Goal: Task Accomplishment & Management: Manage account settings

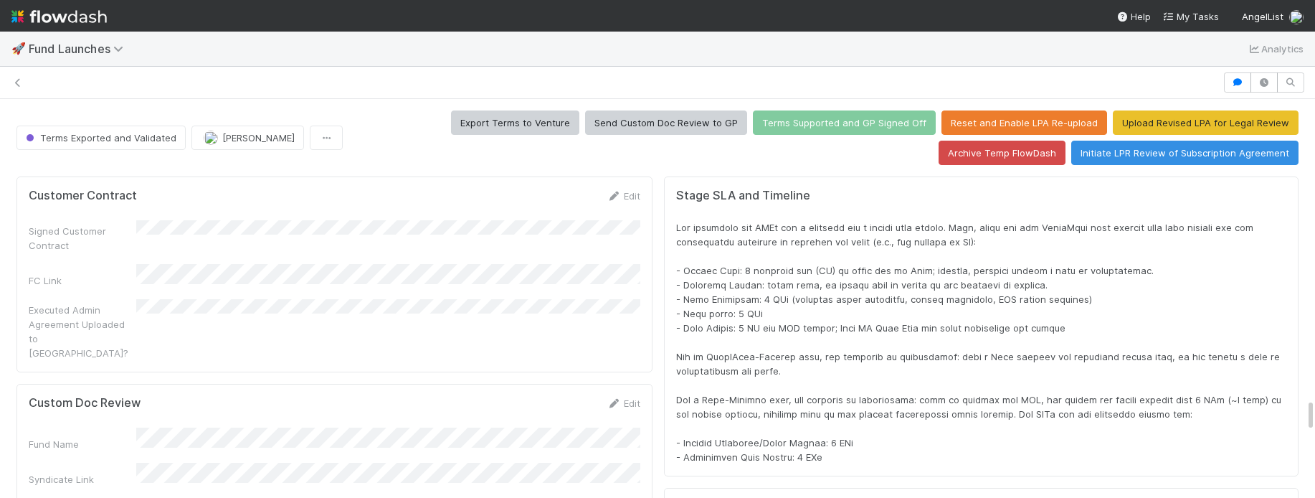
scroll to position [291, 1258]
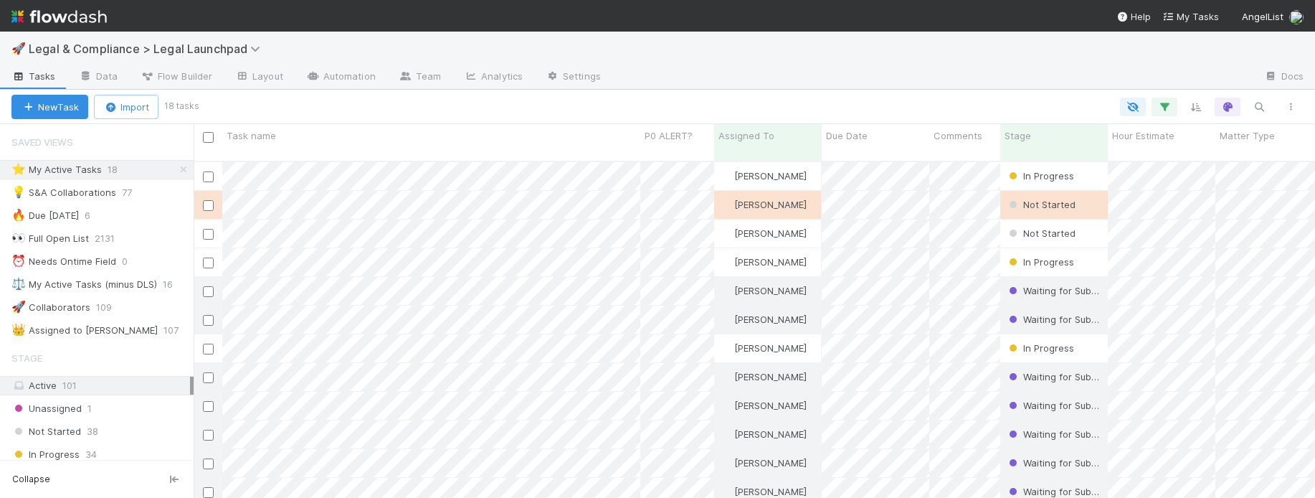
scroll to position [349, 1122]
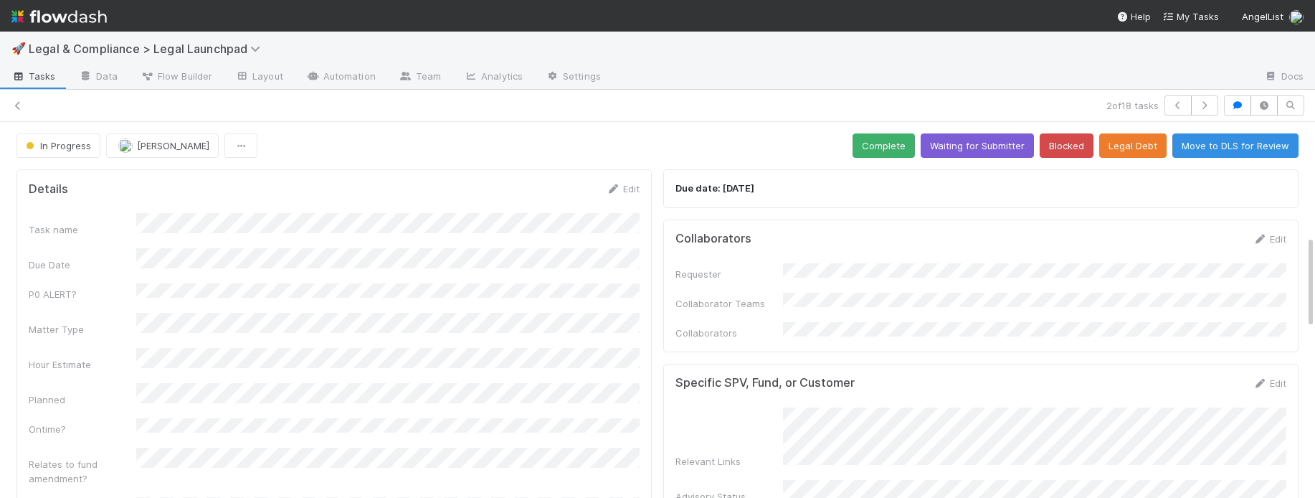
scroll to position [455, 0]
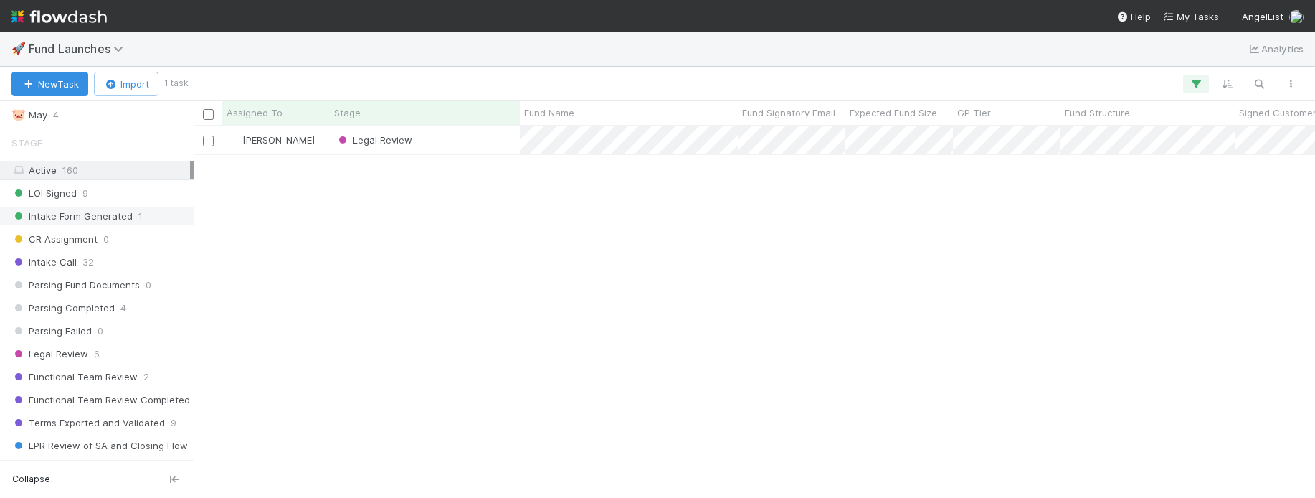
scroll to position [144, 0]
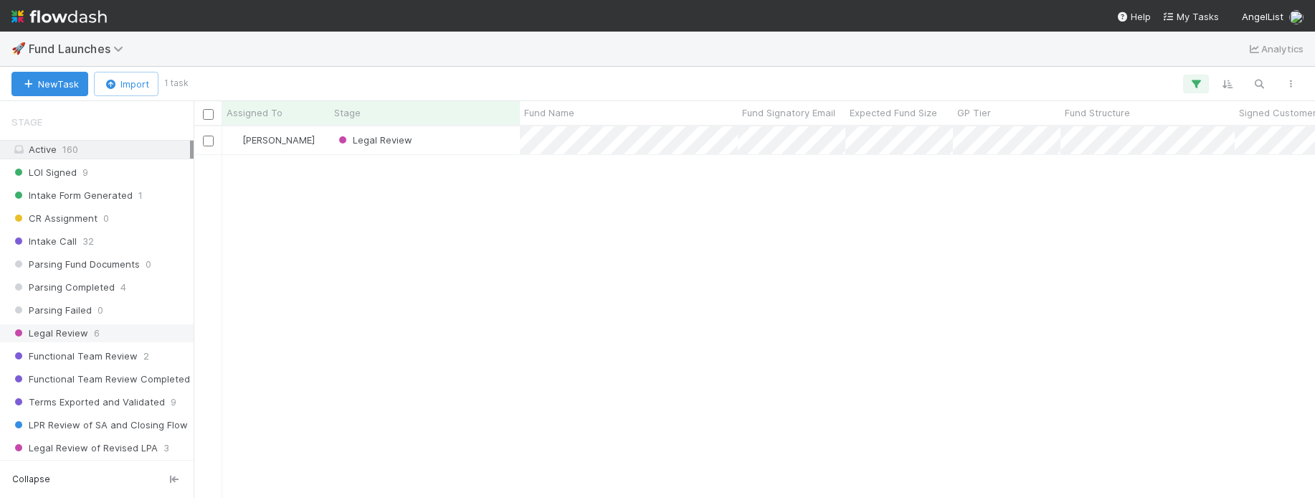
click at [153, 341] on div "Legal Review 6" at bounding box center [100, 333] width 179 height 18
click at [1192, 90] on icon "button" at bounding box center [1196, 83] width 14 height 13
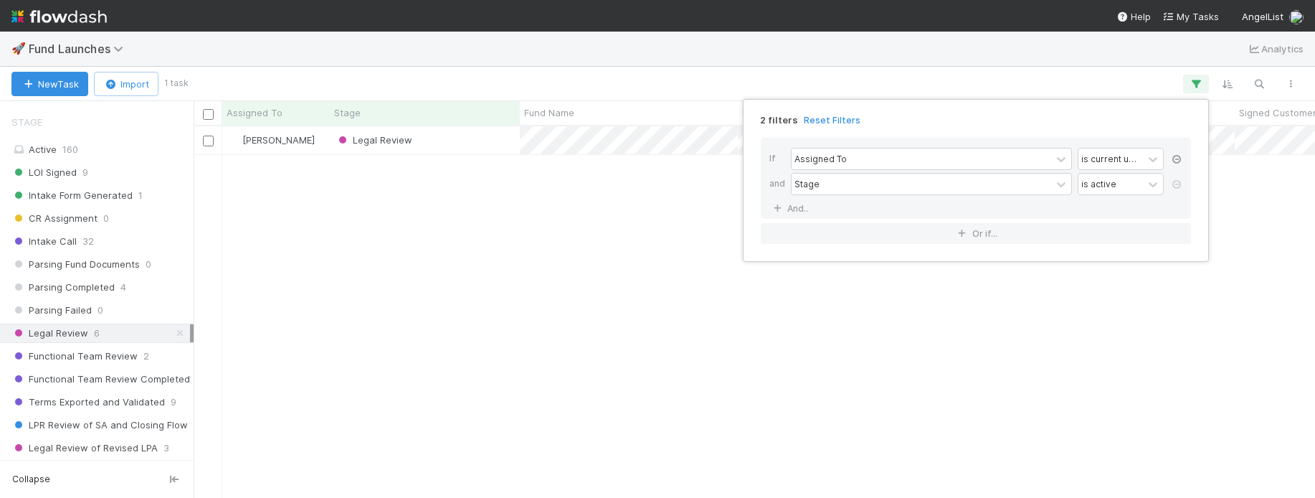
click at [1178, 158] on icon at bounding box center [1177, 159] width 14 height 9
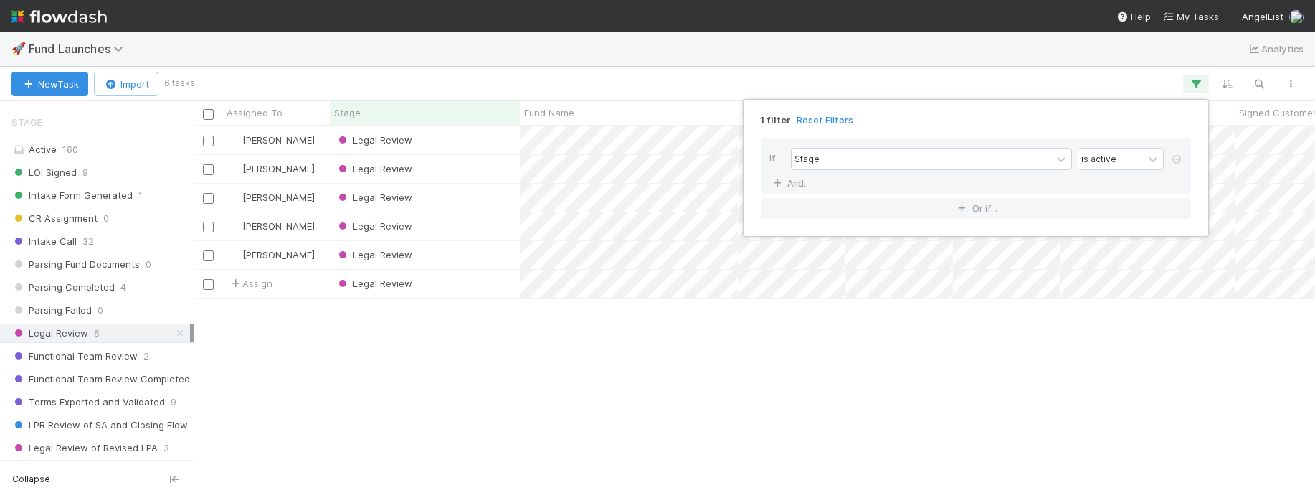
scroll to position [372, 1122]
click at [825, 420] on div "1 filter Reset Filters If Stage is active And.. Or if..." at bounding box center [657, 249] width 1315 height 498
click at [881, 77] on div "1 filter Reset Filters If Stage is active And.. Or if..." at bounding box center [657, 249] width 1315 height 498
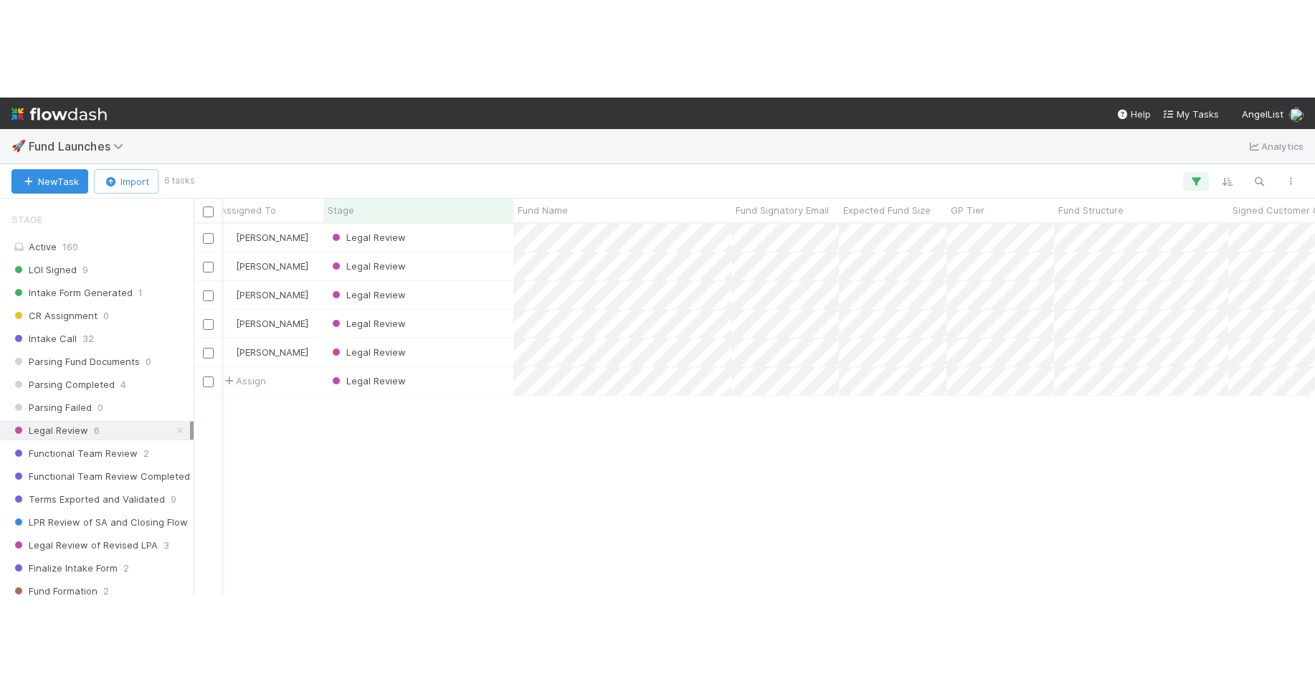
scroll to position [144, 0]
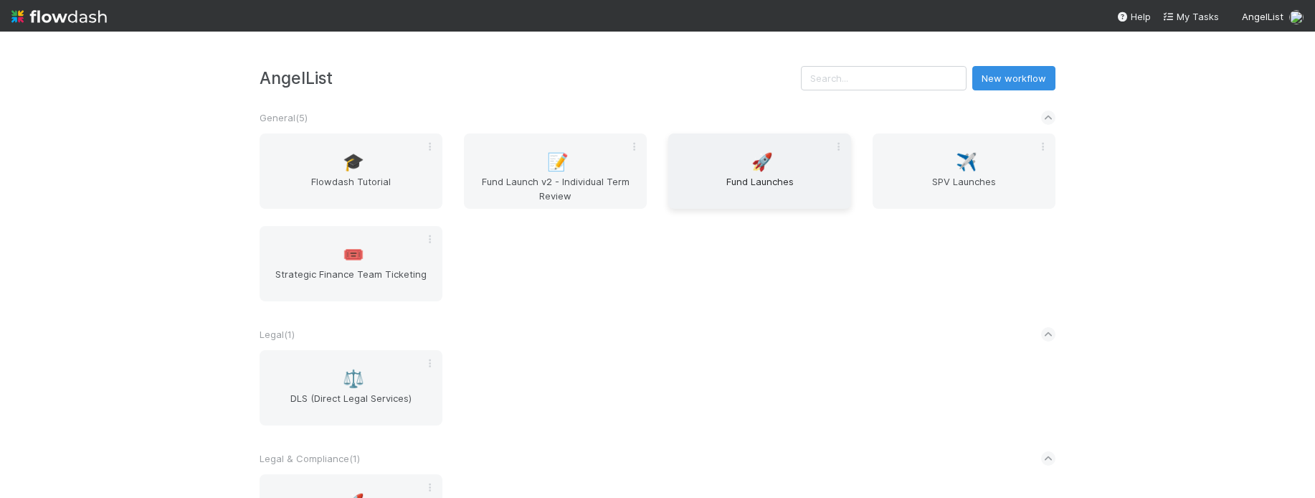
click at [759, 157] on span "🚀" at bounding box center [763, 162] width 22 height 19
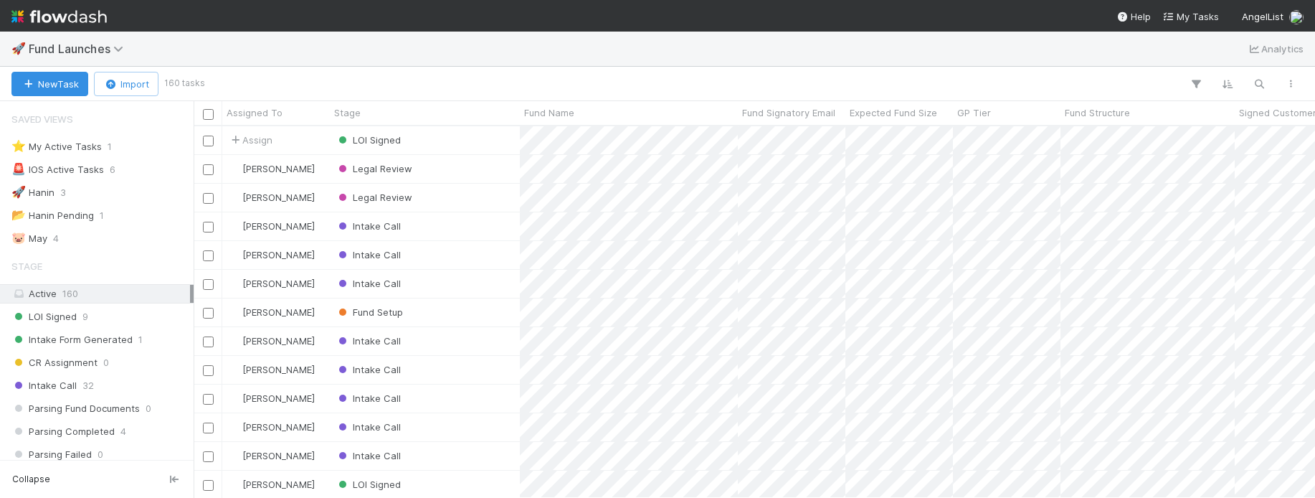
scroll to position [372, 1122]
click at [150, 148] on div "⭐ My Active Tasks 1" at bounding box center [100, 147] width 179 height 18
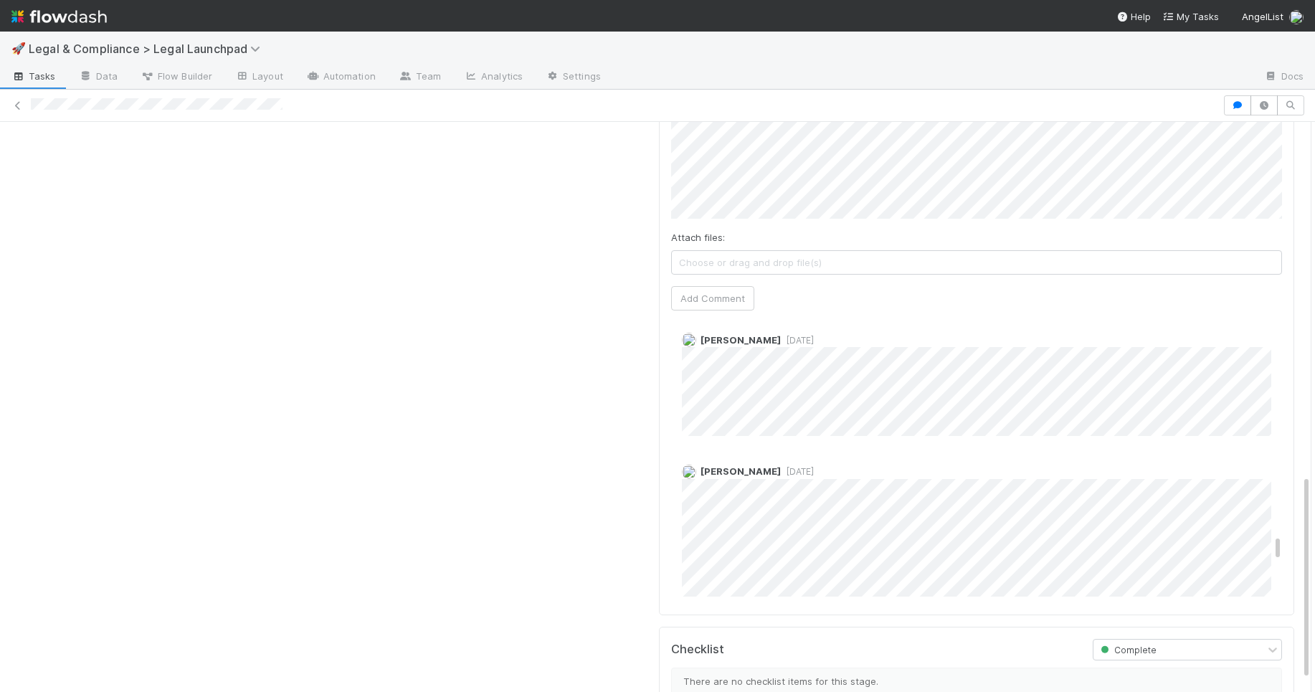
scroll to position [2723, 0]
drag, startPoint x: 1278, startPoint y: 493, endPoint x: 1280, endPoint y: 520, distance: 26.6
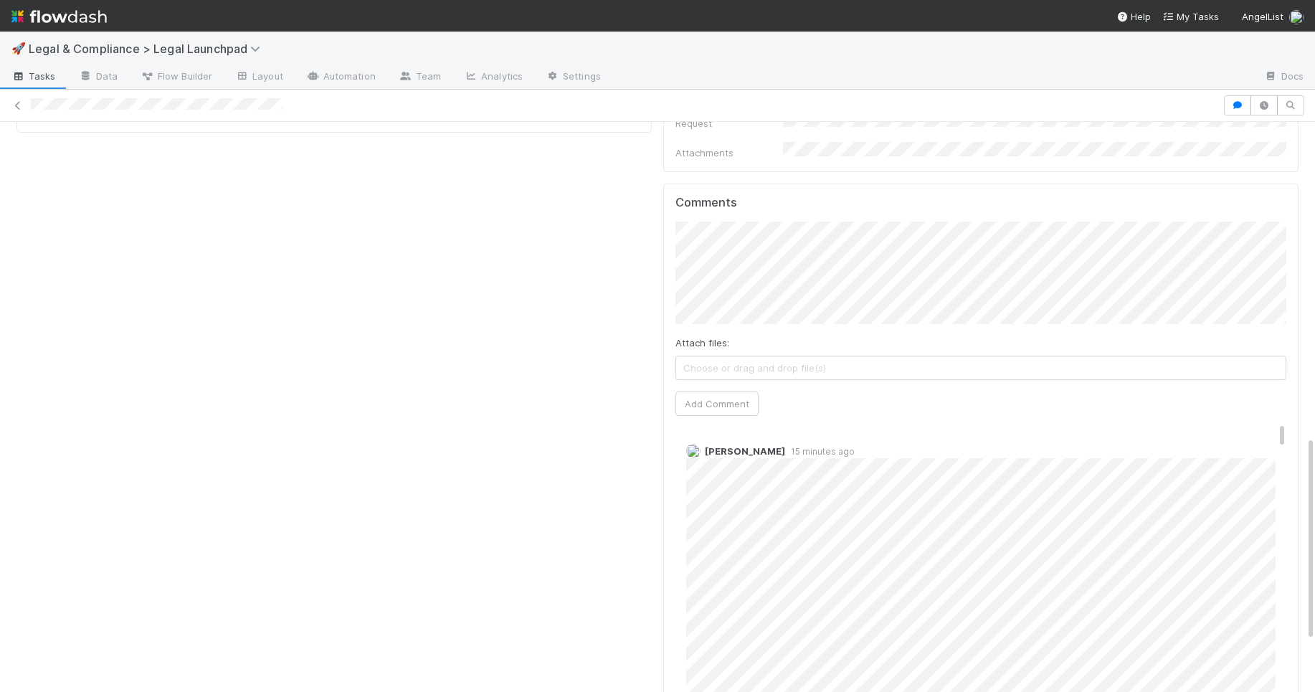
scroll to position [871, 0]
click at [717, 394] on button "Add Comment" at bounding box center [717, 406] width 83 height 24
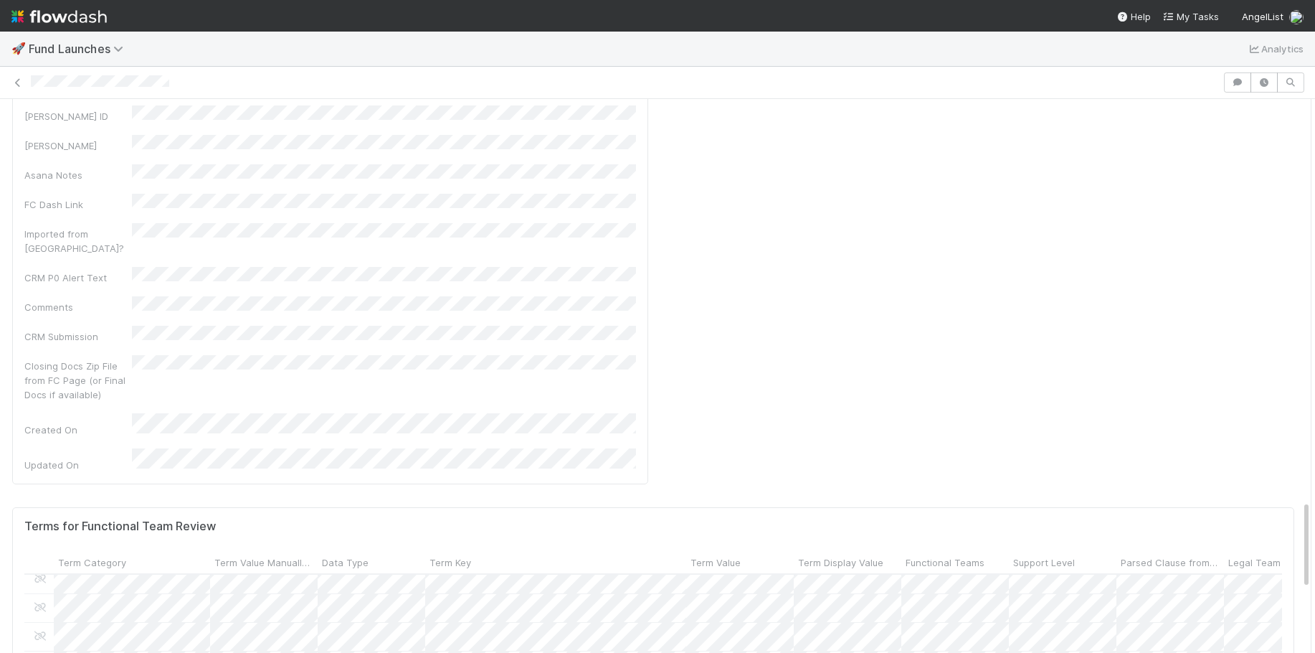
scroll to position [846, 3]
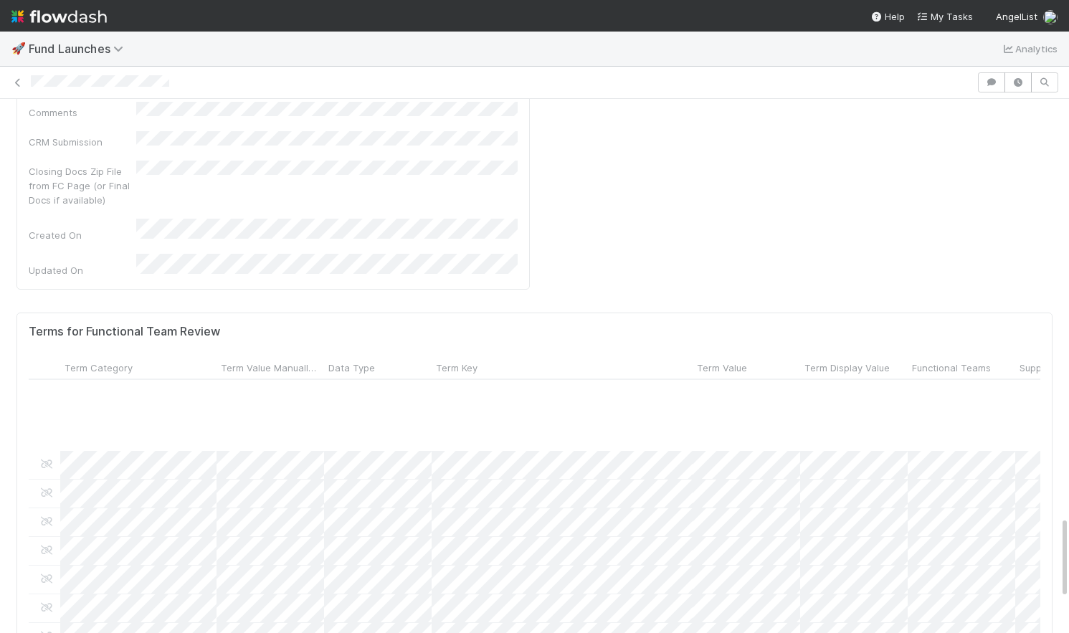
scroll to position [1049, 1]
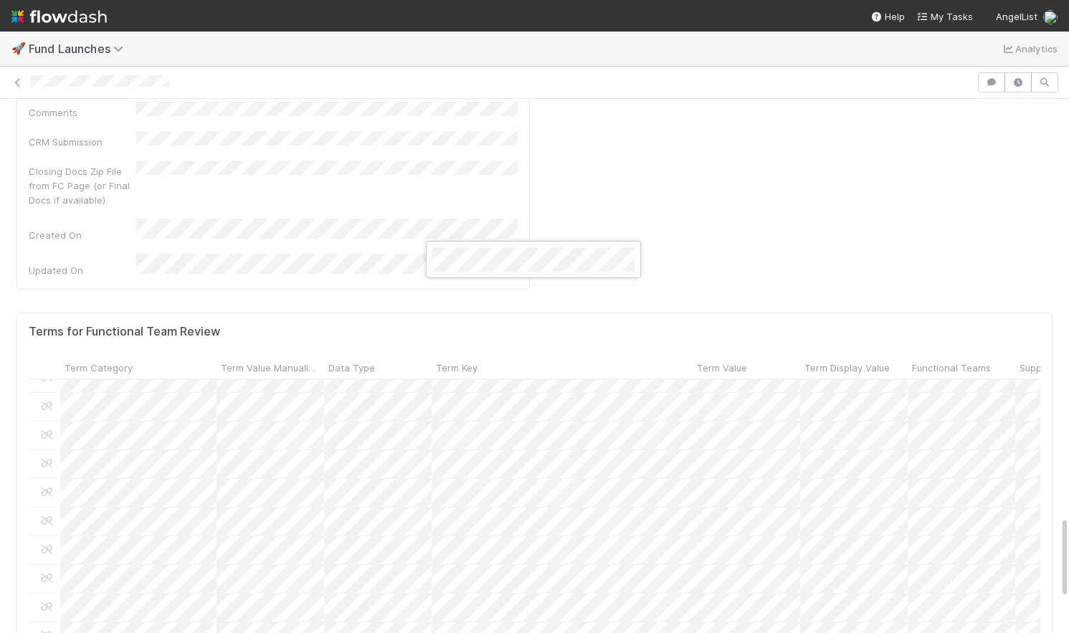
click at [548, 445] on div at bounding box center [534, 316] width 1069 height 633
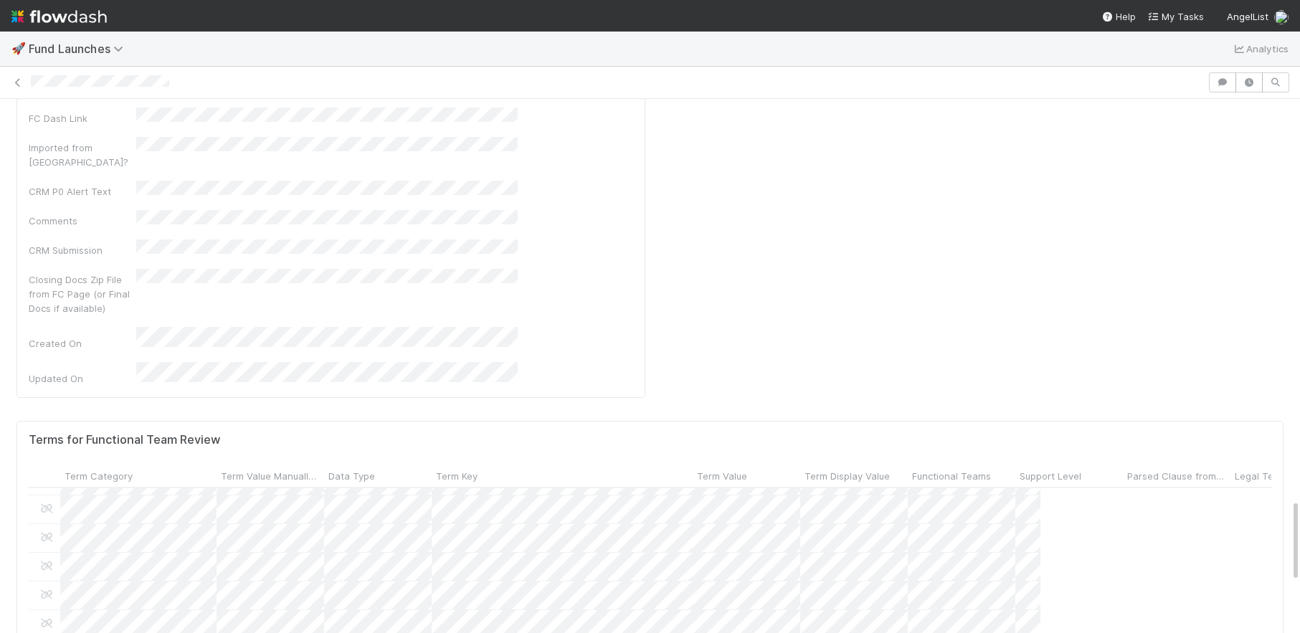
scroll to position [291, 1243]
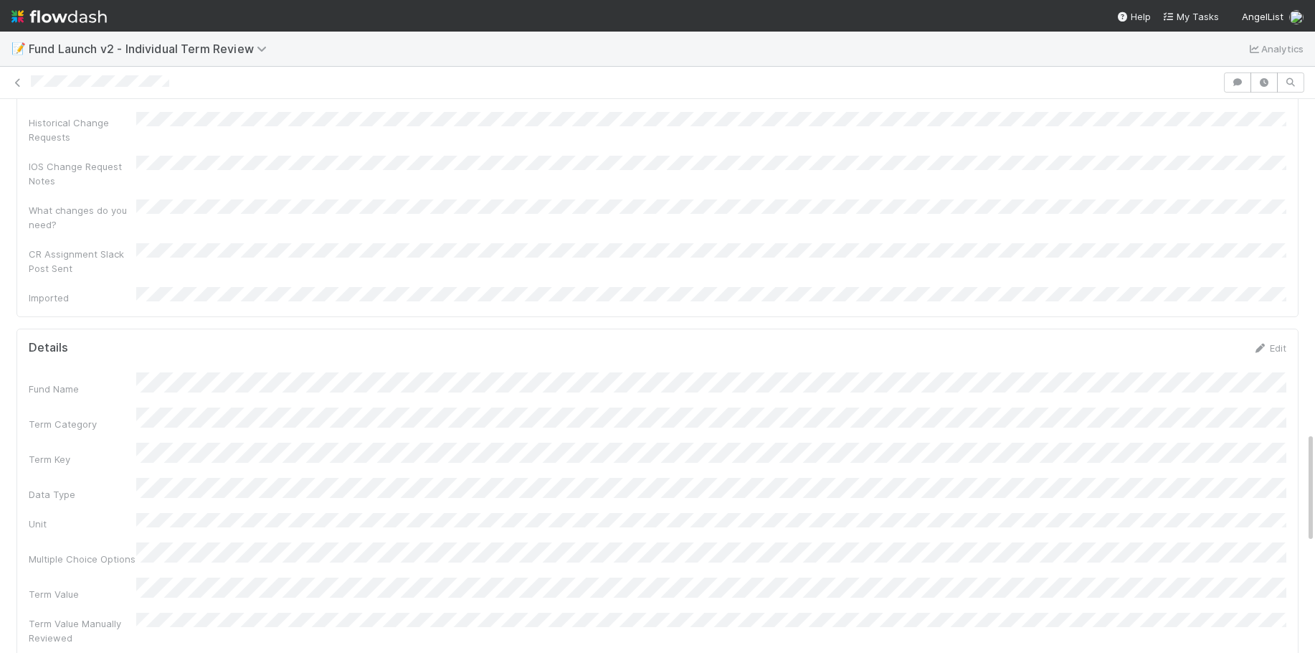
scroll to position [1655, 0]
click at [1278, 335] on link "Edit" at bounding box center [1270, 340] width 34 height 11
click at [1282, 379] on link "Edit" at bounding box center [1270, 384] width 34 height 11
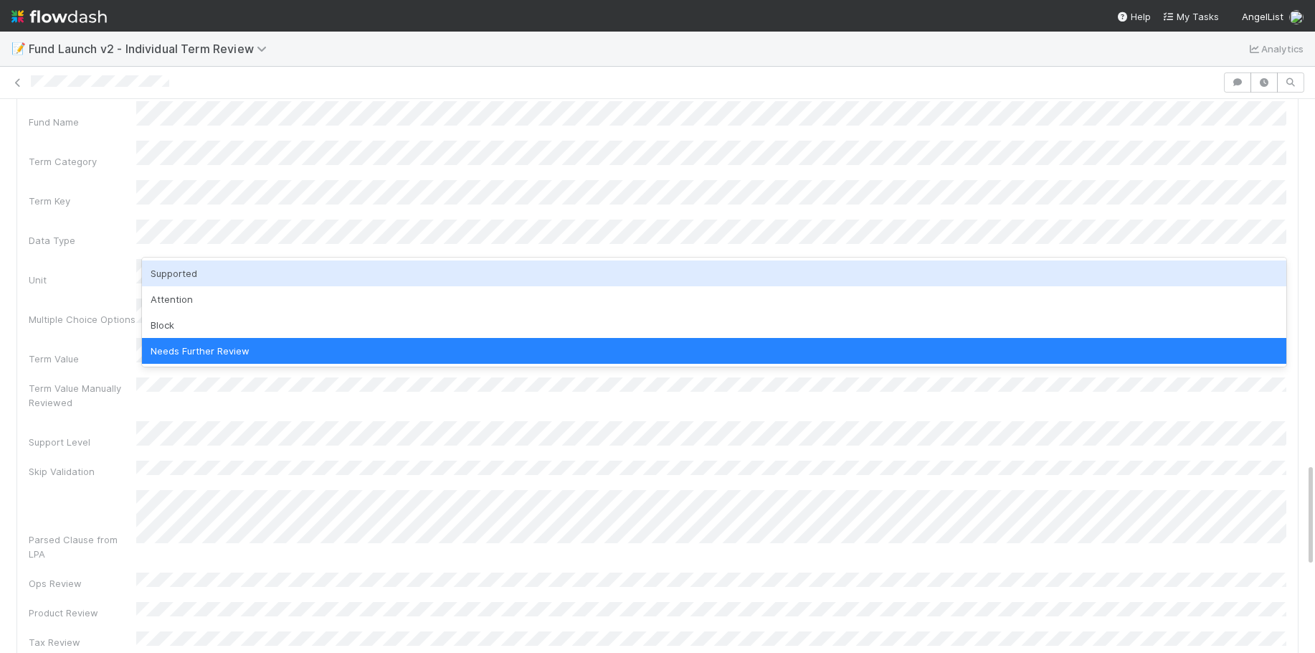
click at [266, 264] on div "Supported" at bounding box center [714, 273] width 1145 height 26
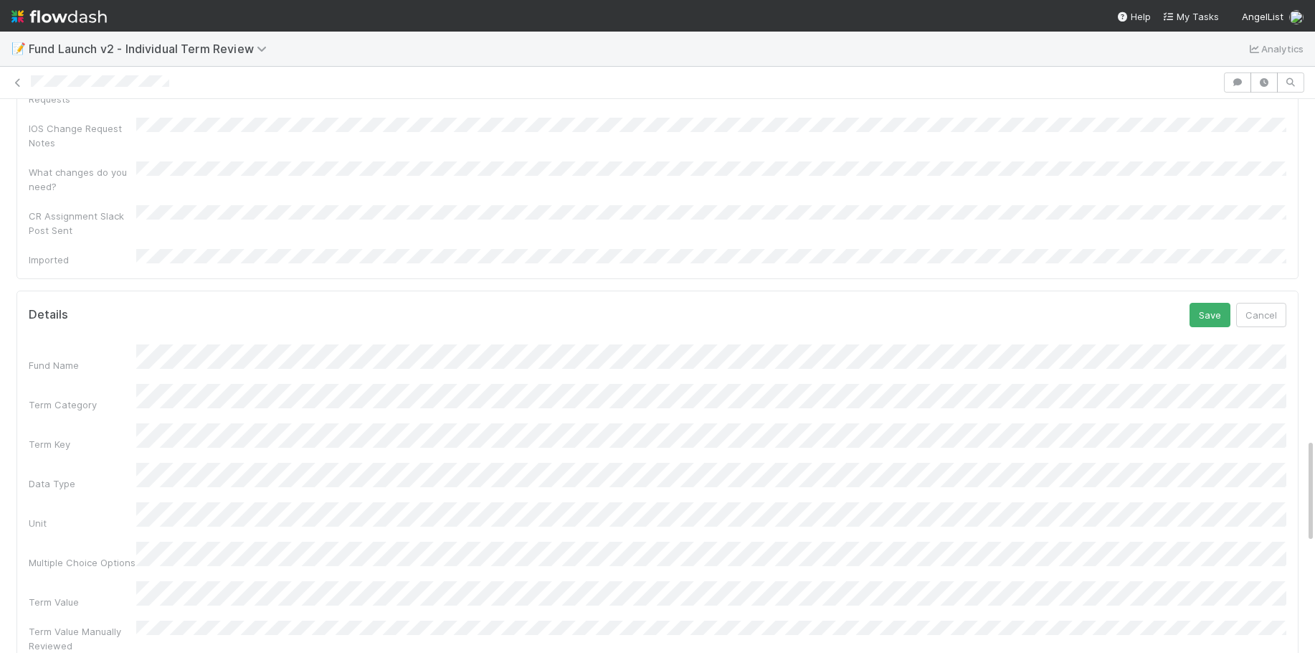
scroll to position [1671, 0]
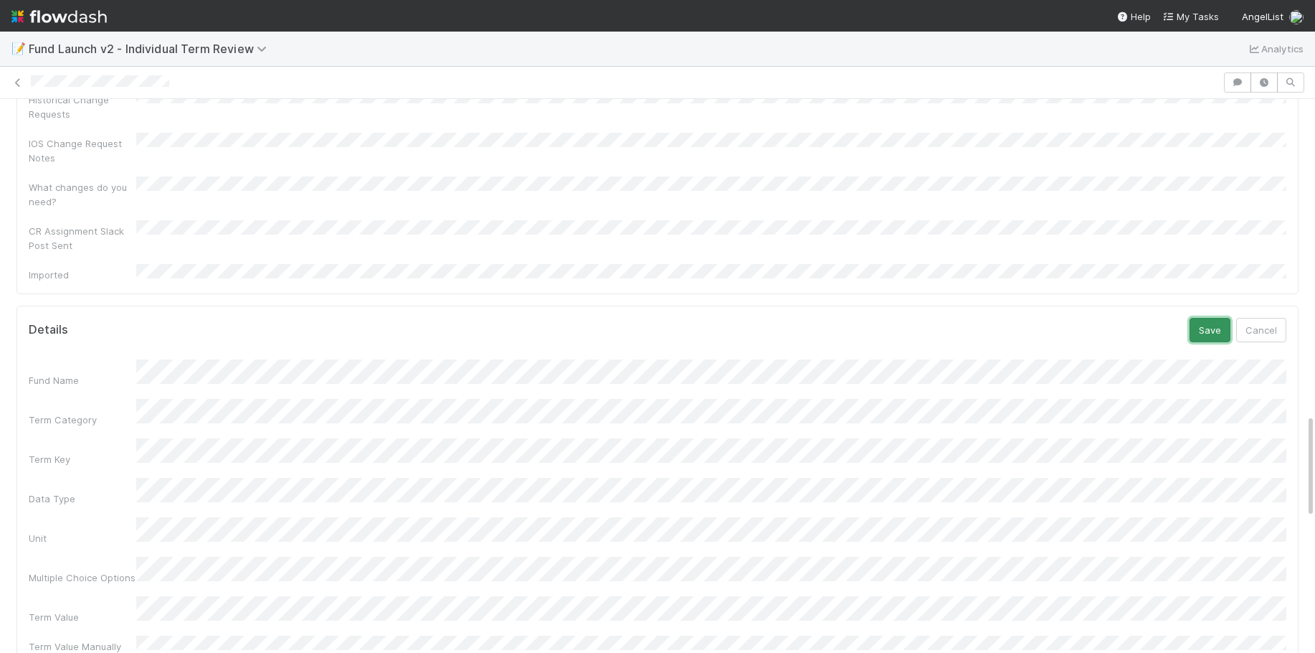
click at [1213, 318] on button "Save" at bounding box center [1210, 330] width 41 height 24
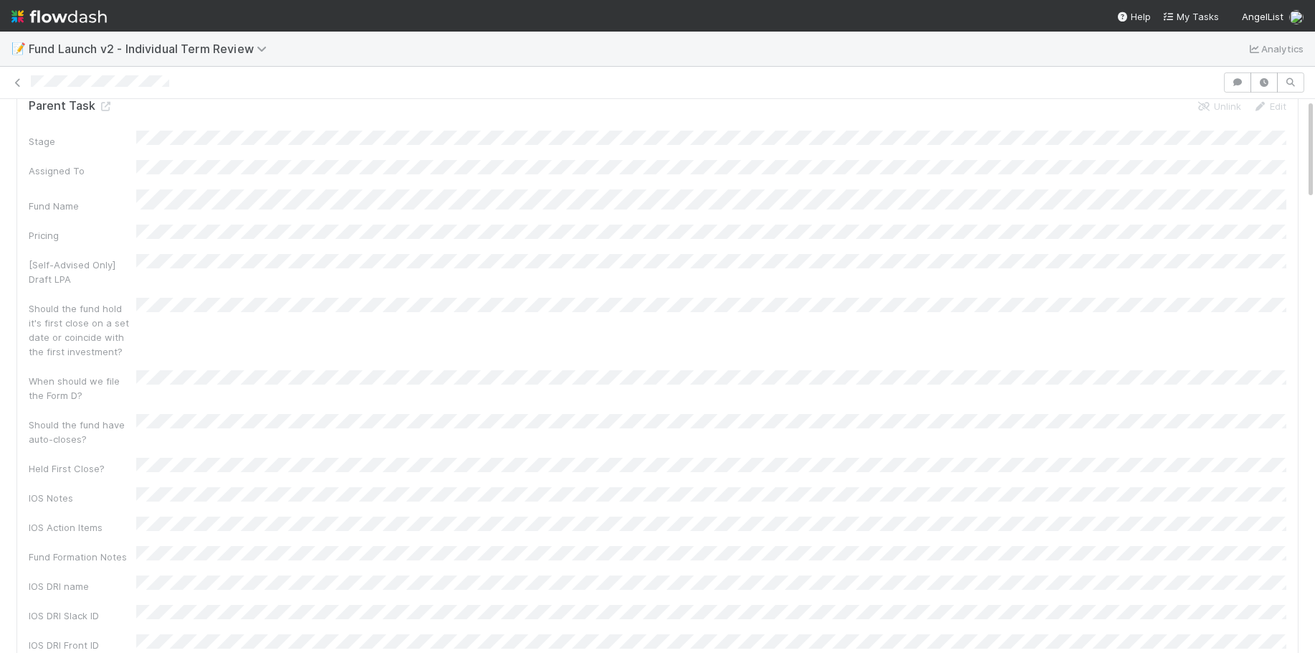
scroll to position [0, 0]
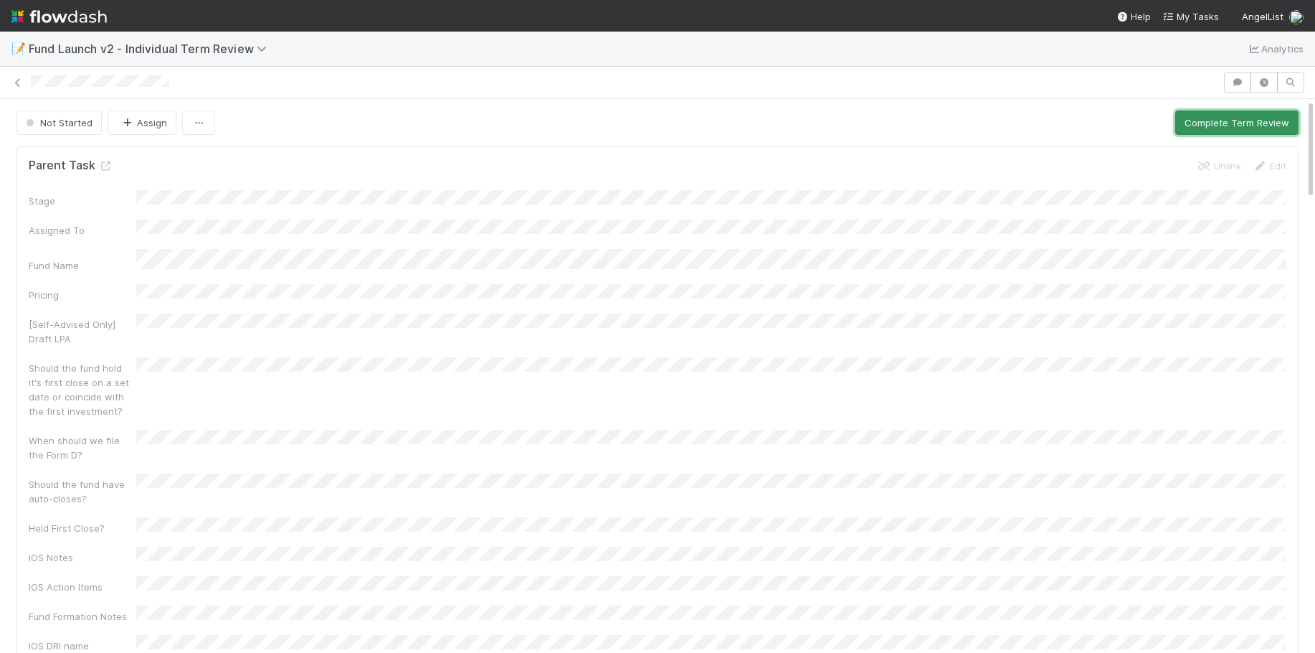
click at [1249, 119] on button "Complete Term Review" at bounding box center [1236, 122] width 123 height 24
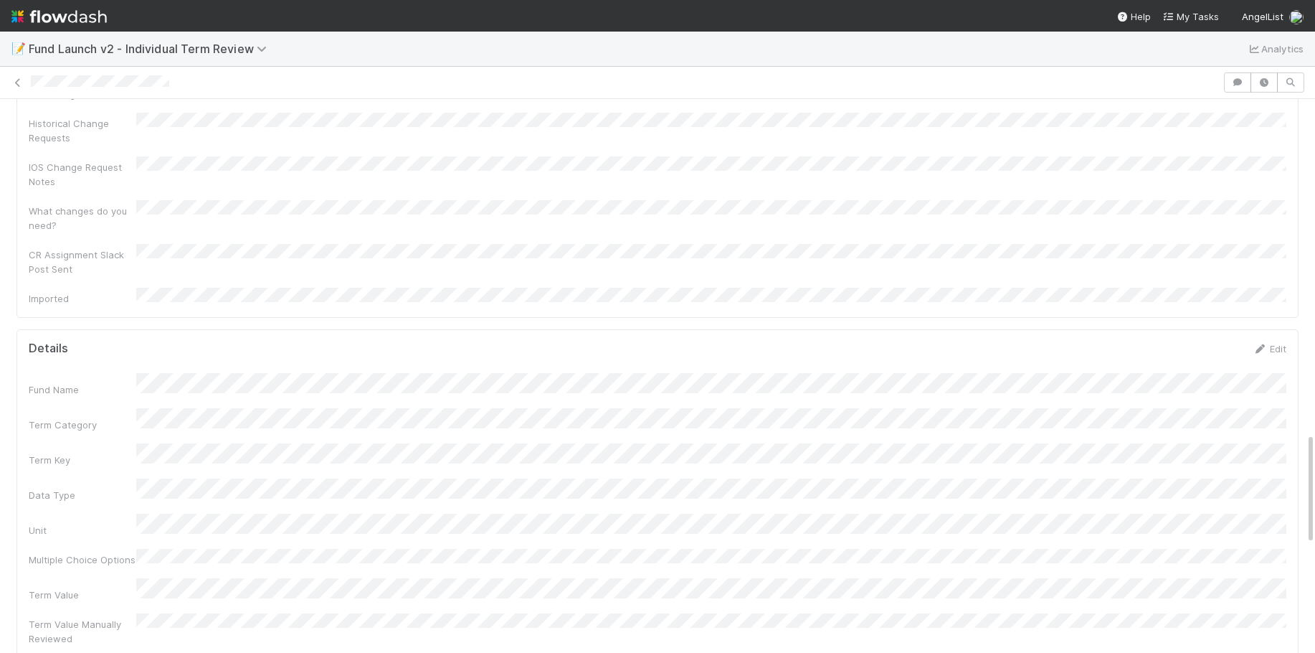
scroll to position [1644, 0]
click at [1278, 346] on link "Edit" at bounding box center [1270, 351] width 34 height 11
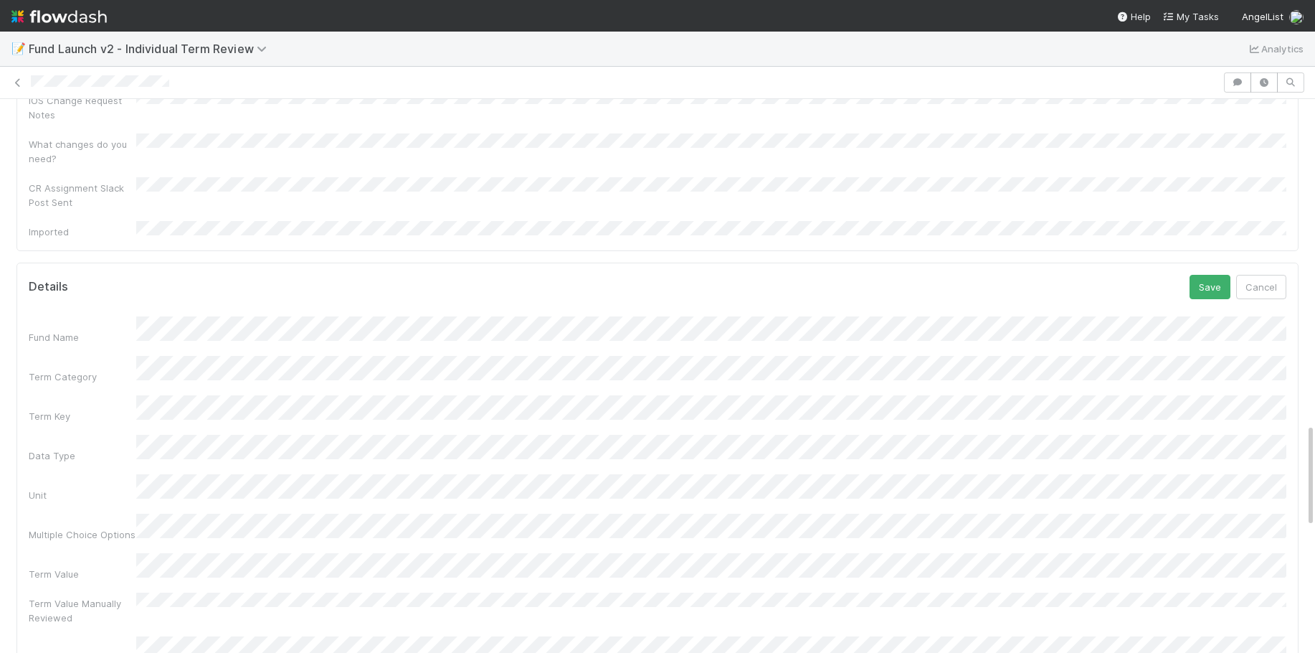
scroll to position [1728, 0]
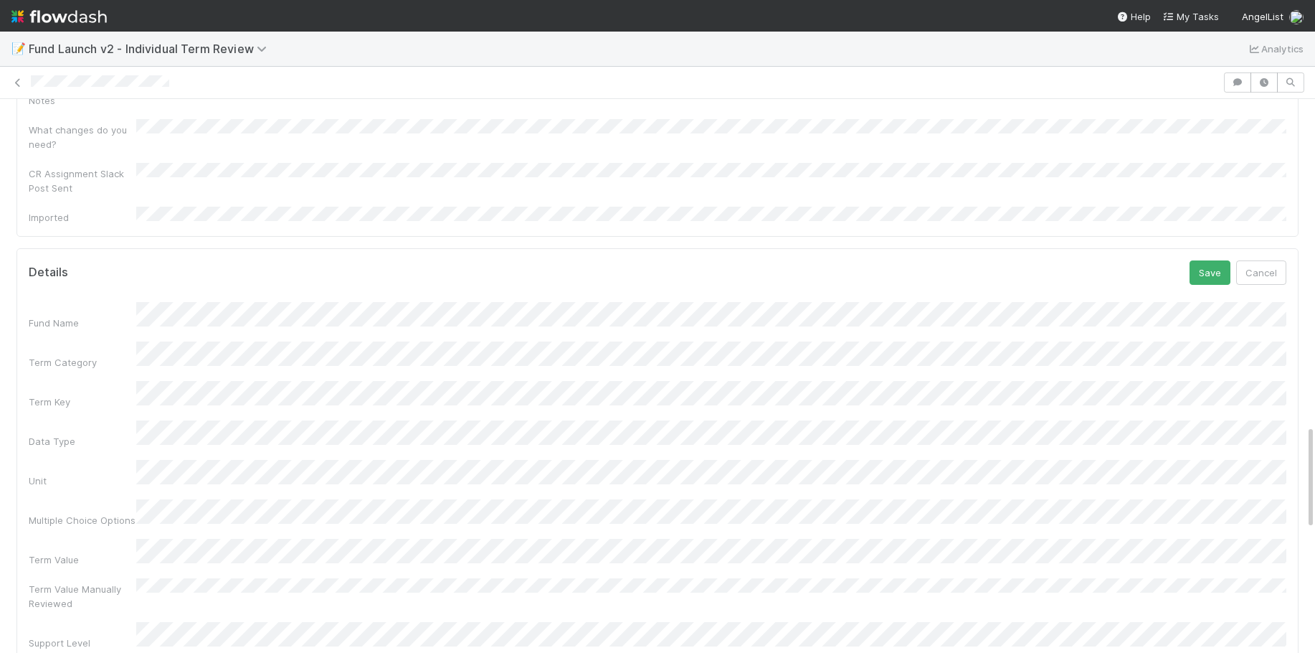
click at [114, 539] on div "Term Value" at bounding box center [658, 553] width 1258 height 28
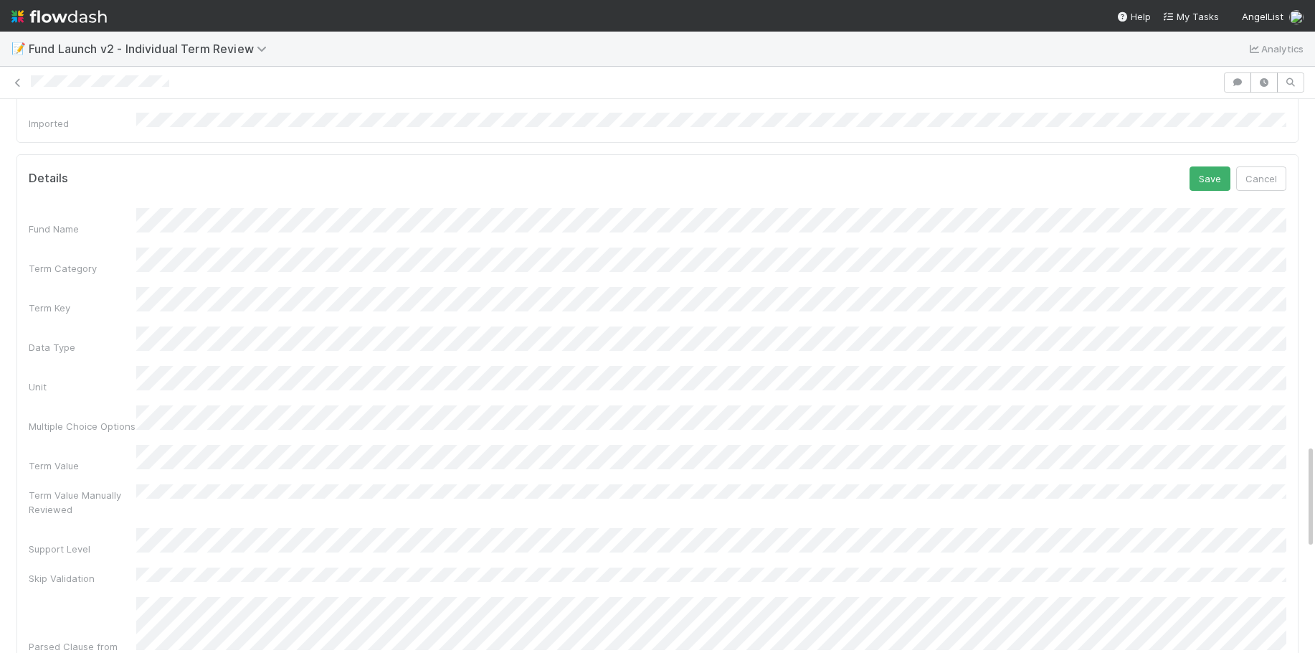
scroll to position [1832, 0]
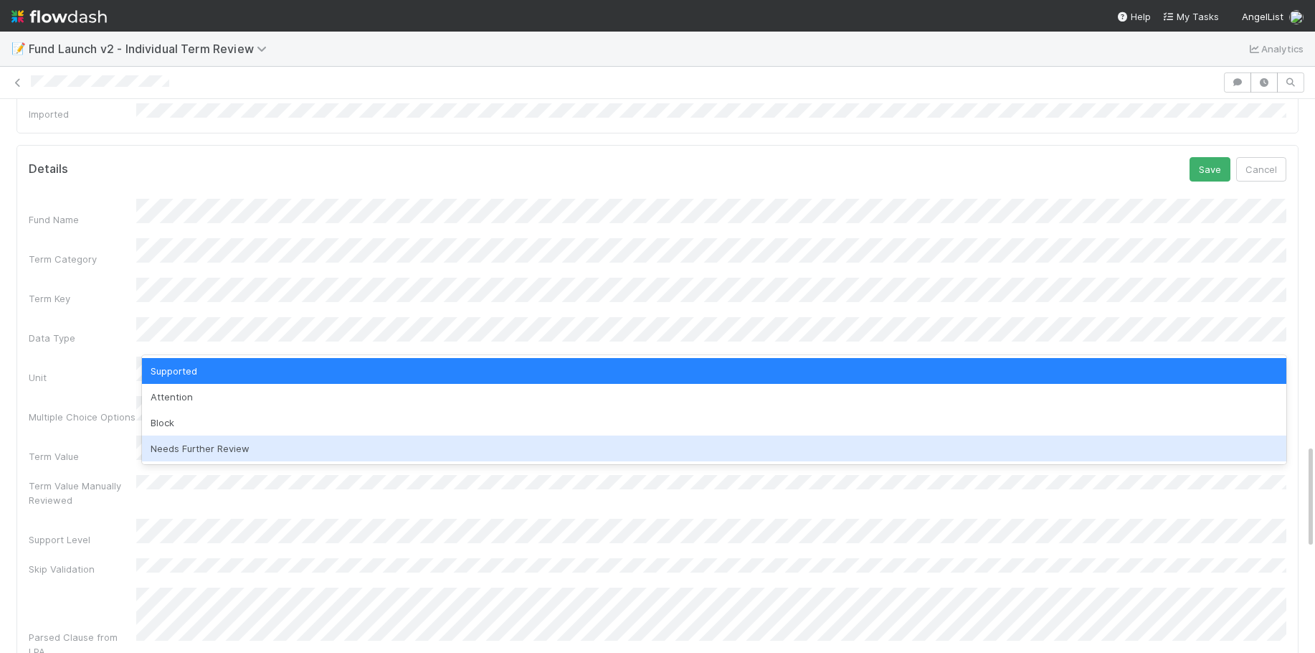
click at [211, 449] on div "Needs Further Review" at bounding box center [714, 448] width 1145 height 26
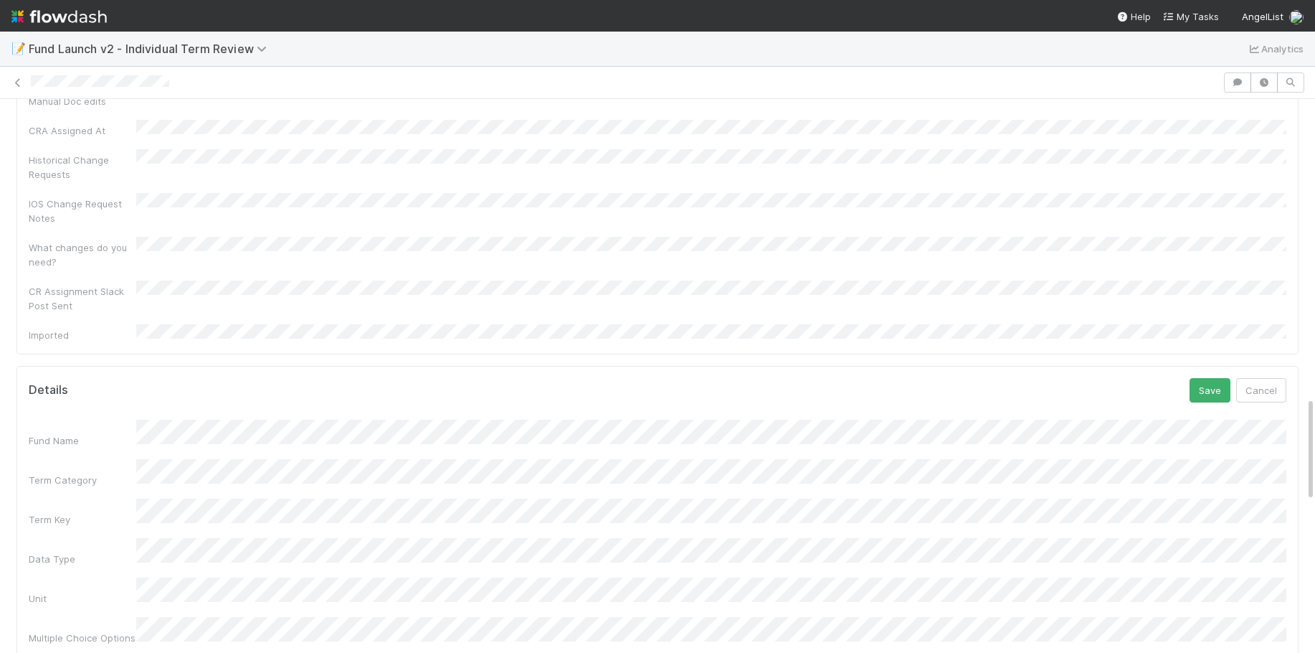
scroll to position [1546, 0]
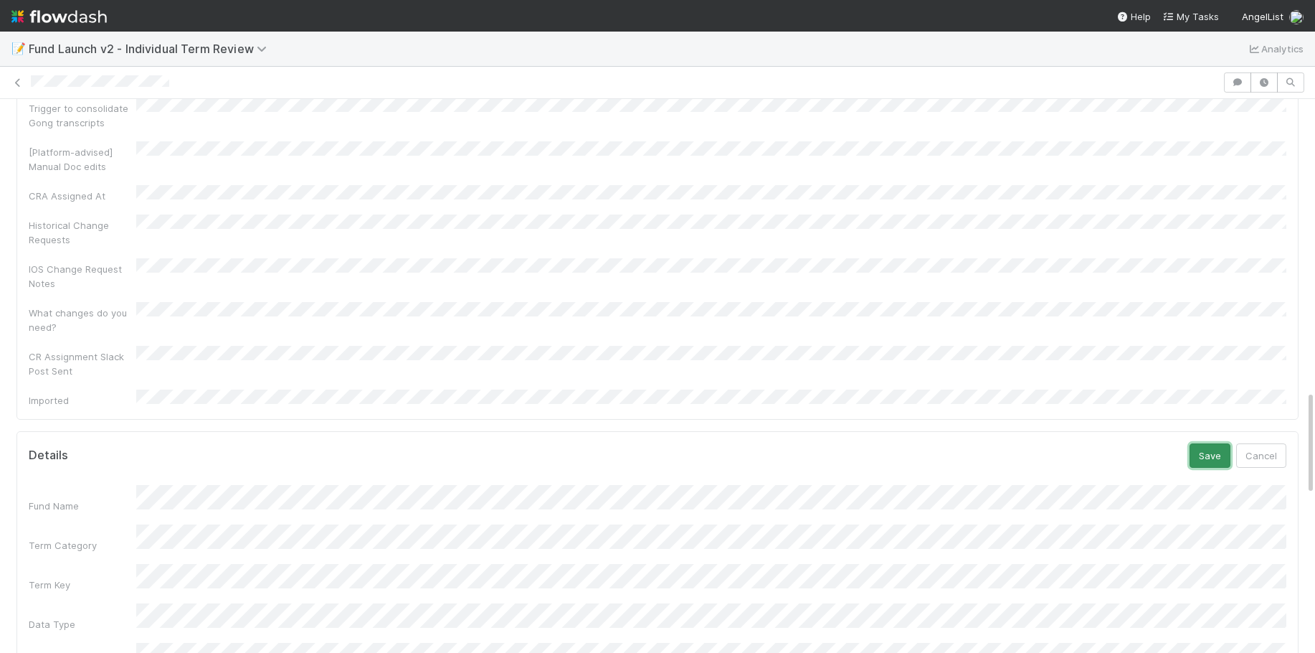
click at [1206, 443] on button "Save" at bounding box center [1210, 455] width 41 height 24
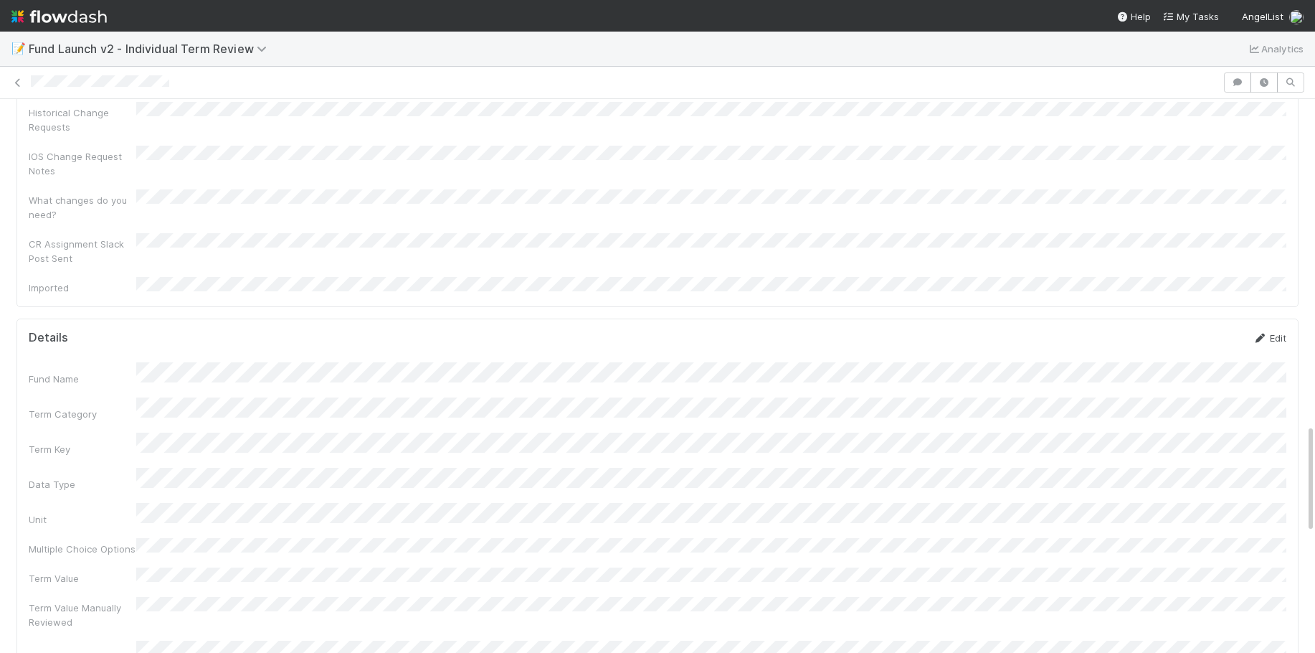
click at [1269, 332] on link "Edit" at bounding box center [1270, 337] width 34 height 11
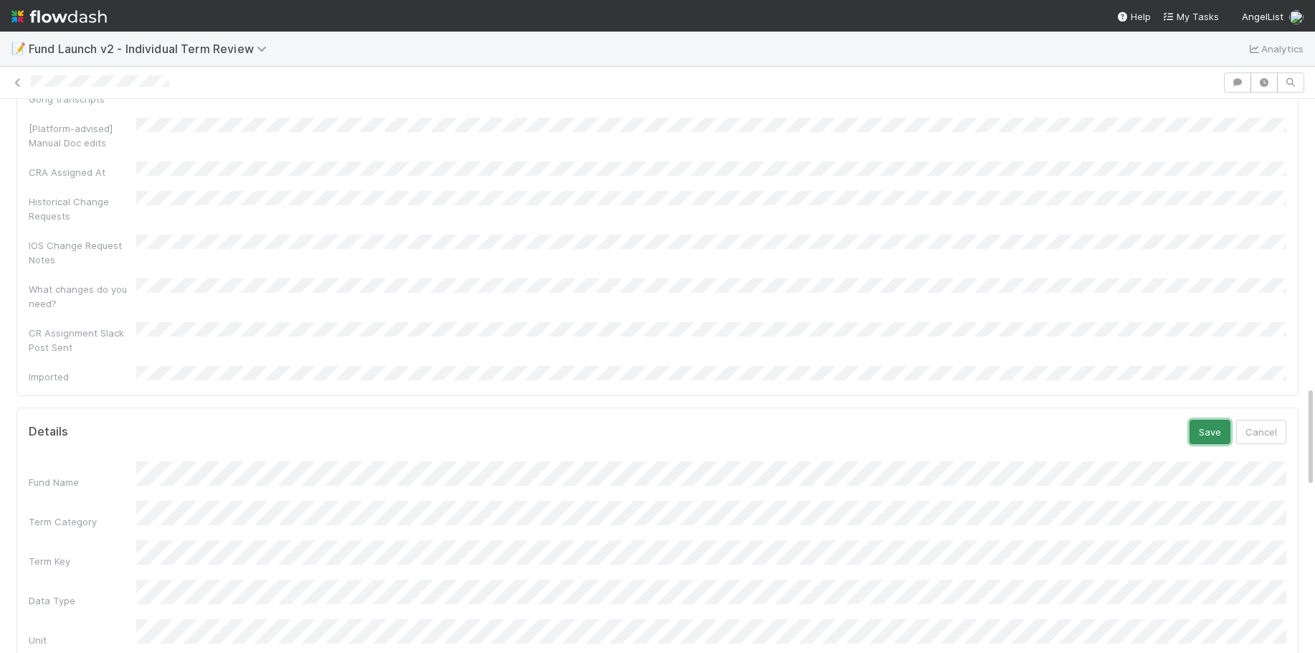
click at [1218, 420] on button "Save" at bounding box center [1210, 432] width 41 height 24
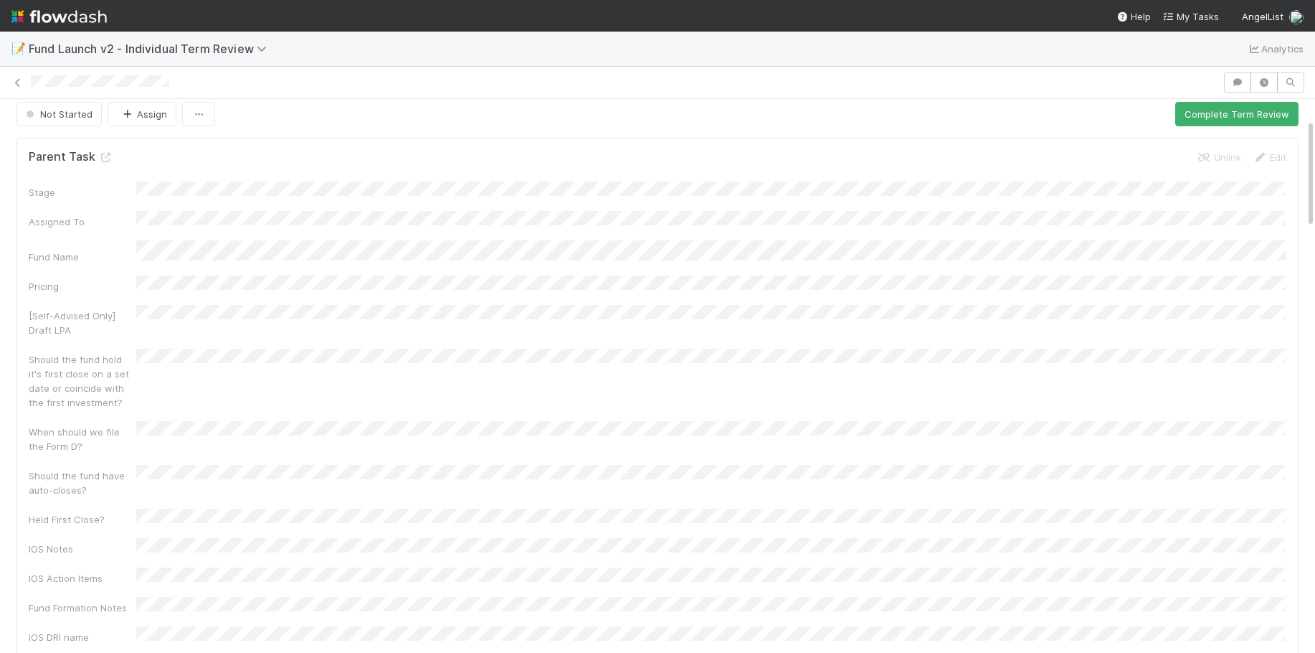
scroll to position [0, 0]
click at [1245, 119] on button "Complete Term Review" at bounding box center [1236, 122] width 123 height 24
click at [1257, 125] on button "Complete Term Review" at bounding box center [1236, 122] width 123 height 24
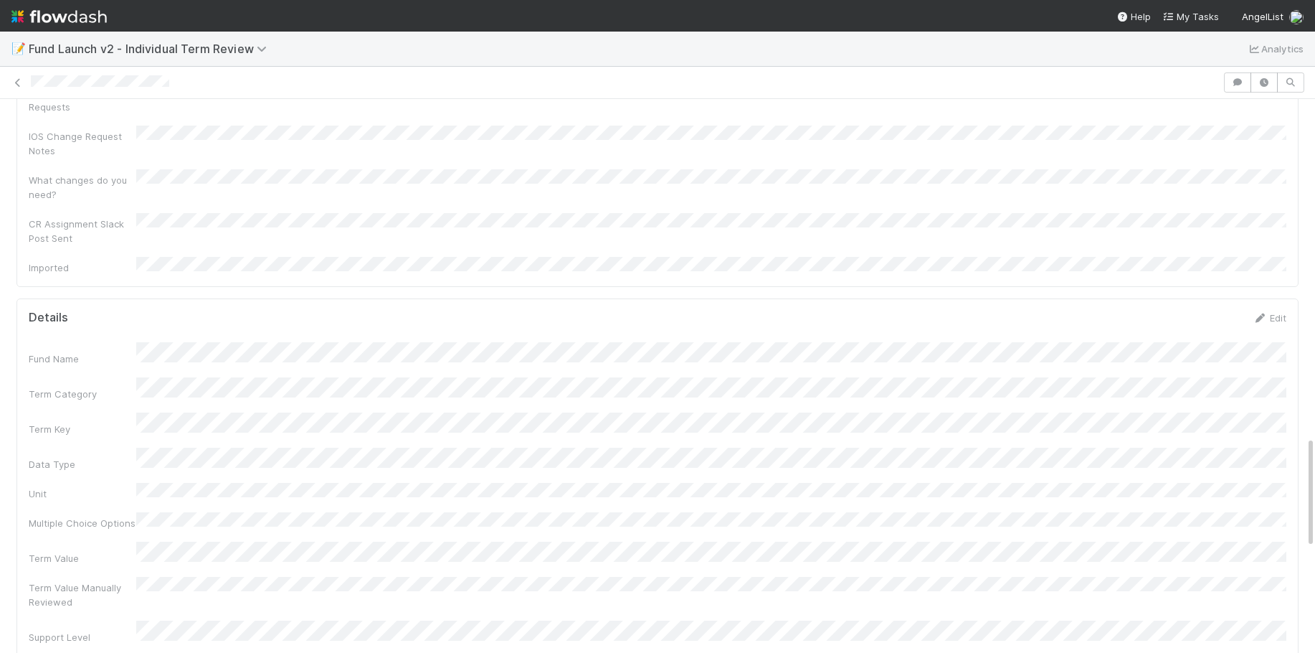
scroll to position [1683, 0]
click at [1267, 308] on icon at bounding box center [1260, 312] width 14 height 9
click at [114, 584] on div "Term Value" at bounding box center [658, 598] width 1258 height 28
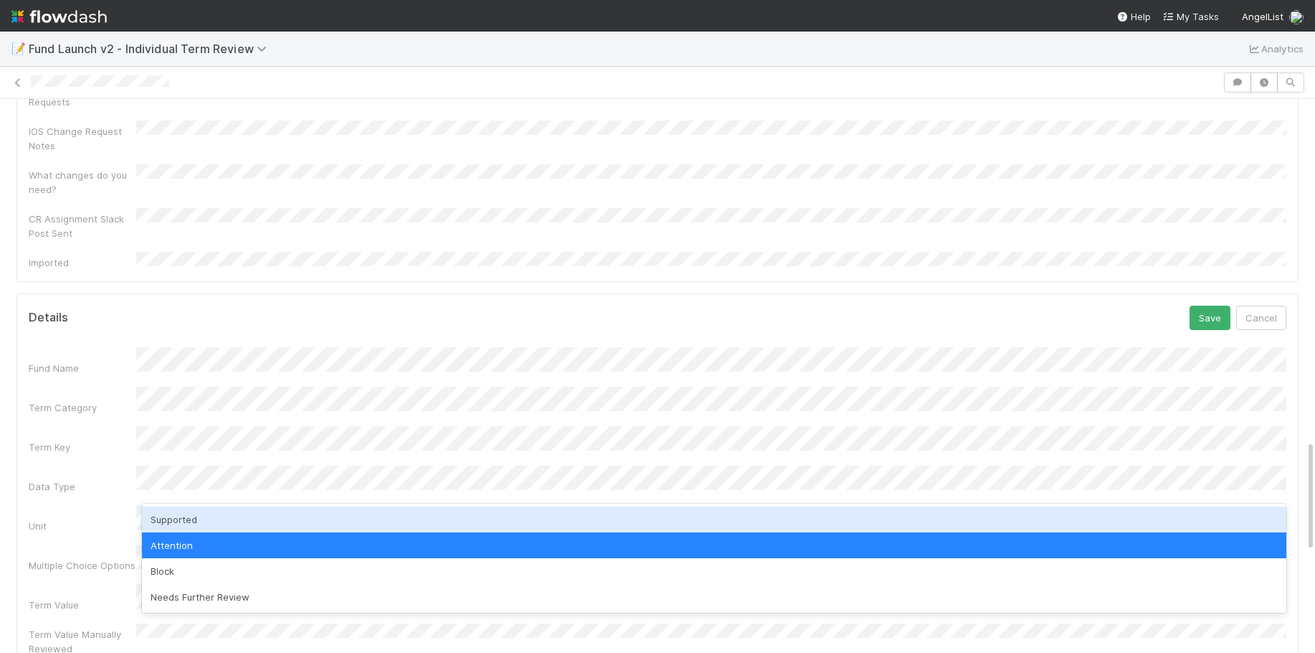
click at [209, 529] on div "Supported" at bounding box center [714, 519] width 1145 height 26
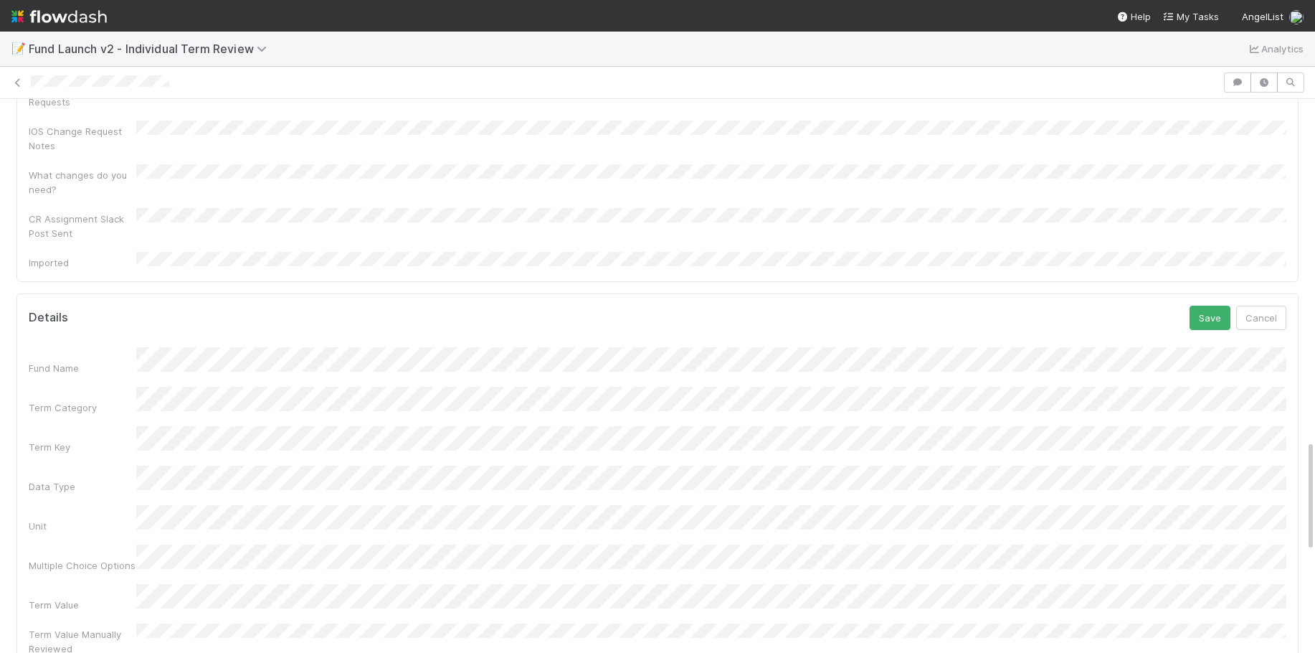
drag, startPoint x: 1214, startPoint y: 147, endPoint x: 1203, endPoint y: 162, distance: 18.5
click at [1214, 306] on button "Save" at bounding box center [1210, 318] width 41 height 24
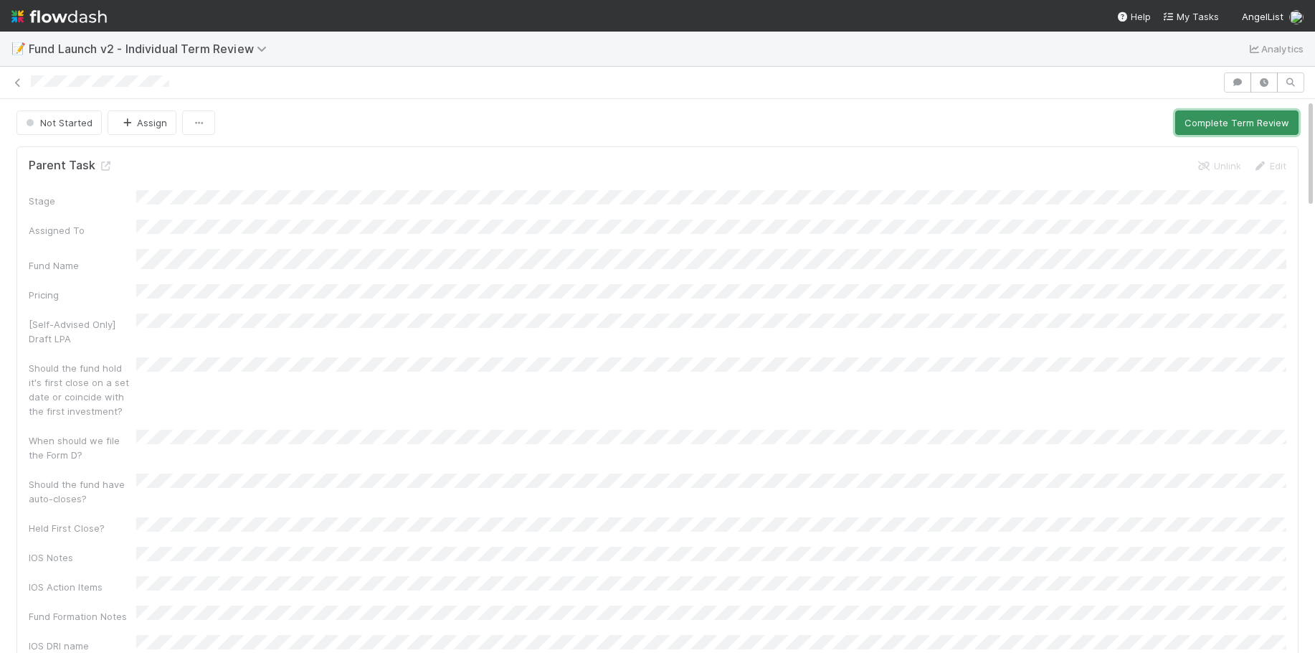
click at [1220, 130] on button "Complete Term Review" at bounding box center [1236, 122] width 123 height 24
click at [1220, 130] on div "Legal Review Completed Assign" at bounding box center [657, 122] width 1282 height 24
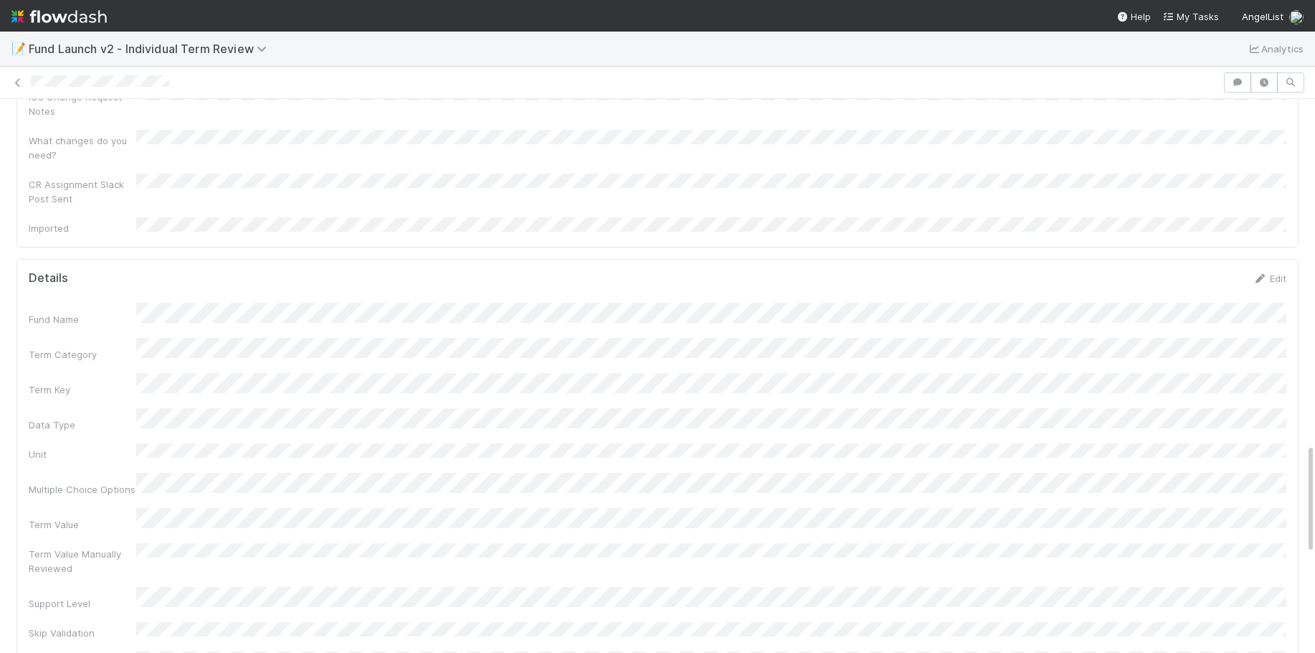
scroll to position [1695, 0]
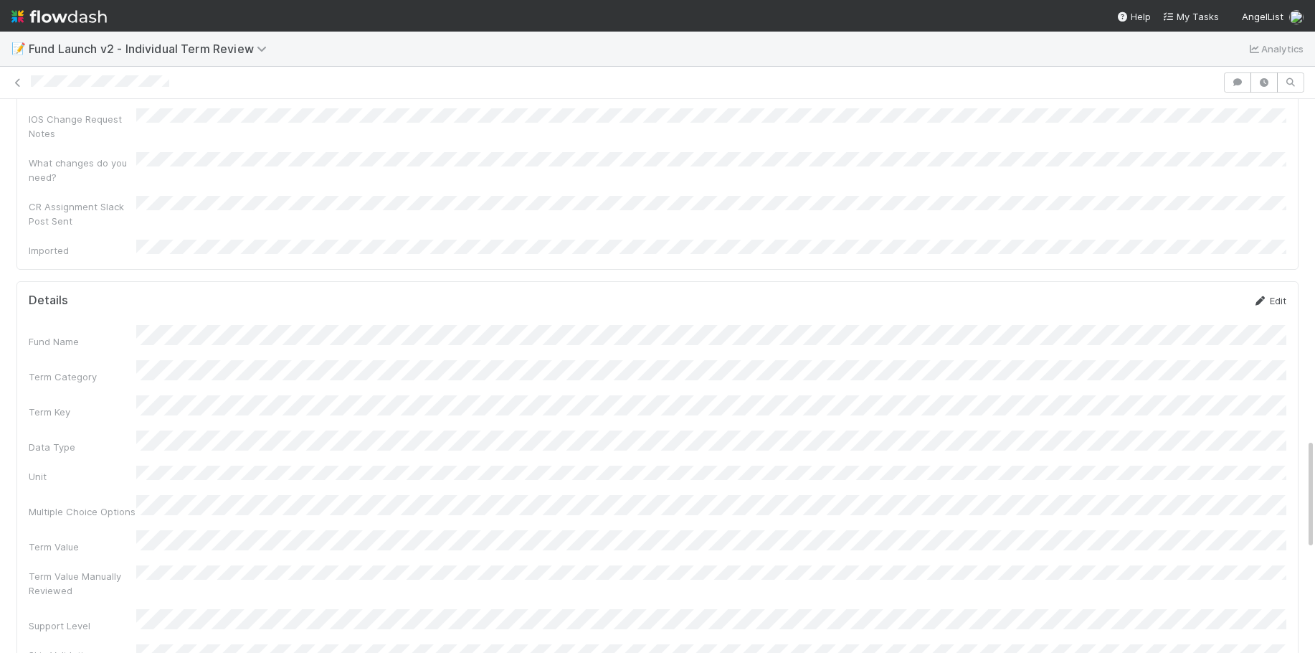
click at [1279, 295] on link "Edit" at bounding box center [1270, 300] width 34 height 11
click at [71, 572] on div "Term Value" at bounding box center [658, 586] width 1258 height 28
click at [1190, 293] on button "Save" at bounding box center [1210, 305] width 41 height 24
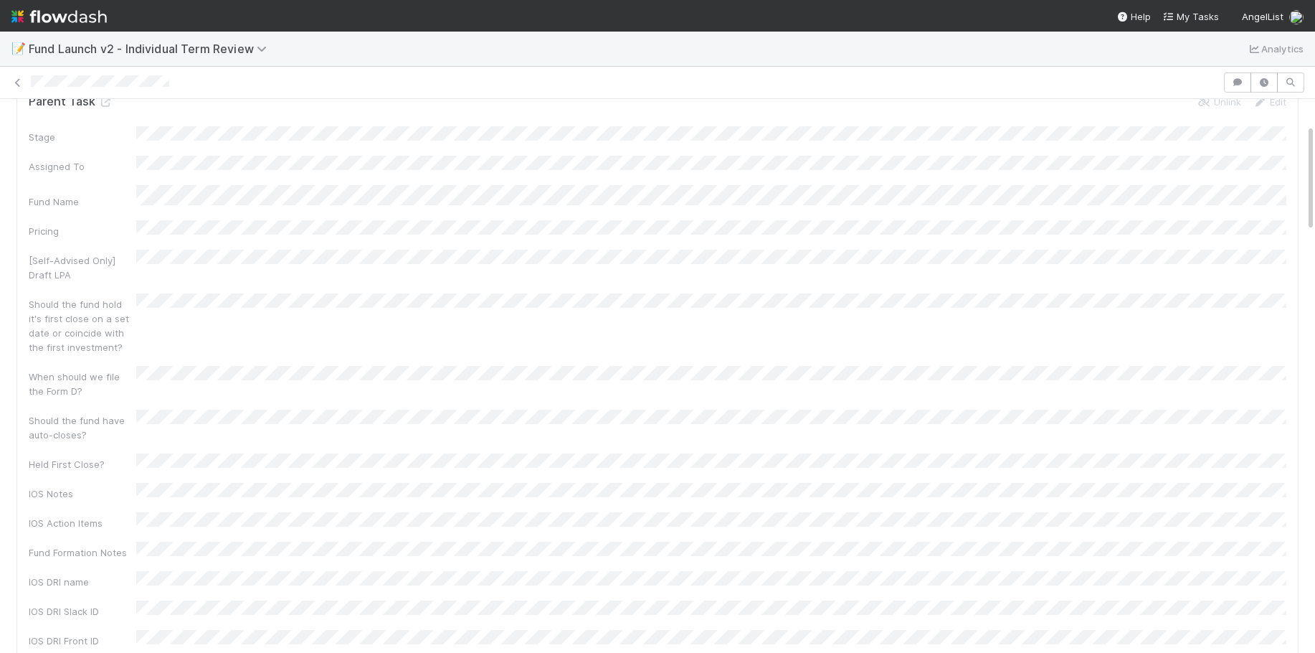
scroll to position [0, 0]
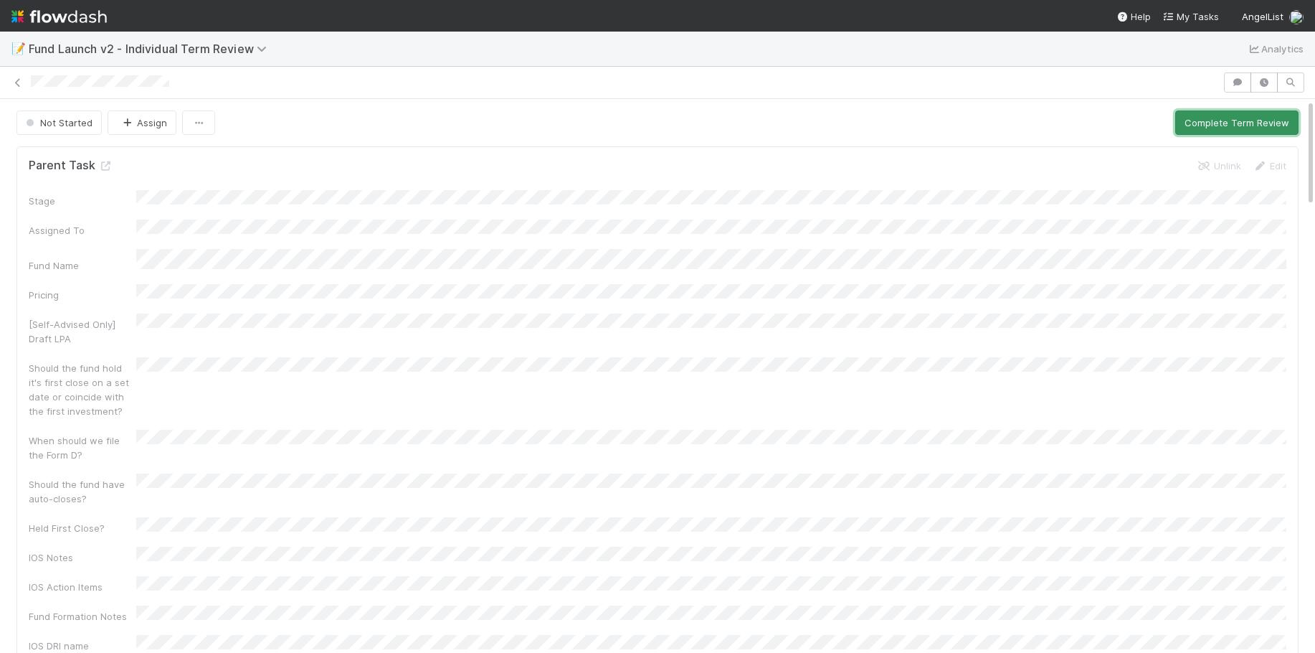
drag, startPoint x: 1241, startPoint y: 126, endPoint x: 1082, endPoint y: 137, distance: 159.6
click at [1231, 128] on button "Complete Term Review" at bounding box center [1236, 122] width 123 height 24
click at [1236, 127] on button "Complete Term Review" at bounding box center [1236, 122] width 123 height 24
click at [1216, 130] on button "Complete Term Review" at bounding box center [1236, 122] width 123 height 24
click at [1251, 122] on button "Complete Term Review" at bounding box center [1236, 122] width 123 height 24
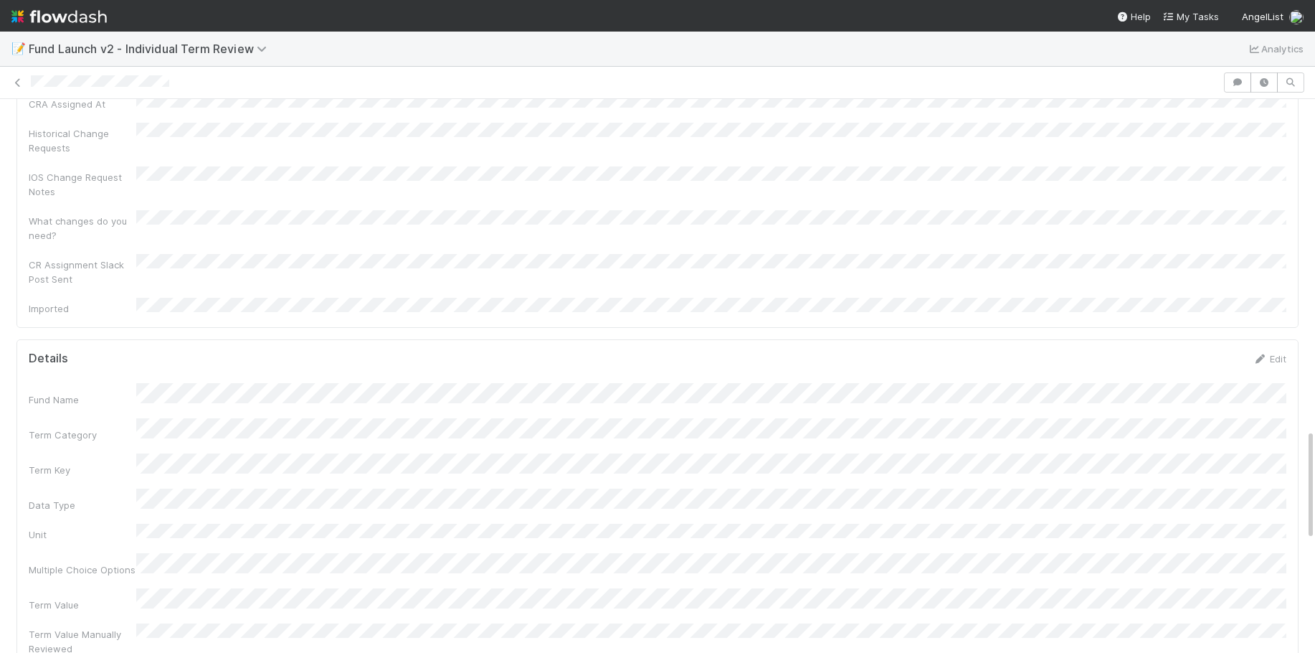
scroll to position [1642, 0]
click at [1274, 348] on link "Edit" at bounding box center [1270, 353] width 34 height 11
click at [115, 625] on div "Term Value" at bounding box center [658, 639] width 1258 height 28
click at [1214, 346] on button "Save" at bounding box center [1210, 358] width 41 height 24
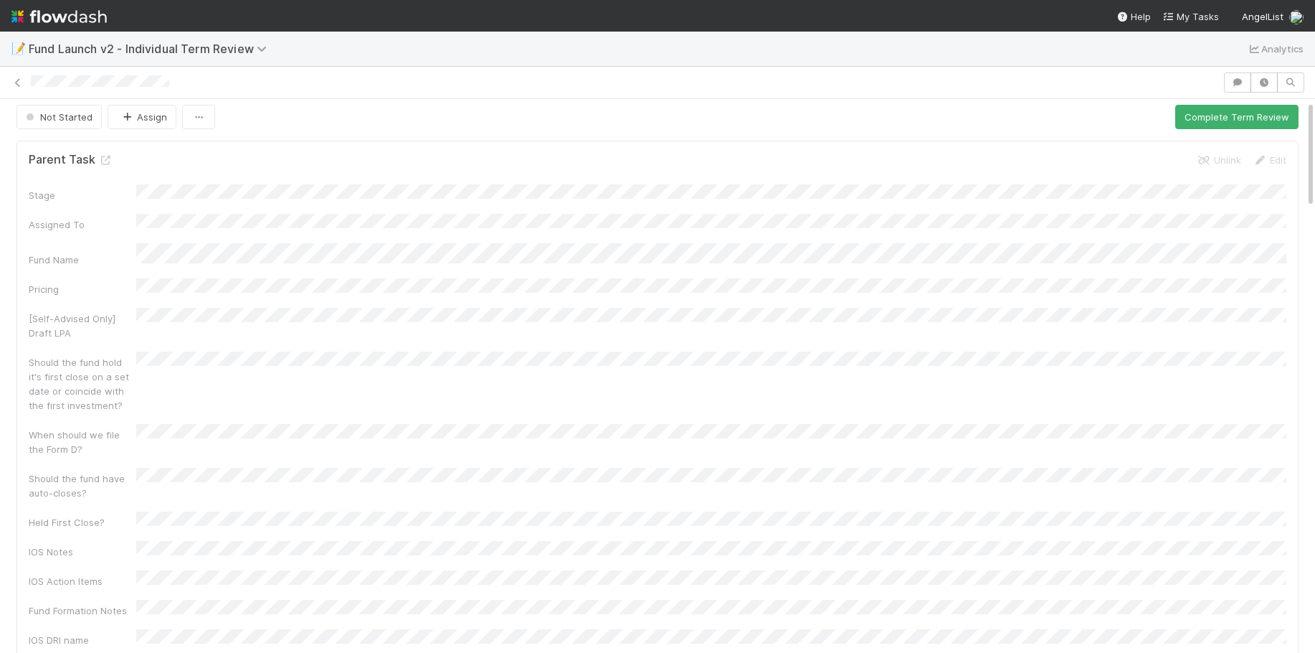
scroll to position [0, 0]
click at [1229, 126] on button "Complete Term Review" at bounding box center [1236, 122] width 123 height 24
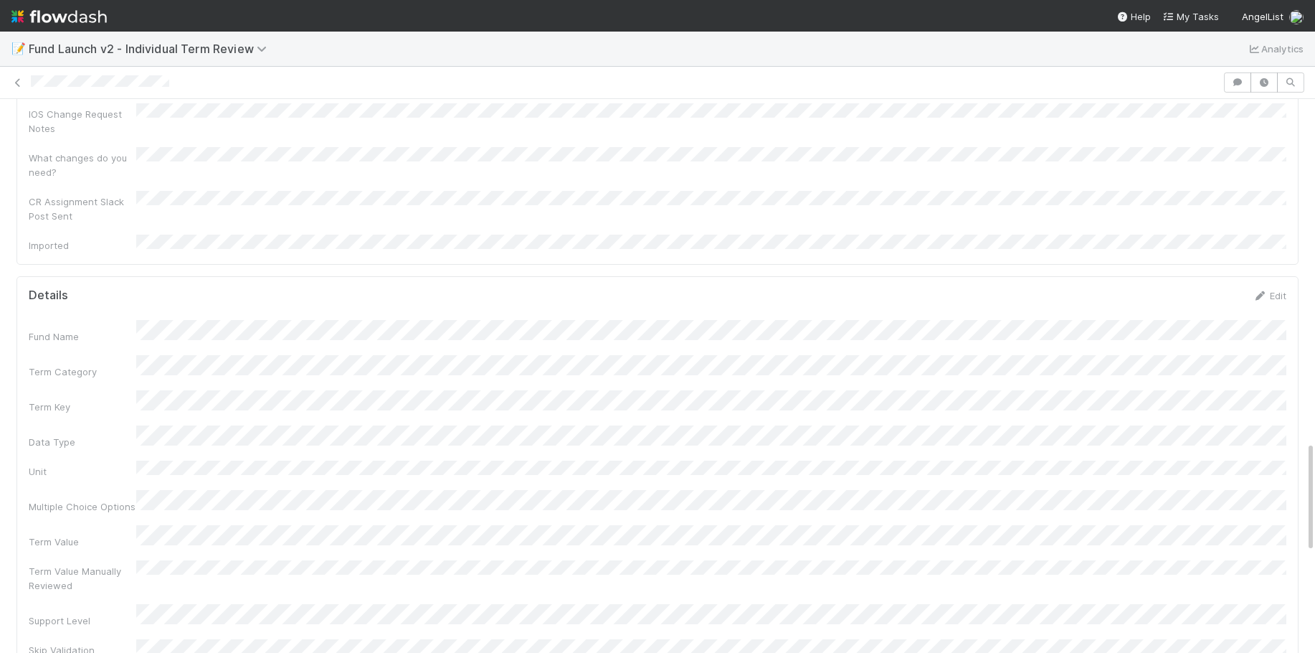
scroll to position [1700, 0]
click at [1281, 290] on link "Edit" at bounding box center [1270, 295] width 34 height 11
click at [100, 567] on div "Term Value" at bounding box center [658, 581] width 1258 height 28
click at [1204, 289] on button "Save" at bounding box center [1210, 301] width 41 height 24
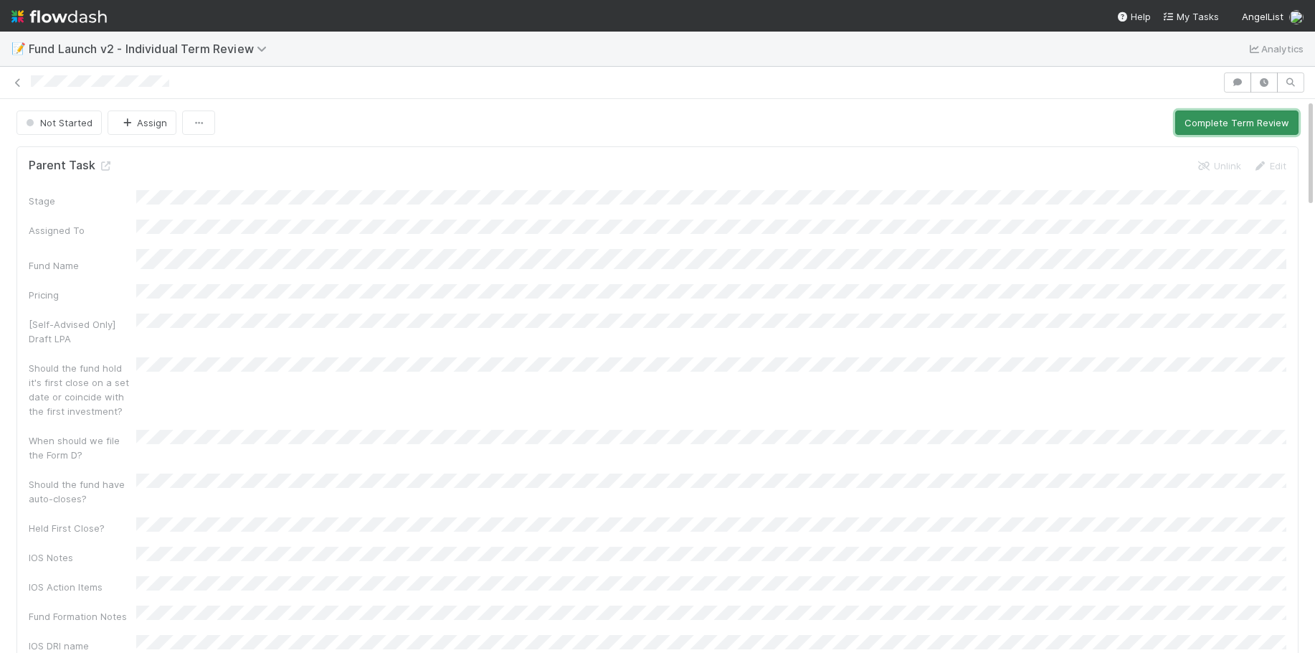
click at [1198, 128] on button "Complete Term Review" at bounding box center [1236, 122] width 123 height 24
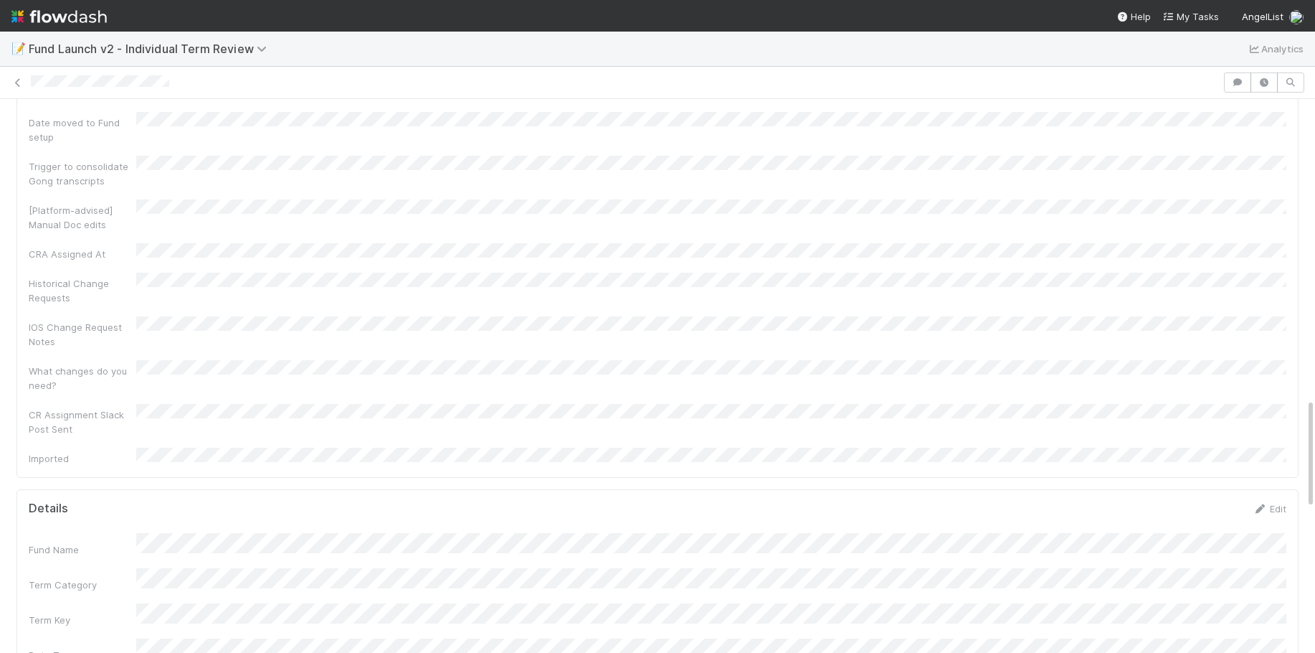
scroll to position [1486, 0]
click at [1273, 504] on link "Edit" at bounding box center [1270, 509] width 34 height 11
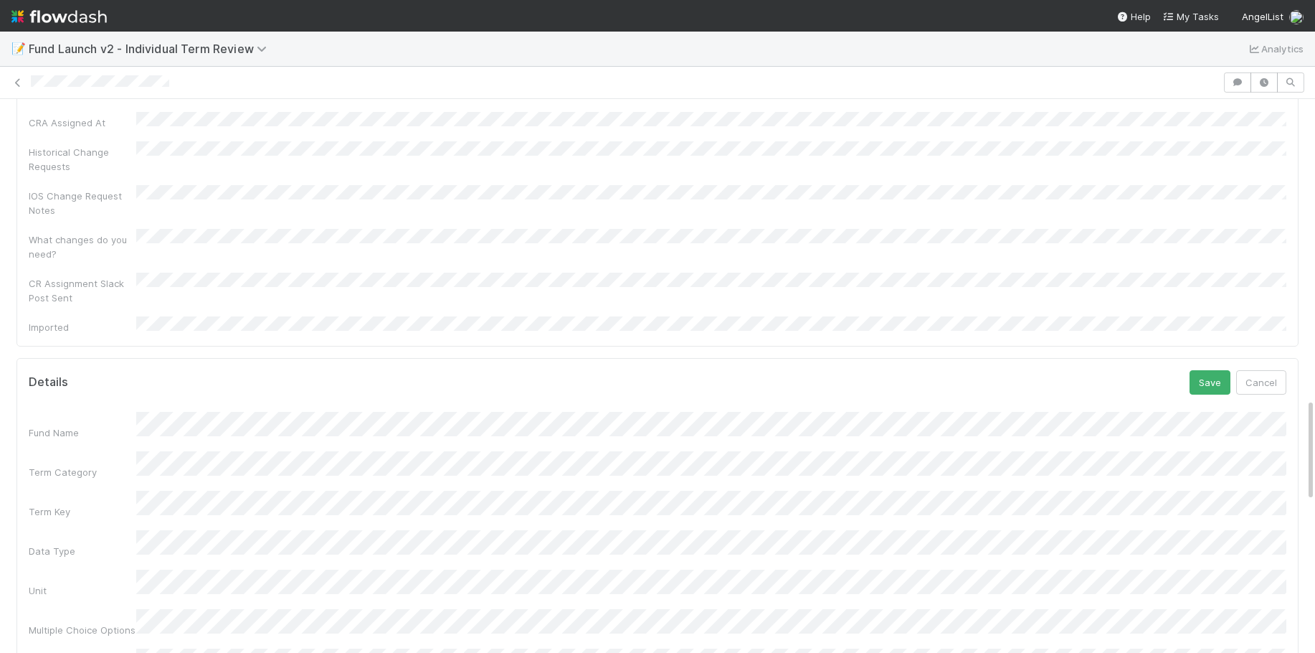
scroll to position [1622, 0]
click at [86, 645] on div "Term Value" at bounding box center [658, 659] width 1258 height 28
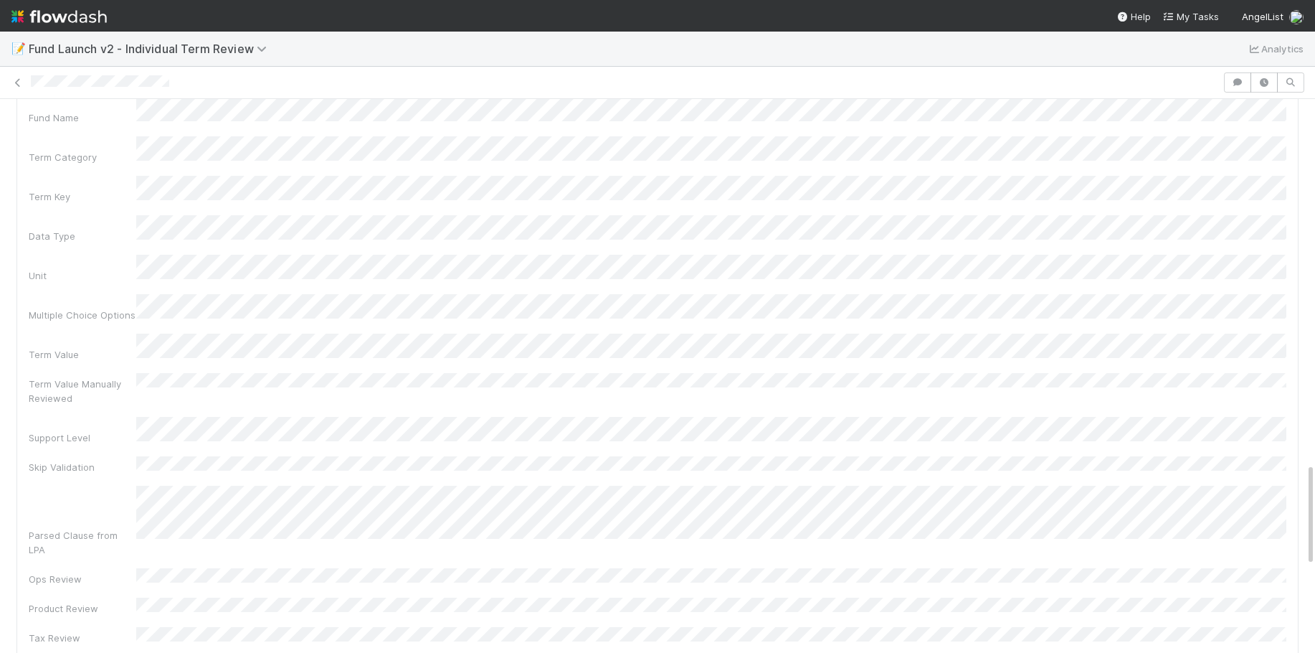
scroll to position [1956, 0]
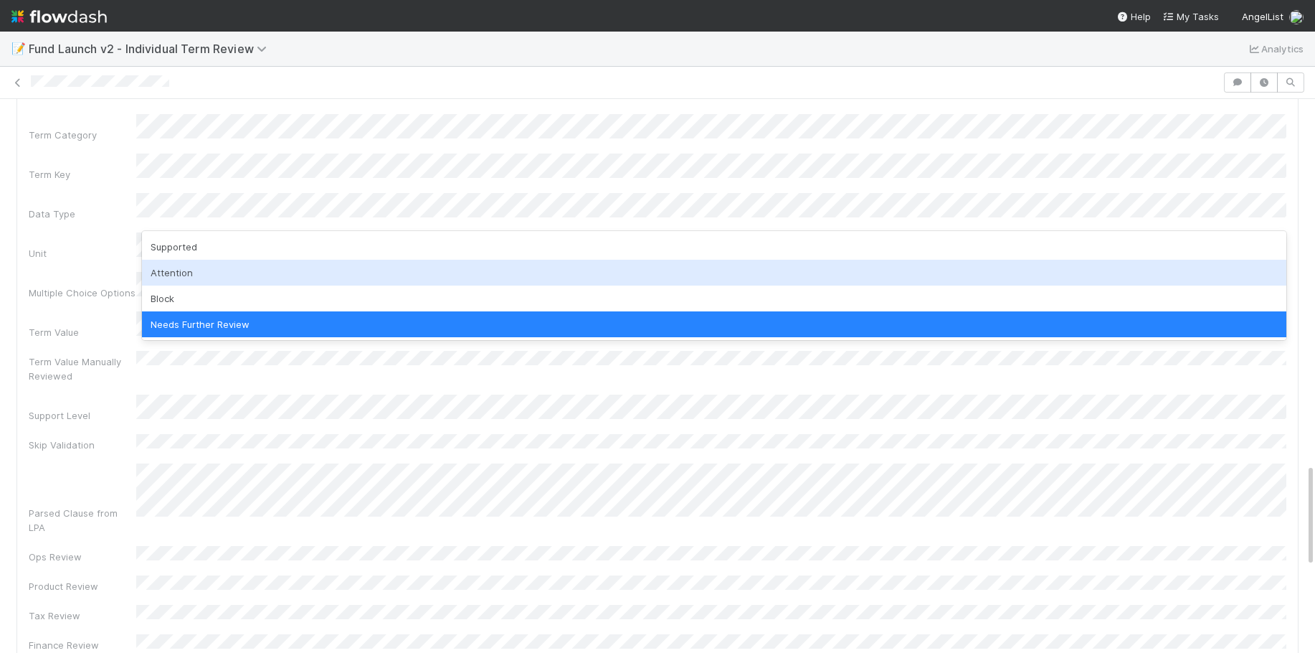
click at [228, 273] on div "Attention" at bounding box center [714, 273] width 1145 height 26
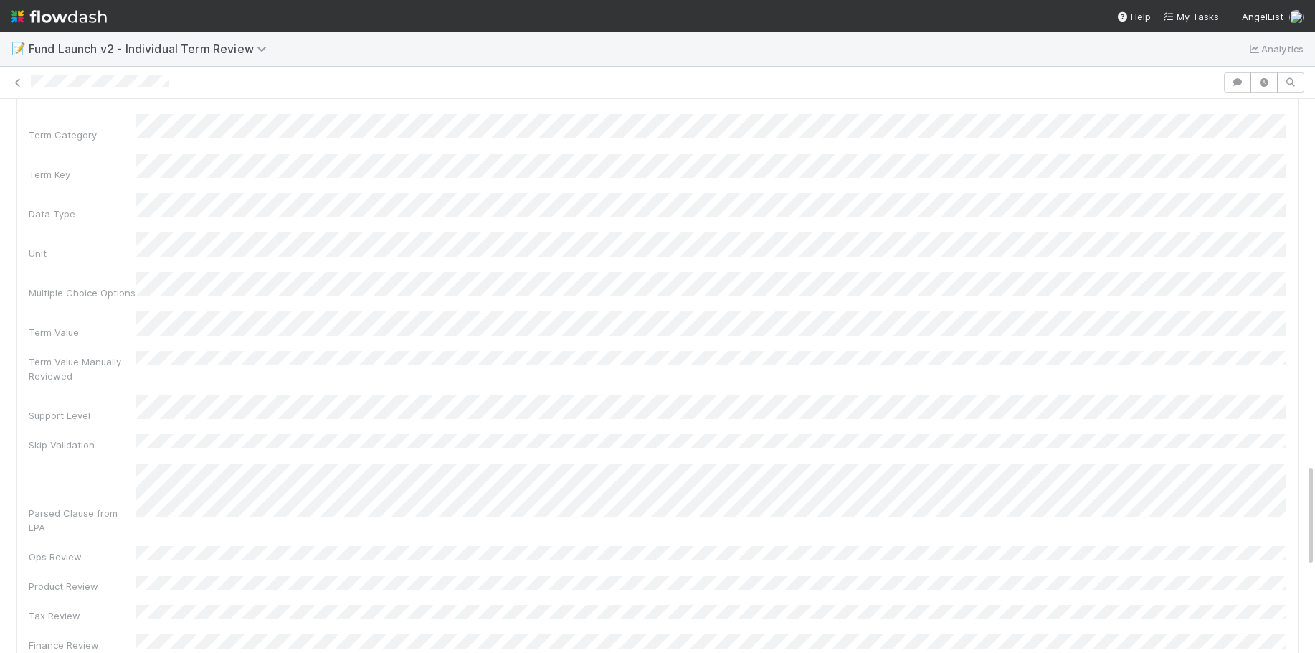
click at [133, 463] on div "Parsed Clause from LPA" at bounding box center [658, 498] width 1258 height 71
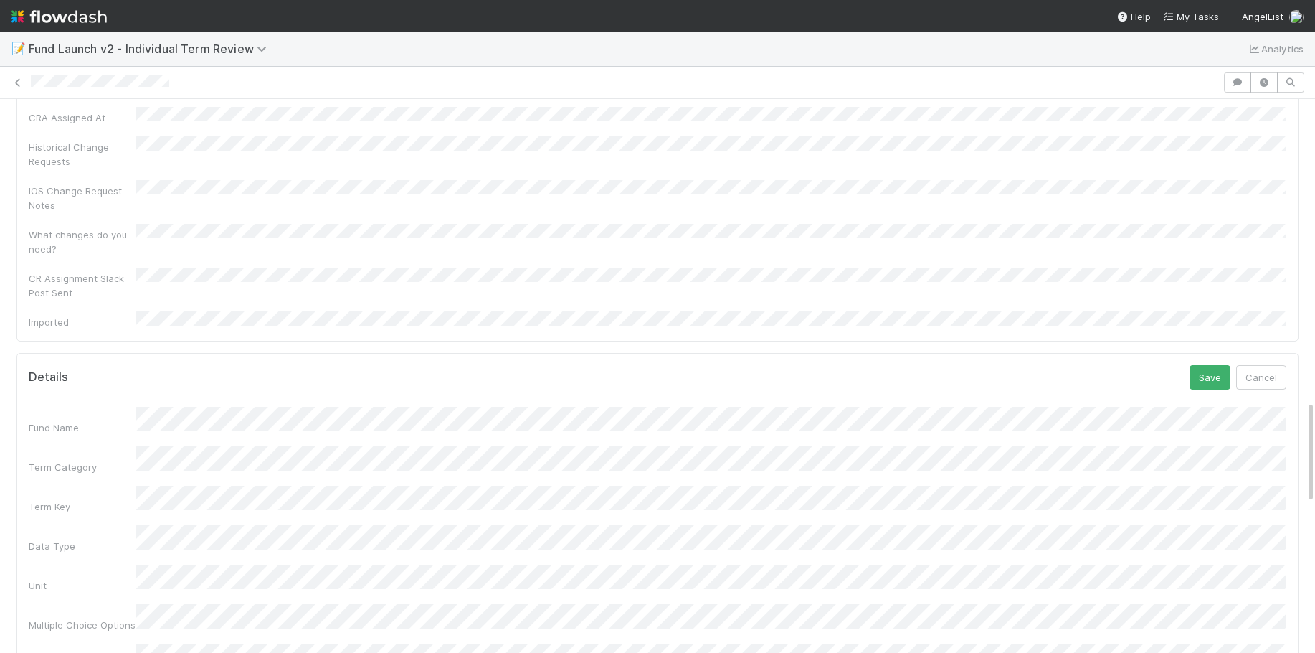
scroll to position [1617, 0]
click at [1209, 372] on button "Save" at bounding box center [1210, 384] width 41 height 24
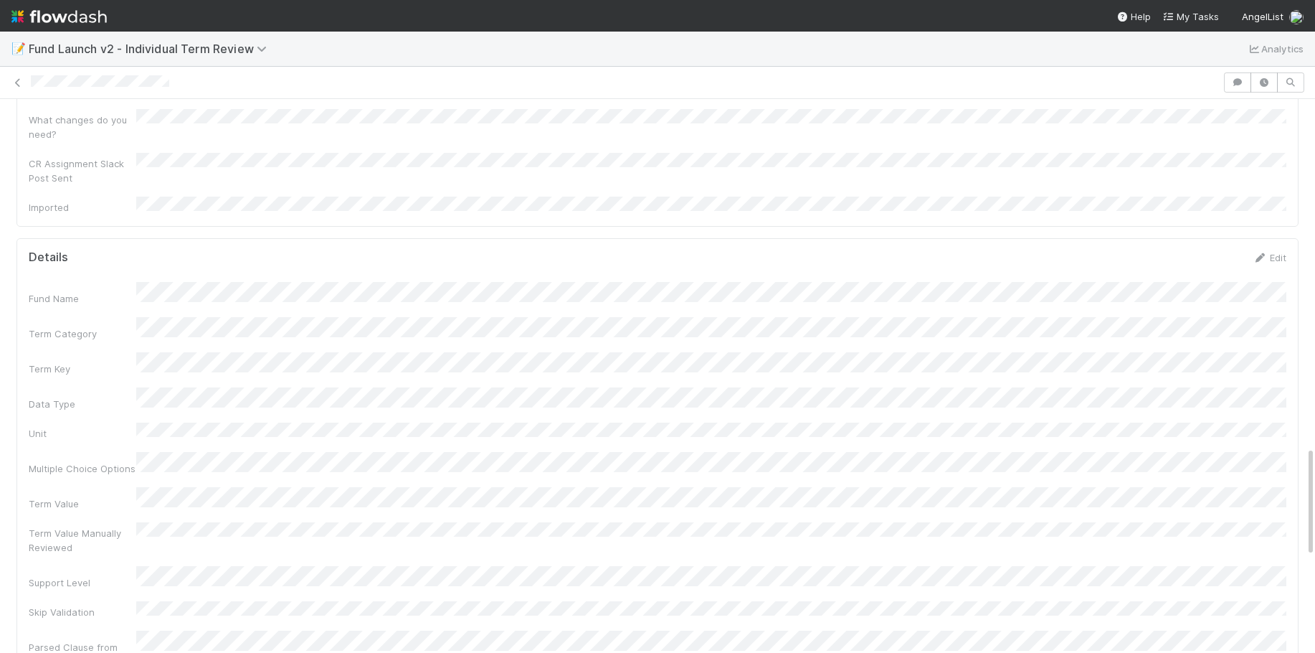
scroll to position [1718, 0]
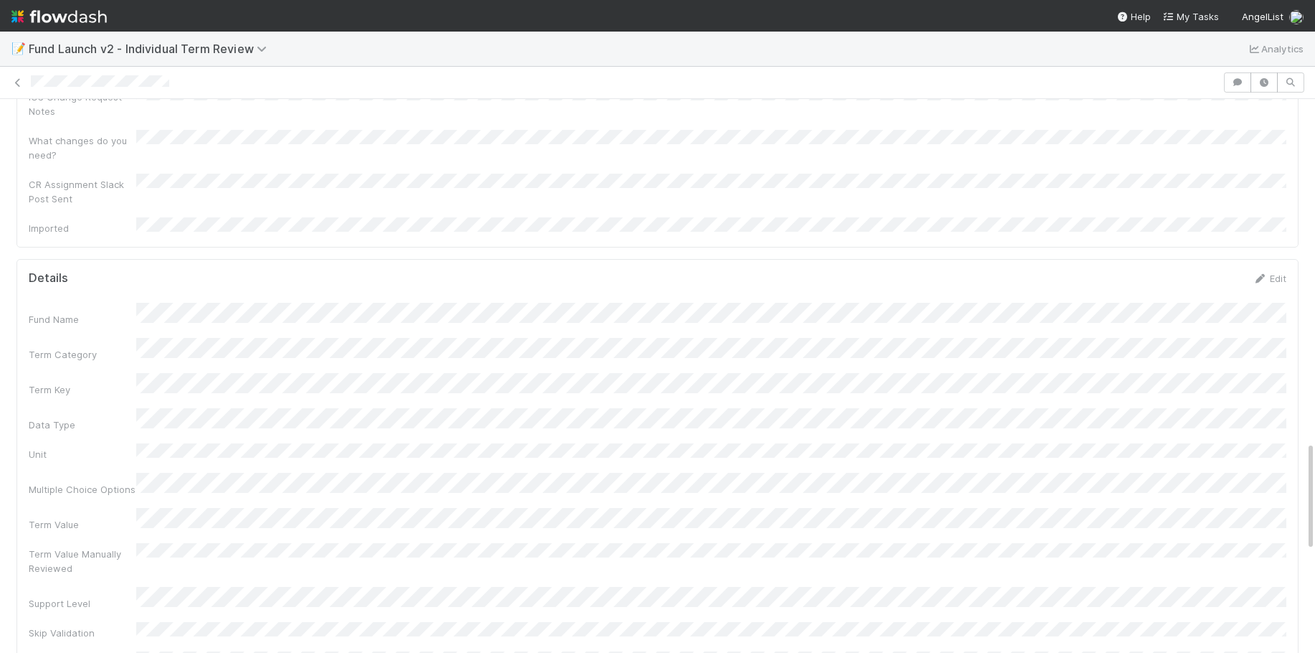
click at [1278, 271] on div "Edit" at bounding box center [1270, 278] width 34 height 14
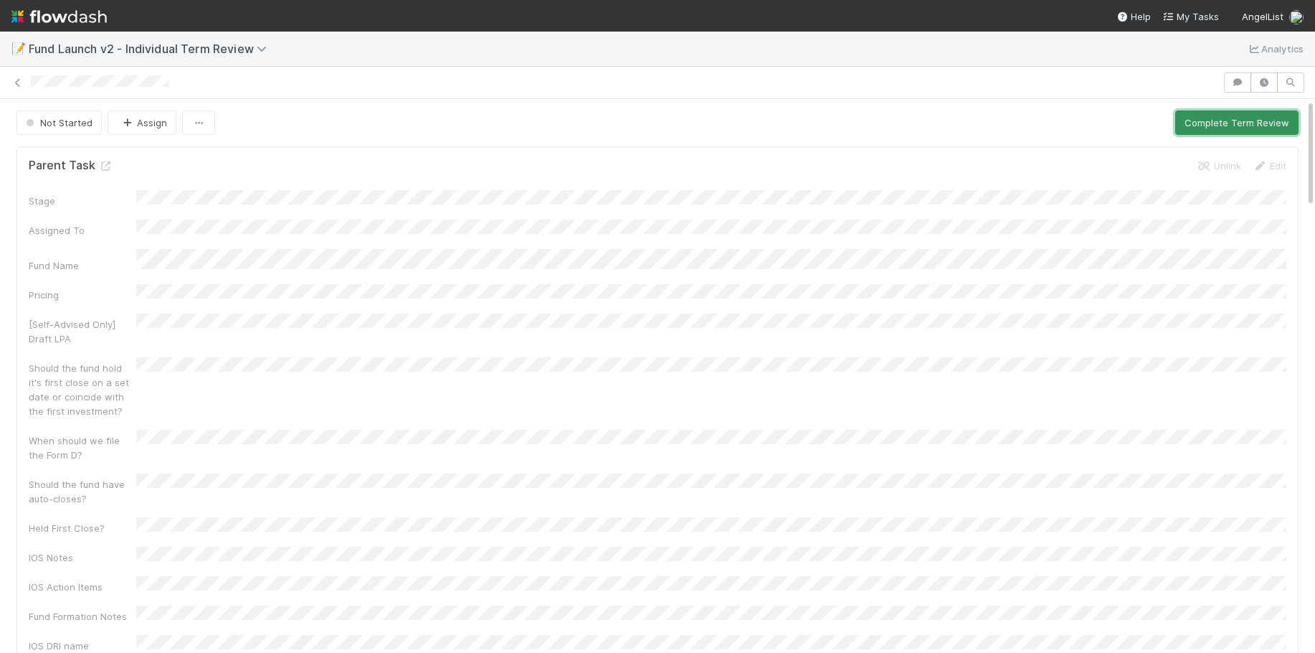
click at [1229, 123] on button "Complete Term Review" at bounding box center [1236, 122] width 123 height 24
click at [1243, 125] on button "Complete Term Review" at bounding box center [1236, 122] width 123 height 24
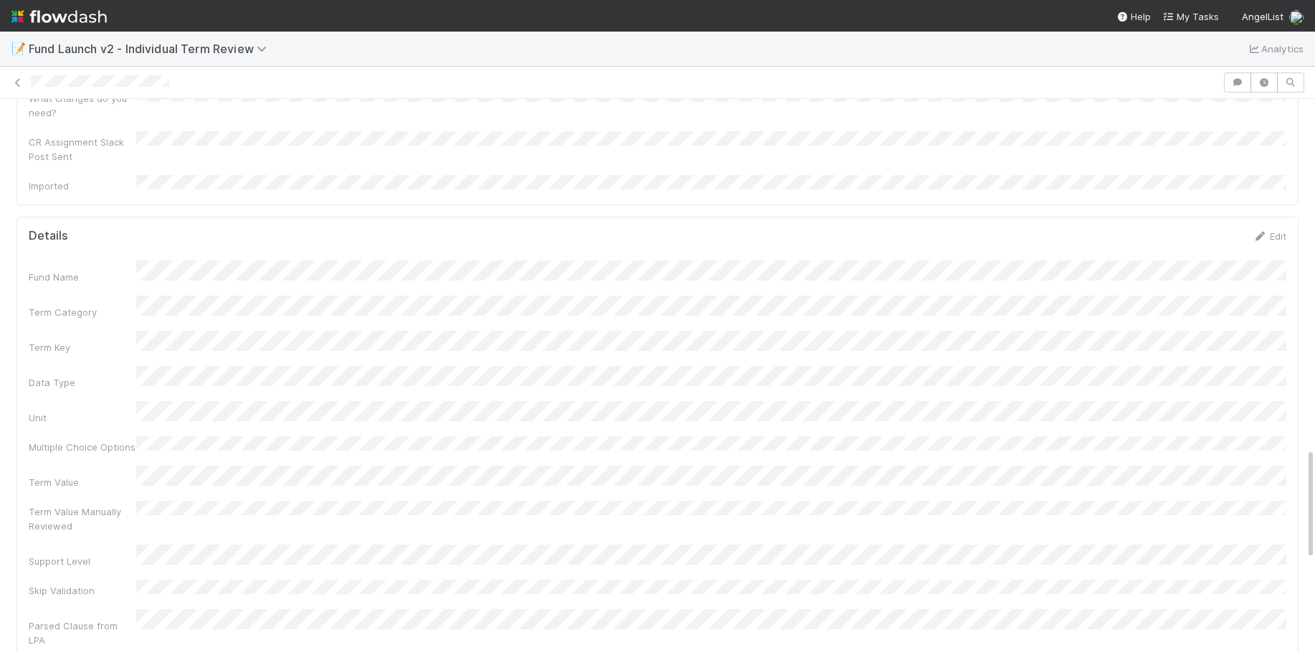
scroll to position [1696, 0]
click at [1272, 294] on link "Edit" at bounding box center [1270, 299] width 34 height 11
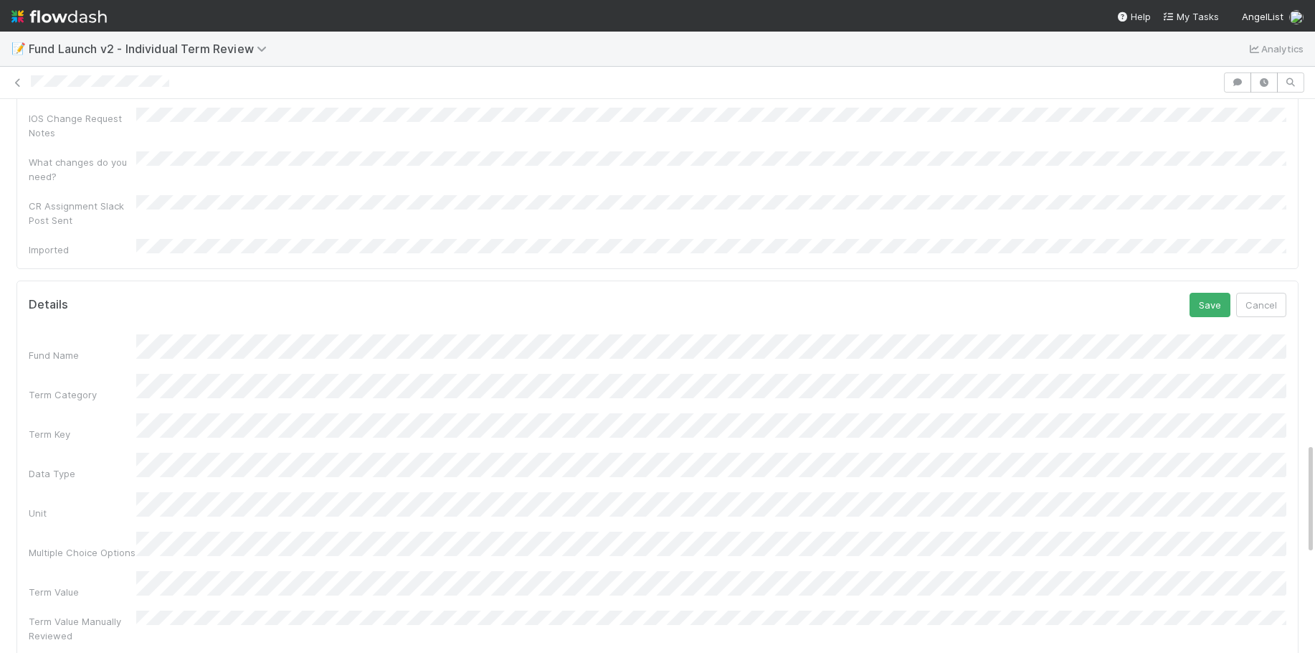
click at [94, 492] on div "Unit" at bounding box center [658, 506] width 1258 height 28
click at [1211, 293] on button "Save" at bounding box center [1210, 305] width 41 height 24
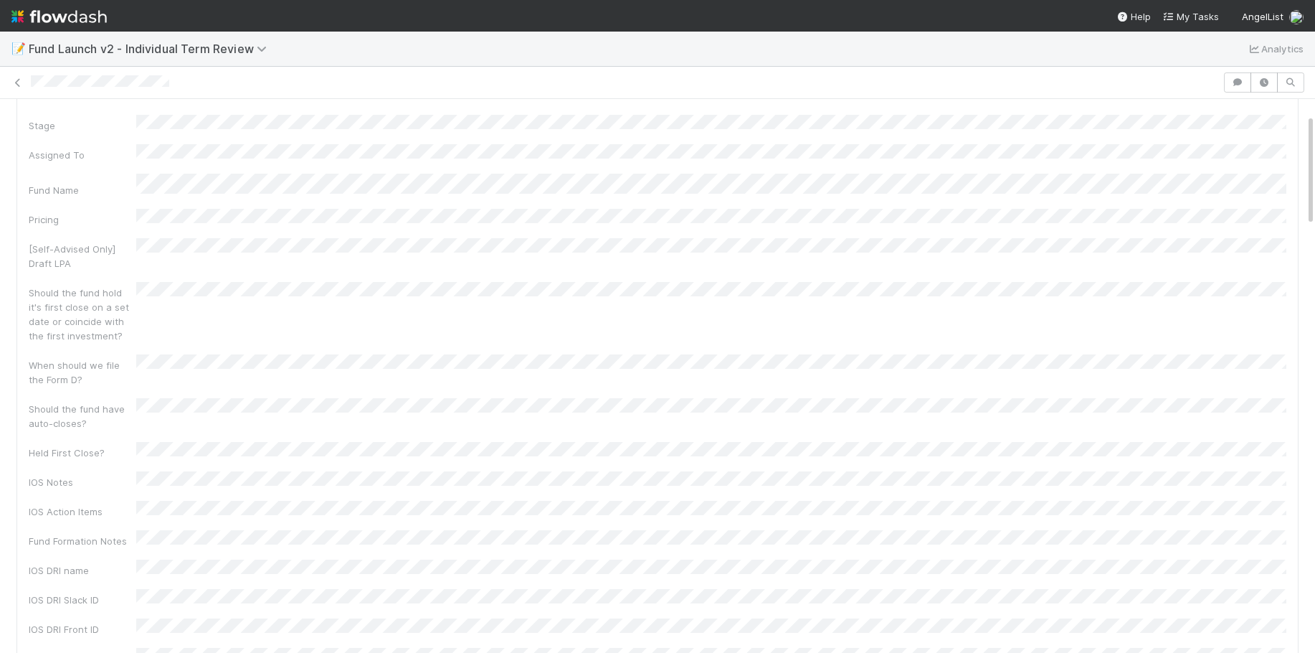
scroll to position [0, 0]
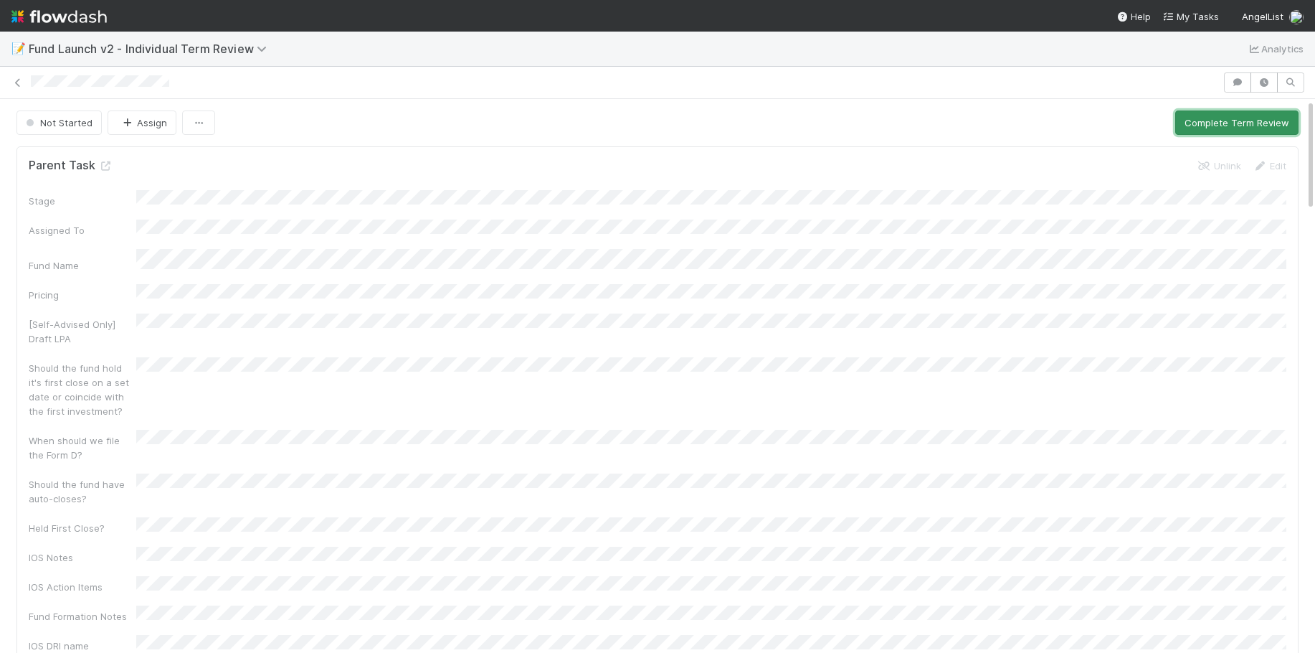
click at [1229, 123] on button "Complete Term Review" at bounding box center [1236, 122] width 123 height 24
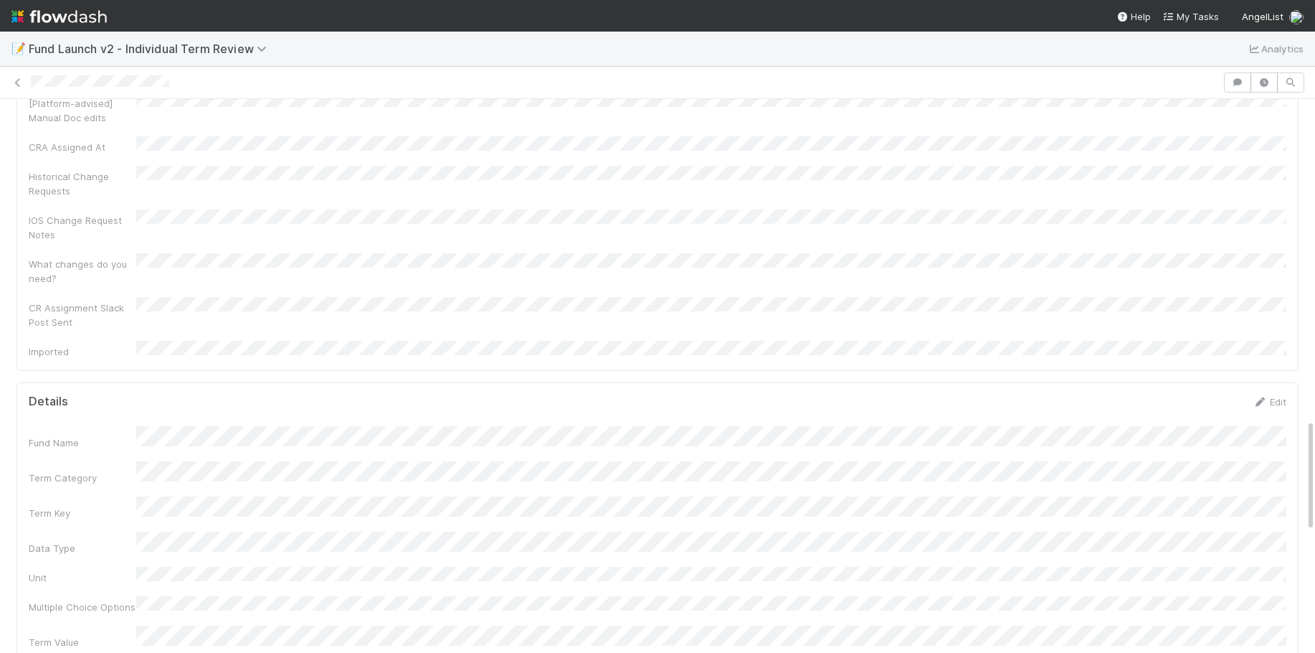
scroll to position [1597, 0]
click at [1277, 393] on link "Edit" at bounding box center [1270, 398] width 34 height 11
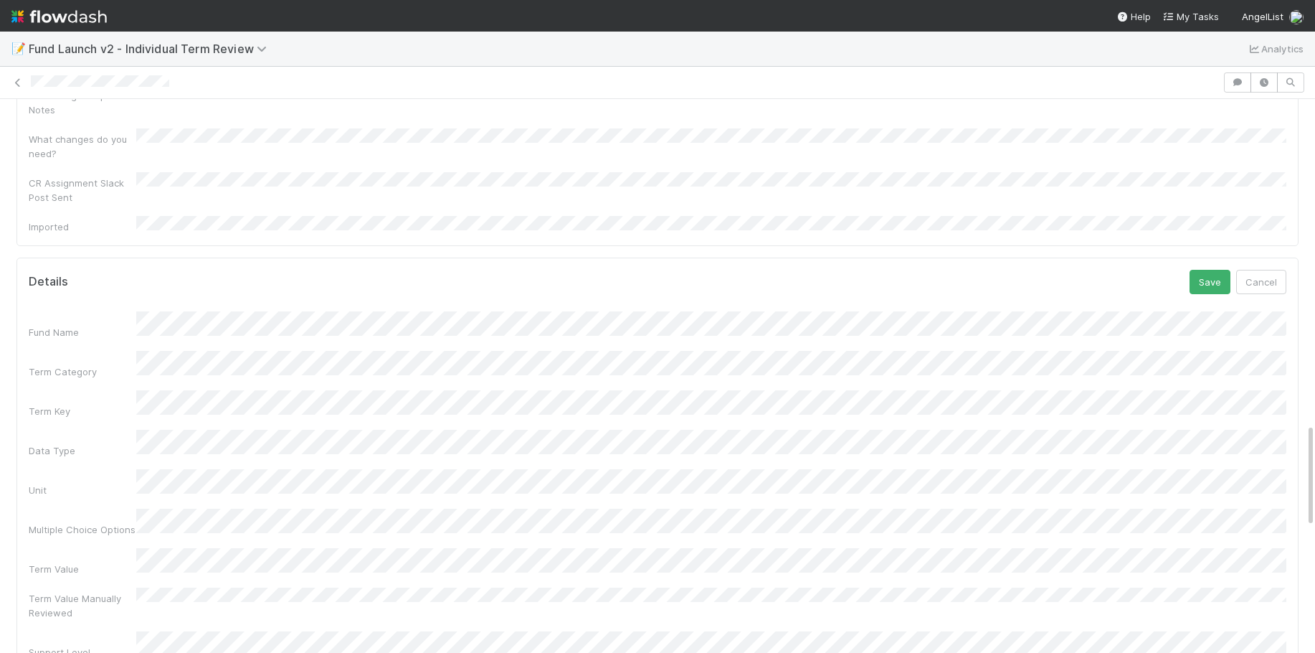
scroll to position [1731, 0]
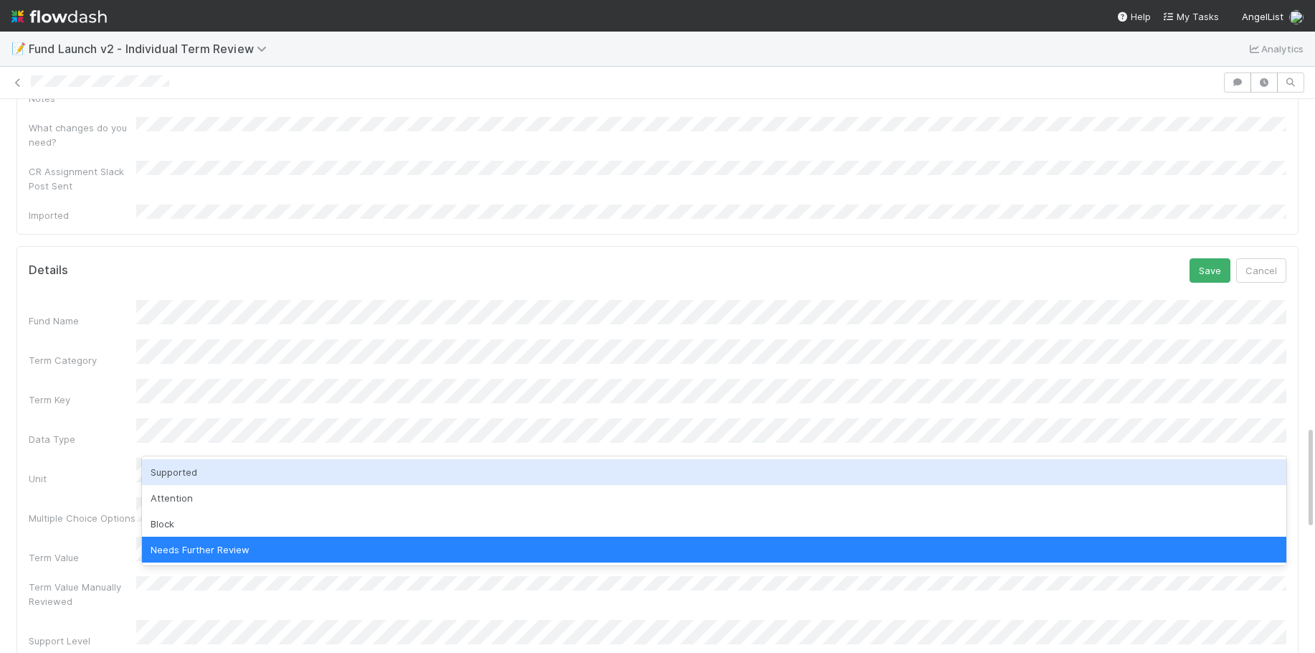
click at [202, 475] on div "Supported" at bounding box center [714, 472] width 1145 height 26
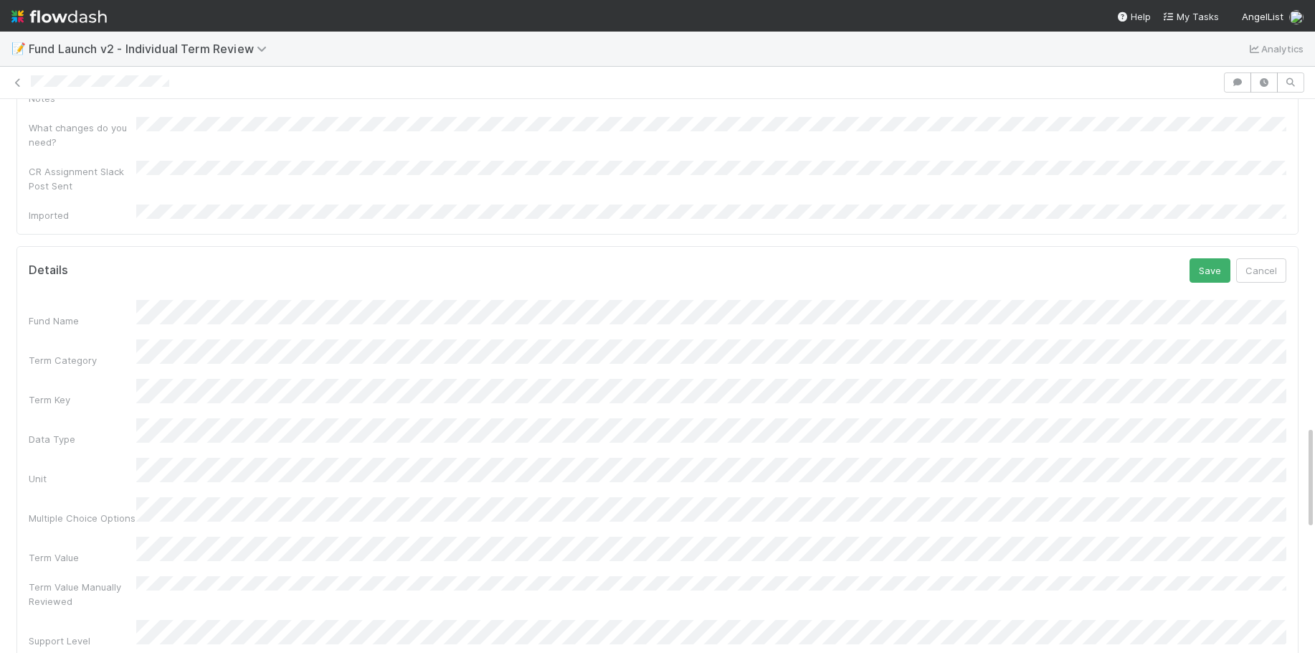
scroll to position [0, 4]
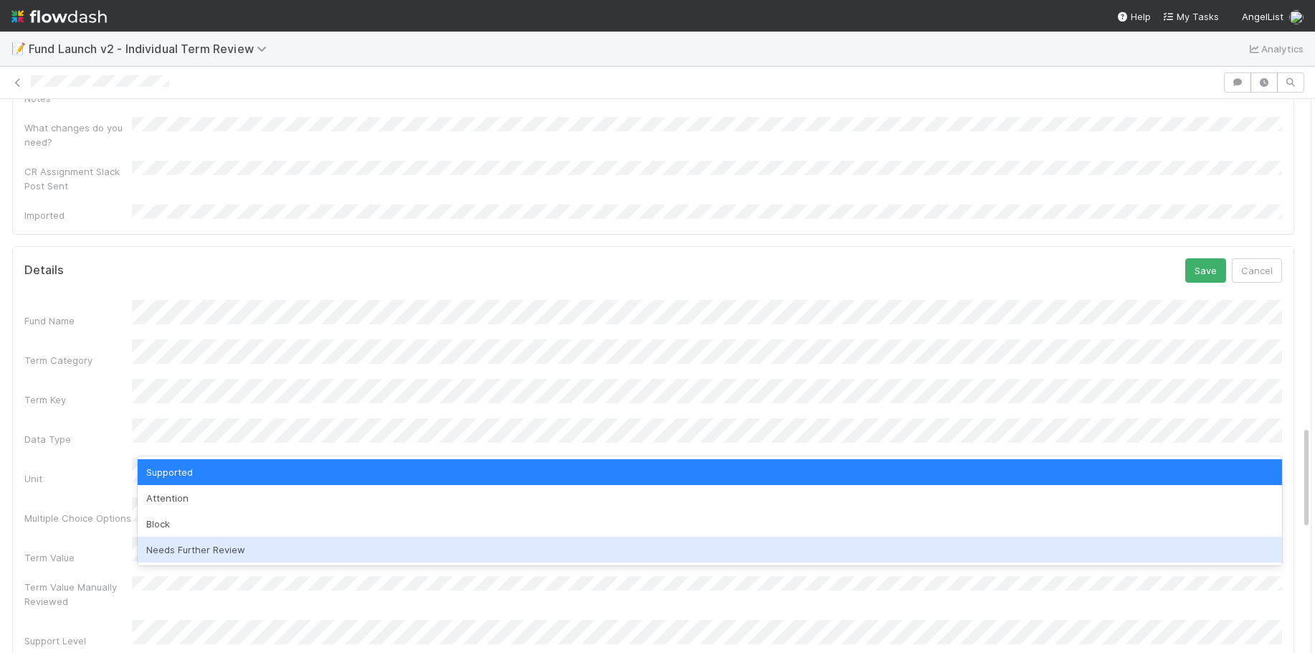
click at [252, 547] on div "Needs Further Review" at bounding box center [710, 549] width 1145 height 26
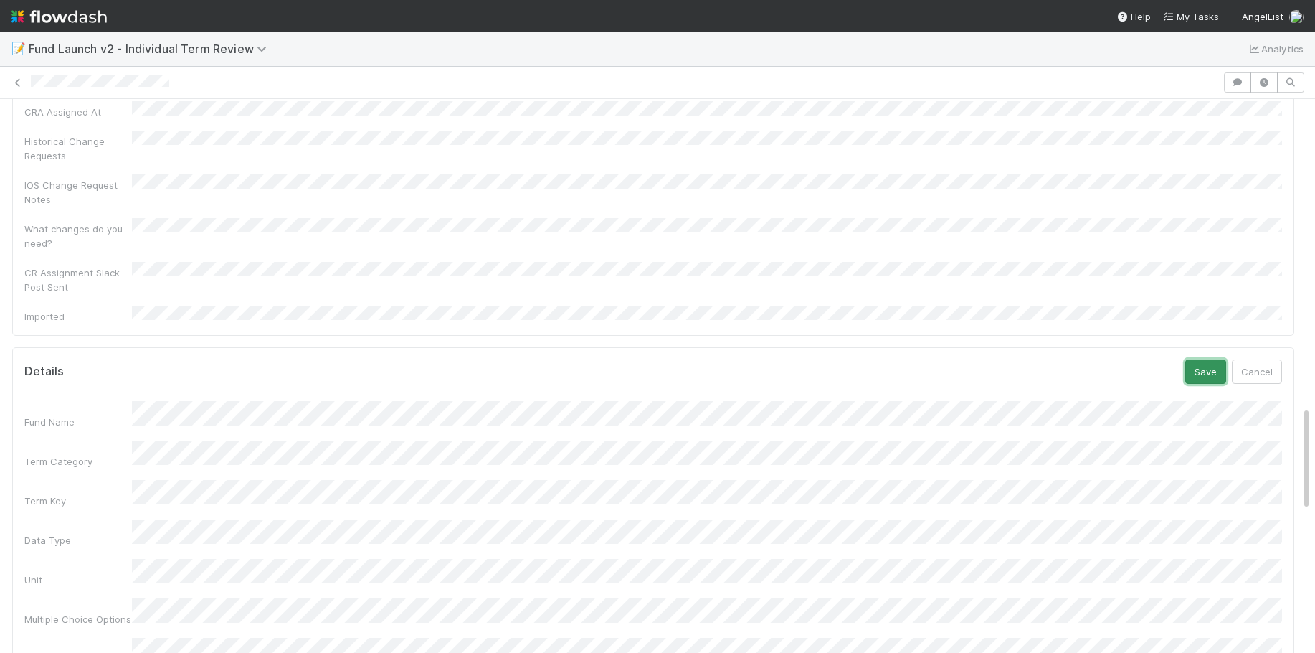
click at [1216, 359] on button "Save" at bounding box center [1206, 371] width 41 height 24
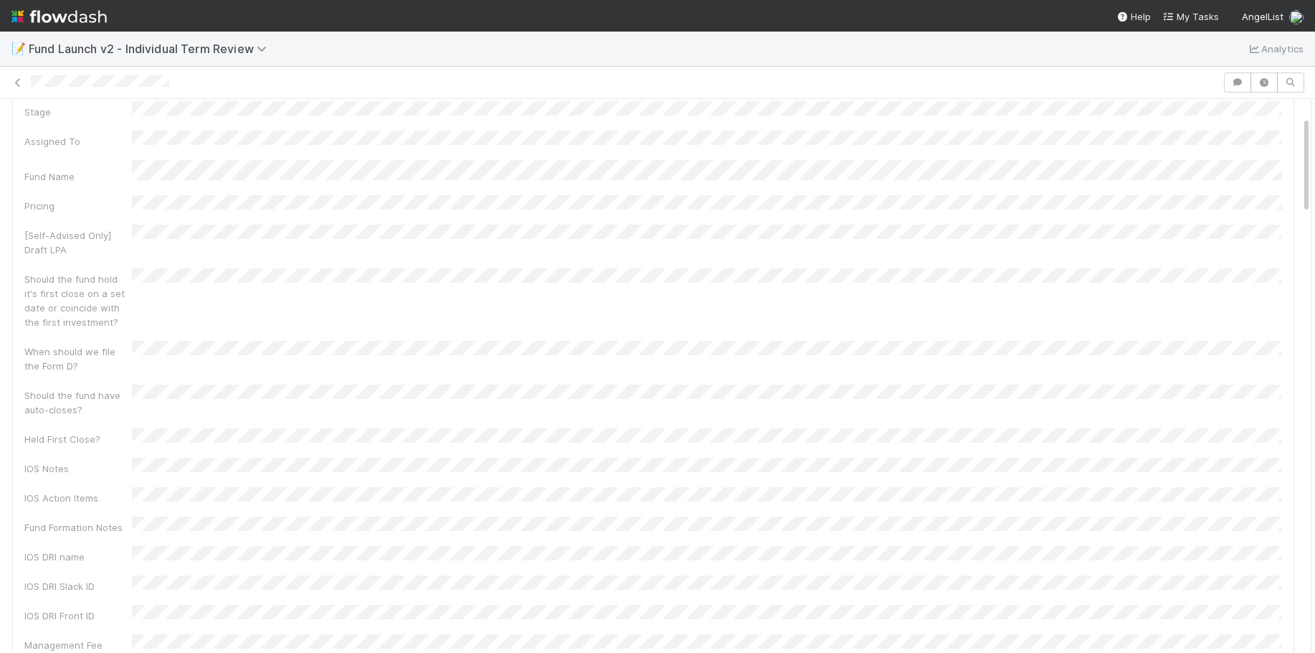
scroll to position [0, 0]
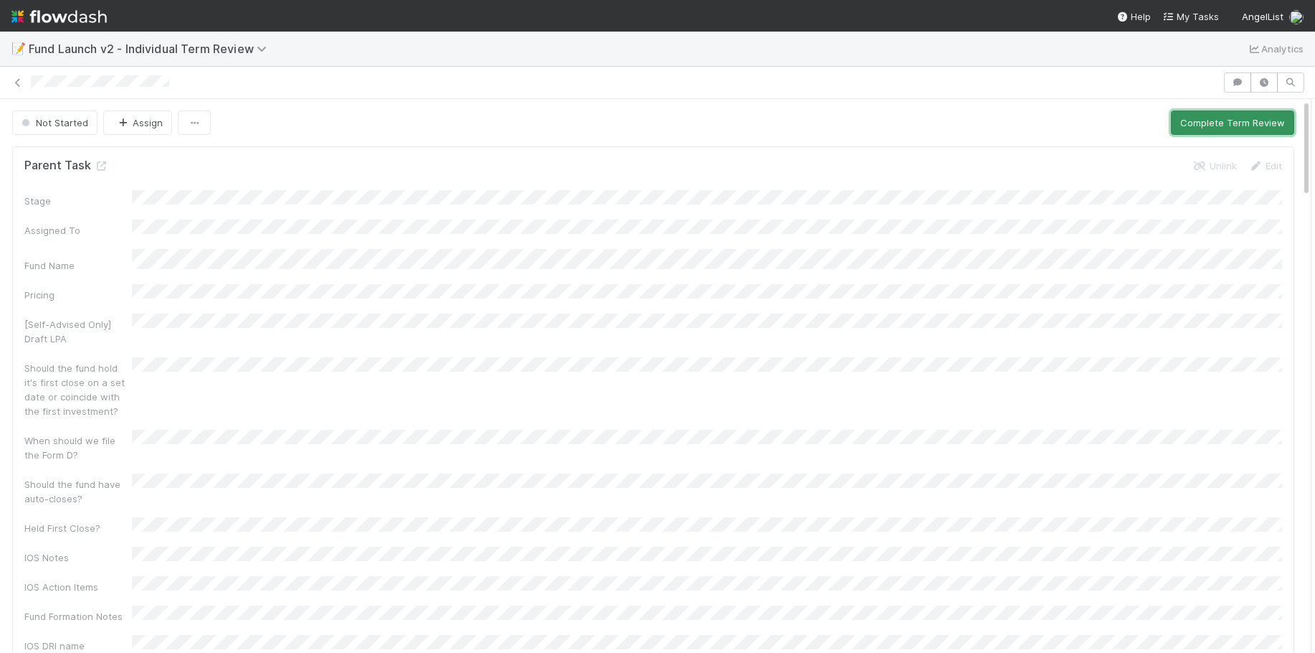
click at [1218, 128] on button "Complete Term Review" at bounding box center [1232, 122] width 123 height 24
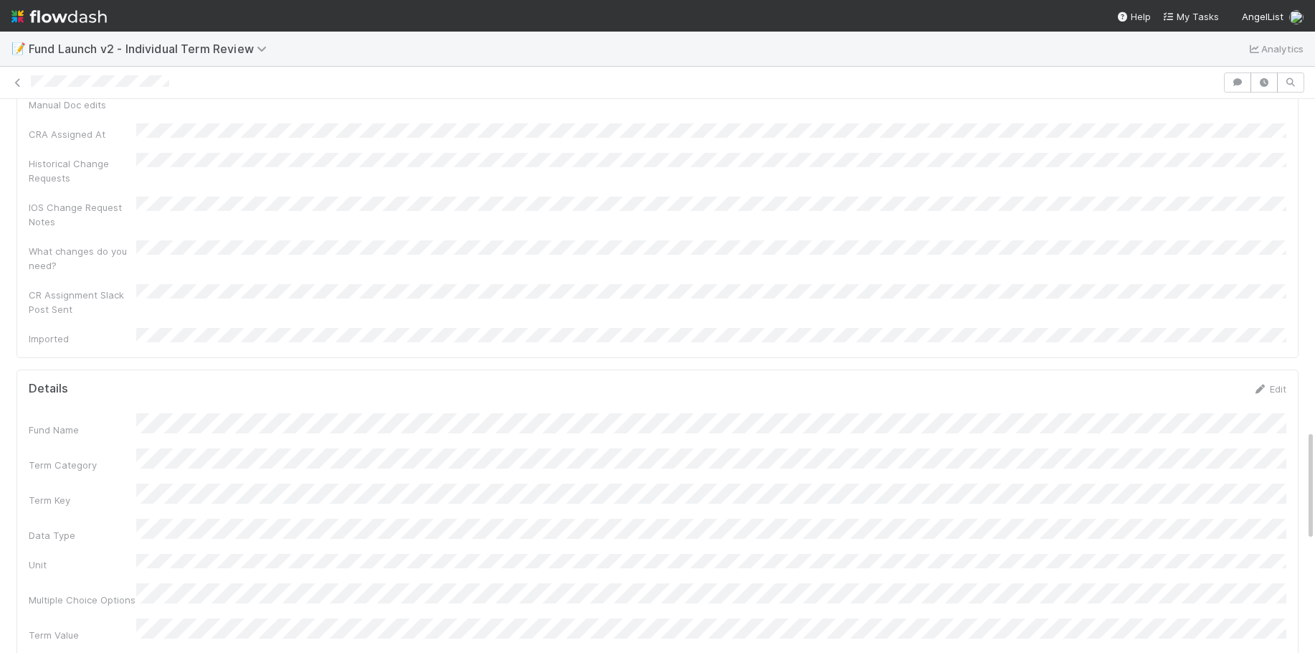
scroll to position [1574, 0]
click at [1274, 417] on link "Edit" at bounding box center [1270, 422] width 34 height 11
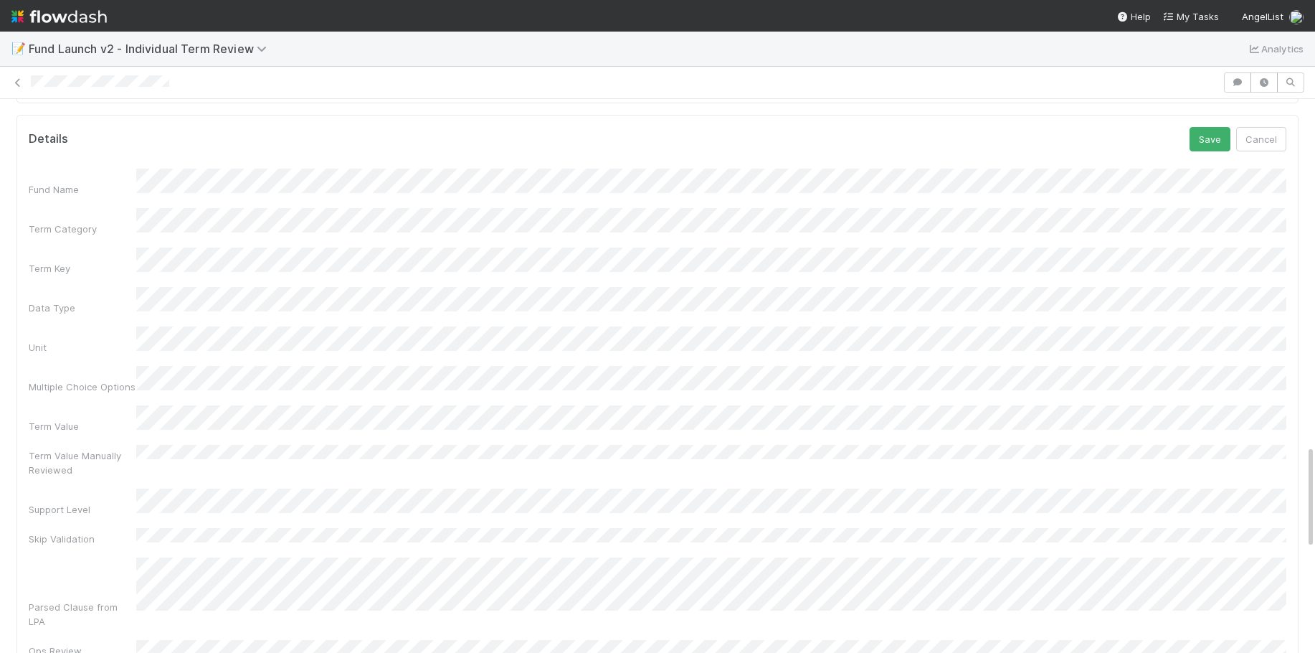
scroll to position [1875, 0]
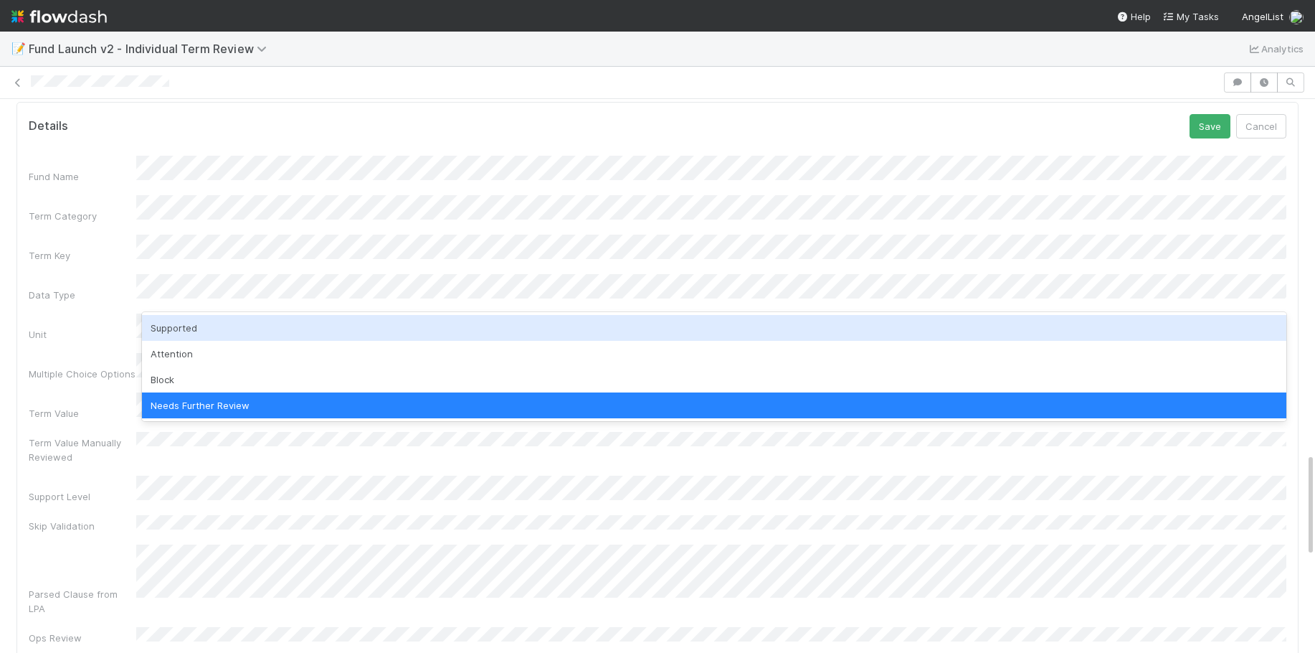
click at [253, 331] on div "Supported" at bounding box center [714, 328] width 1145 height 26
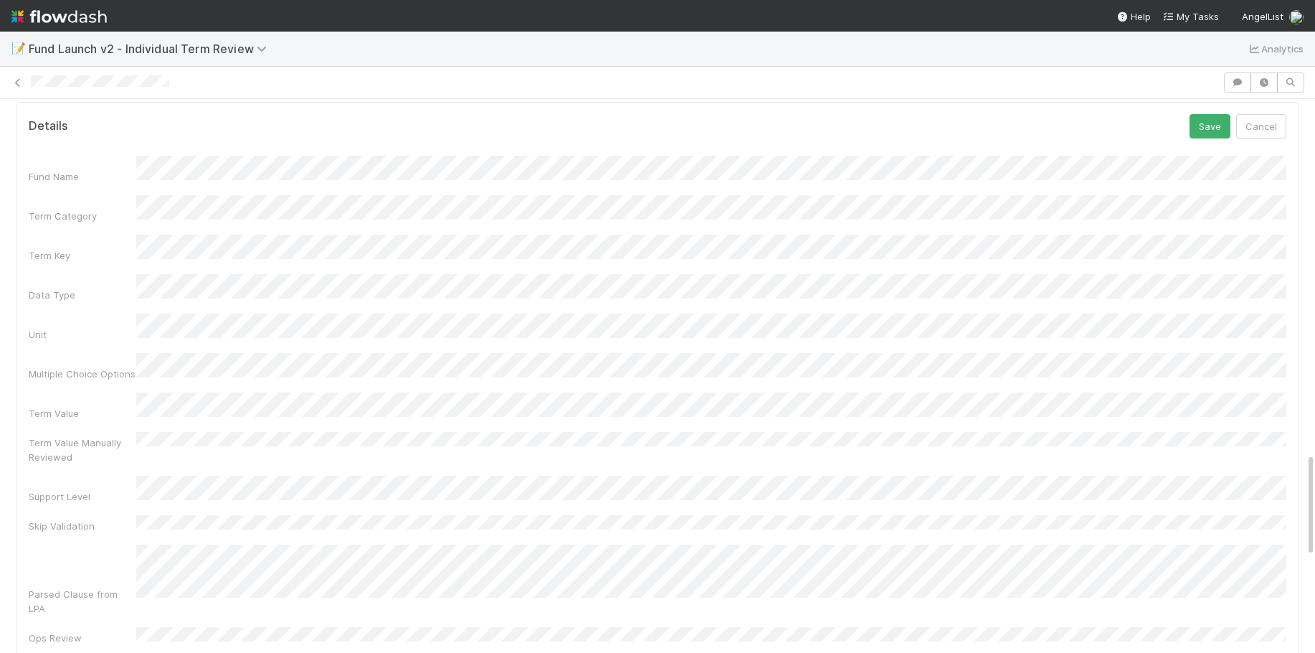
click at [109, 544] on div "Parsed Clause from LPA" at bounding box center [658, 579] width 1258 height 71
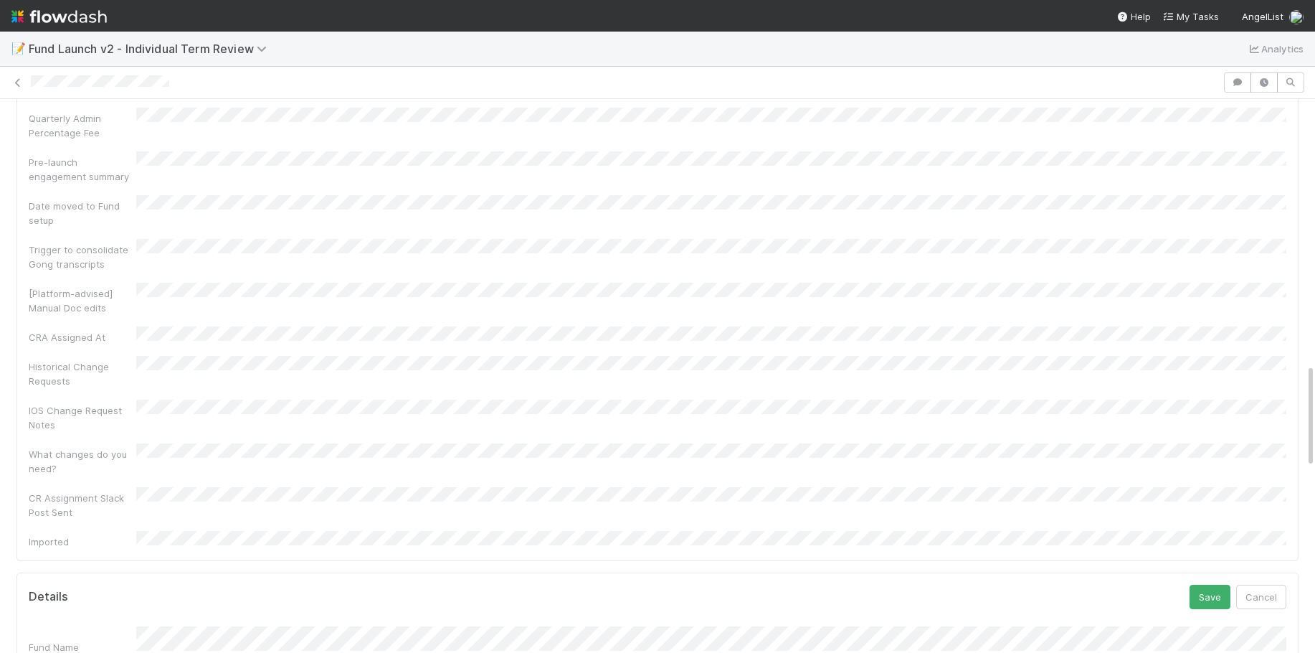
scroll to position [1454, 0]
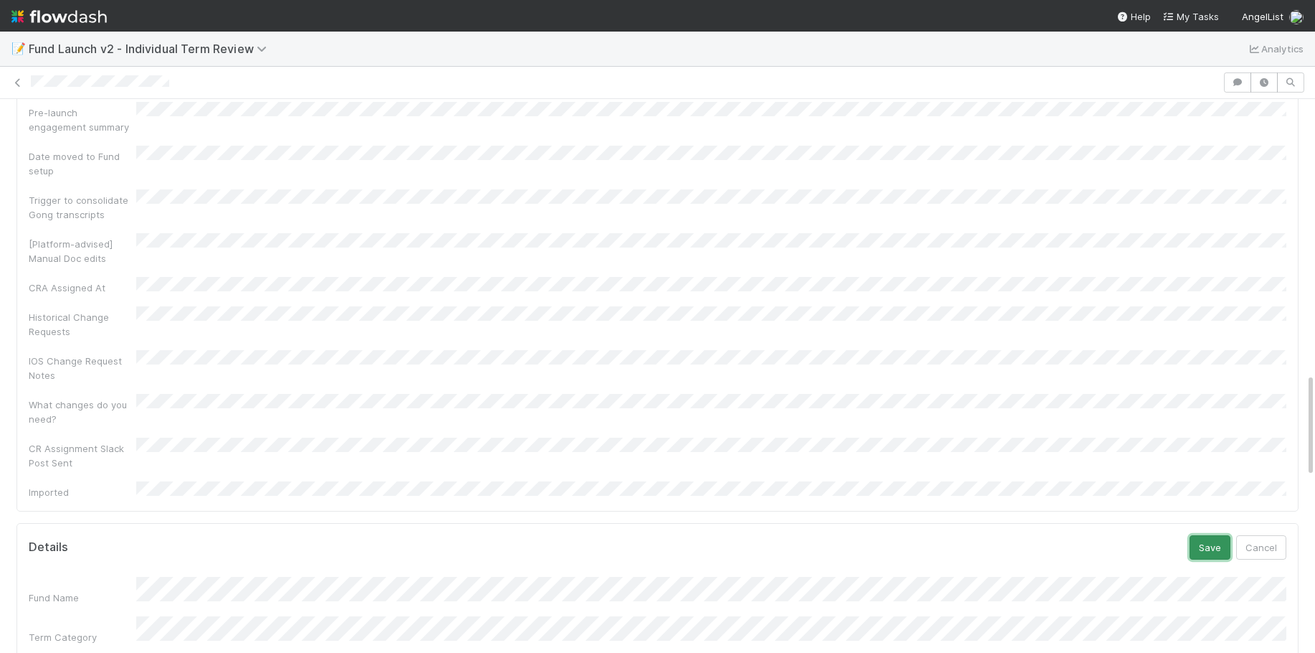
click at [1207, 535] on button "Save" at bounding box center [1210, 547] width 41 height 24
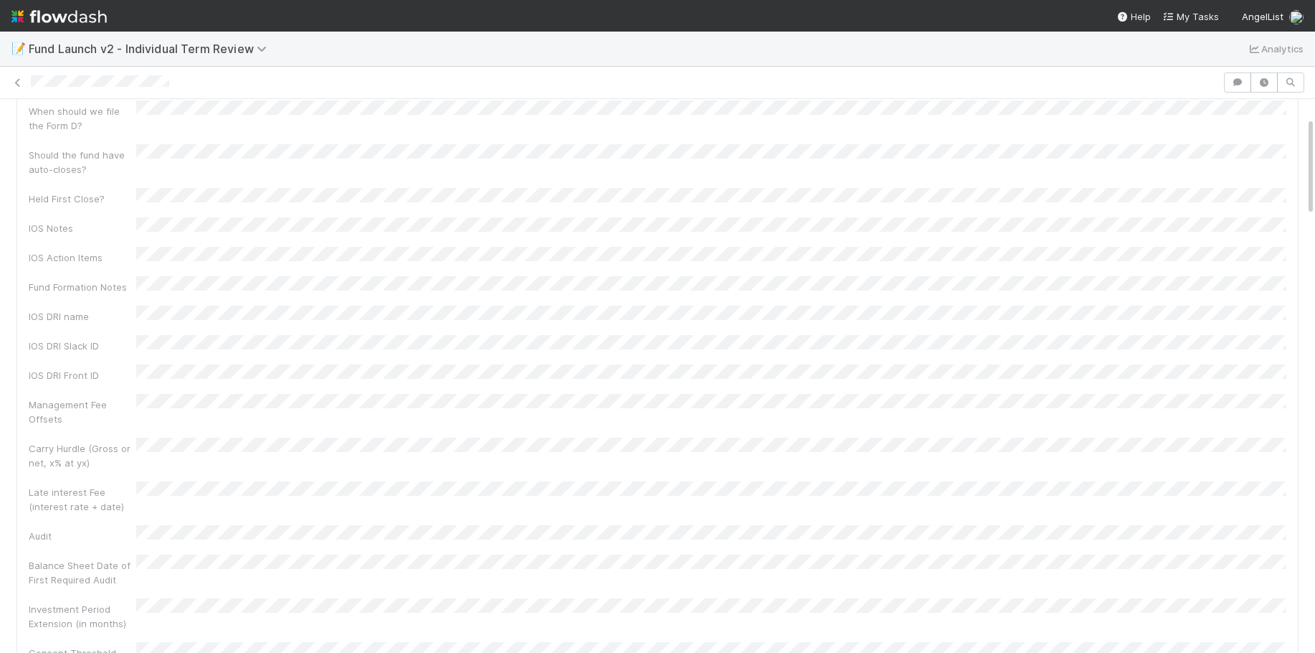
scroll to position [0, 0]
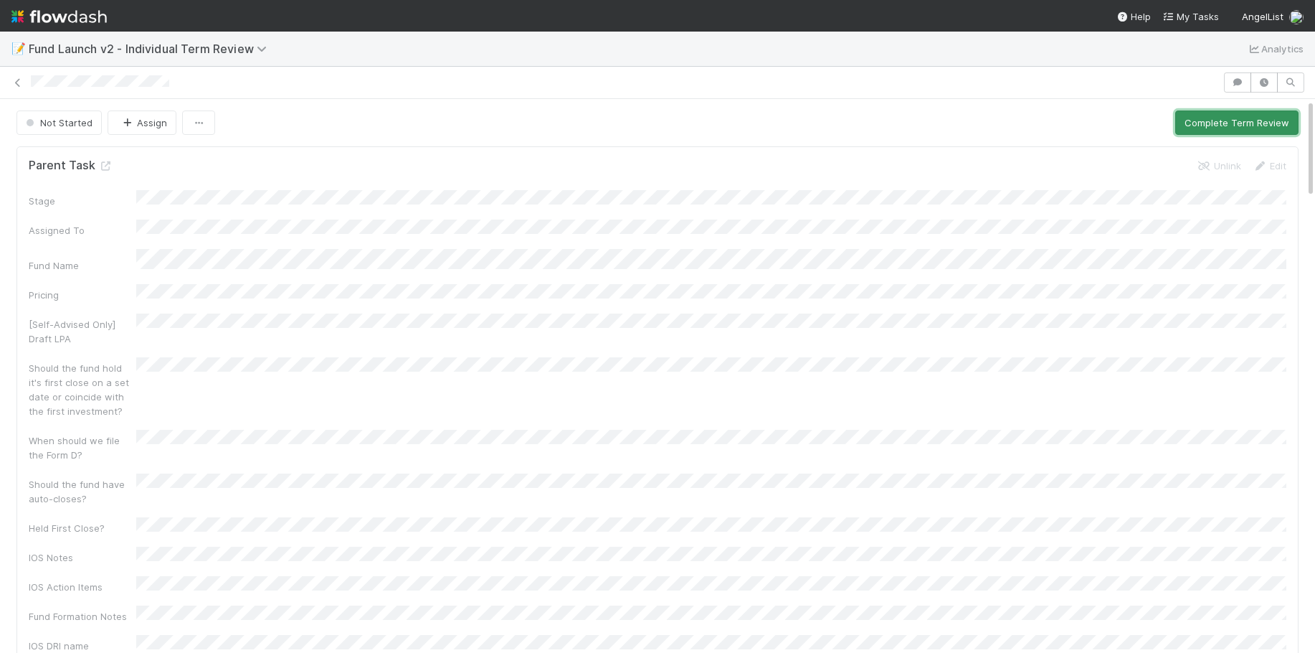
drag, startPoint x: 1240, startPoint y: 123, endPoint x: 1268, endPoint y: 126, distance: 28.1
click at [1241, 123] on button "Complete Term Review" at bounding box center [1236, 122] width 123 height 24
click at [1249, 120] on button "Complete Term Review" at bounding box center [1236, 122] width 123 height 24
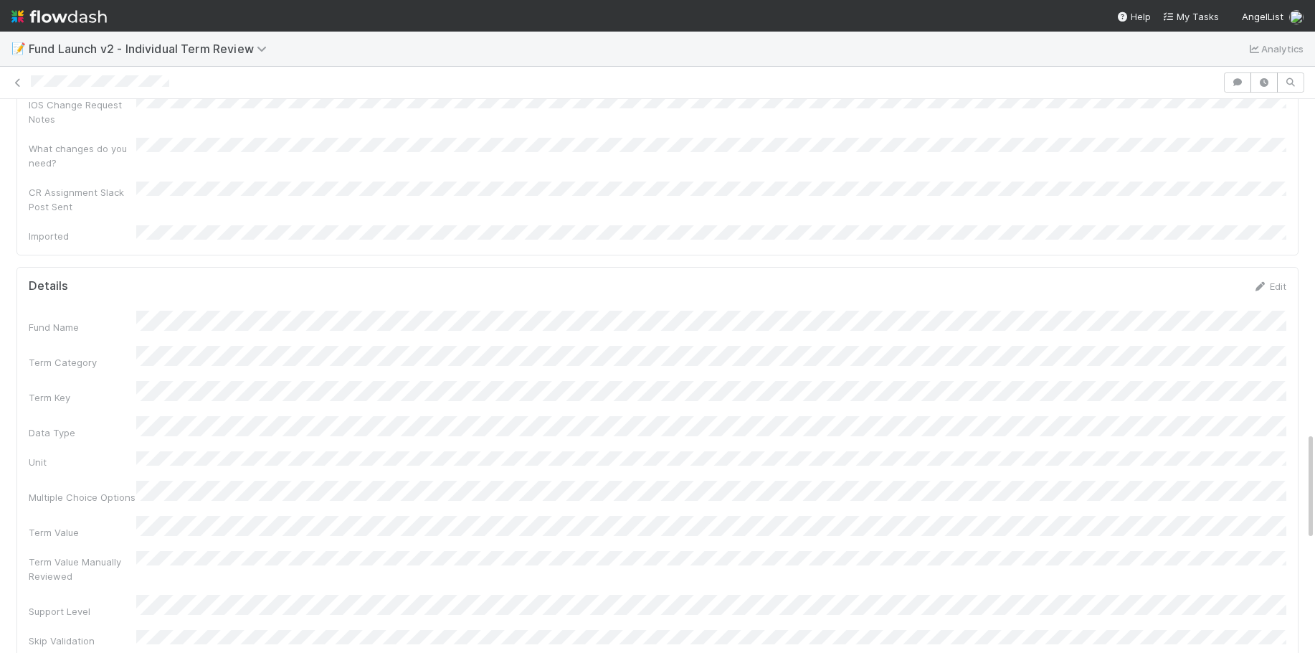
scroll to position [1698, 0]
click at [1269, 273] on link "Edit" at bounding box center [1270, 278] width 34 height 11
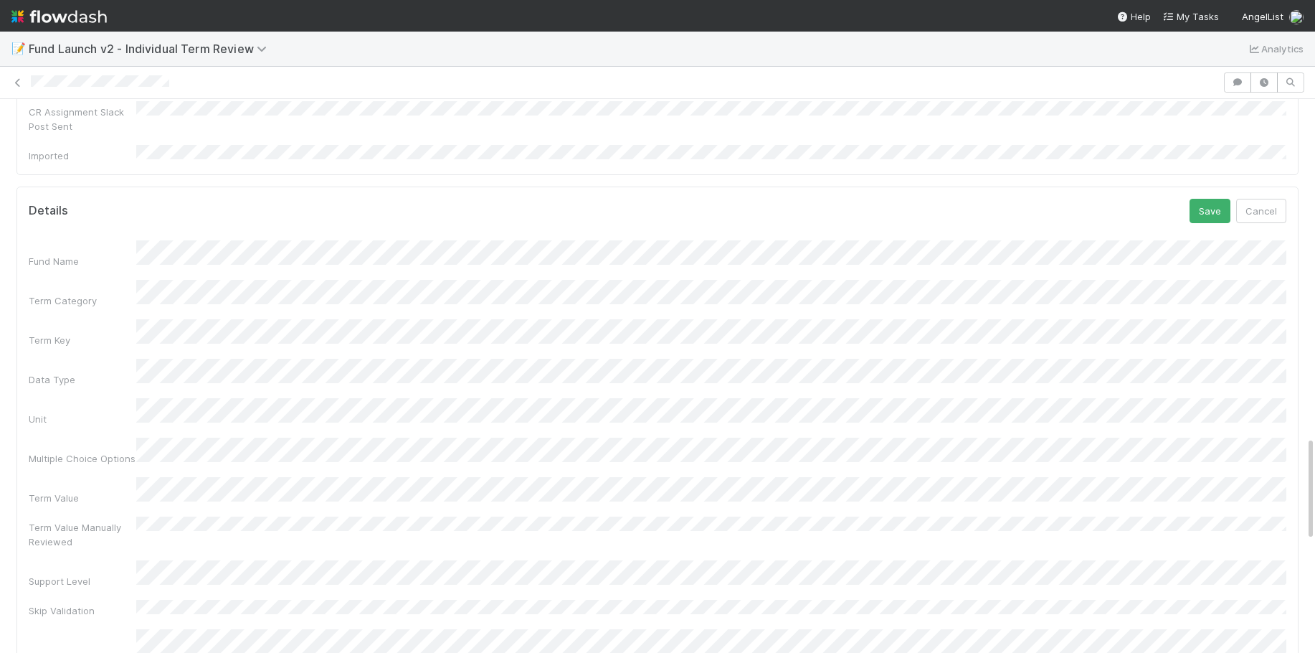
scroll to position [1809, 0]
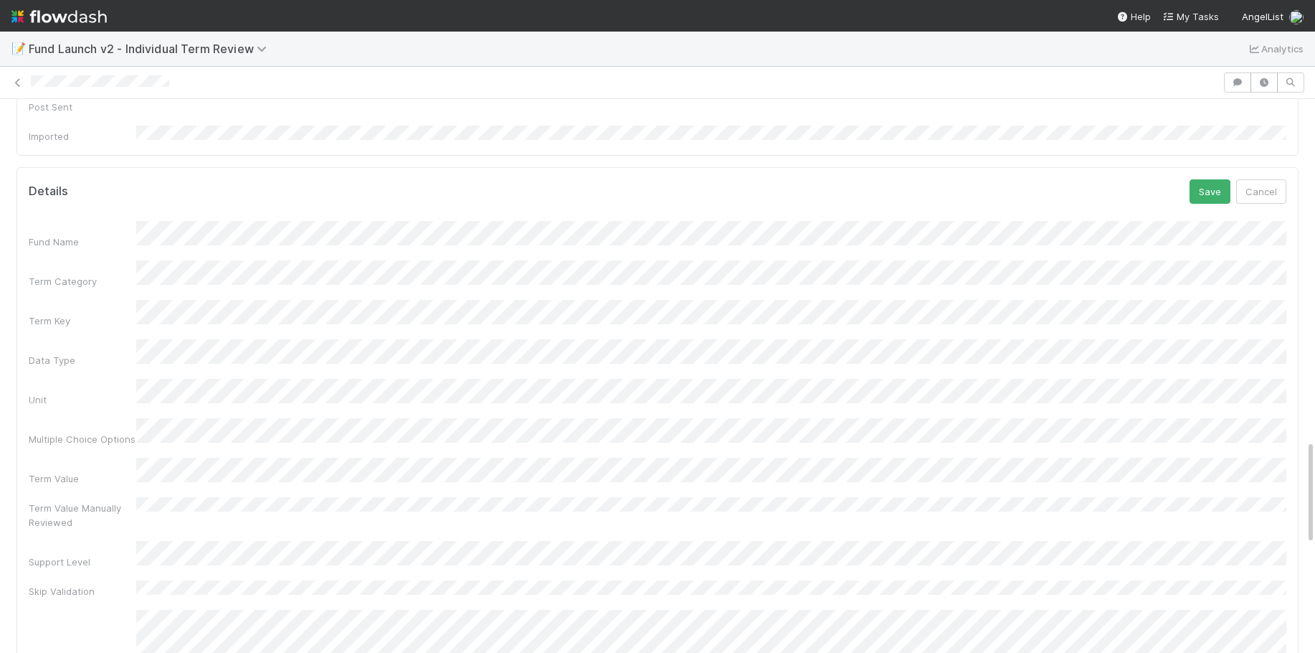
click at [85, 610] on div "Parsed Clause from LPA" at bounding box center [658, 645] width 1258 height 71
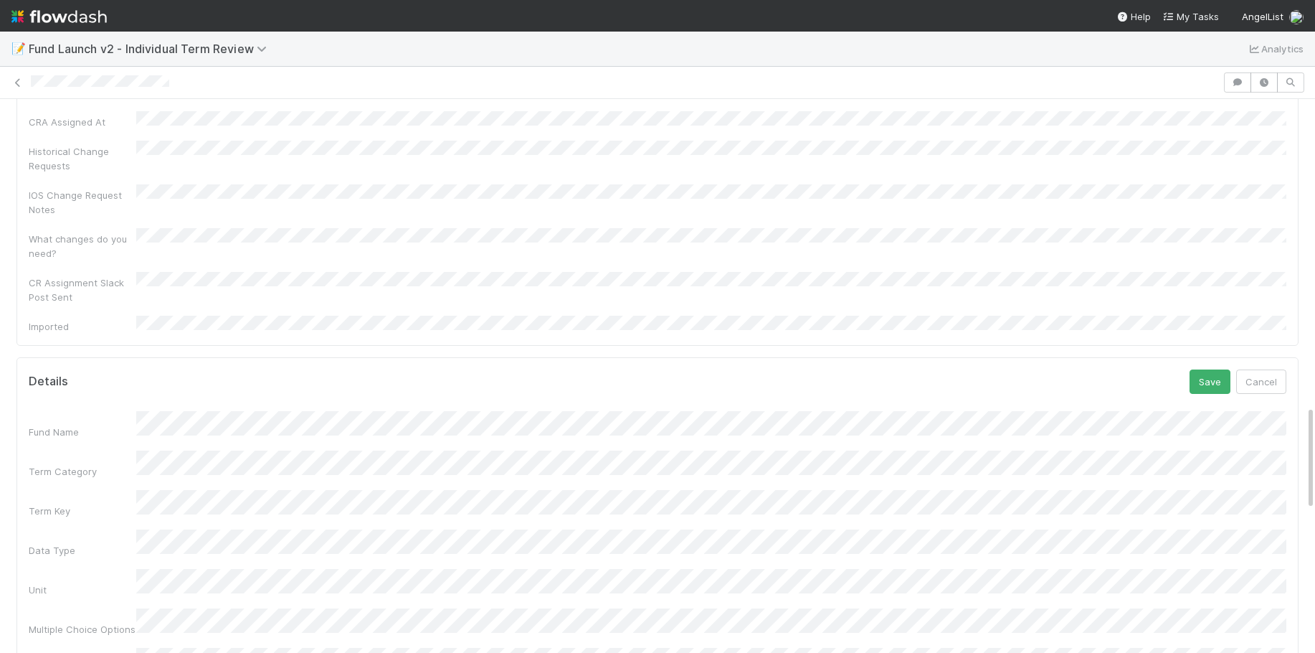
scroll to position [1618, 0]
click at [1214, 371] on button "Save" at bounding box center [1210, 383] width 41 height 24
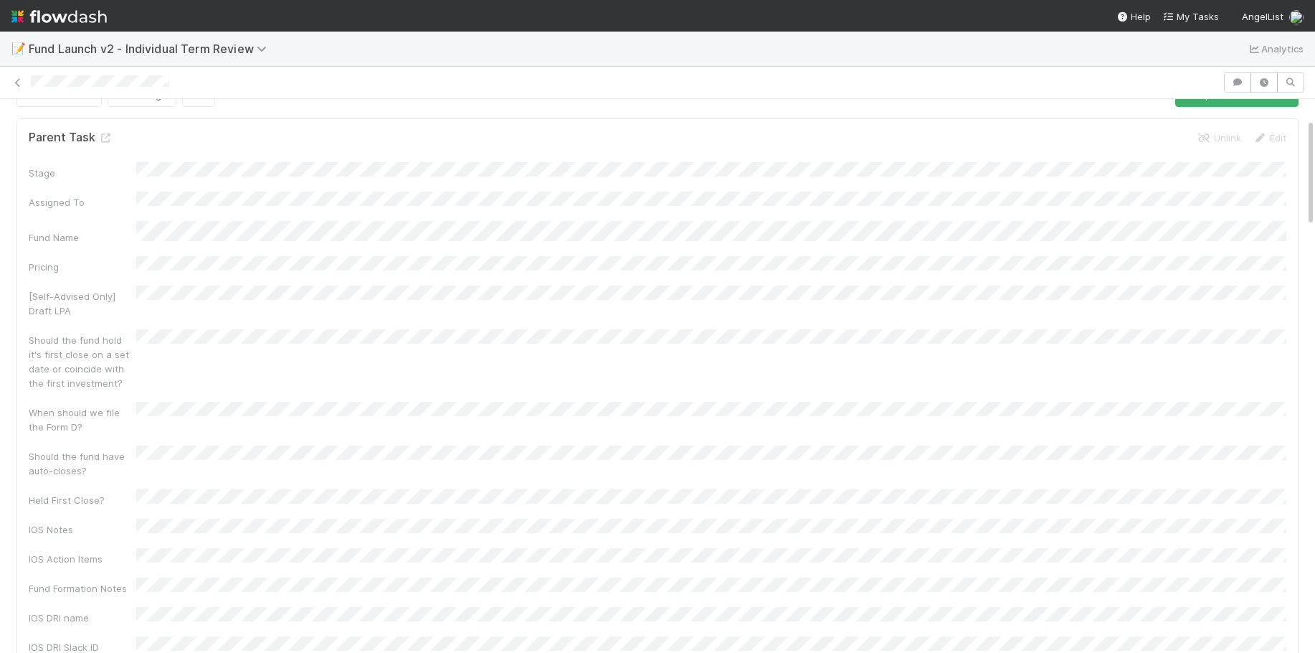
scroll to position [4, 0]
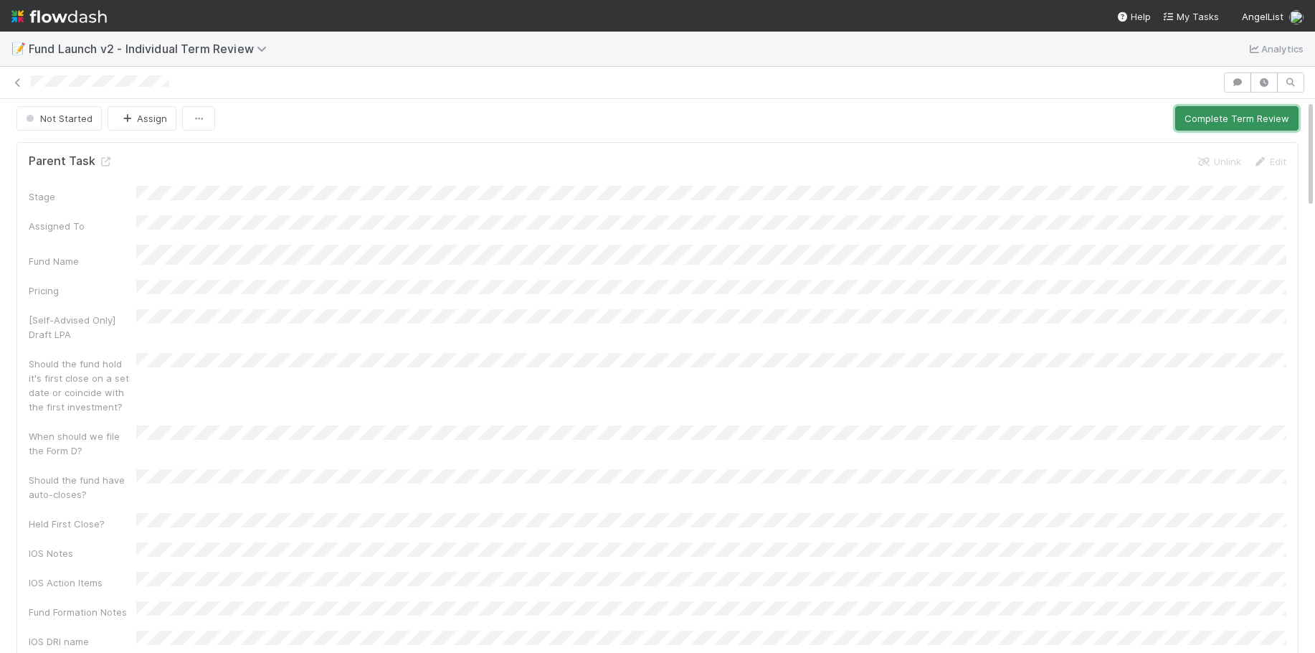
click at [1242, 124] on button "Complete Term Review" at bounding box center [1236, 118] width 123 height 24
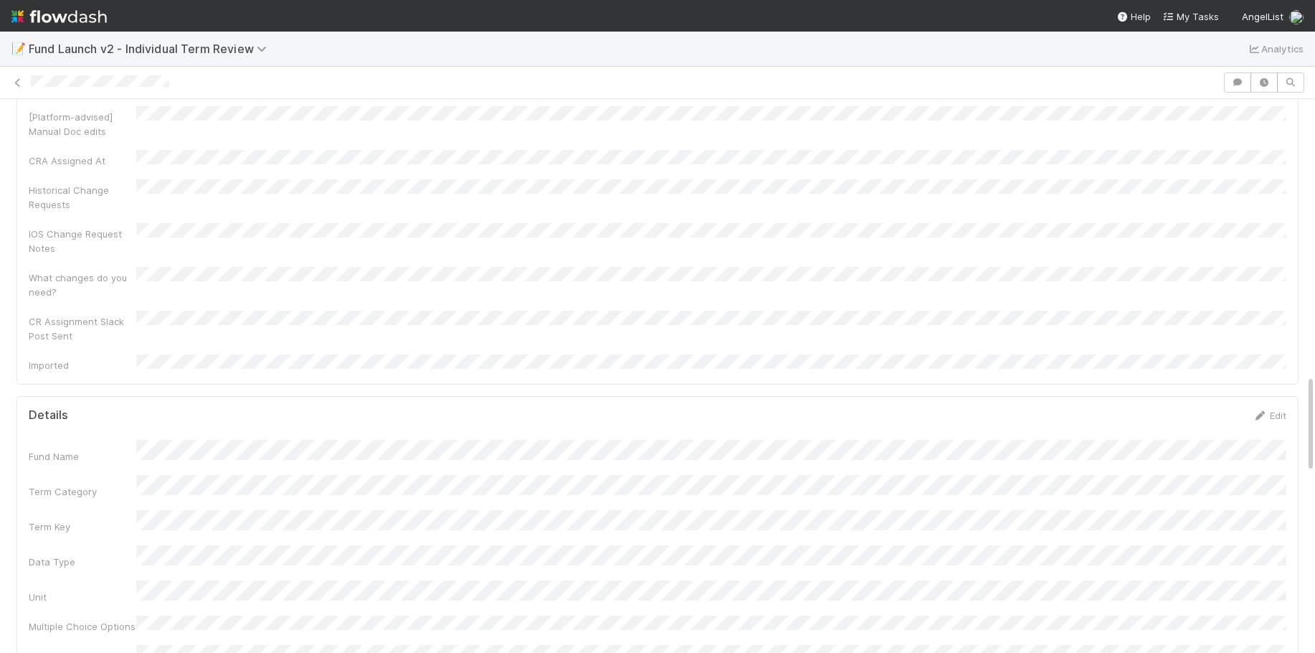
scroll to position [1561, 0]
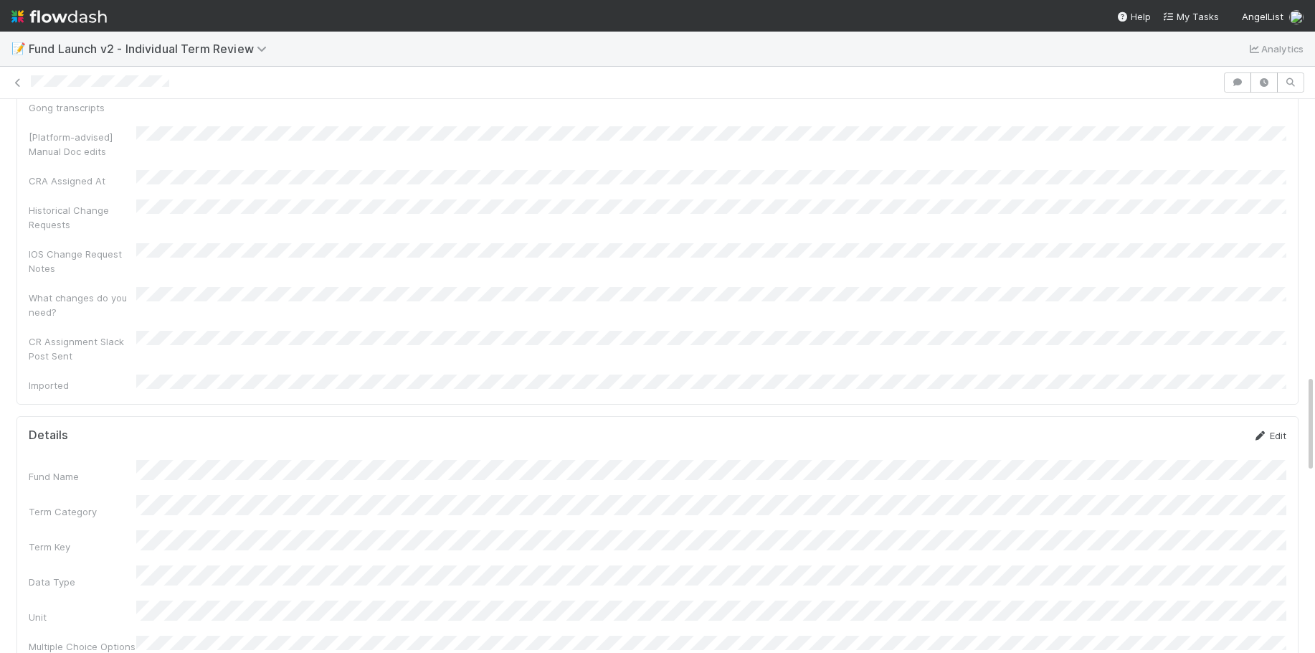
click at [1270, 430] on link "Edit" at bounding box center [1270, 435] width 34 height 11
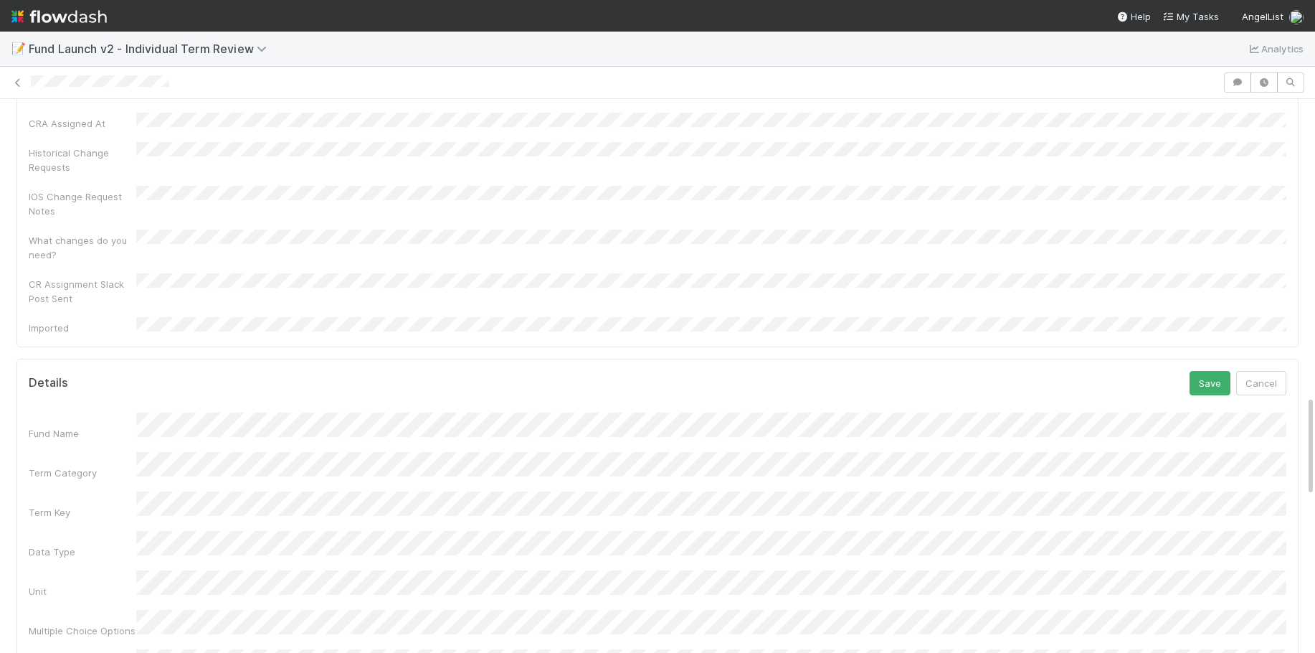
scroll to position [1632, 0]
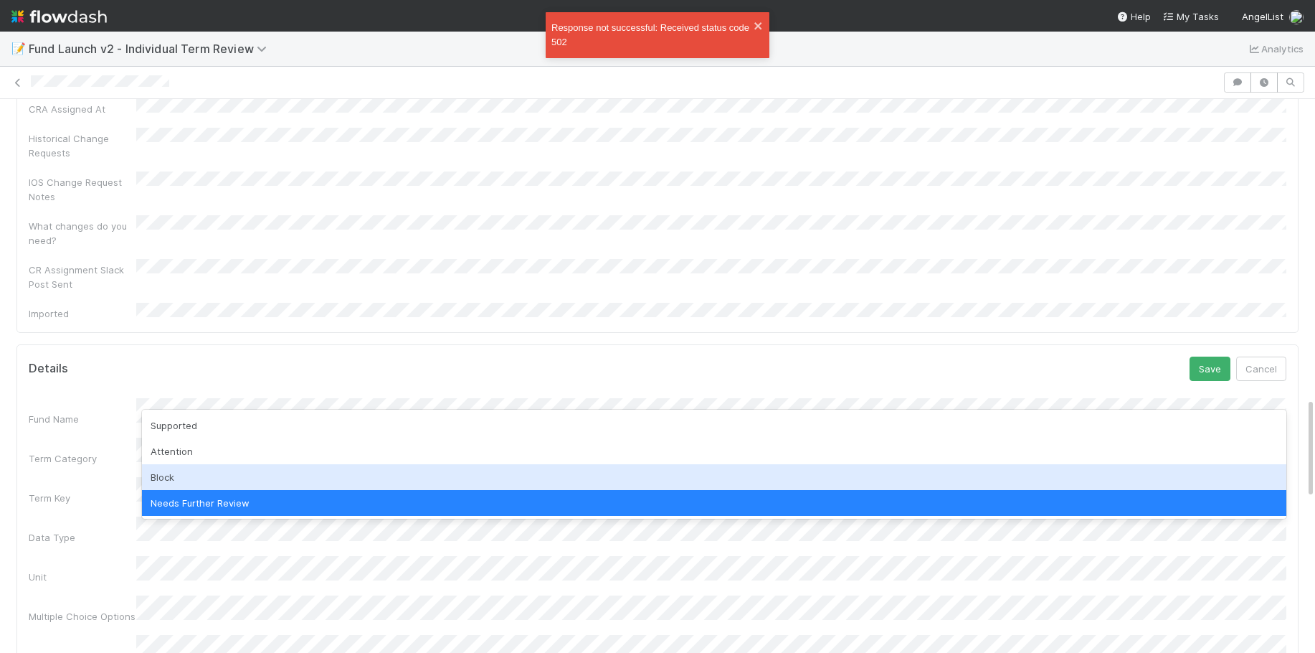
click at [231, 483] on div "Block" at bounding box center [714, 477] width 1145 height 26
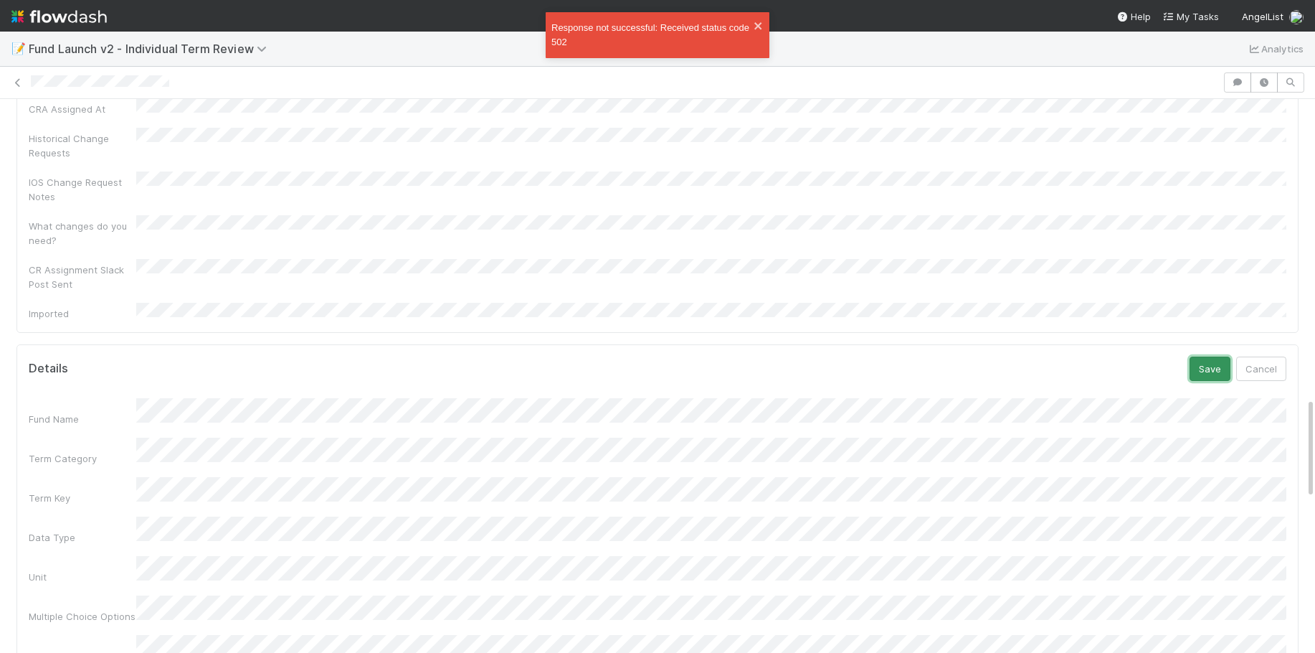
drag, startPoint x: 1217, startPoint y: 207, endPoint x: 1066, endPoint y: 232, distance: 153.3
click at [1216, 356] on button "Save" at bounding box center [1210, 368] width 41 height 24
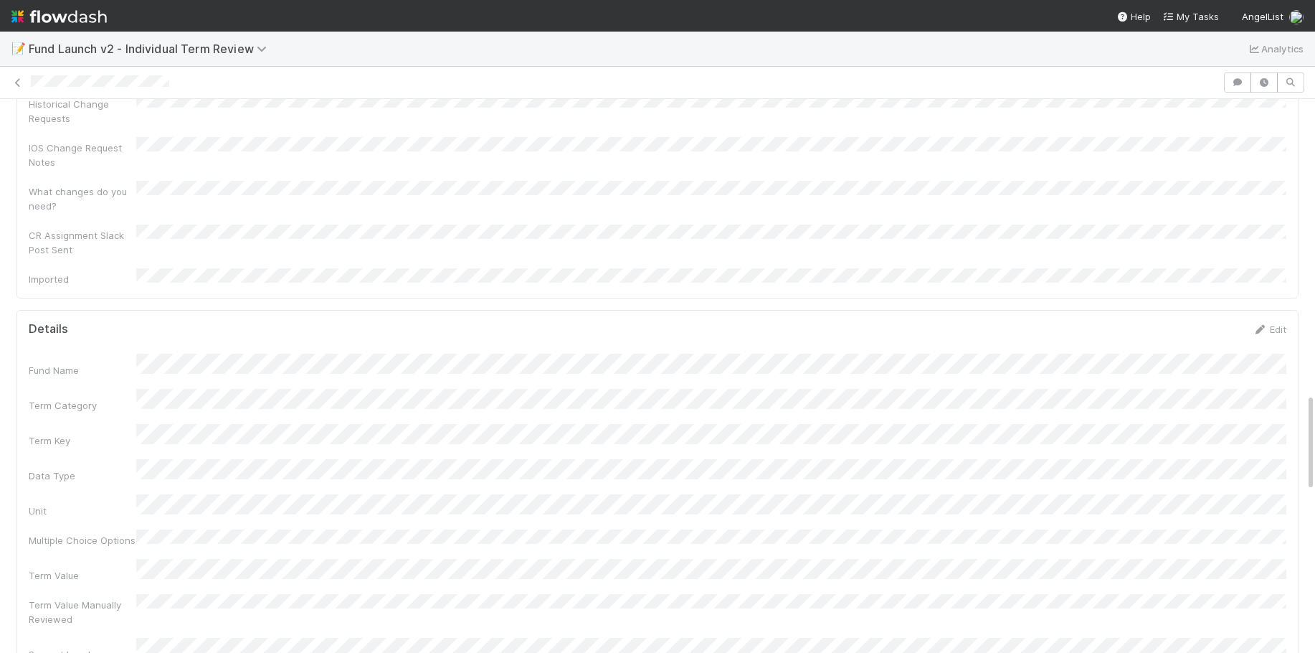
scroll to position [1666, 0]
click at [1281, 324] on link "Edit" at bounding box center [1270, 329] width 34 height 11
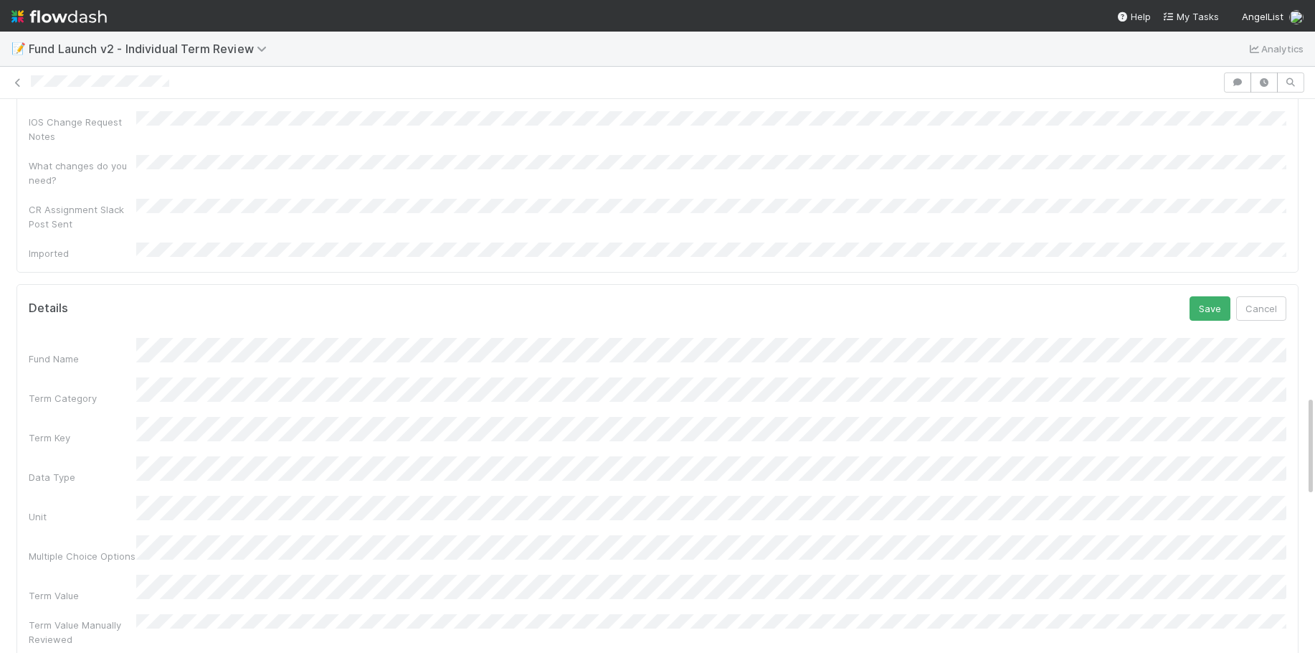
scroll to position [1598, 0]
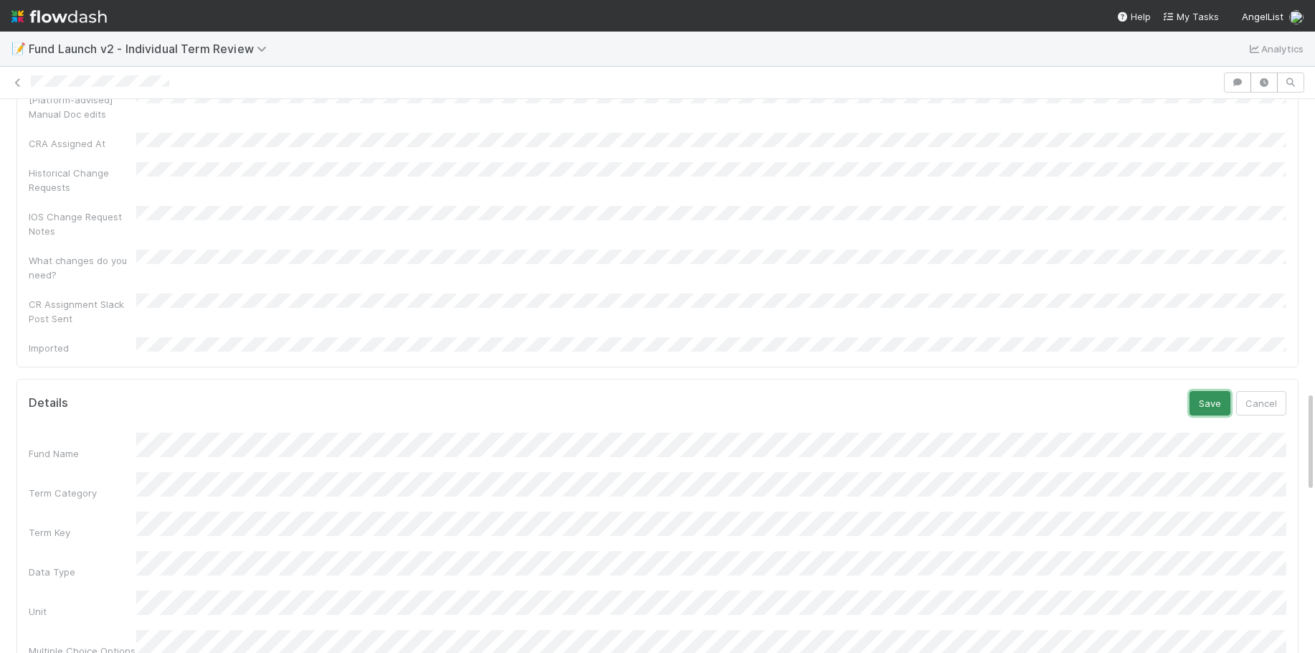
click at [1201, 391] on button "Save" at bounding box center [1210, 403] width 41 height 24
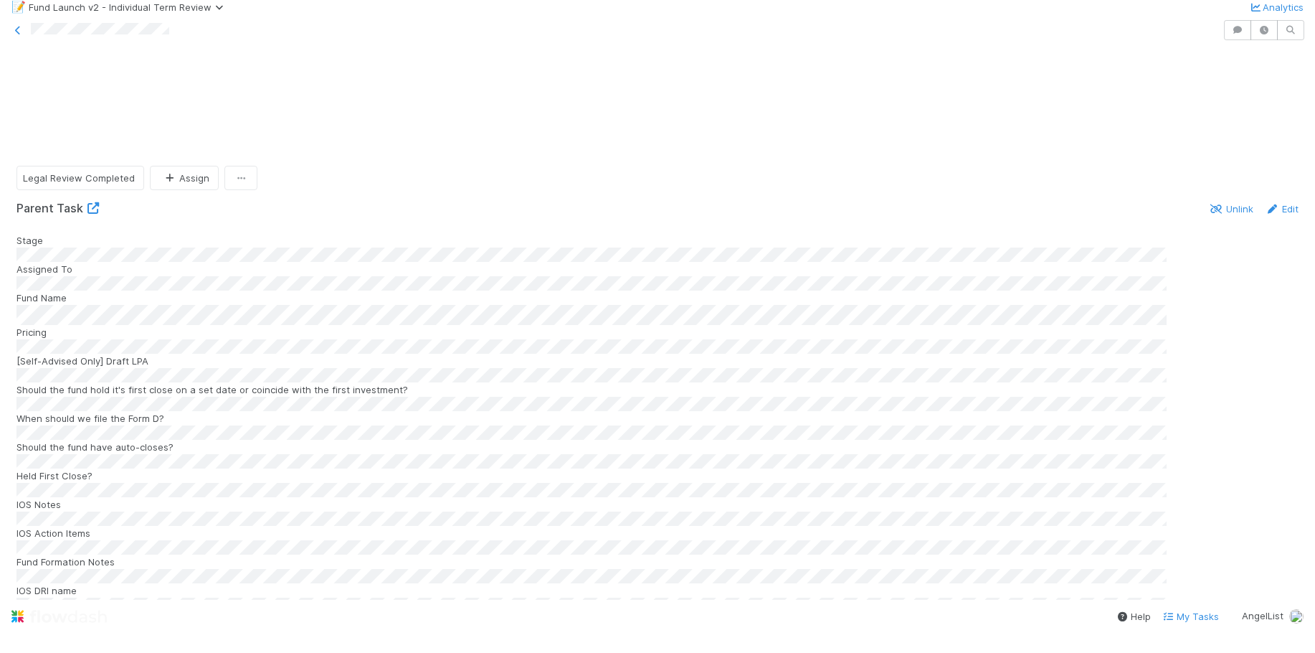
scroll to position [1487, 0]
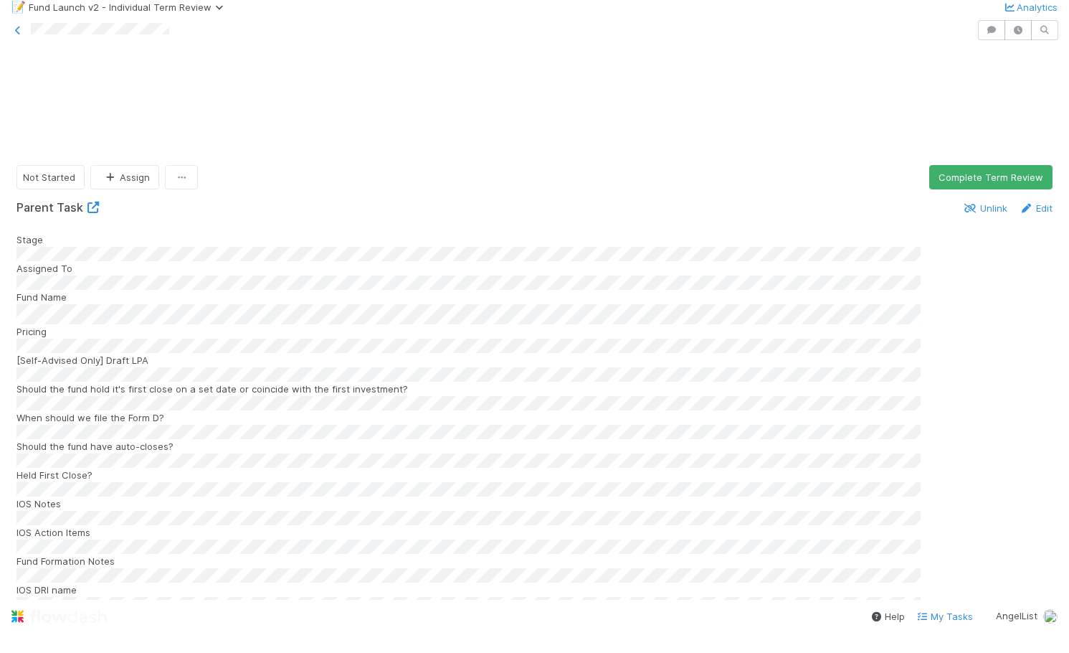
scroll to position [1667, 0]
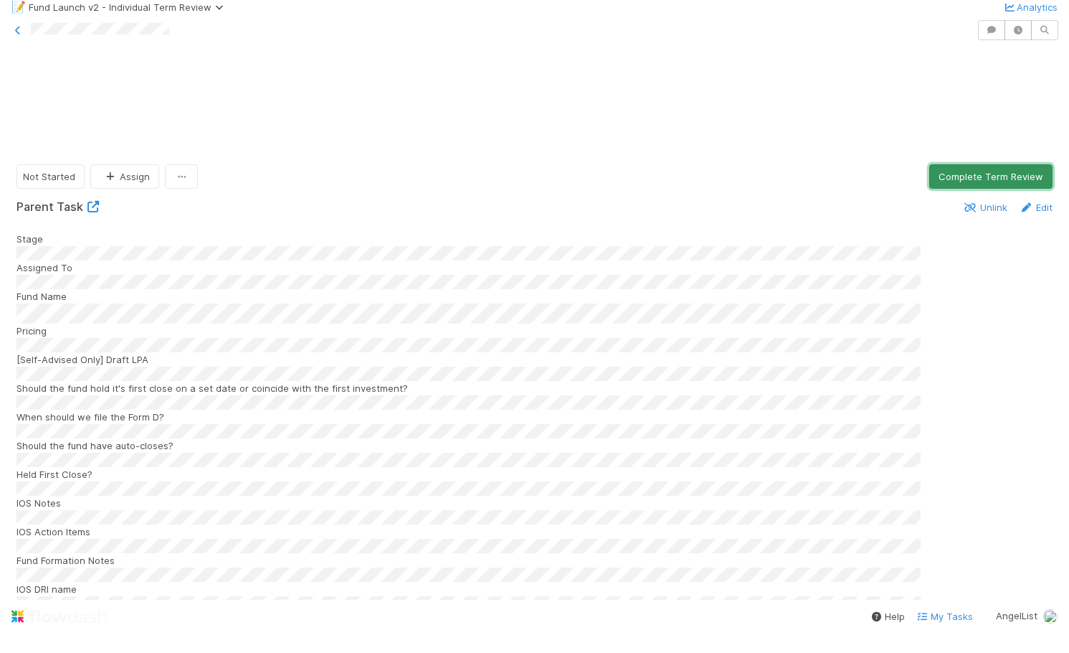
click at [979, 164] on button "Complete Term Review" at bounding box center [990, 176] width 123 height 24
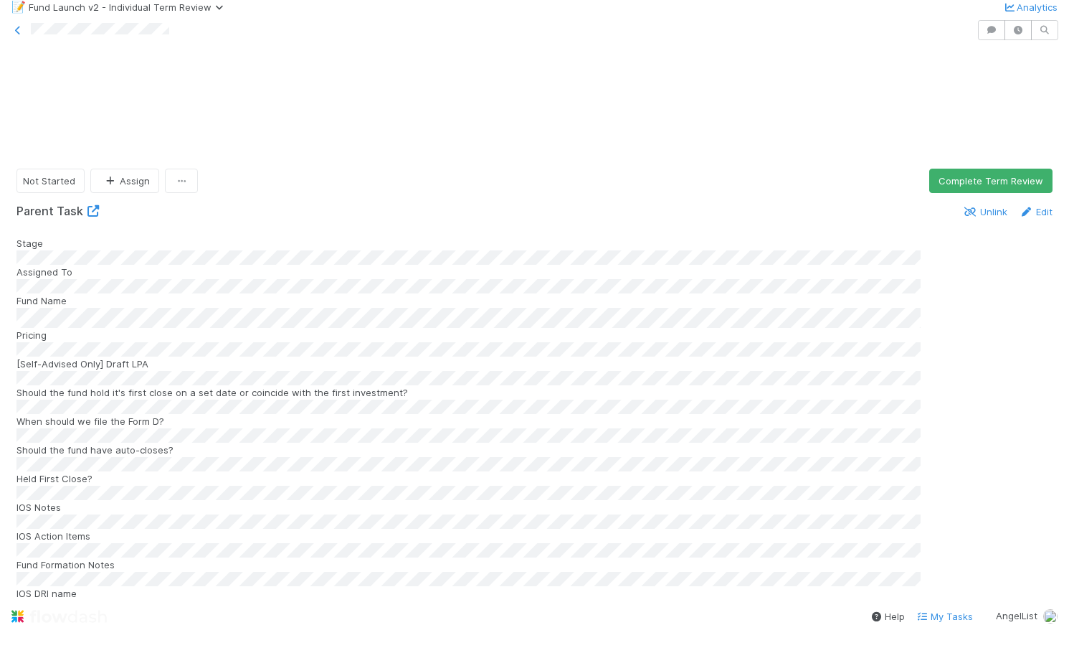
scroll to position [1624, 0]
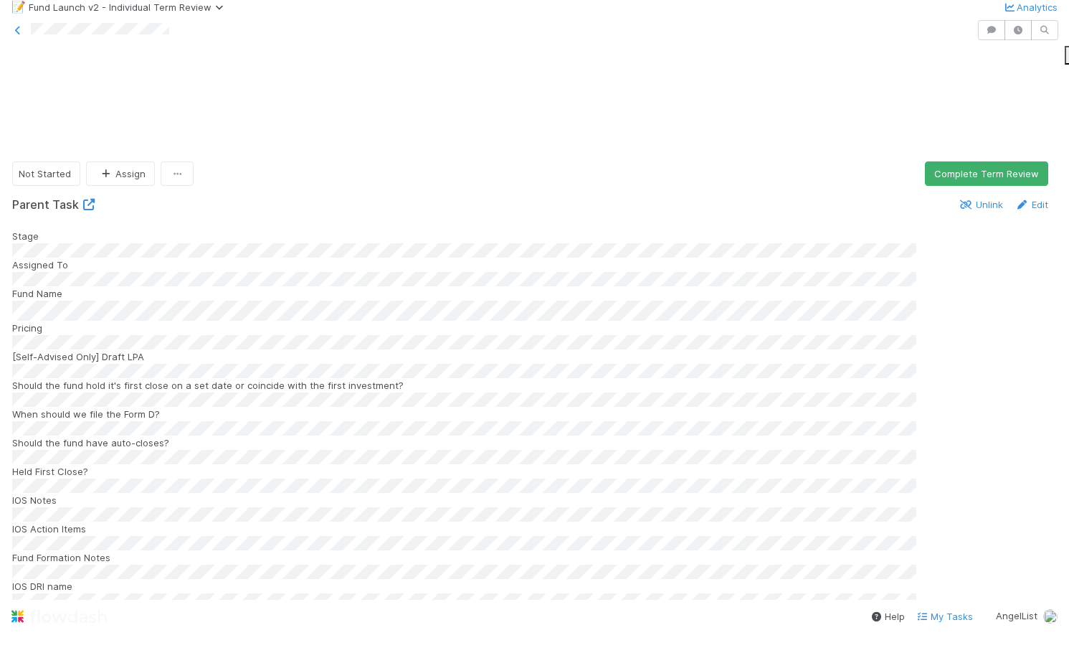
scroll to position [1258, 0]
drag, startPoint x: 960, startPoint y: 582, endPoint x: 972, endPoint y: 547, distance: 36.5
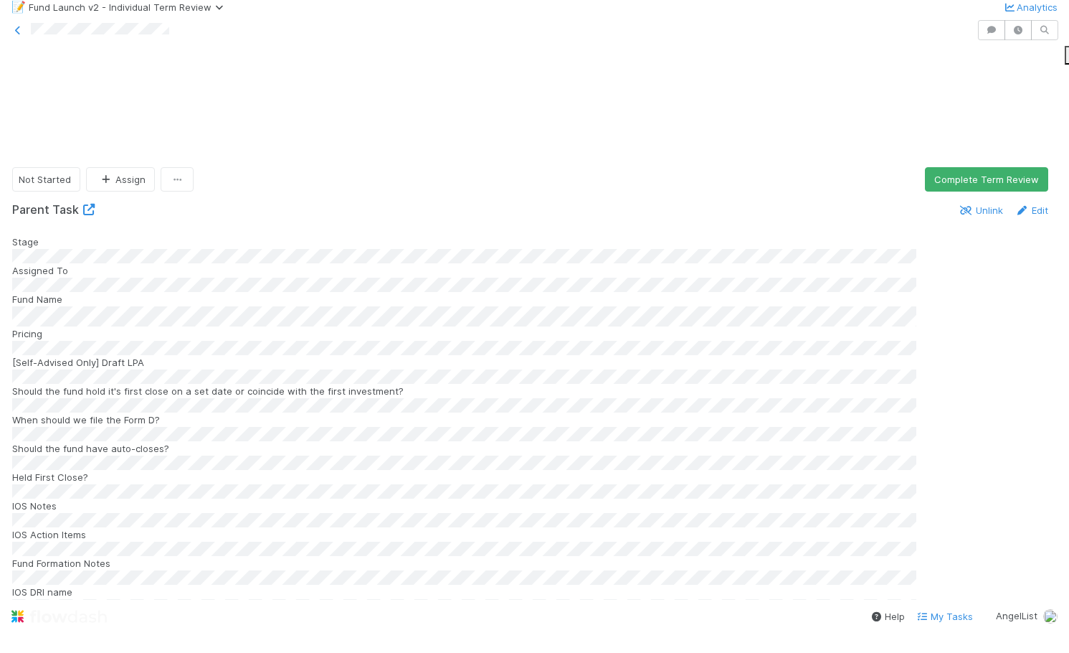
scroll to position [0, 0]
click at [978, 167] on button "Complete Term Review" at bounding box center [986, 179] width 123 height 24
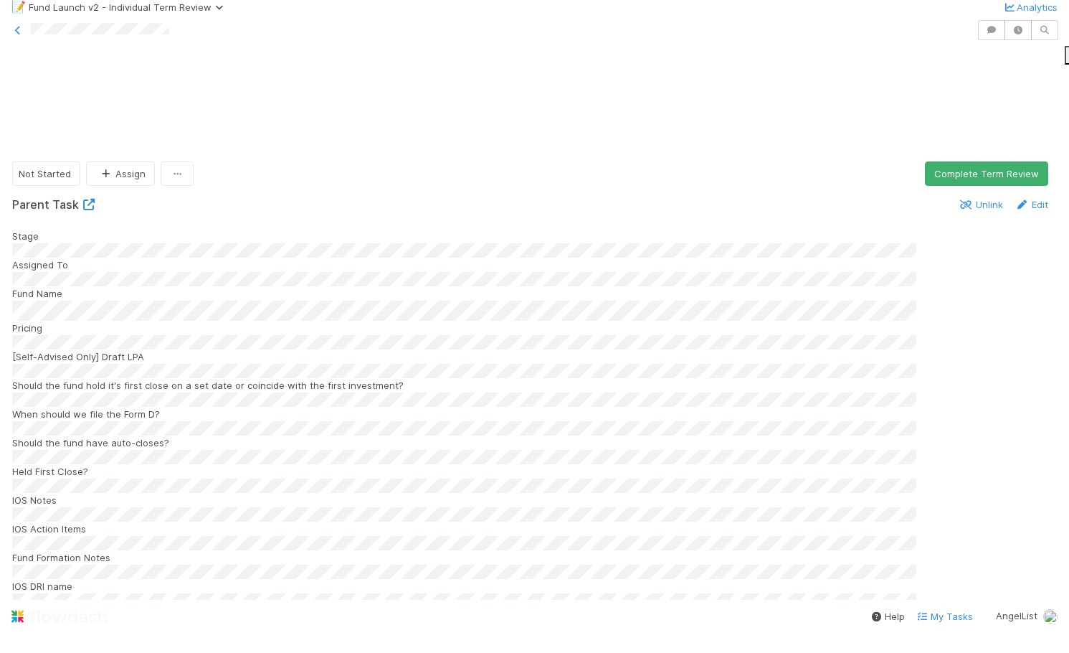
scroll to position [1315, 0]
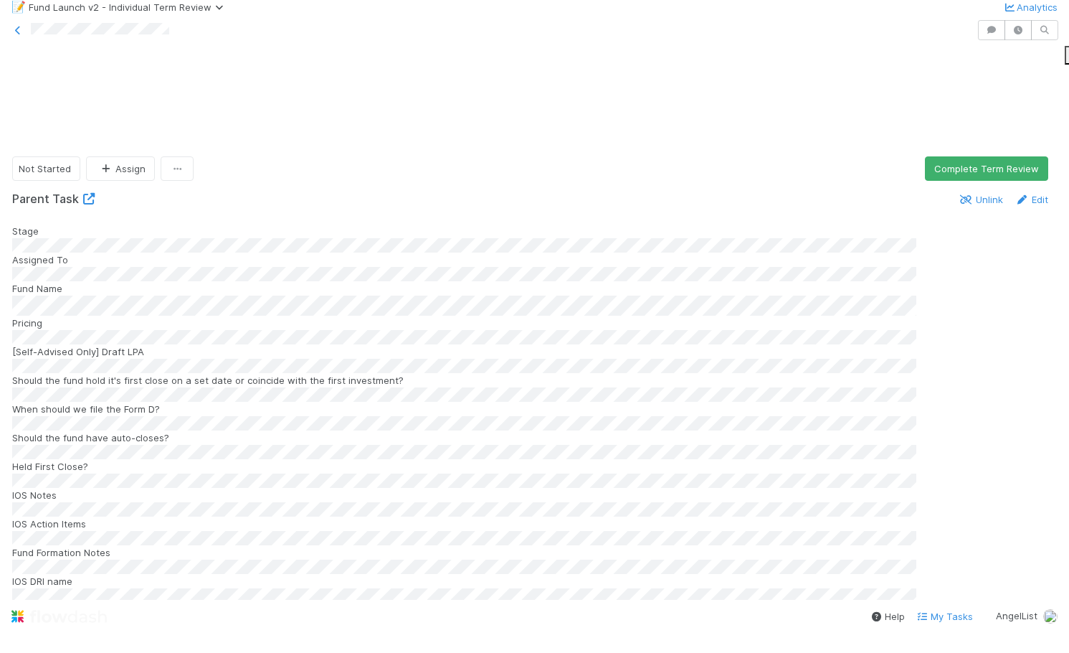
scroll to position [0, 0]
click at [967, 156] on button "Complete Term Review" at bounding box center [986, 168] width 123 height 24
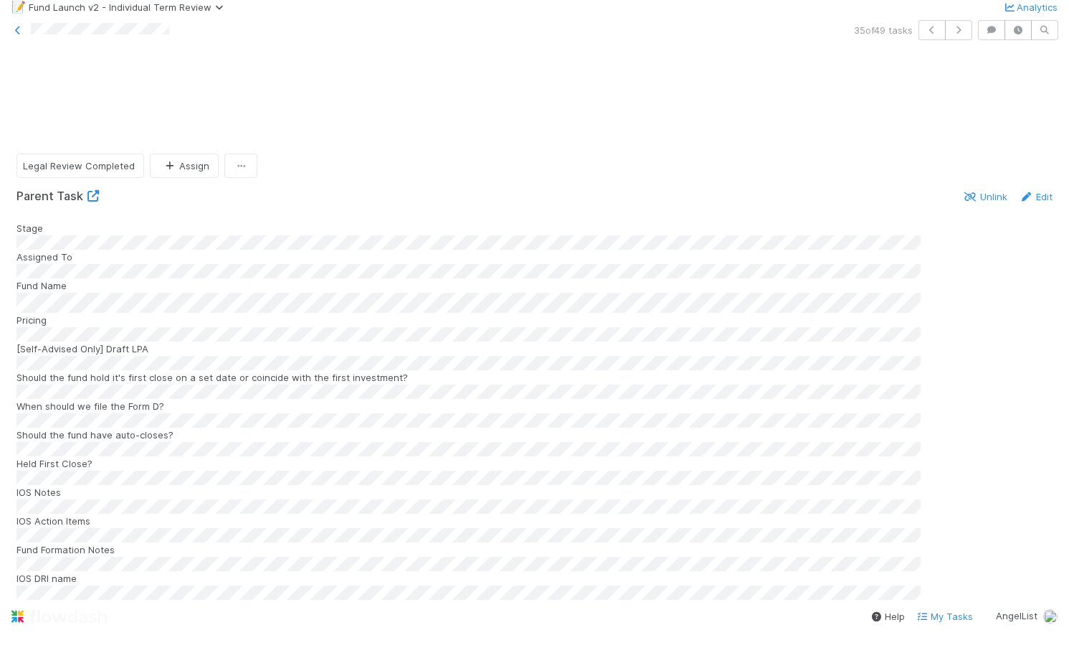
scroll to position [1591, 0]
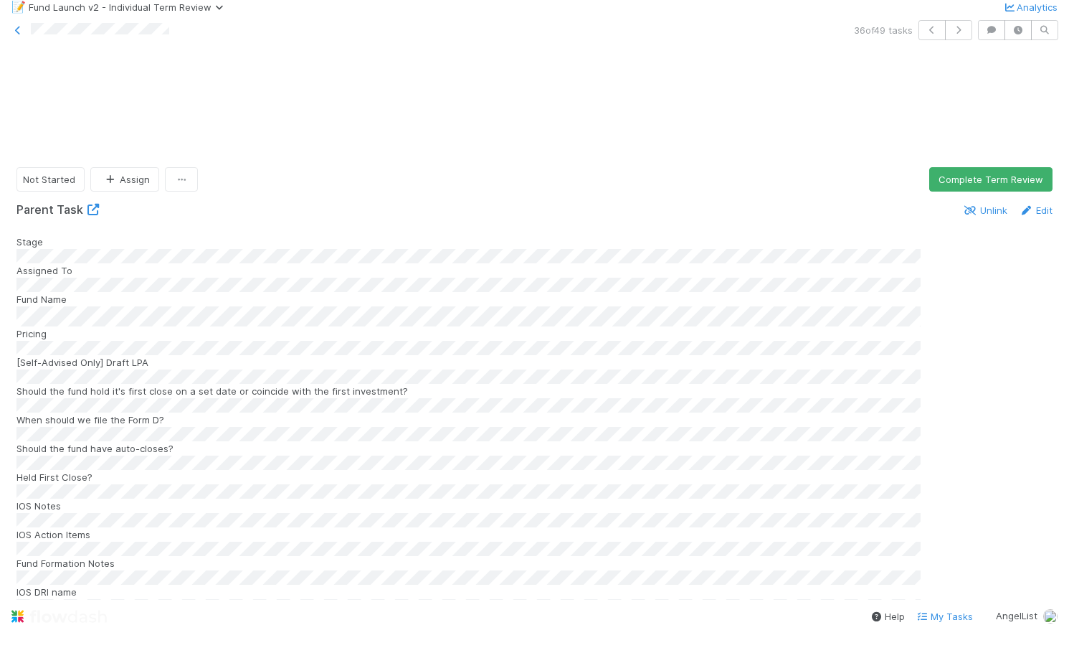
scroll to position [1568, 0]
drag, startPoint x: 207, startPoint y: 555, endPoint x: 135, endPoint y: 549, distance: 72.0
drag, startPoint x: 1035, startPoint y: 260, endPoint x: 1012, endPoint y: 282, distance: 31.5
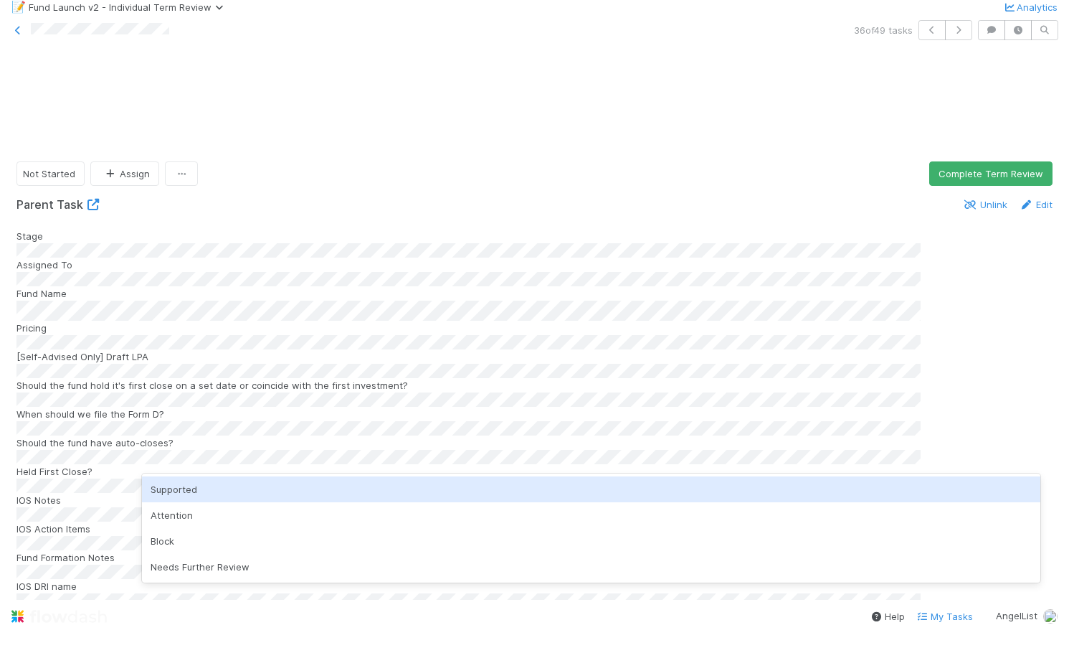
click at [217, 486] on div "Supported" at bounding box center [591, 489] width 899 height 26
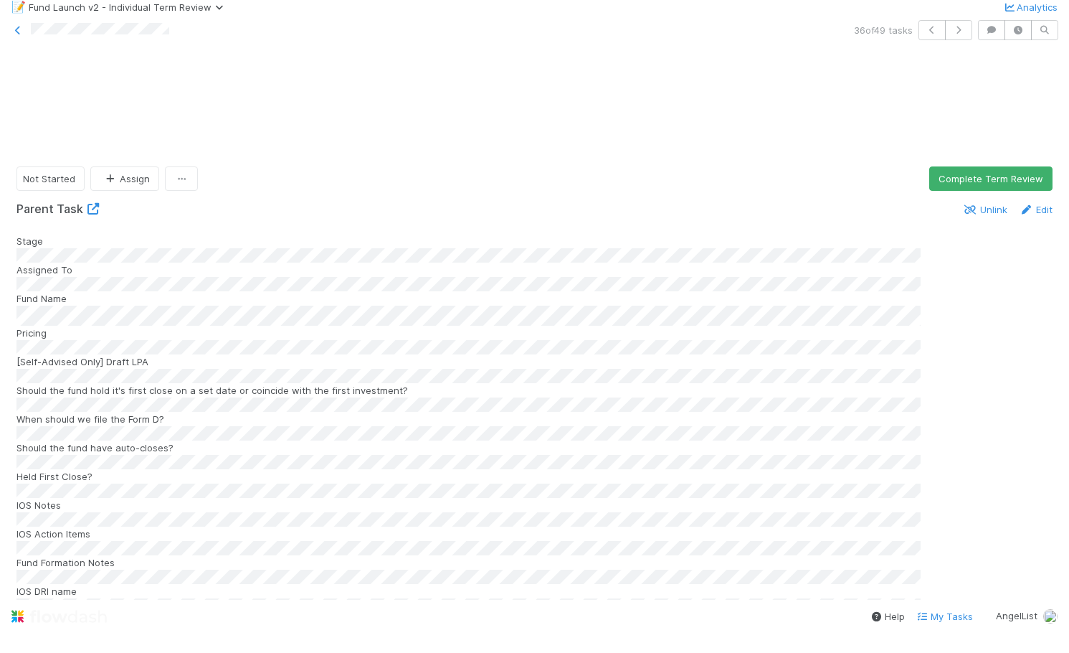
scroll to position [0, 0]
drag, startPoint x: 983, startPoint y: 120, endPoint x: 927, endPoint y: 128, distance: 57.3
click at [983, 166] on button "Complete Term Review" at bounding box center [990, 178] width 123 height 24
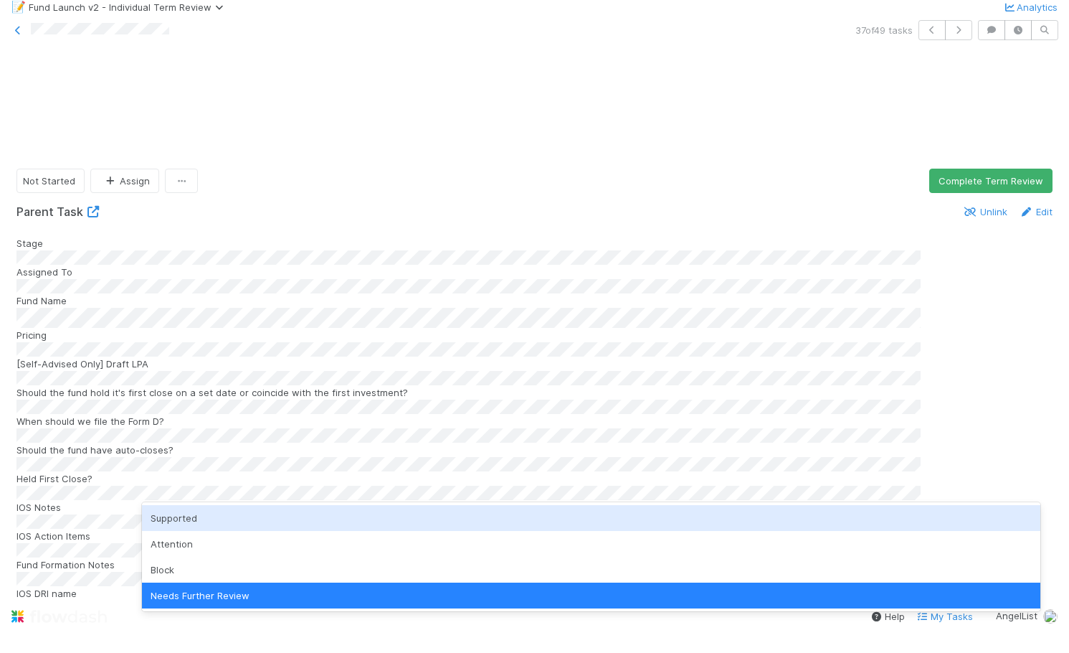
click at [550, 521] on div "Supported" at bounding box center [591, 518] width 899 height 26
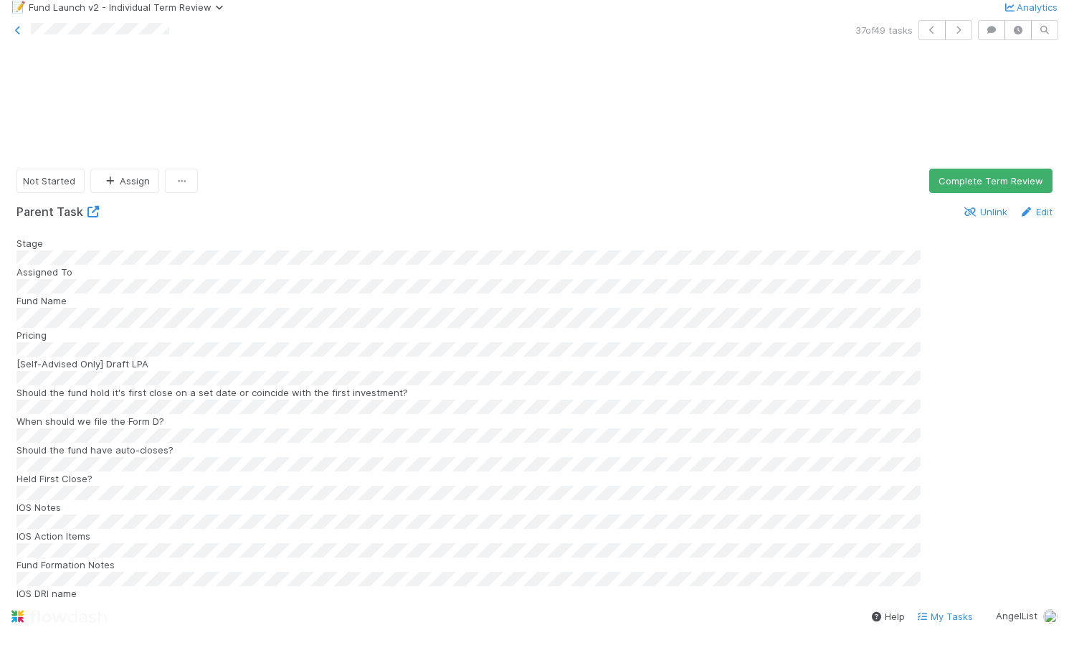
click at [1002, 166] on button "Complete Term Review" at bounding box center [990, 178] width 123 height 24
drag, startPoint x: 995, startPoint y: 126, endPoint x: 975, endPoint y: 103, distance: 31.0
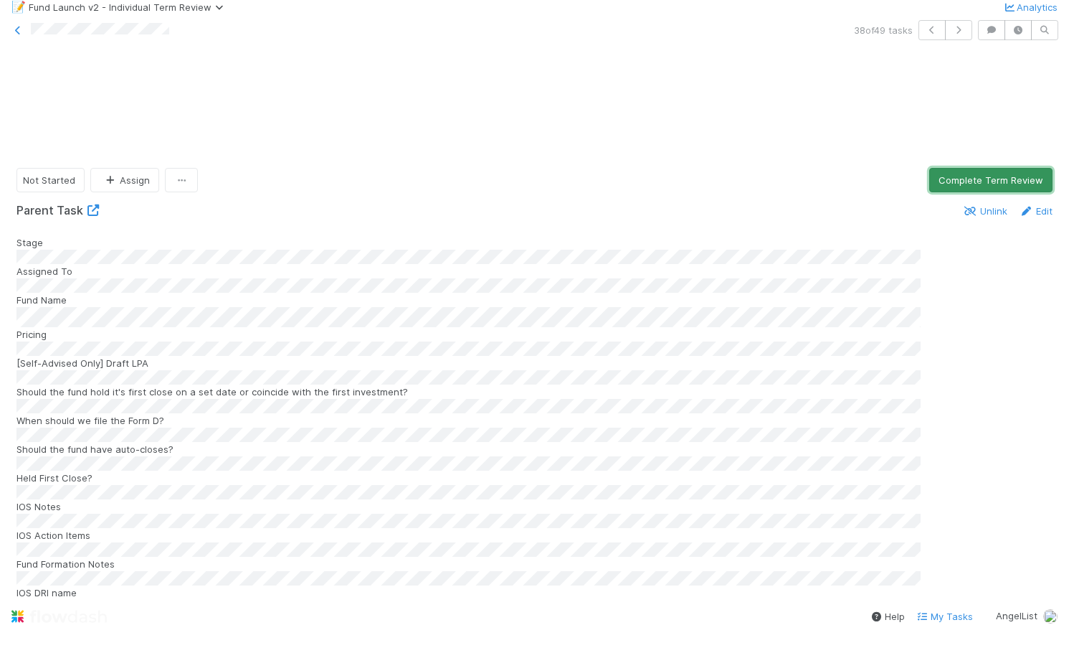
click at [995, 168] on button "Complete Term Review" at bounding box center [990, 180] width 123 height 24
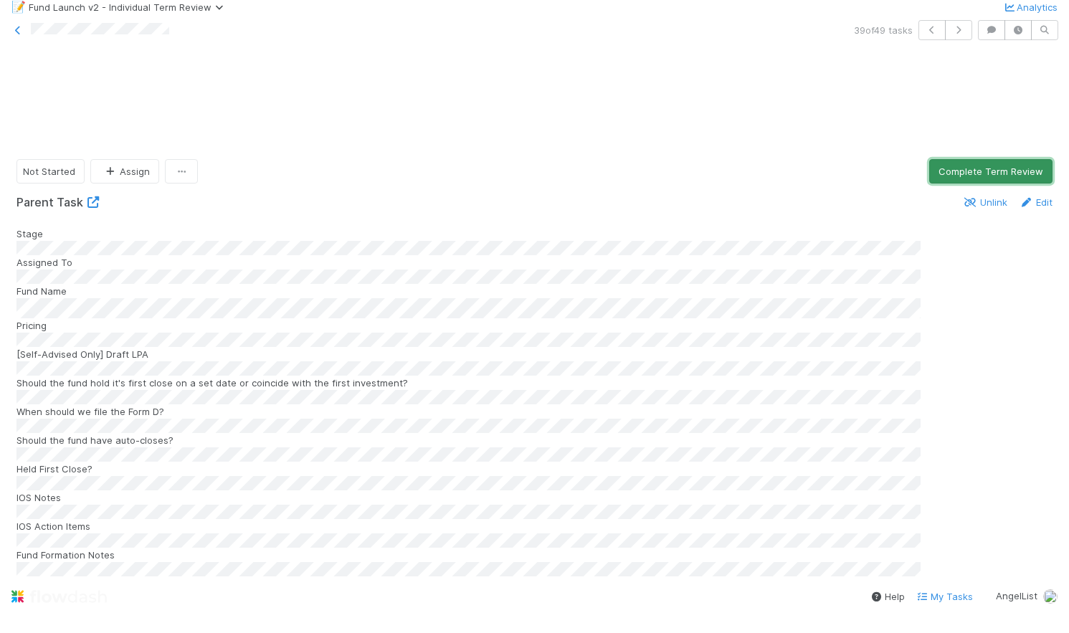
click at [982, 159] on button "Complete Term Review" at bounding box center [990, 171] width 123 height 24
drag, startPoint x: 1028, startPoint y: 168, endPoint x: 1048, endPoint y: 169, distance: 19.4
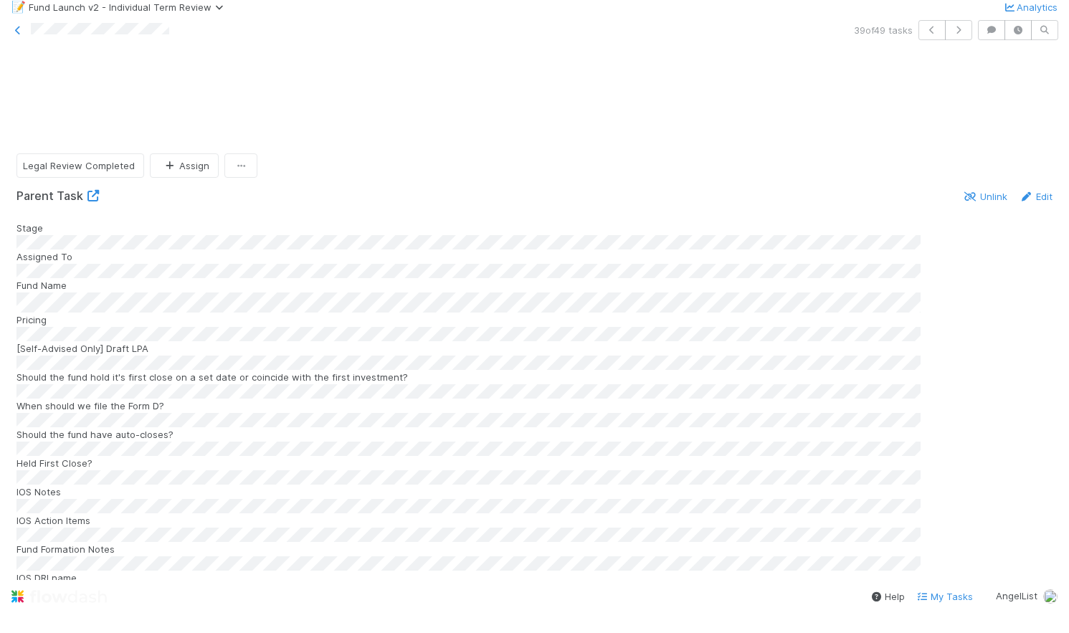
scroll to position [1606, 0]
drag, startPoint x: 977, startPoint y: 241, endPoint x: 966, endPoint y: 237, distance: 11.6
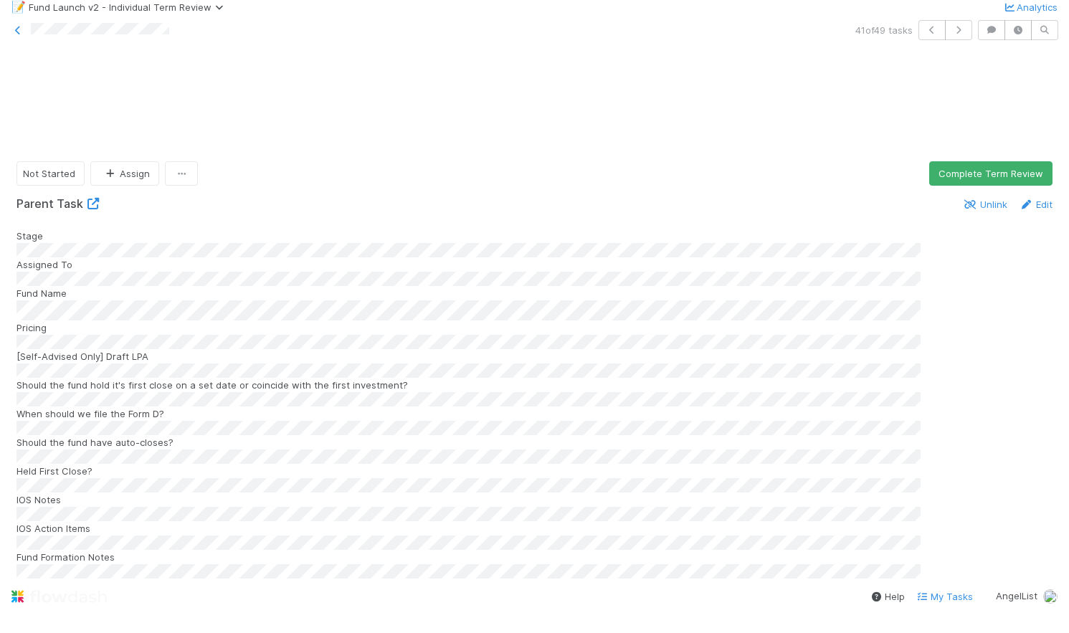
scroll to position [1676, 0]
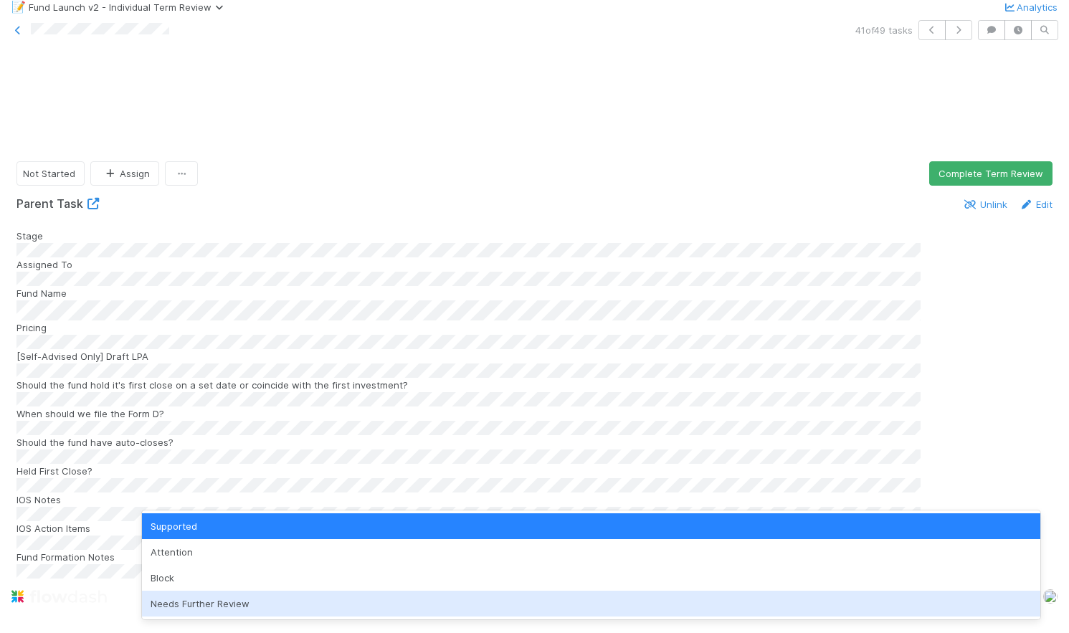
click at [242, 607] on div "Needs Further Review" at bounding box center [591, 604] width 899 height 26
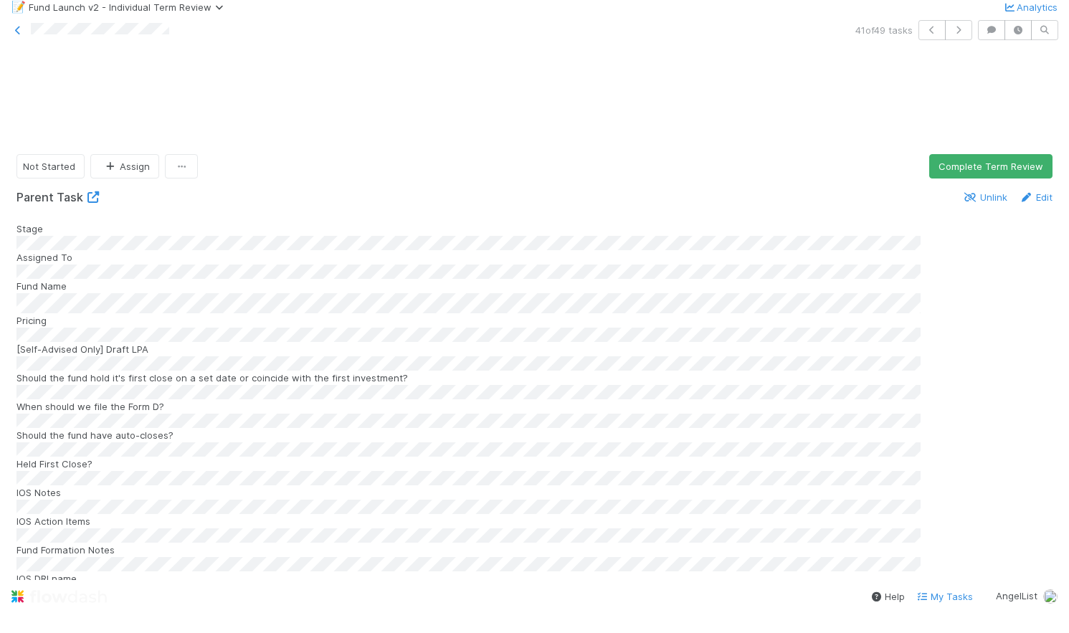
scroll to position [1566, 0]
click at [972, 158] on button "Complete Term Review" at bounding box center [990, 170] width 123 height 24
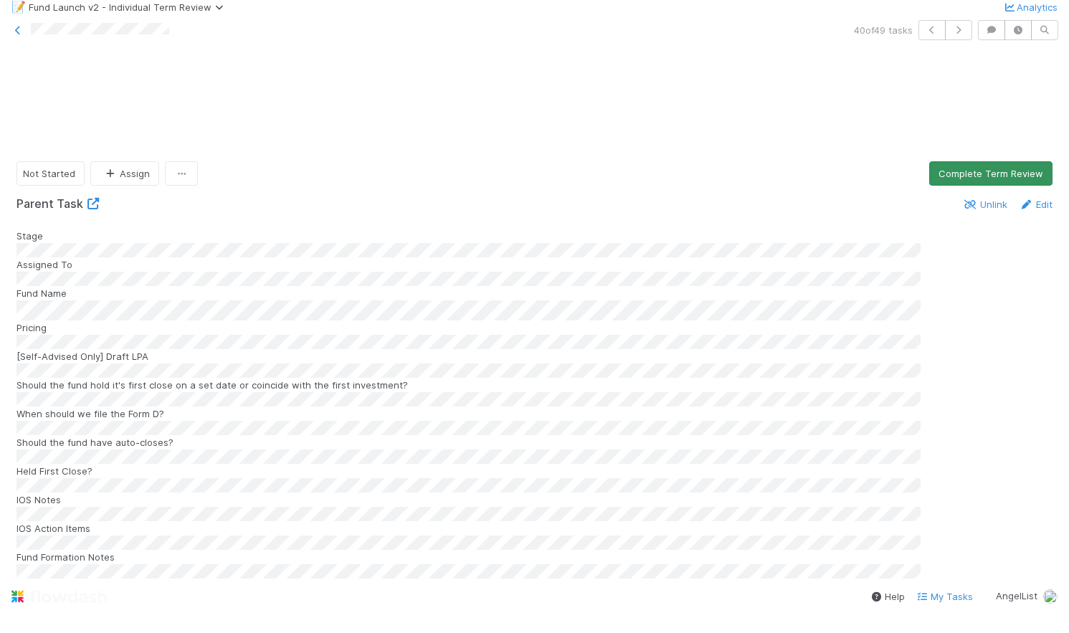
click at [1013, 161] on button "Complete Term Review" at bounding box center [990, 173] width 123 height 24
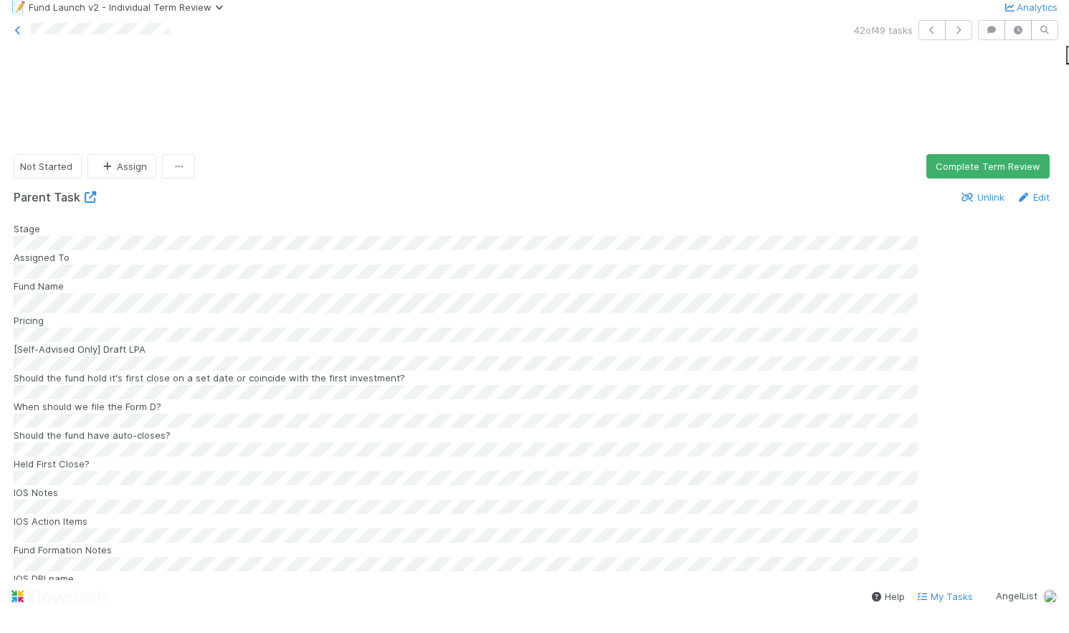
scroll to position [1904, 0]
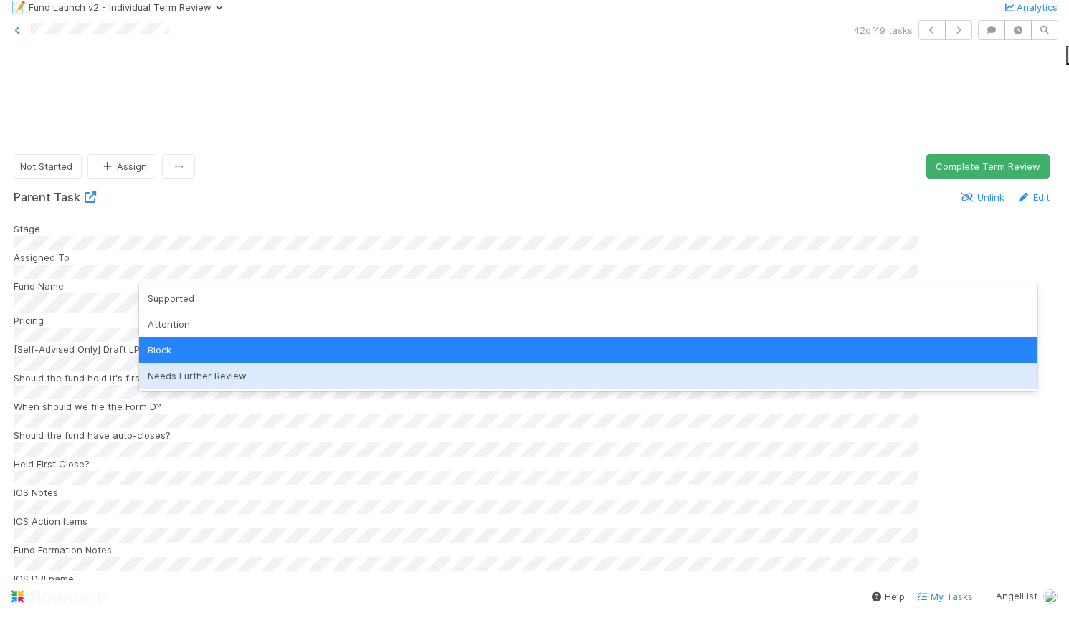
drag, startPoint x: 286, startPoint y: 369, endPoint x: 286, endPoint y: 377, distance: 7.9
click at [286, 369] on div "Needs Further Review" at bounding box center [588, 376] width 899 height 26
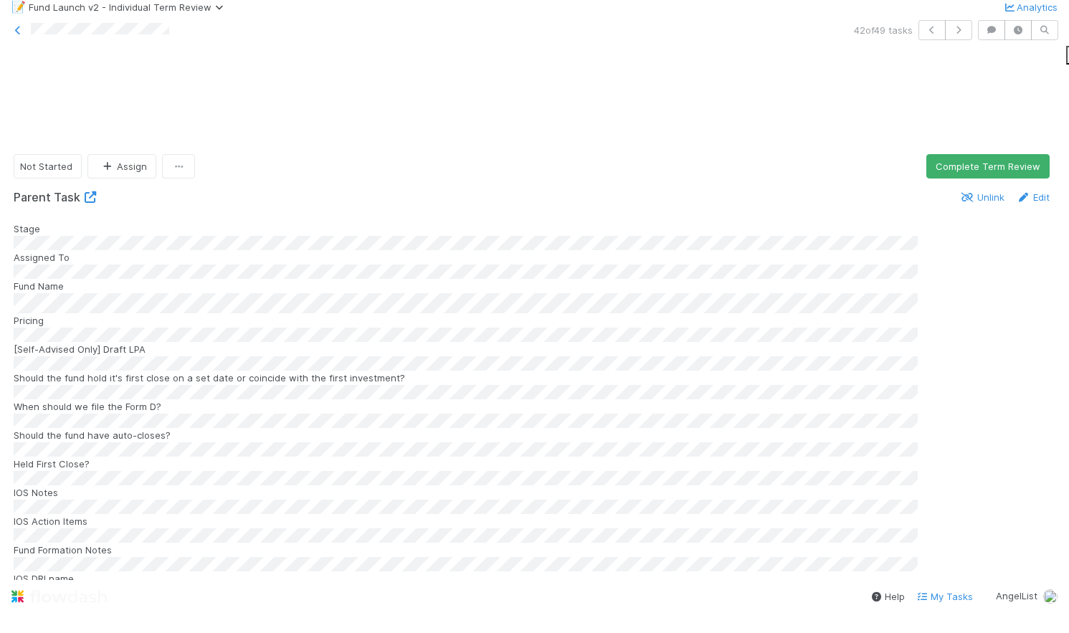
scroll to position [1582, 0]
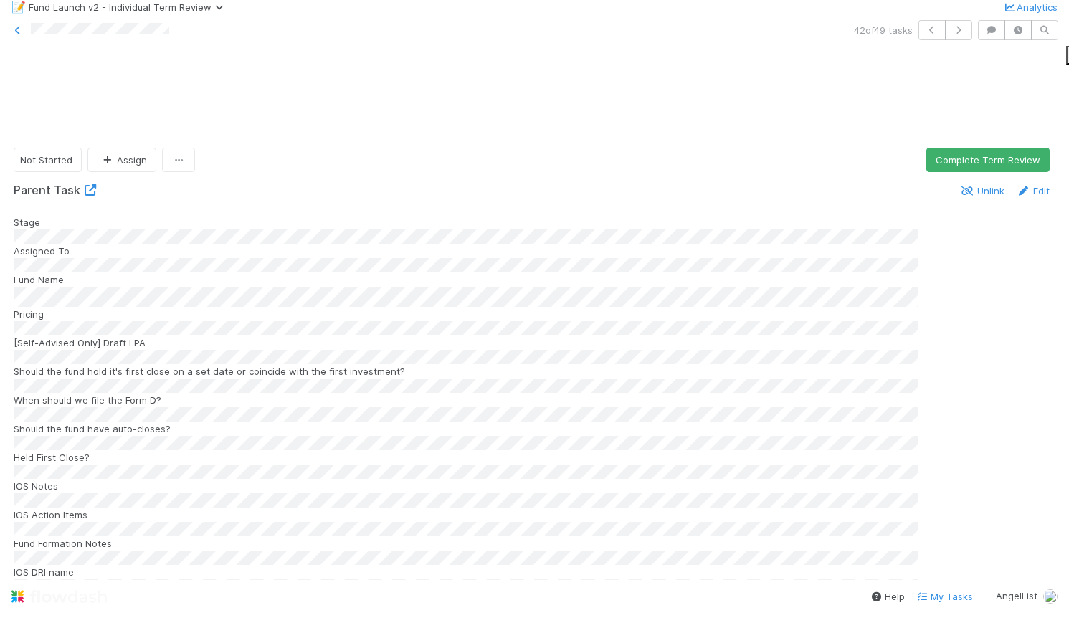
scroll to position [1515, 0]
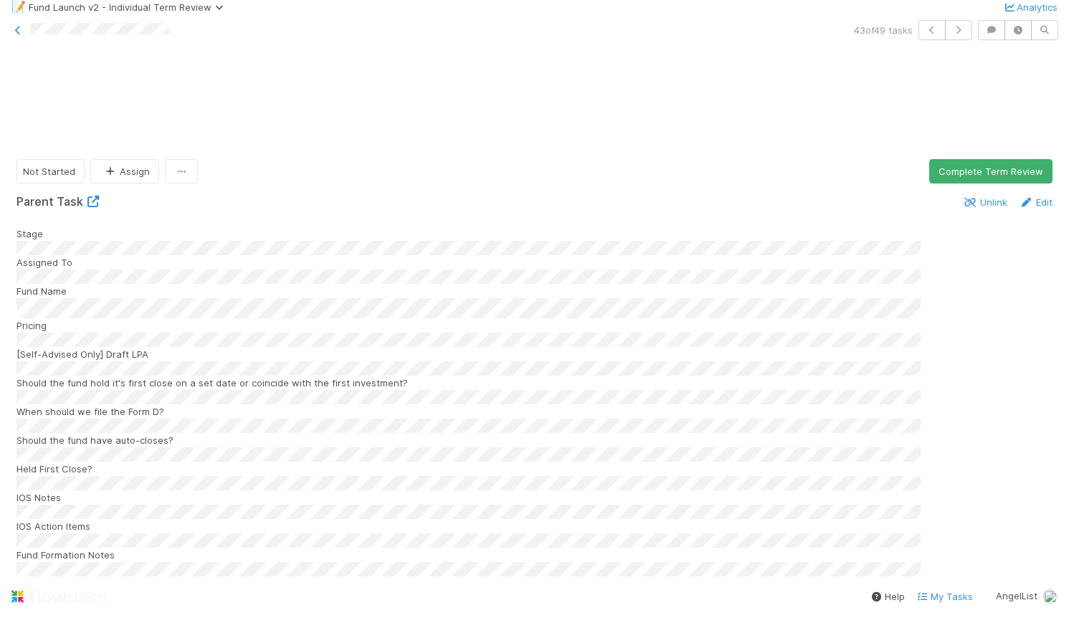
scroll to position [24, 0]
click at [1000, 159] on button "Complete Term Review" at bounding box center [990, 171] width 123 height 24
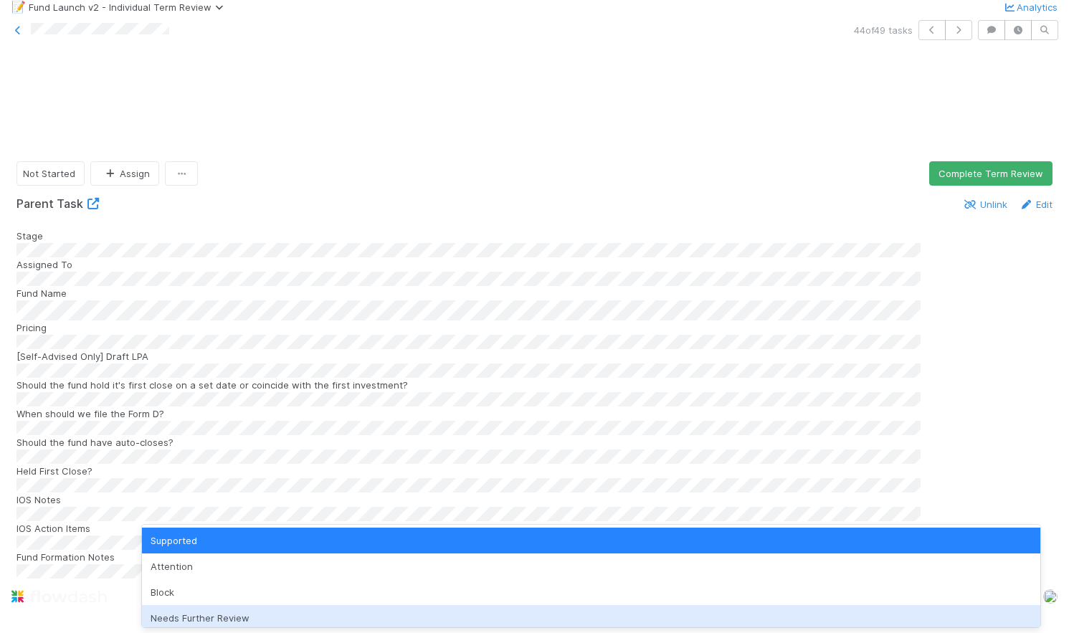
click at [238, 613] on div "Needs Further Review" at bounding box center [591, 618] width 899 height 26
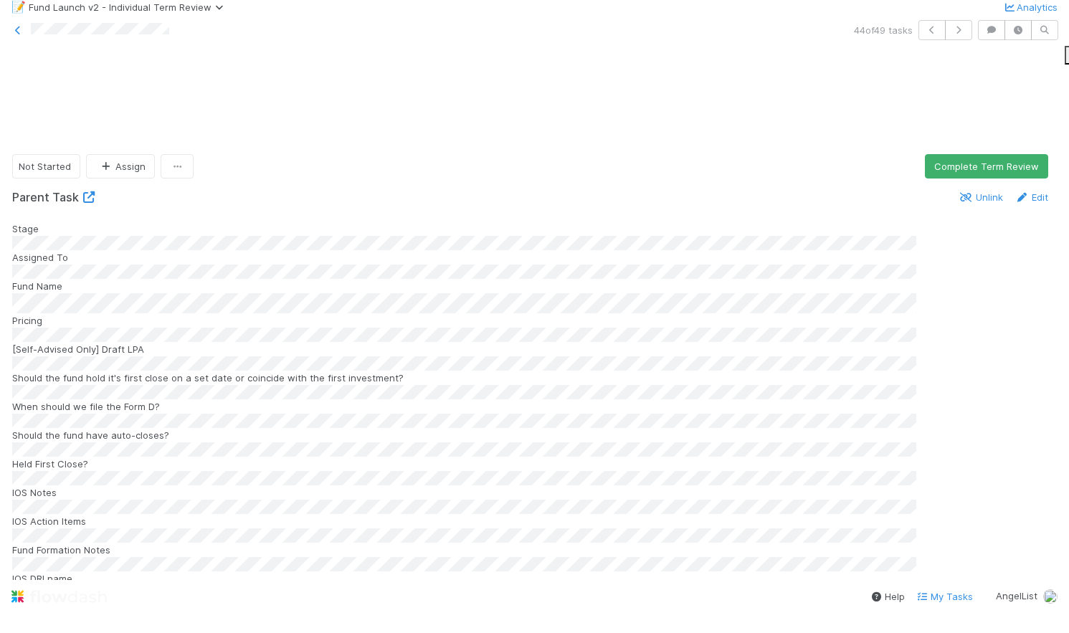
scroll to position [1517, 0]
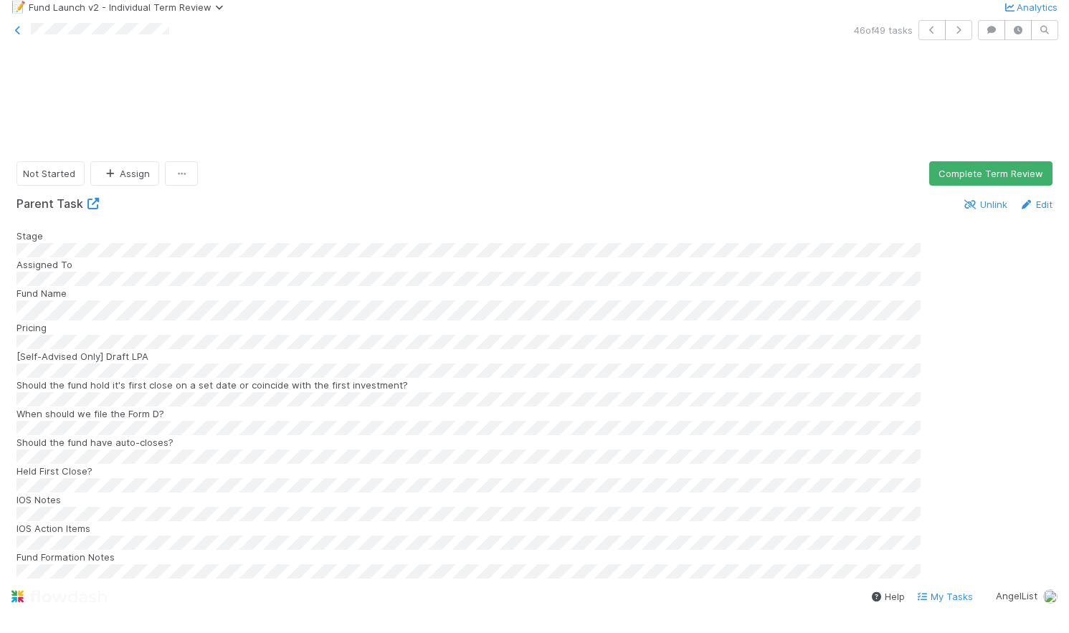
scroll to position [1501, 0]
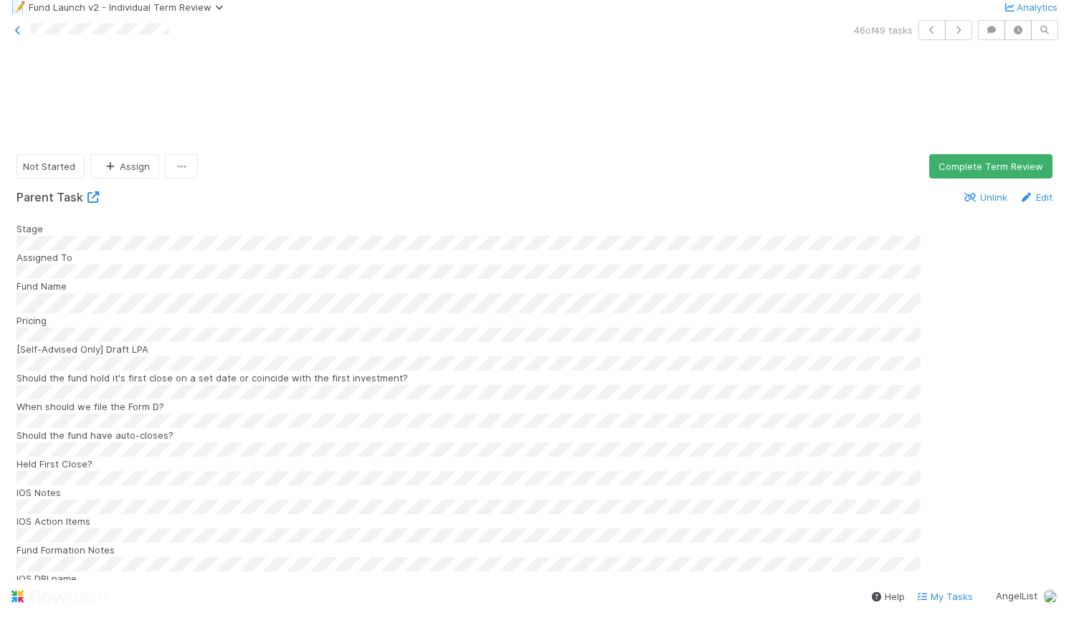
scroll to position [1627, 0]
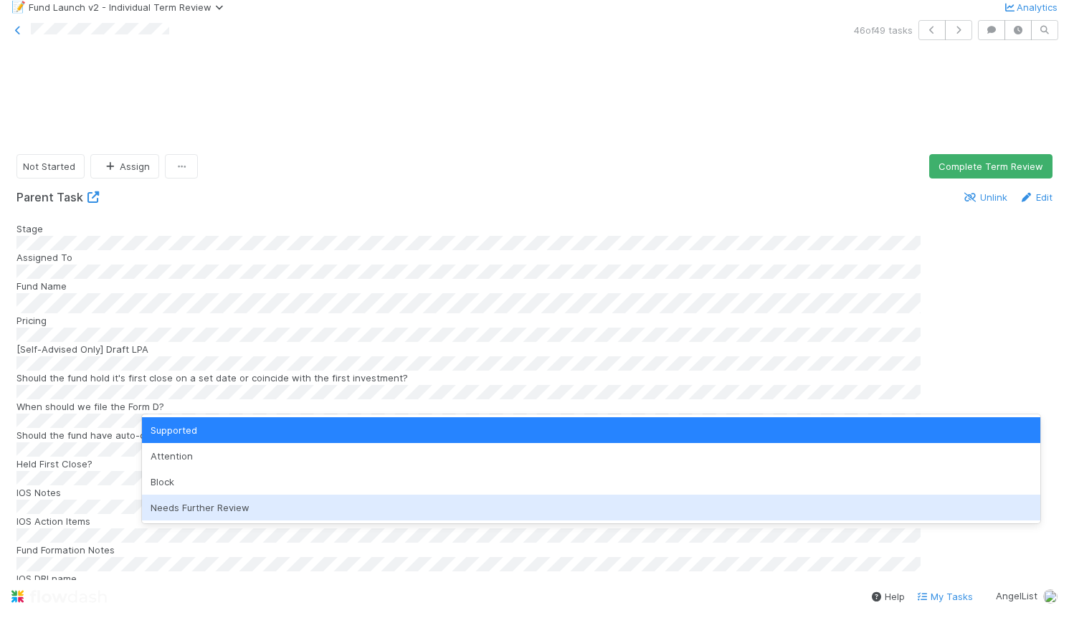
click at [222, 512] on div "Needs Further Review" at bounding box center [591, 508] width 899 height 26
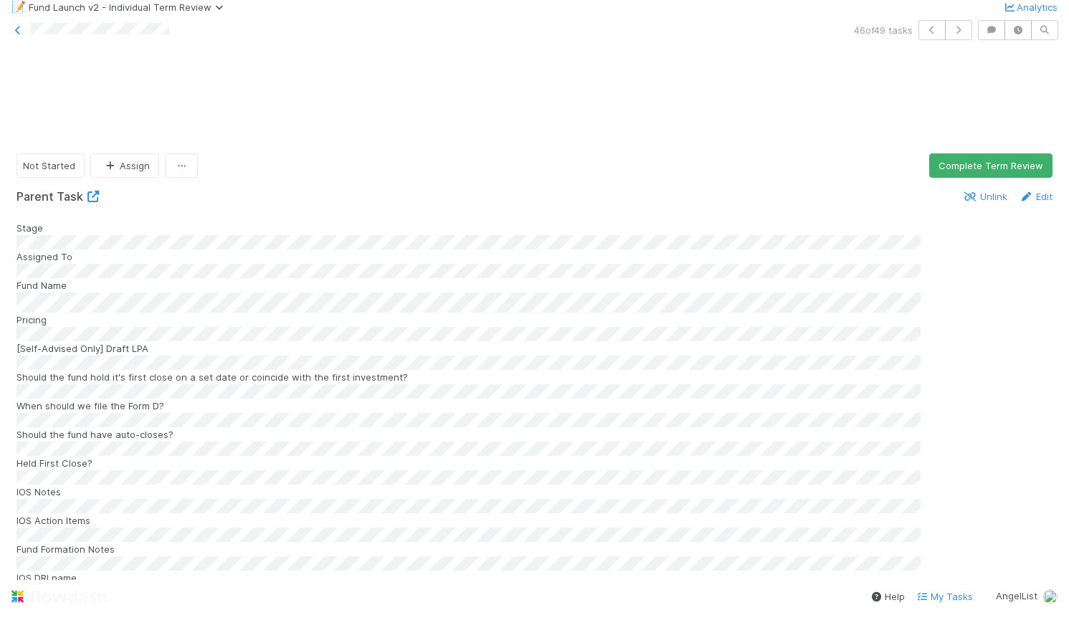
scroll to position [0, 0]
click at [1006, 153] on button "Complete Term Review" at bounding box center [990, 165] width 123 height 24
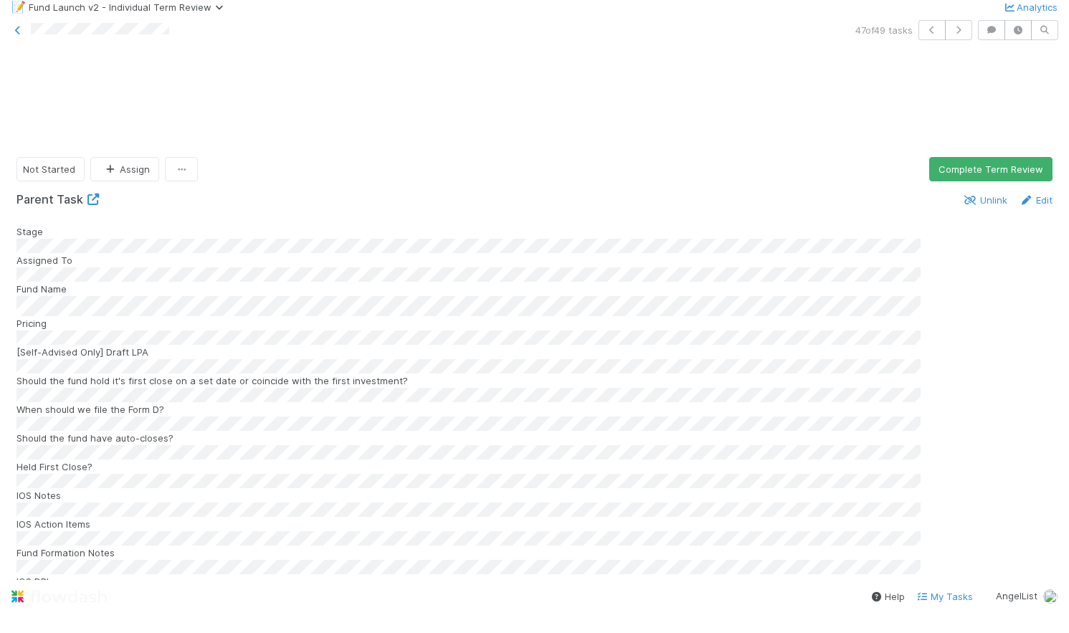
scroll to position [1528, 0]
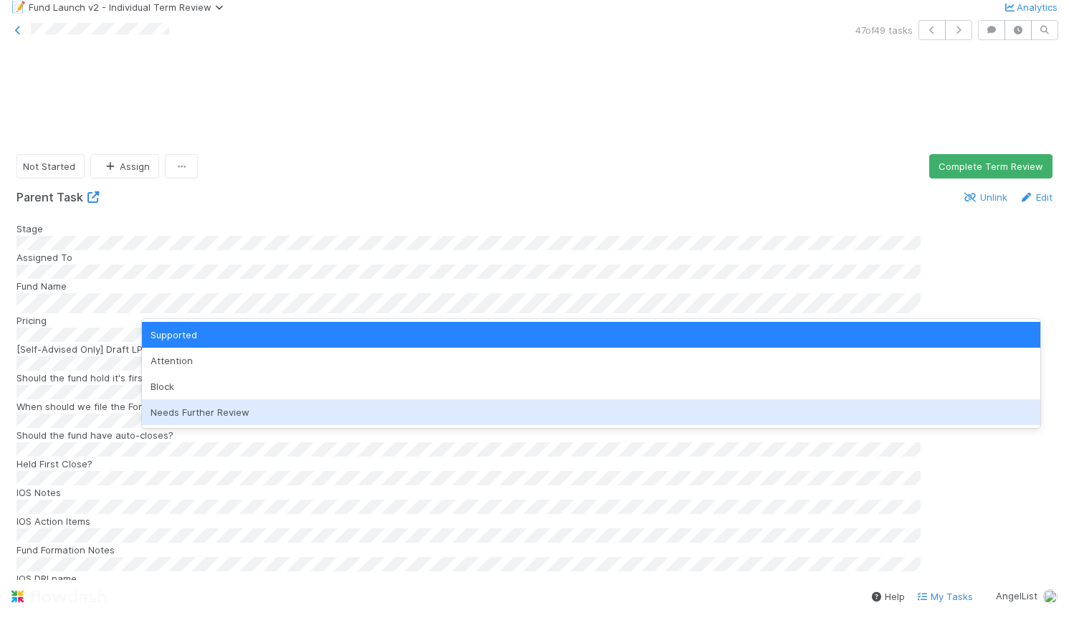
click at [384, 408] on div "Needs Further Review" at bounding box center [591, 412] width 899 height 26
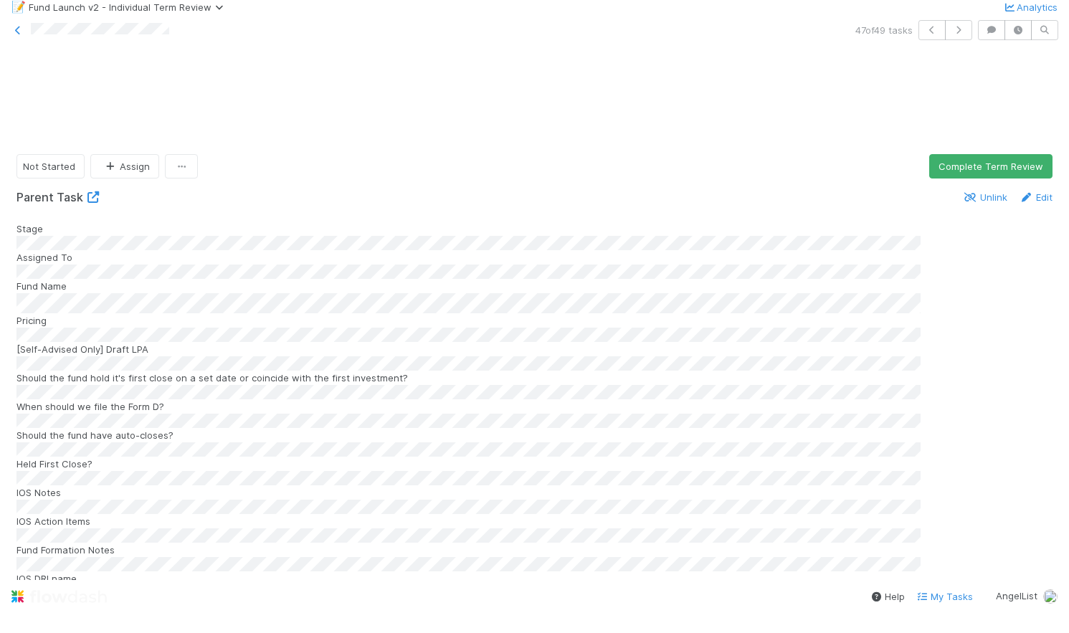
scroll to position [1381, 0]
click at [983, 151] on button "Complete Term Review" at bounding box center [990, 163] width 123 height 24
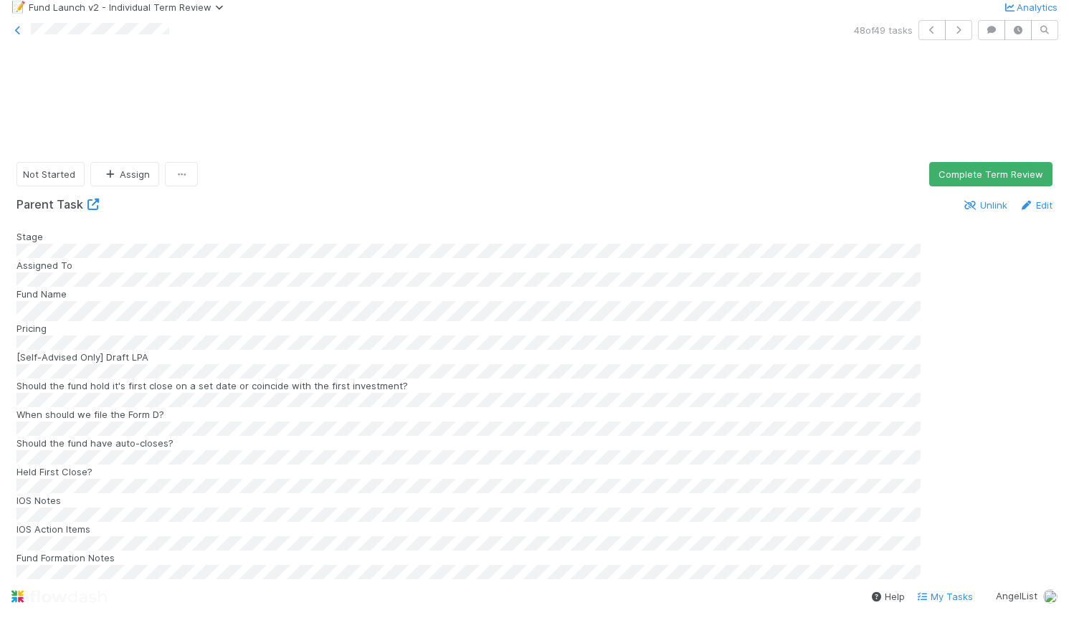
scroll to position [1717, 0]
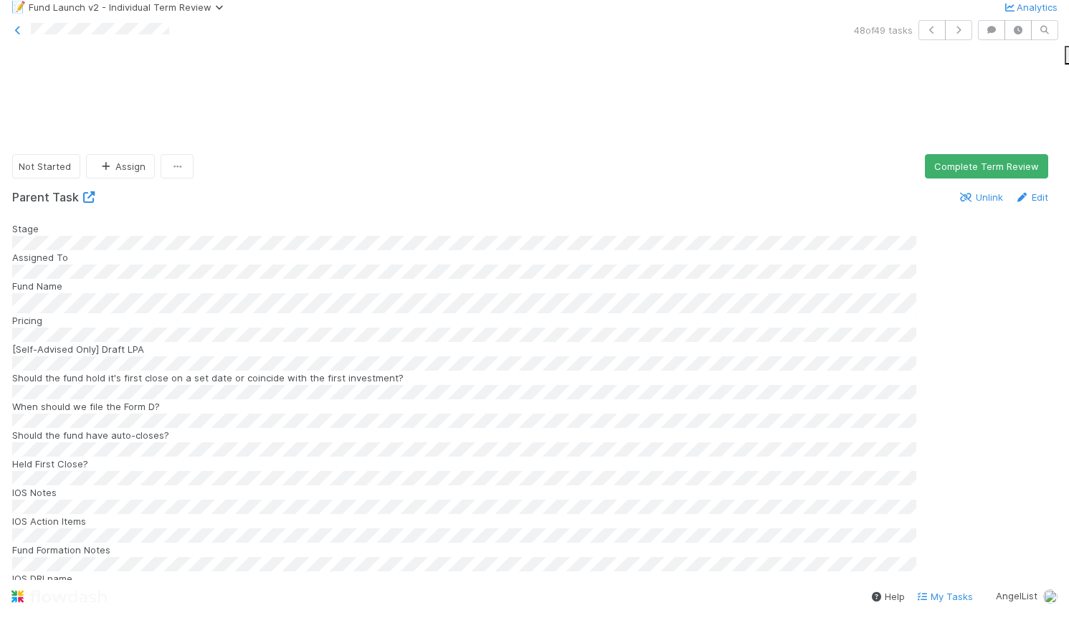
scroll to position [1305, 0]
click at [1016, 152] on button "Complete Term Review" at bounding box center [986, 164] width 123 height 24
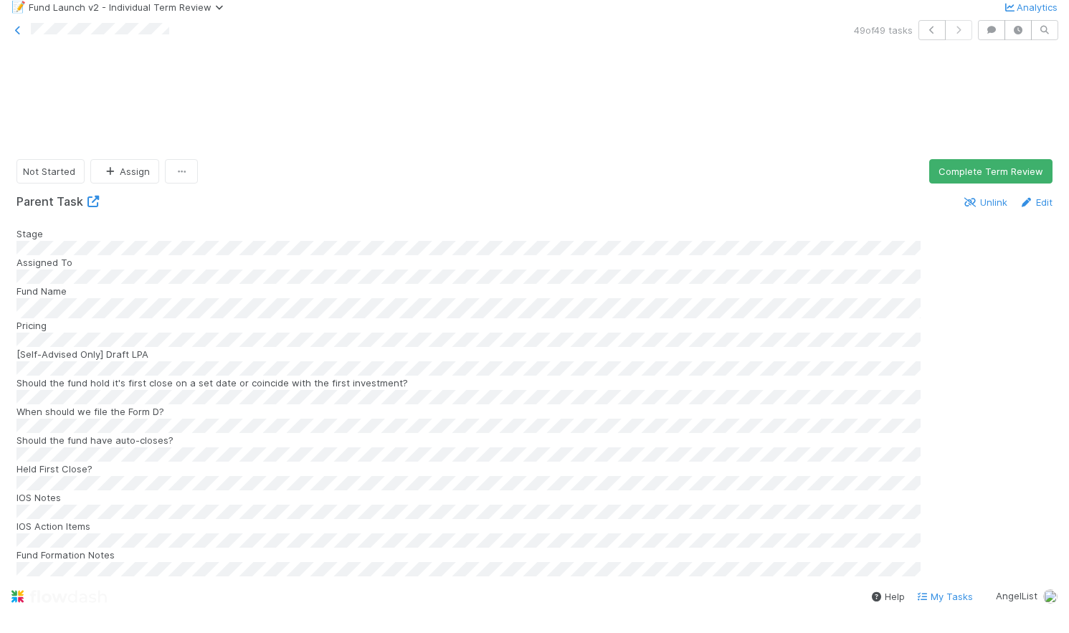
scroll to position [1739, 0]
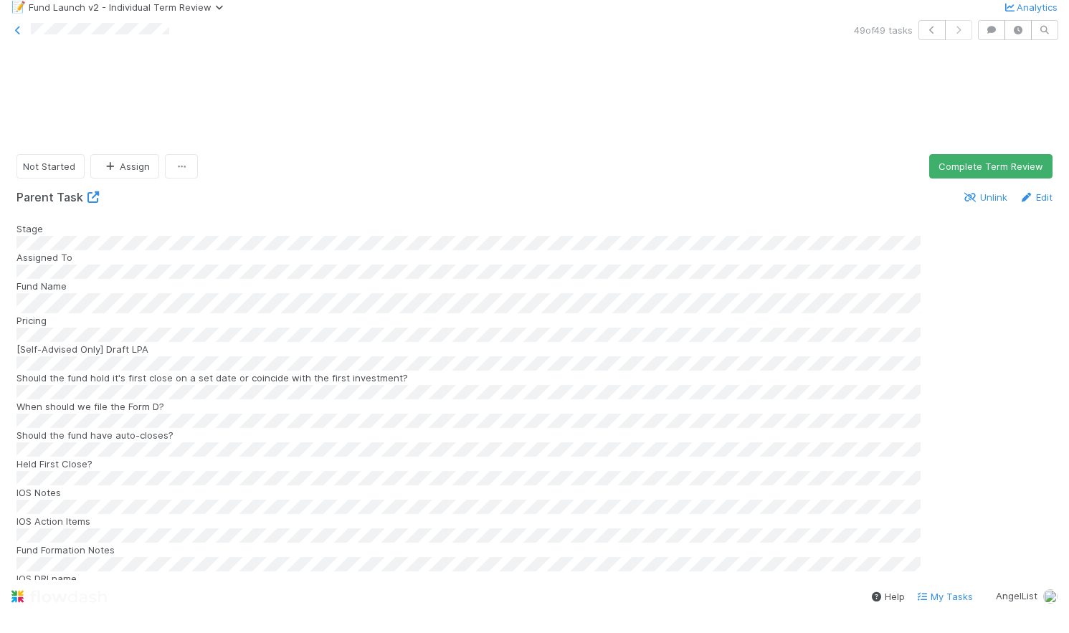
scroll to position [0, 4]
click at [1069, 598] on html "📝 Fund Launch v2 - Individual Term Review Analytics 49 of 49 tasks Not Started …" at bounding box center [534, 306] width 1069 height 612
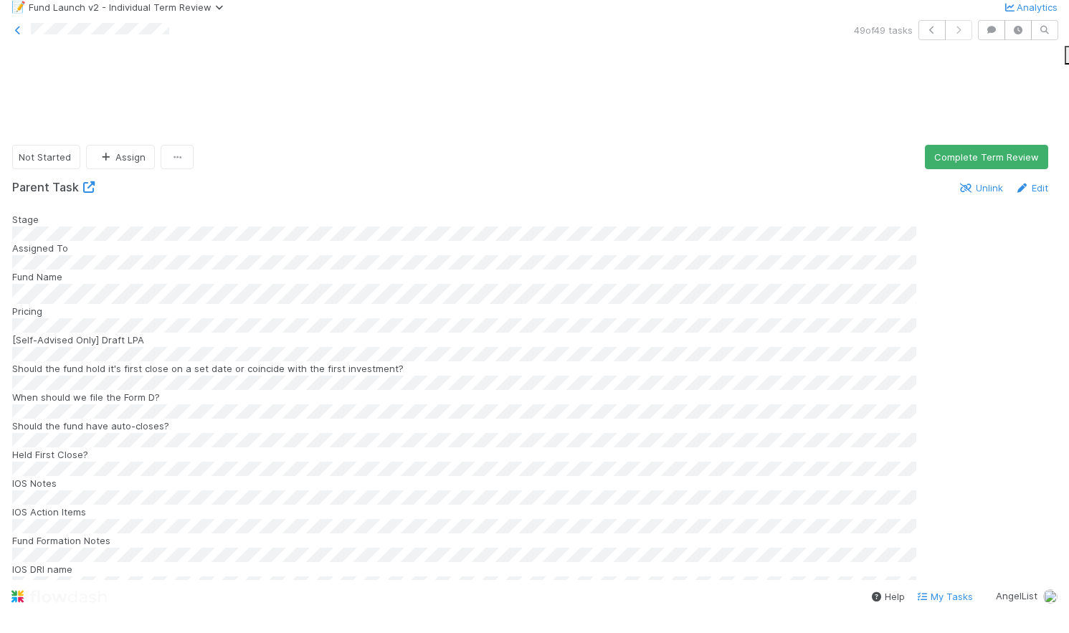
scroll to position [0, 0]
click at [962, 145] on button "Complete Term Review" at bounding box center [986, 157] width 123 height 24
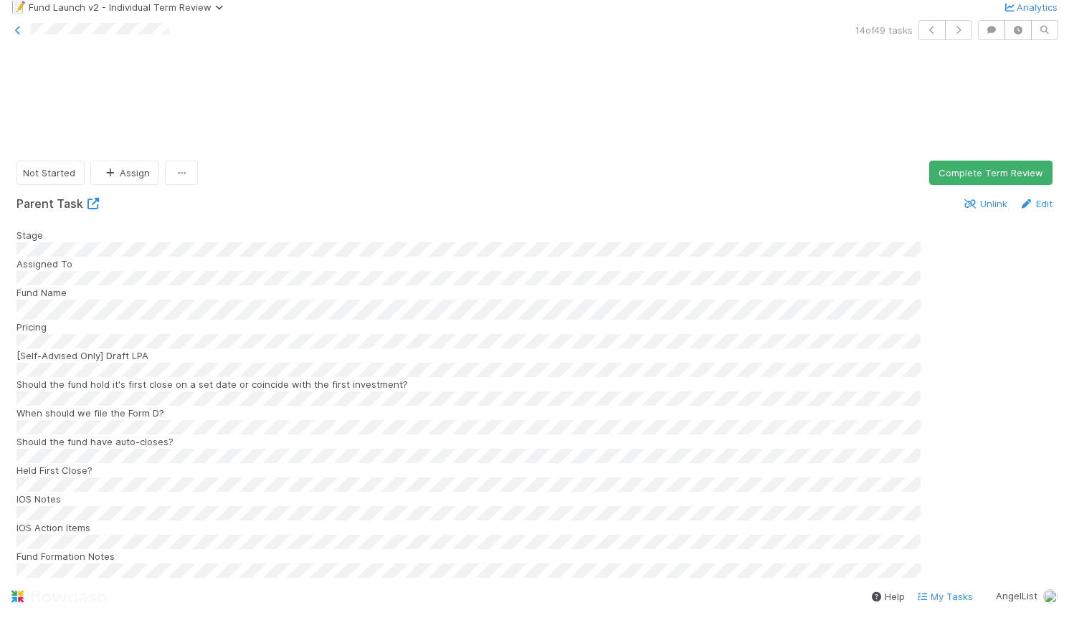
scroll to position [1804, 0]
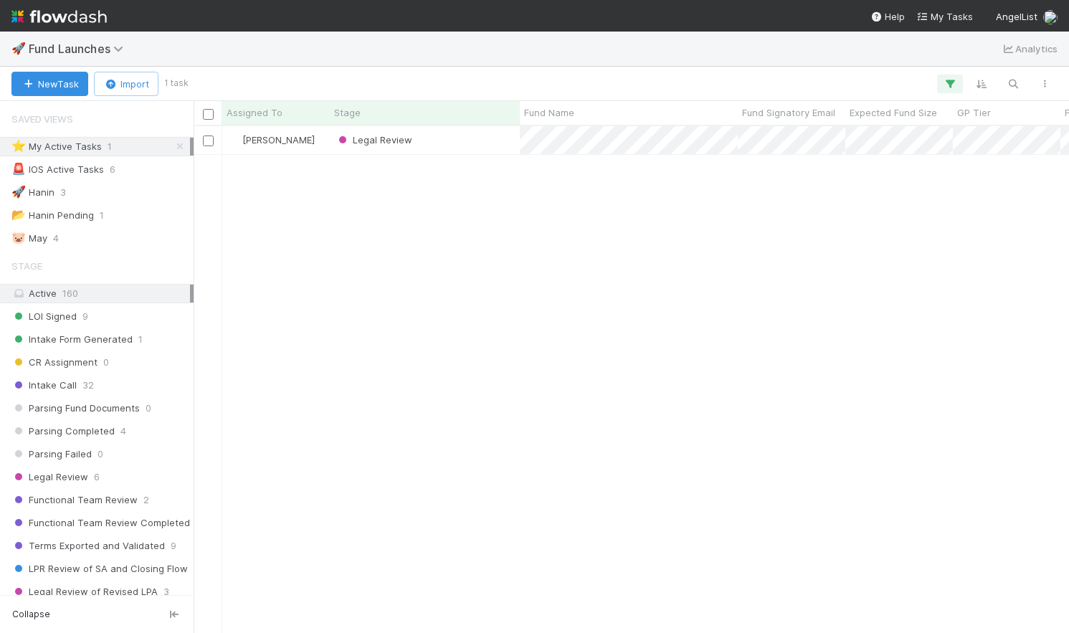
scroll to position [507, 876]
click at [95, 20] on img at bounding box center [58, 16] width 95 height 24
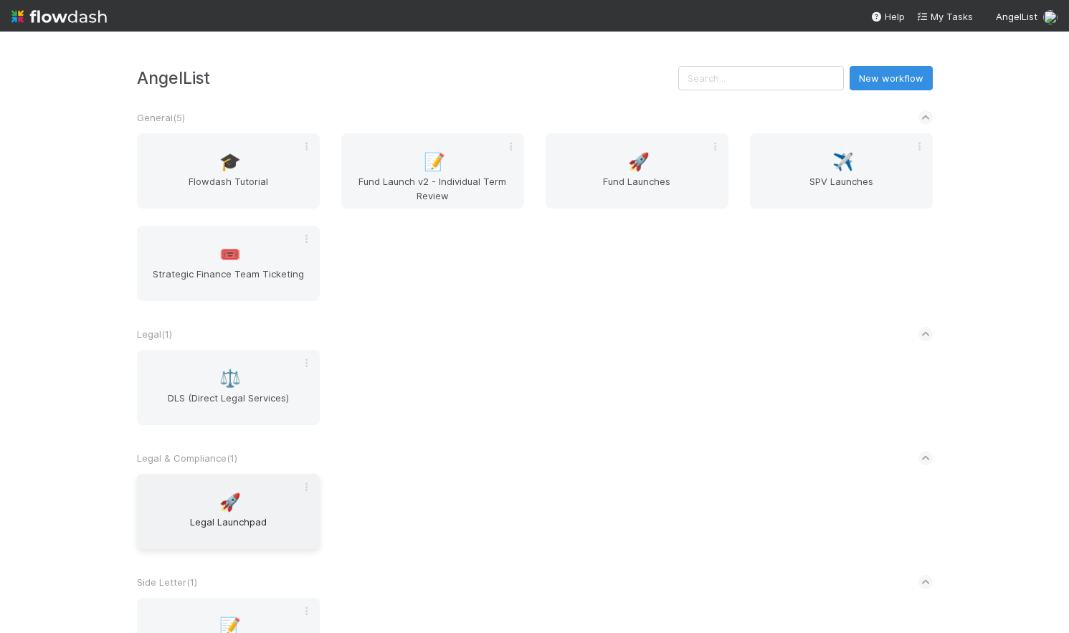
click at [257, 510] on div "🚀 Legal Launchpad" at bounding box center [228, 511] width 183 height 75
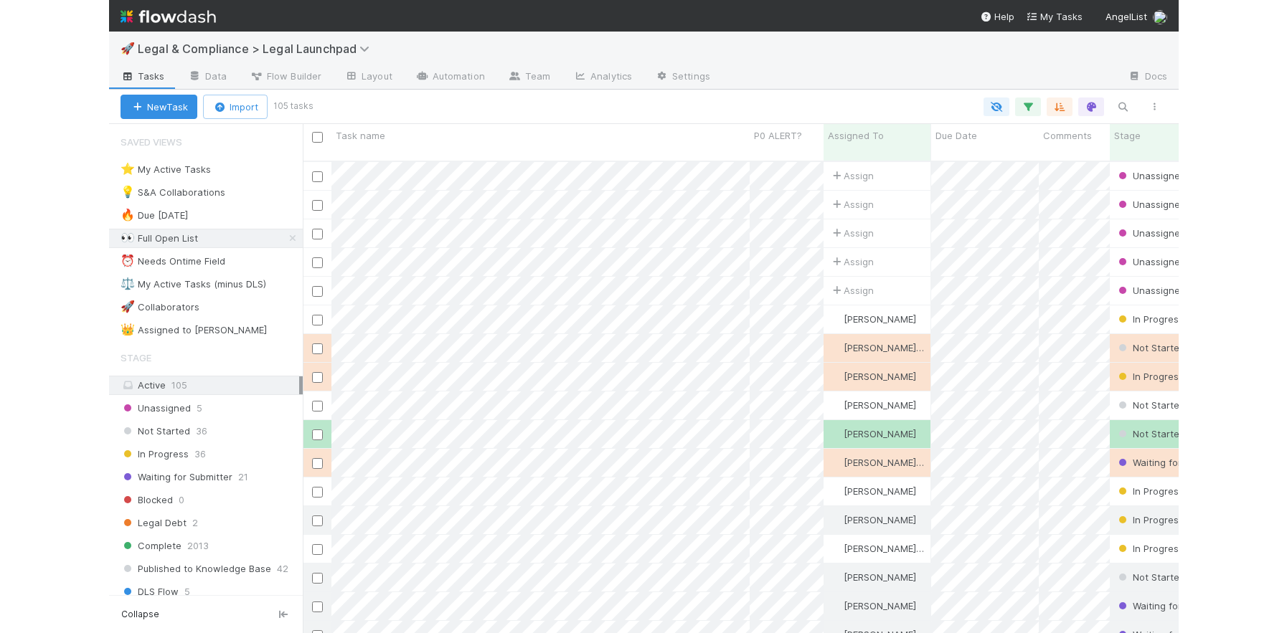
scroll to position [484, 876]
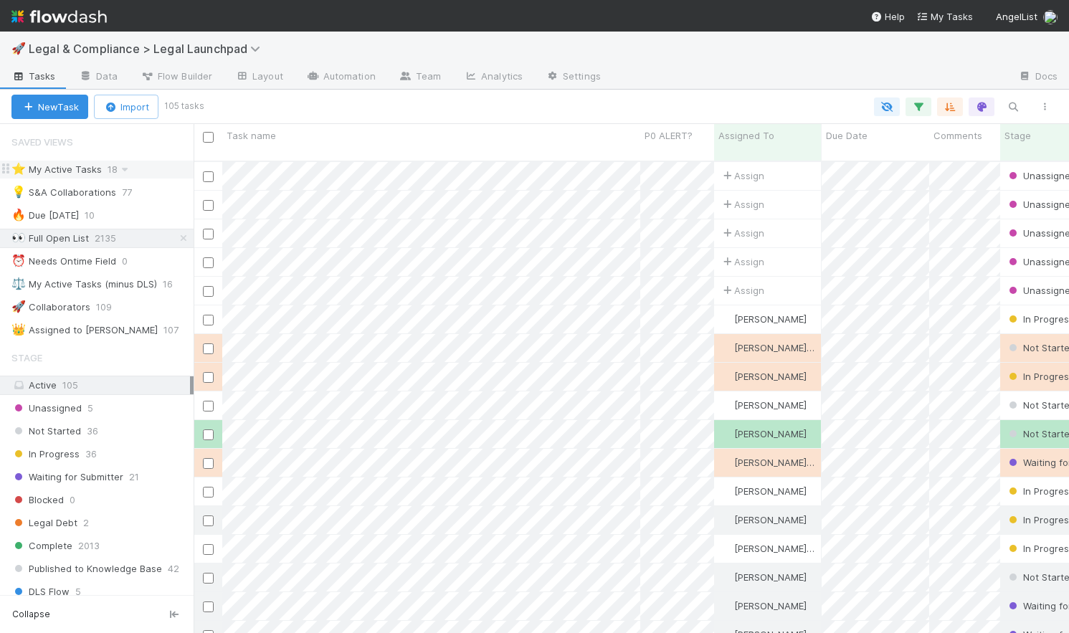
click at [171, 170] on div "⭐ My Active Tasks 18" at bounding box center [102, 170] width 182 height 18
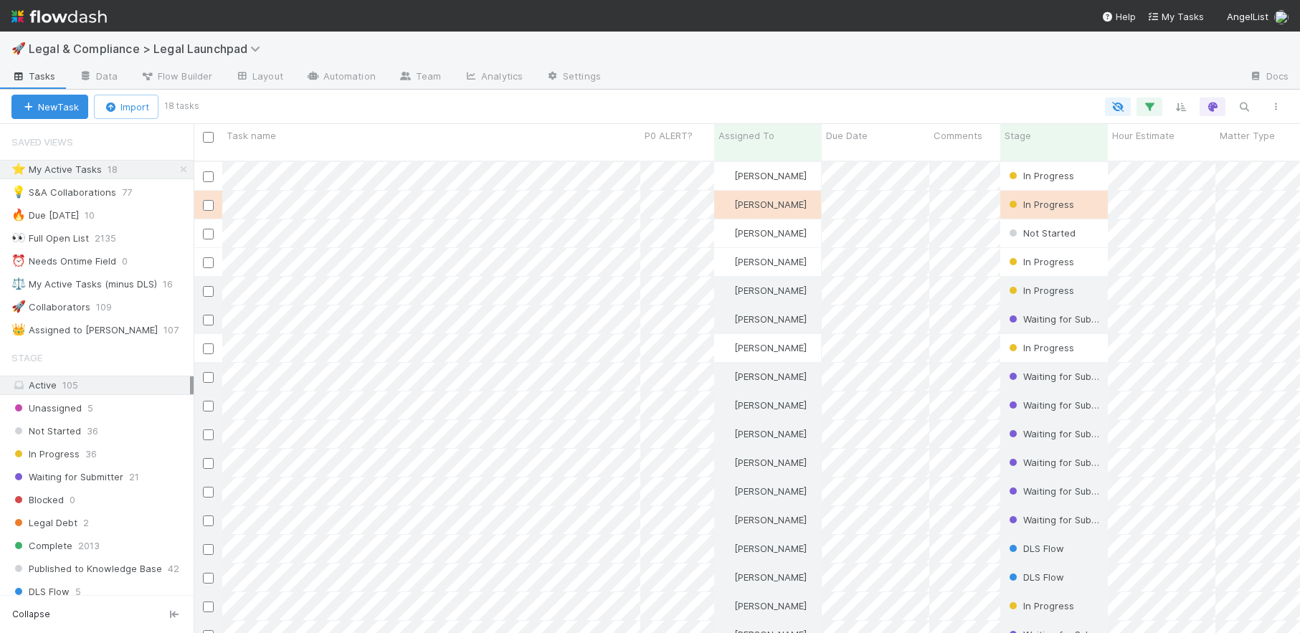
scroll to position [4, 0]
click at [87, 20] on img at bounding box center [58, 16] width 95 height 24
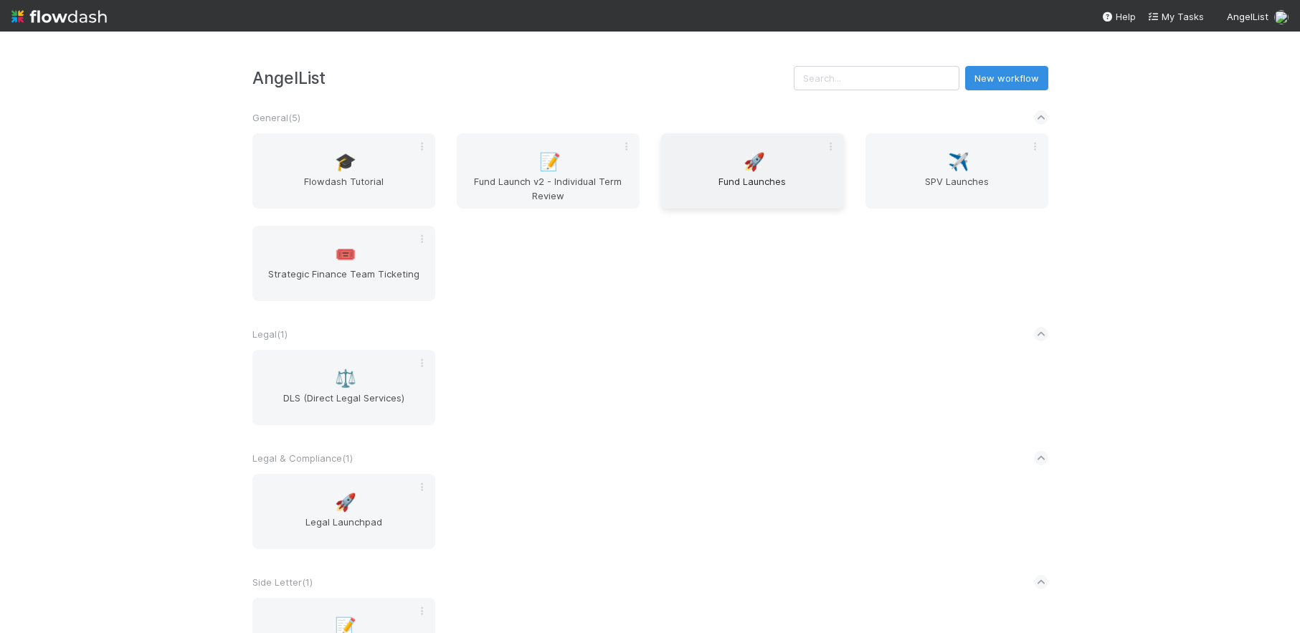
click at [755, 178] on span "Fund Launches" at bounding box center [752, 188] width 171 height 29
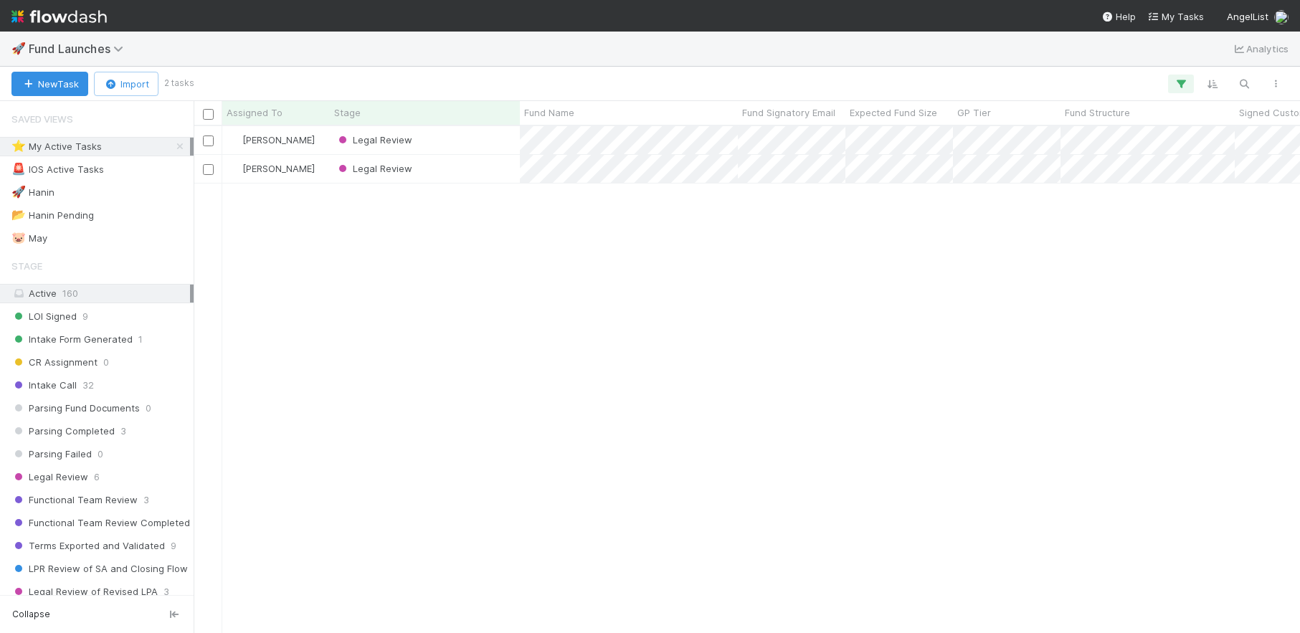
scroll to position [507, 1107]
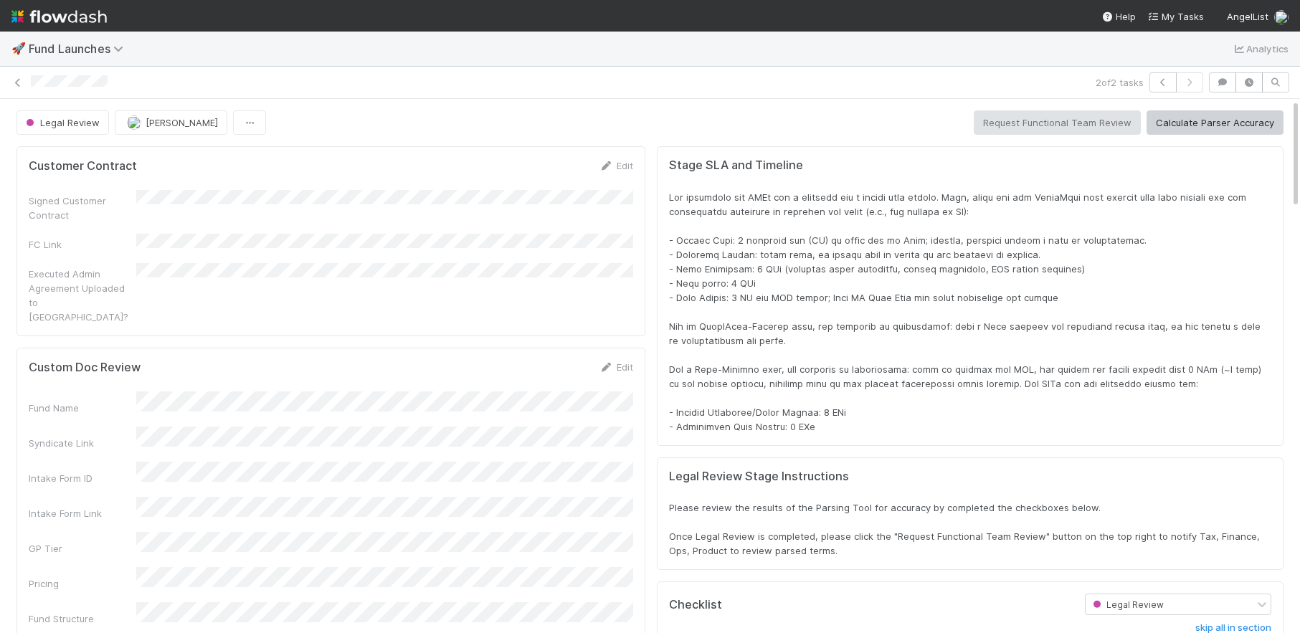
scroll to position [0, 4]
click at [93, 15] on img at bounding box center [58, 16] width 95 height 24
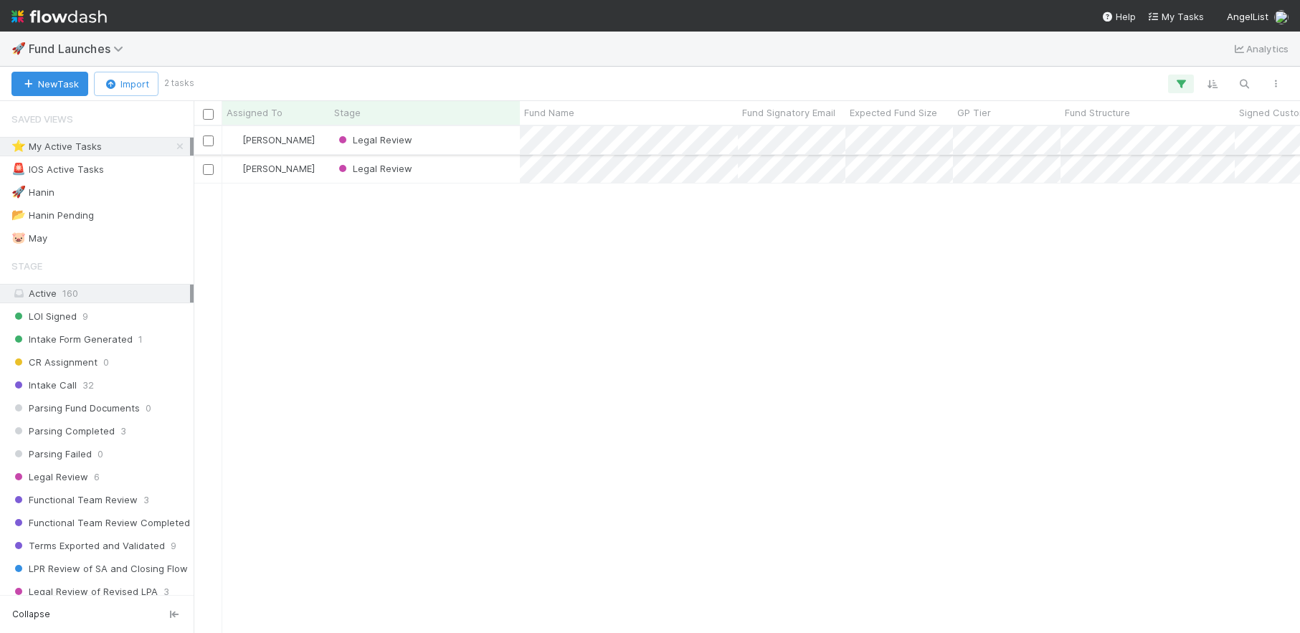
scroll to position [507, 1107]
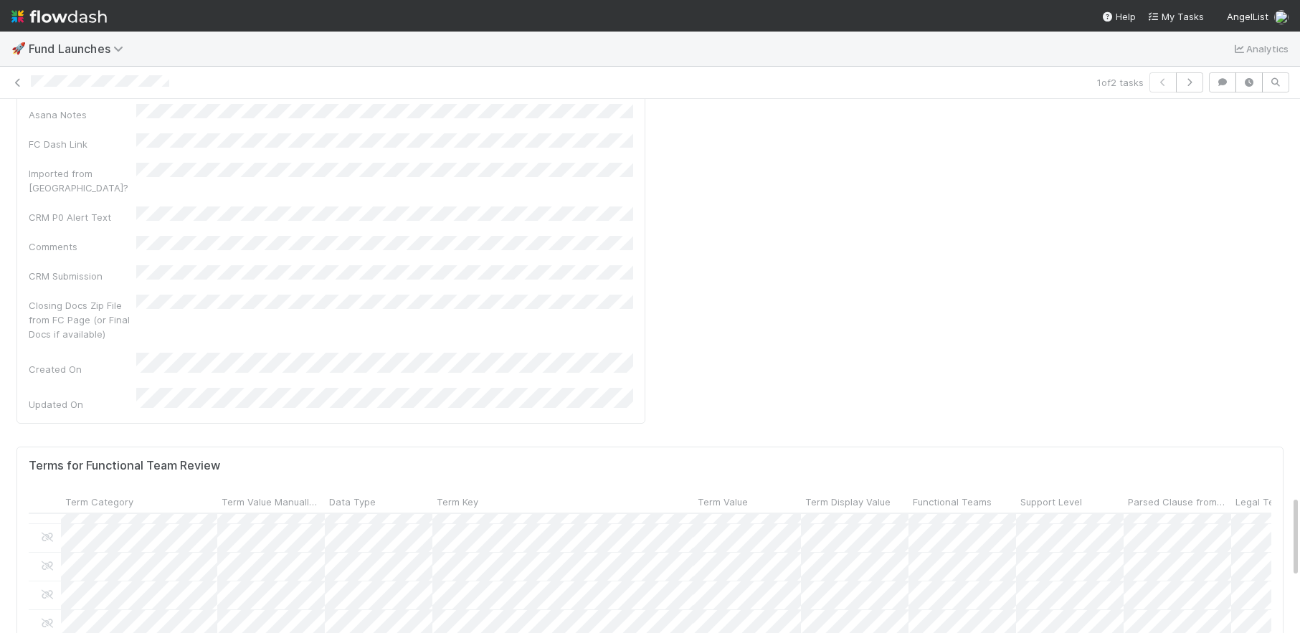
scroll to position [29, 0]
click at [230, 298] on div at bounding box center [650, 316] width 1300 height 633
click at [224, 323] on div at bounding box center [650, 316] width 1300 height 633
click at [1069, 300] on div at bounding box center [650, 316] width 1300 height 633
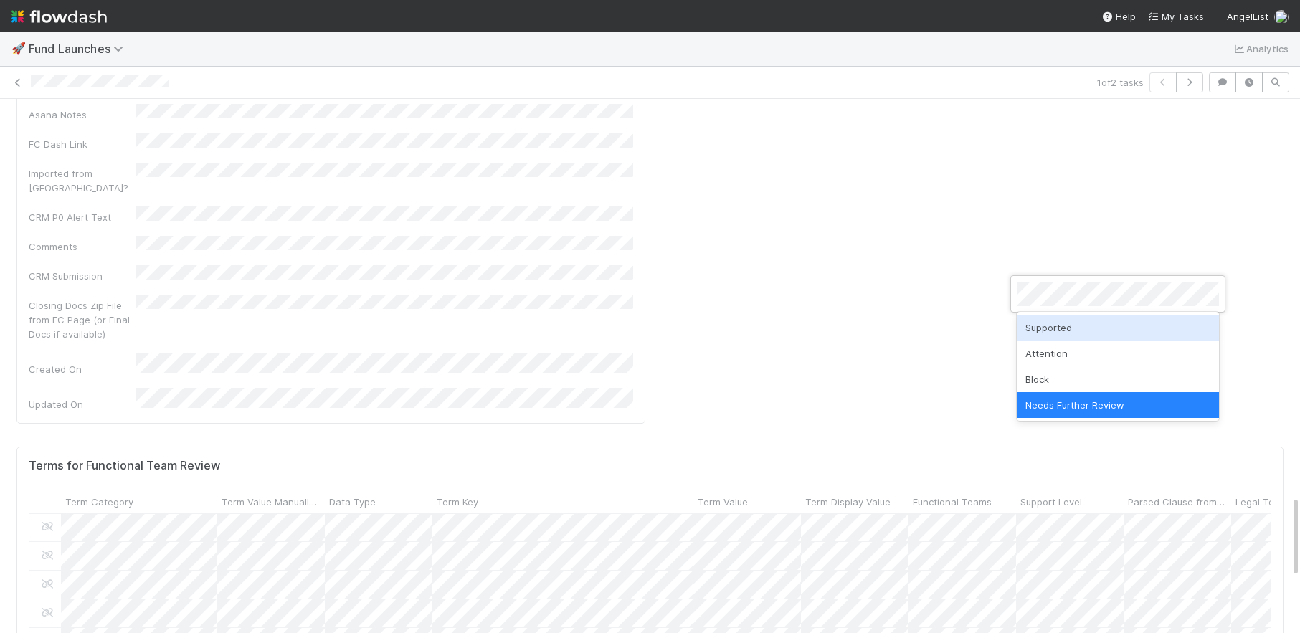
click at [1054, 331] on div "Supported" at bounding box center [1118, 328] width 202 height 26
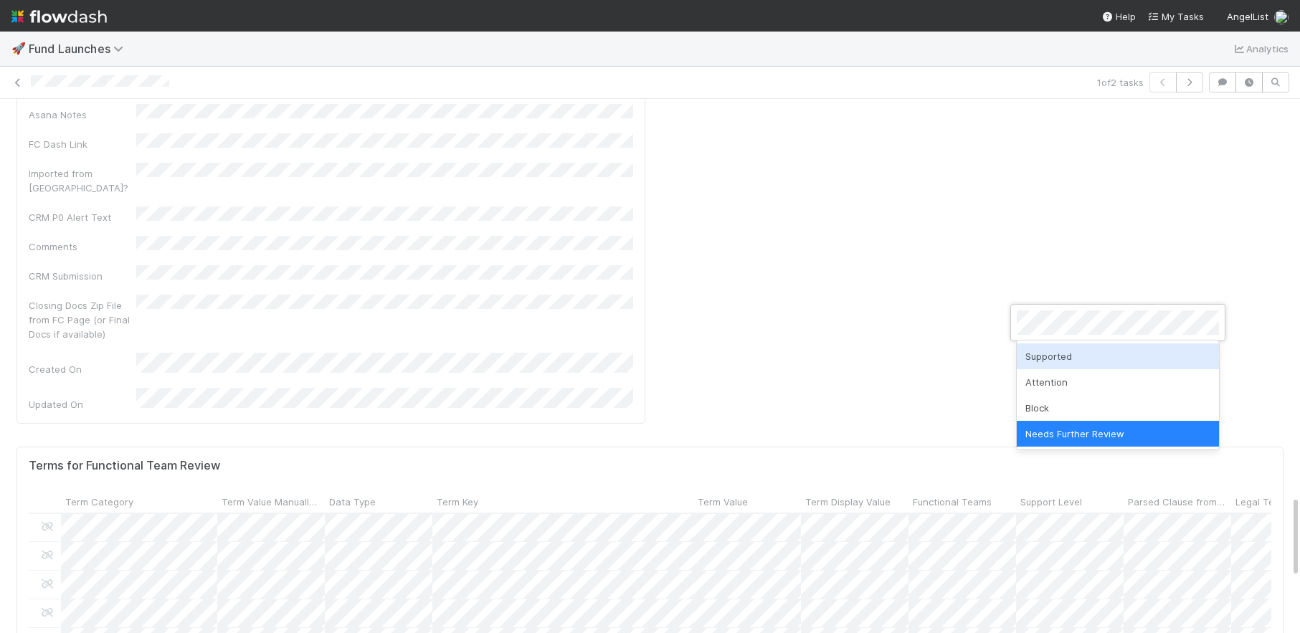
click at [1057, 354] on div "Supported" at bounding box center [1118, 357] width 202 height 26
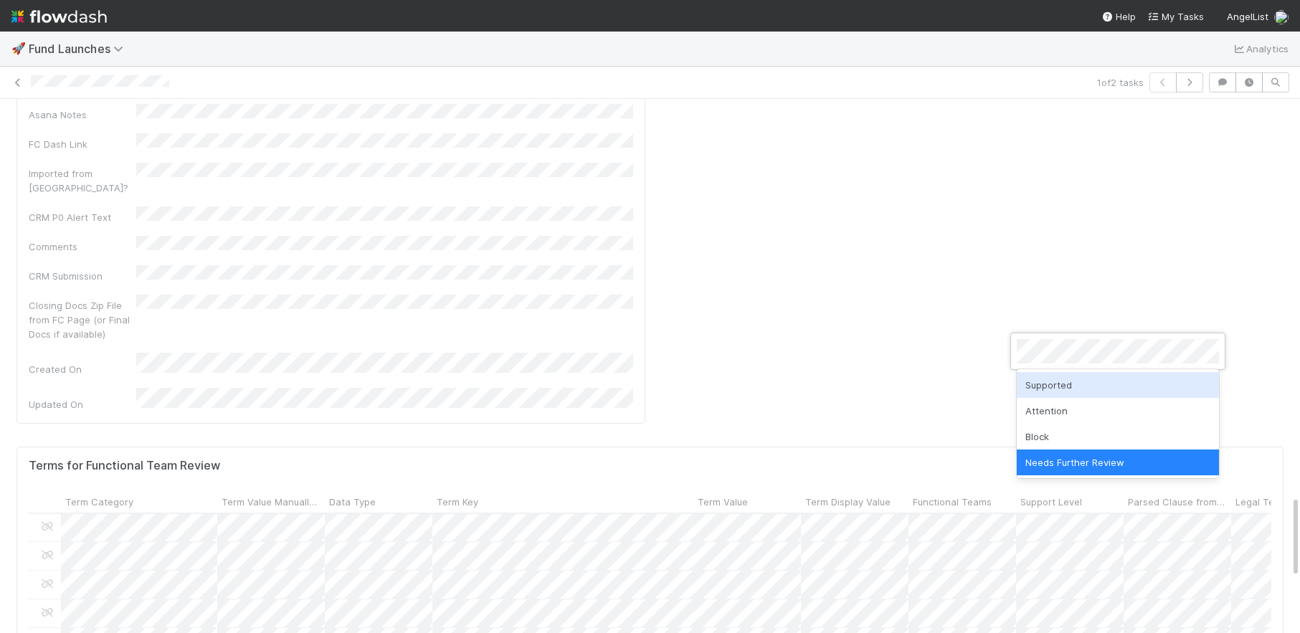
click at [1054, 377] on div "Supported" at bounding box center [1118, 385] width 202 height 26
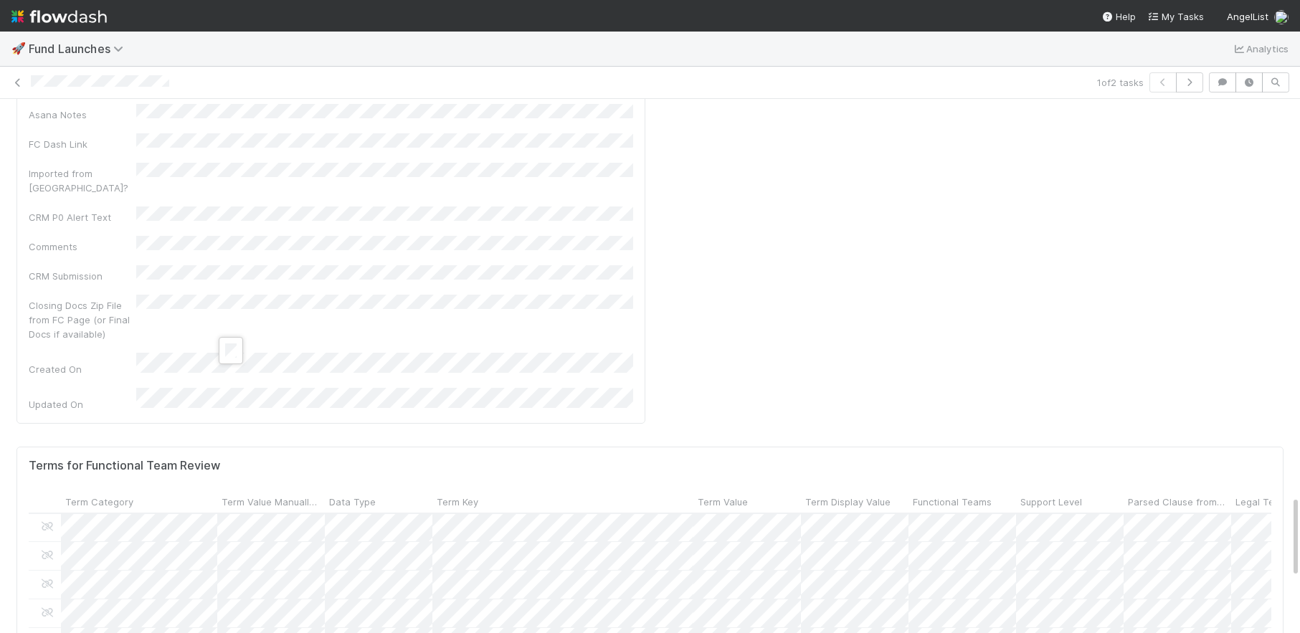
click at [1056, 557] on div at bounding box center [650, 316] width 1300 height 633
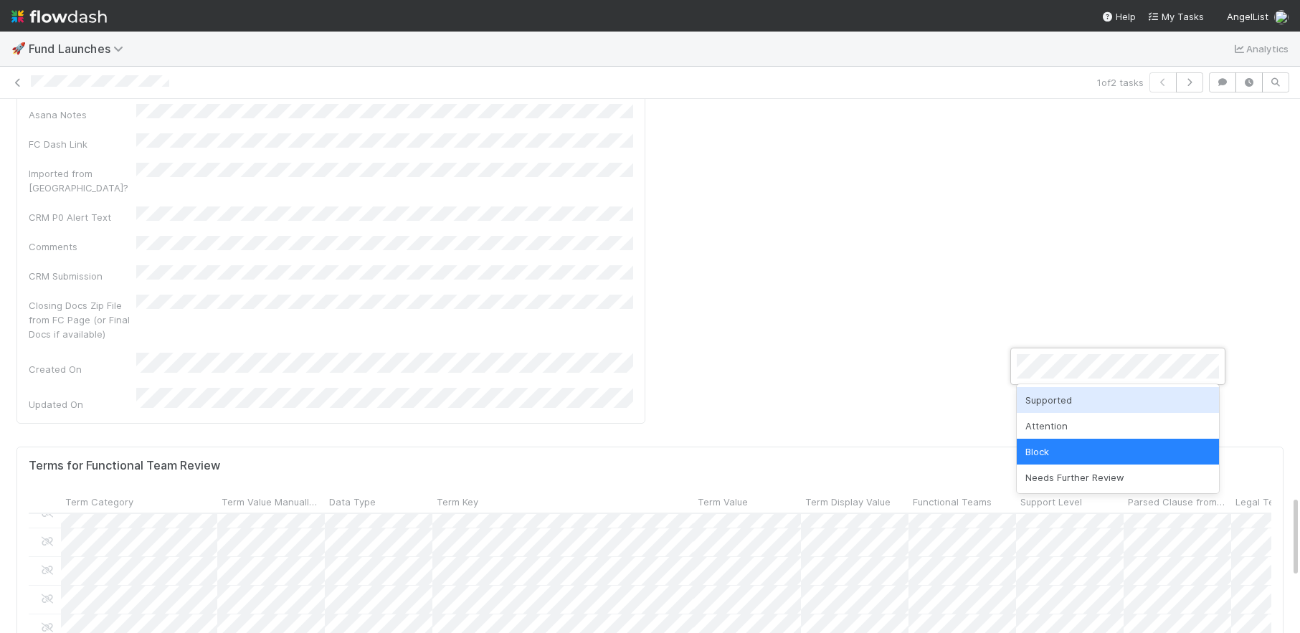
click at [1066, 399] on div "Supported" at bounding box center [1118, 400] width 202 height 26
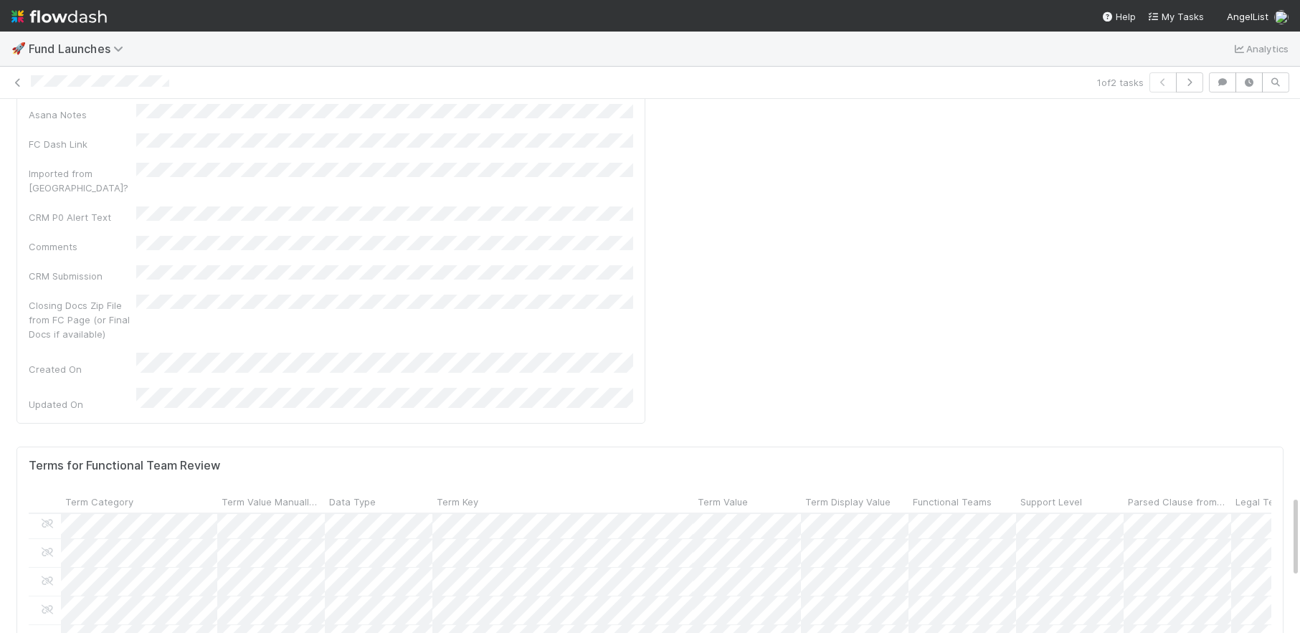
scroll to position [1041, 0]
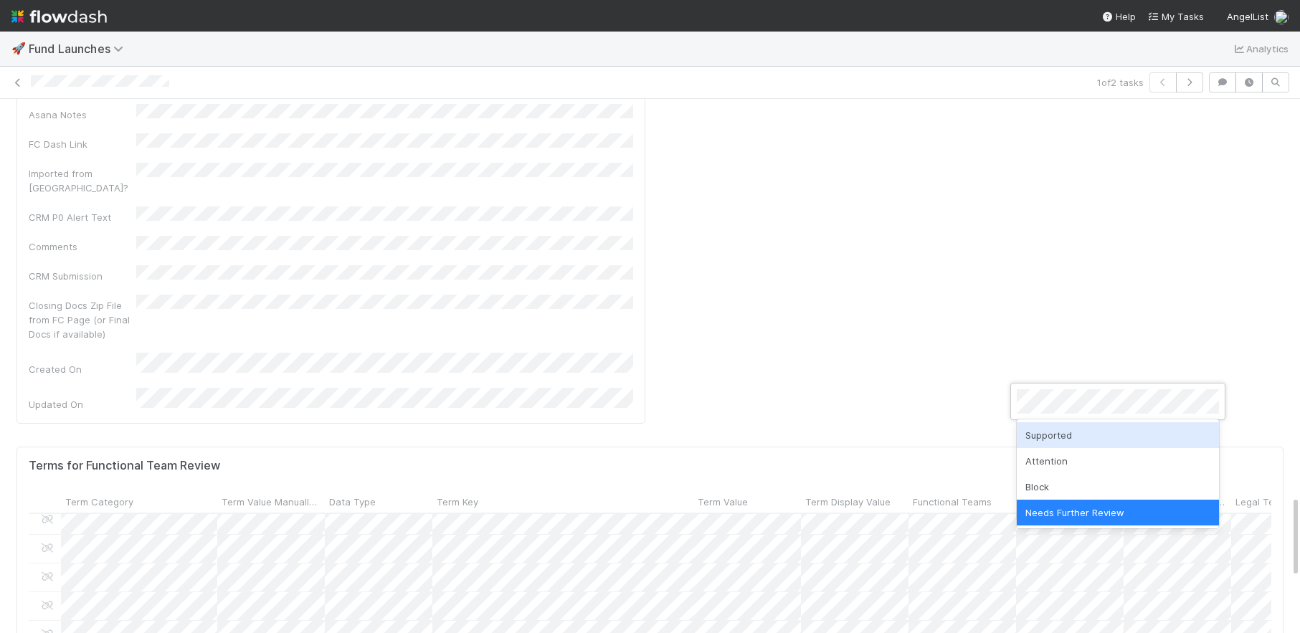
click at [1059, 438] on div "Supported" at bounding box center [1118, 435] width 202 height 26
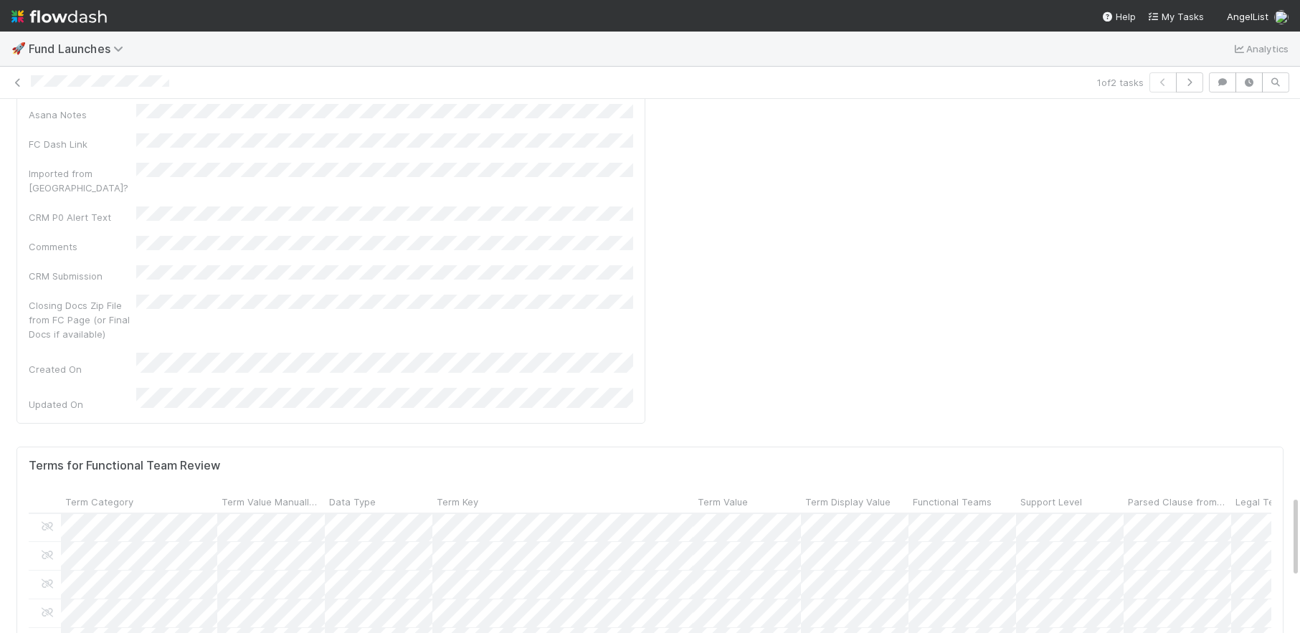
scroll to position [1103, 0]
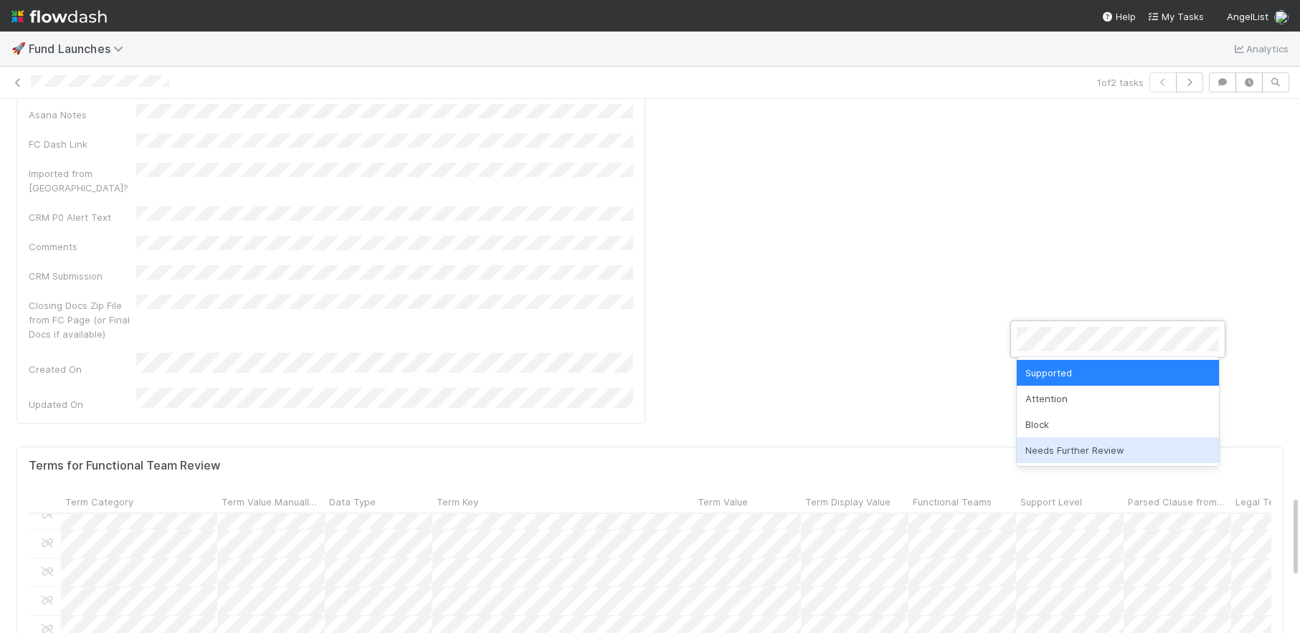
click at [1065, 451] on div "Needs Further Review" at bounding box center [1118, 450] width 202 height 26
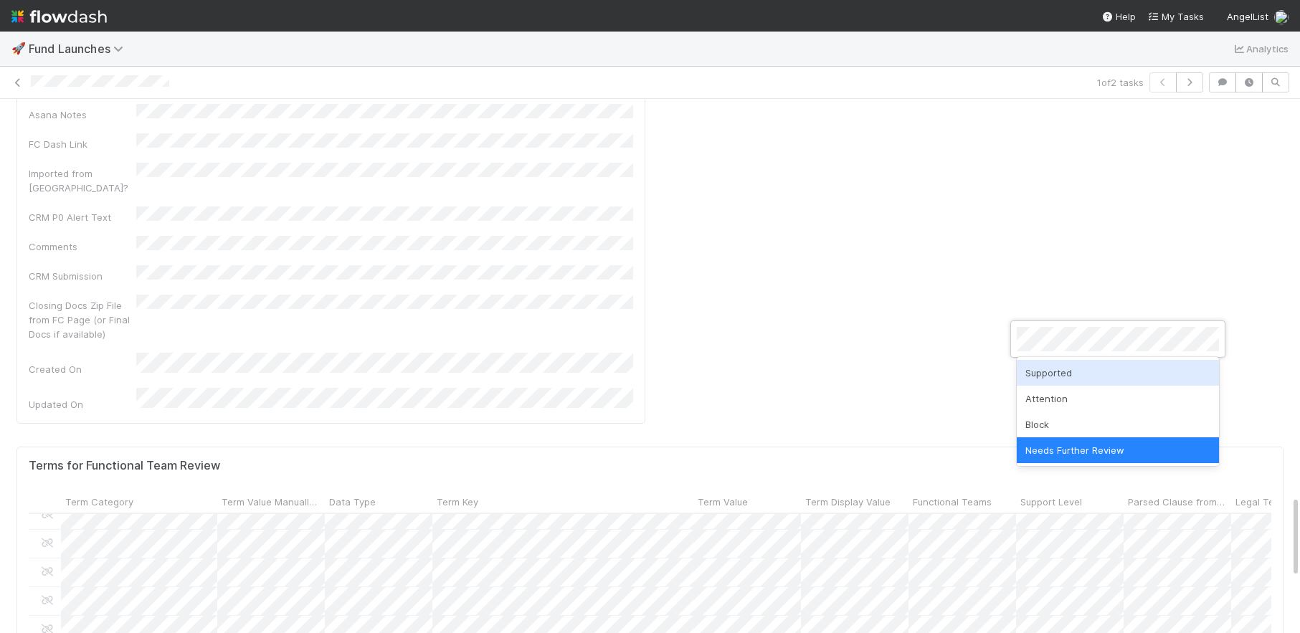
click at [1069, 373] on div "Supported" at bounding box center [1118, 373] width 202 height 26
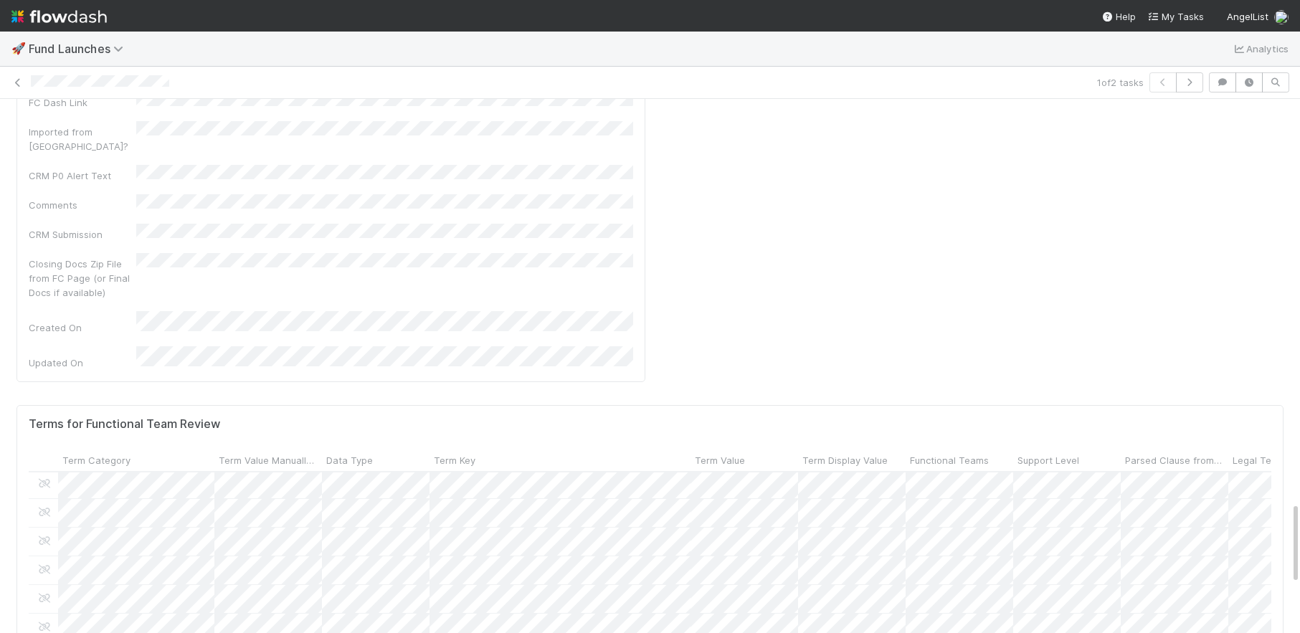
scroll to position [1037, 3]
click at [228, 362] on div at bounding box center [650, 316] width 1300 height 633
click at [231, 394] on div at bounding box center [650, 316] width 1300 height 633
click at [345, 498] on div at bounding box center [650, 316] width 1300 height 633
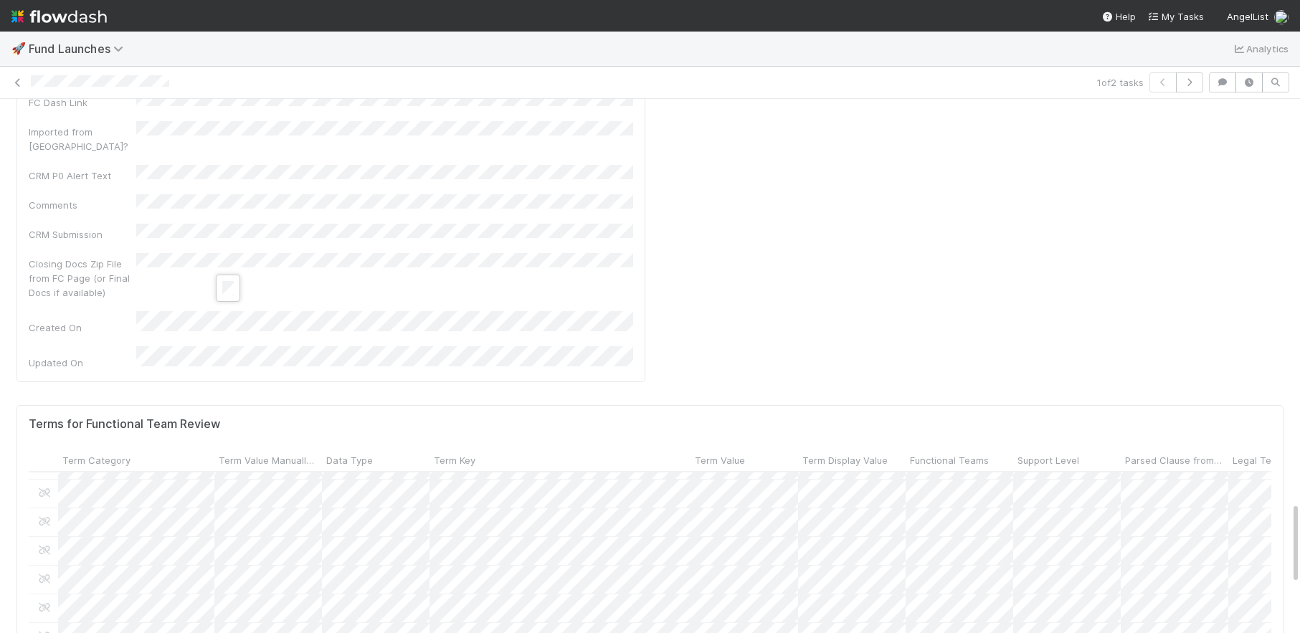
click at [476, 514] on div at bounding box center [650, 316] width 1300 height 633
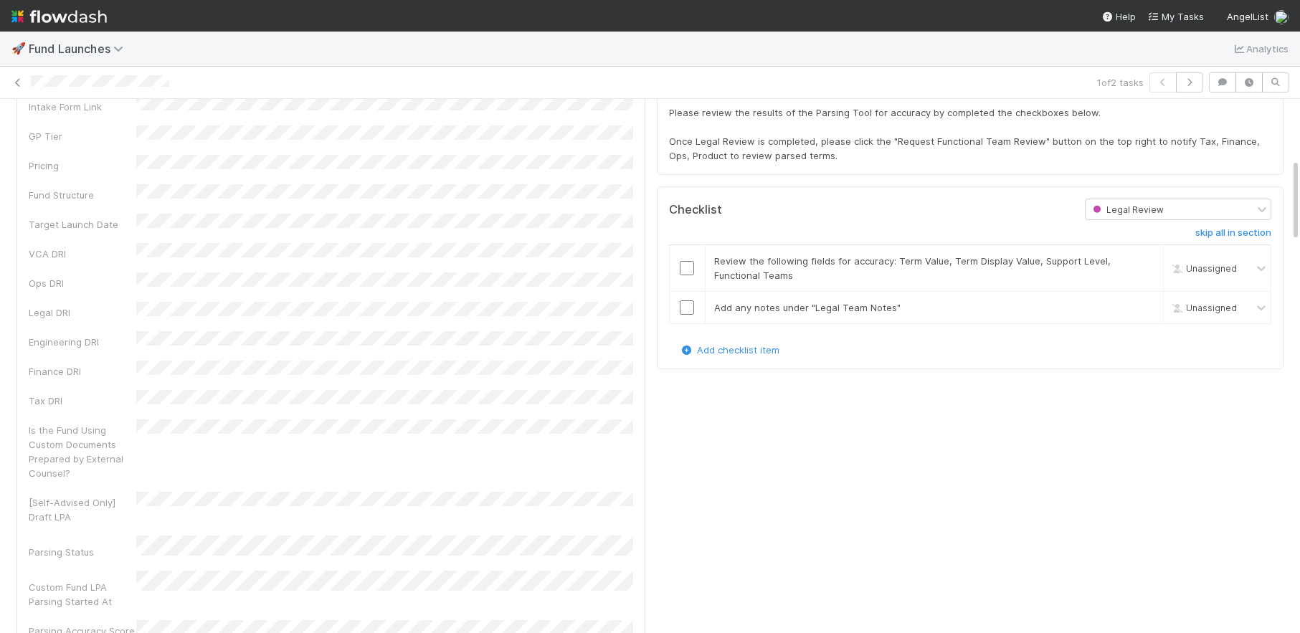
scroll to position [420, 0]
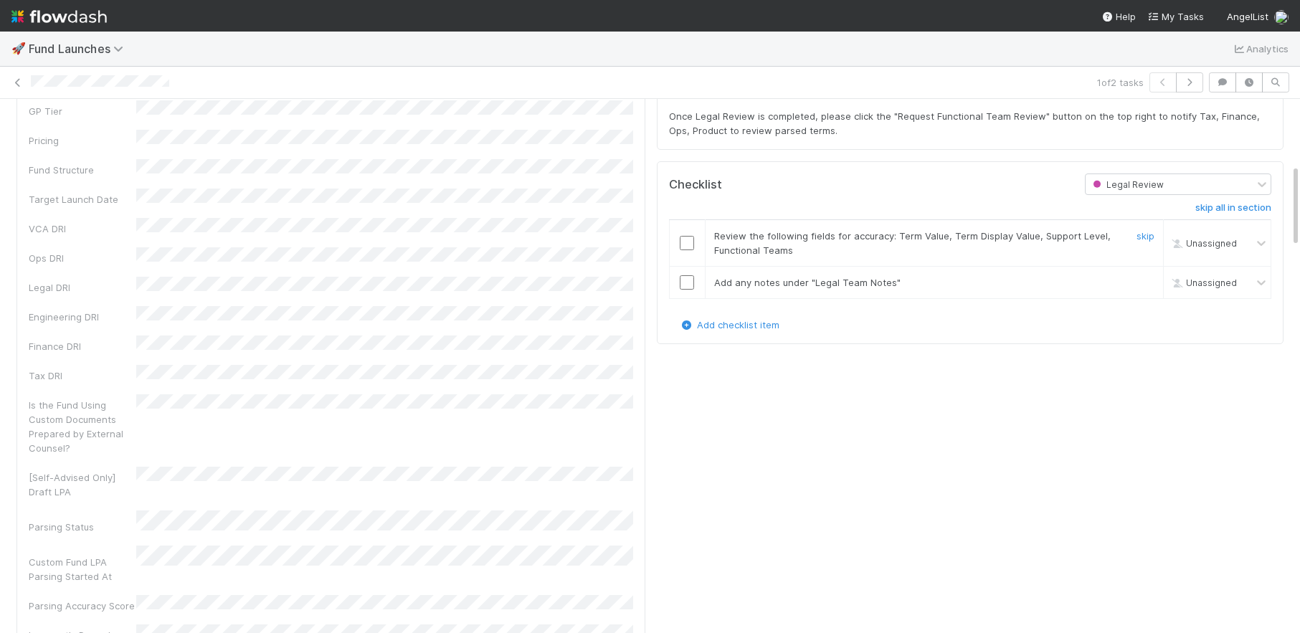
click at [1069, 250] on div "Unassigned" at bounding box center [1203, 244] width 71 height 16
type input "robin"
click at [1069, 278] on span "Unassigned" at bounding box center [1203, 283] width 68 height 11
type input "robin"
click at [1069, 317] on span "[PERSON_NAME]" at bounding box center [1222, 313] width 70 height 11
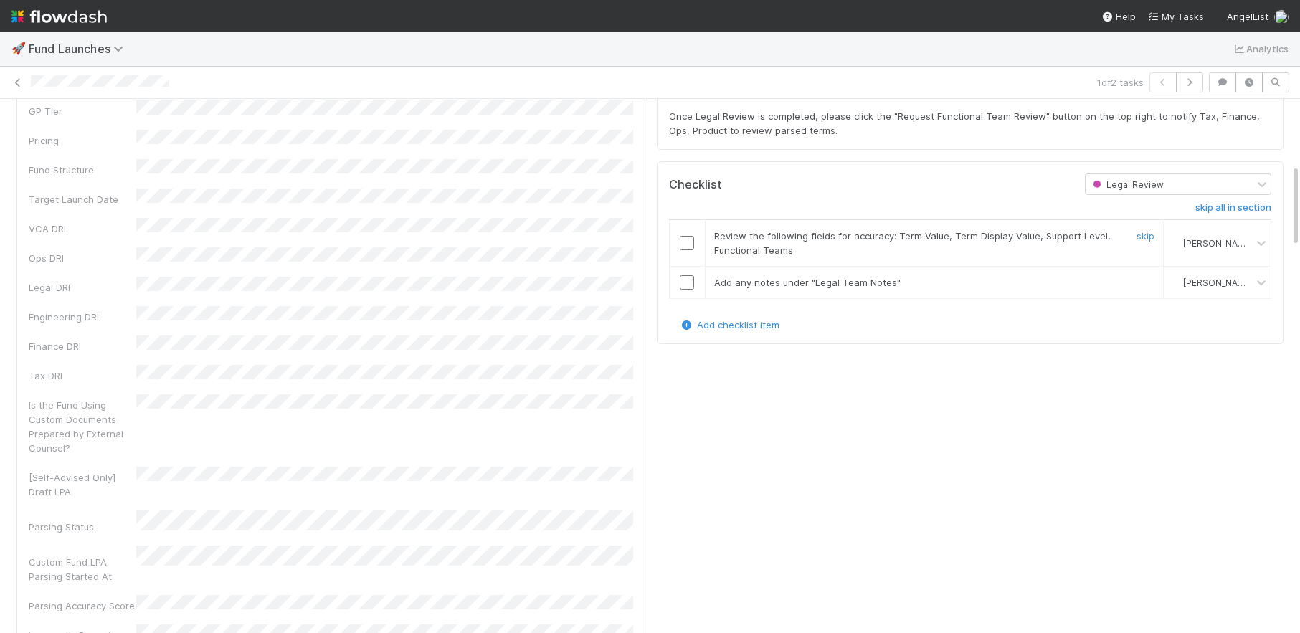
click at [688, 245] on input "checkbox" at bounding box center [687, 243] width 14 height 14
click at [691, 284] on input "checkbox" at bounding box center [687, 282] width 14 height 14
checkbox input "true"
drag, startPoint x: 688, startPoint y: 283, endPoint x: 881, endPoint y: 283, distance: 192.9
click at [688, 283] on input "checkbox" at bounding box center [687, 282] width 14 height 14
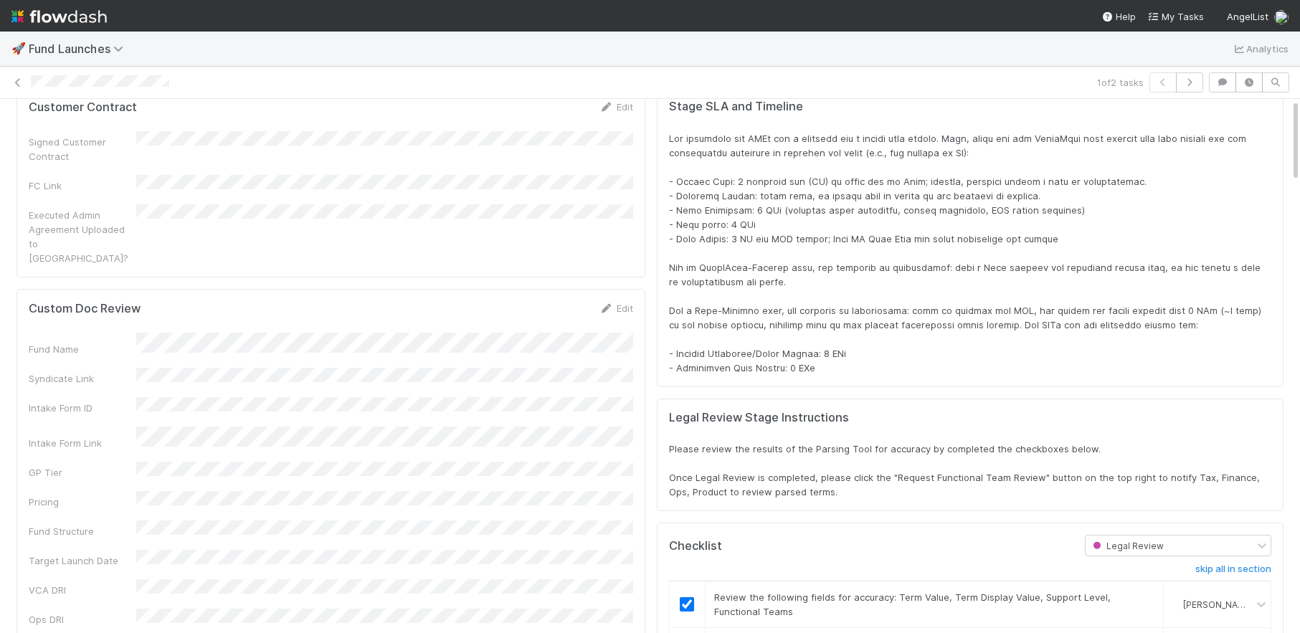
scroll to position [0, 0]
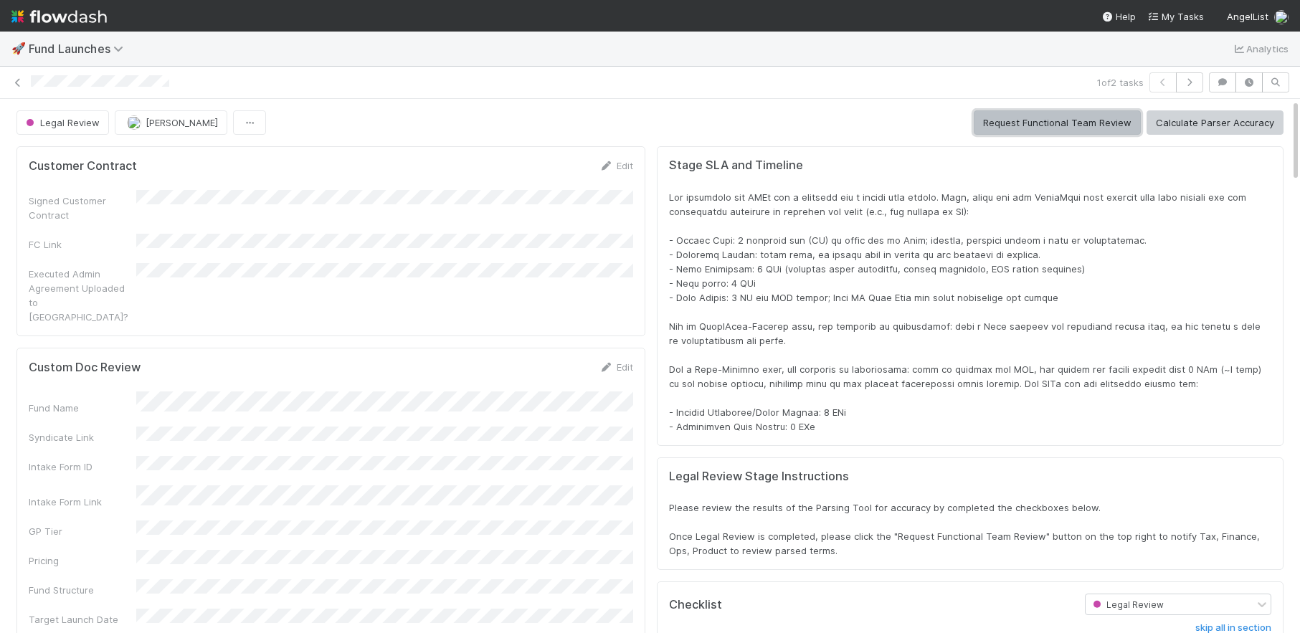
click at [1045, 126] on button "Request Functional Team Review" at bounding box center [1057, 122] width 167 height 24
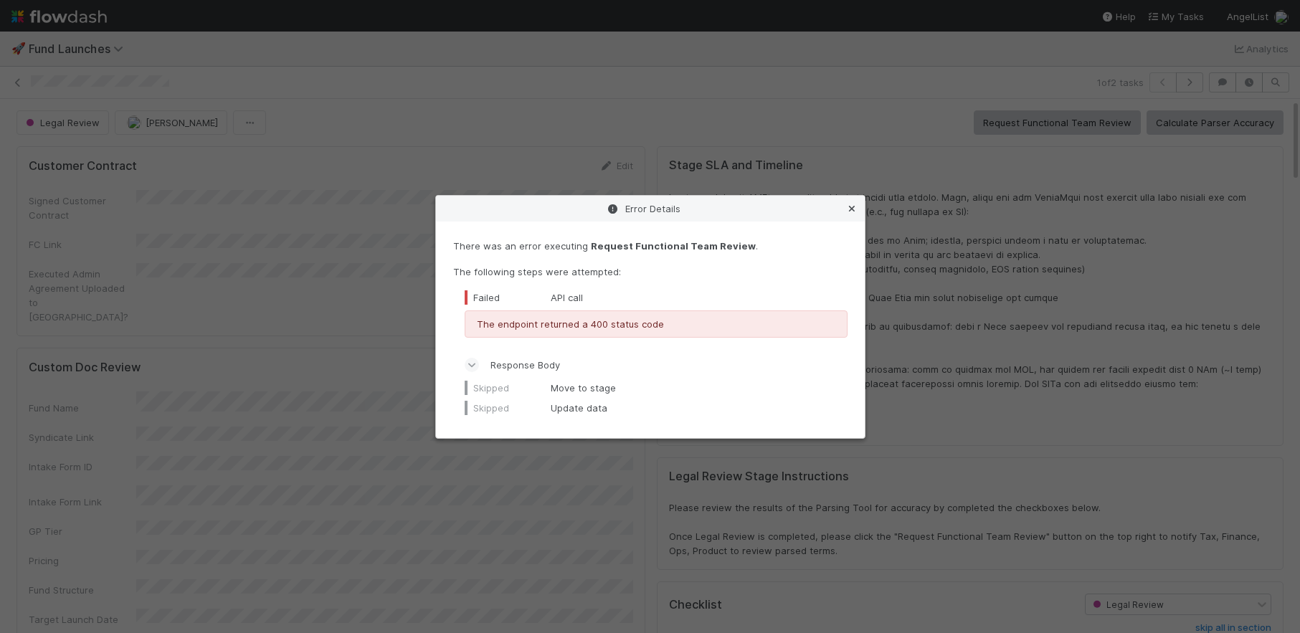
click at [851, 208] on icon at bounding box center [852, 208] width 14 height 9
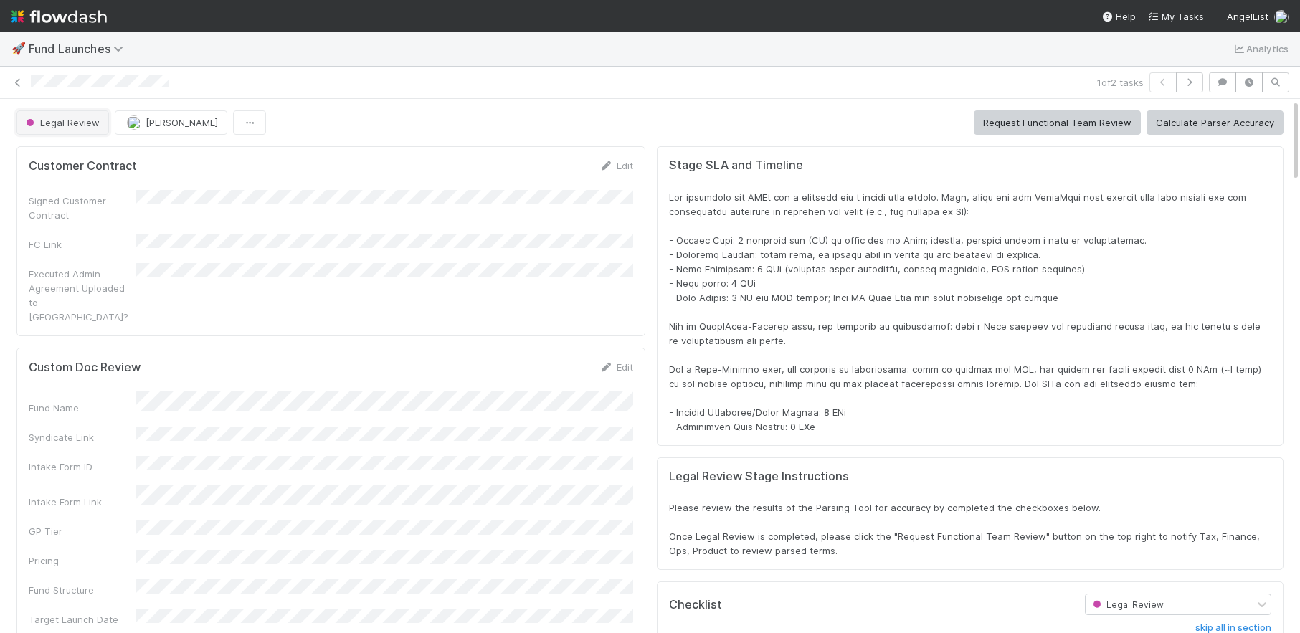
click at [57, 127] on span "Legal Review" at bounding box center [61, 122] width 77 height 11
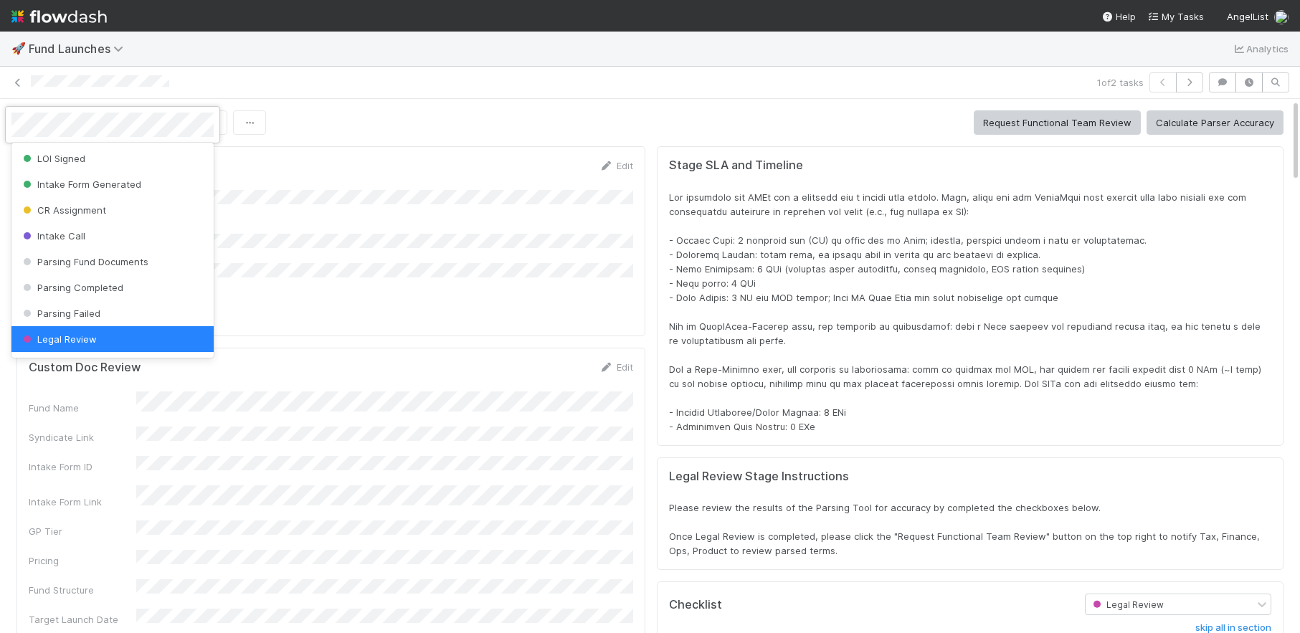
scroll to position [3, 0]
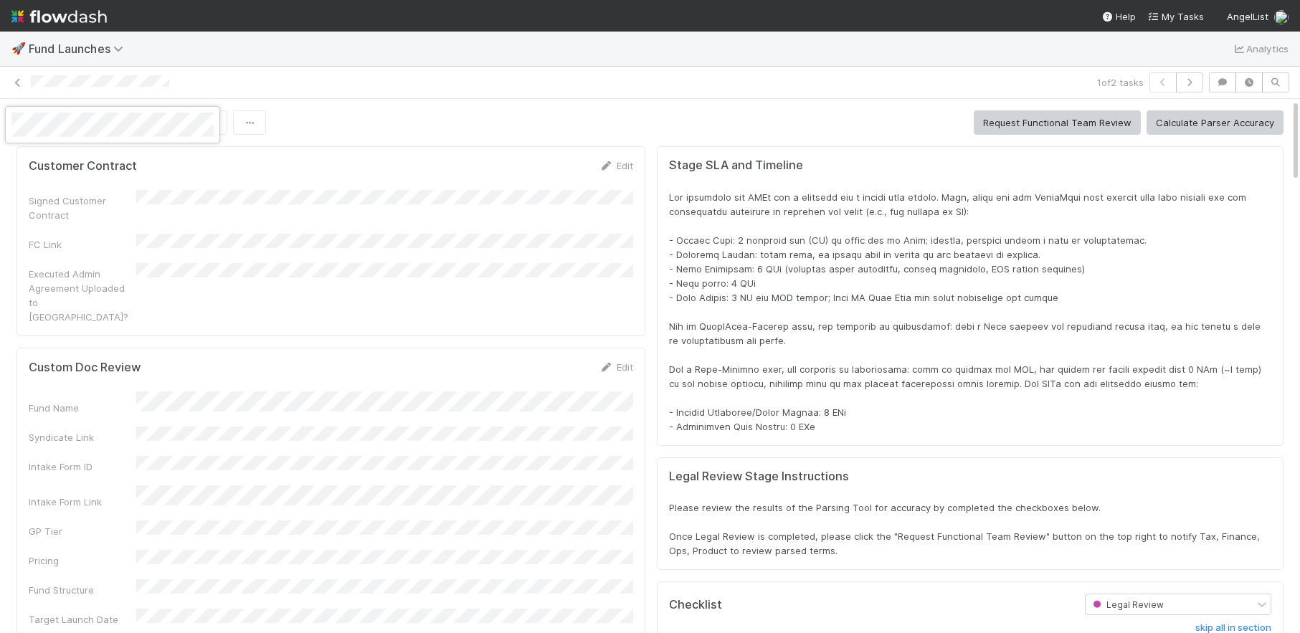
drag, startPoint x: 420, startPoint y: 116, endPoint x: 340, endPoint y: 120, distance: 80.4
click at [420, 116] on div at bounding box center [650, 316] width 1300 height 633
click at [243, 122] on icon "button" at bounding box center [249, 122] width 14 height 9
click at [451, 117] on div "Duplicate Delete" at bounding box center [650, 316] width 1300 height 633
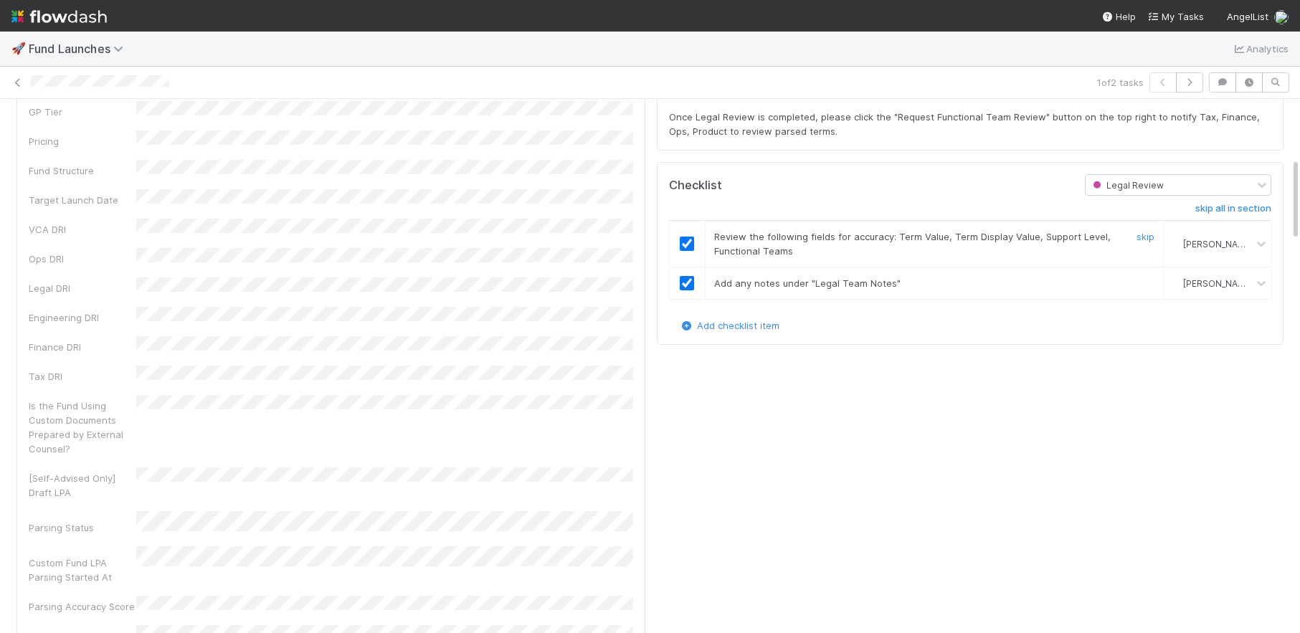
scroll to position [460, 0]
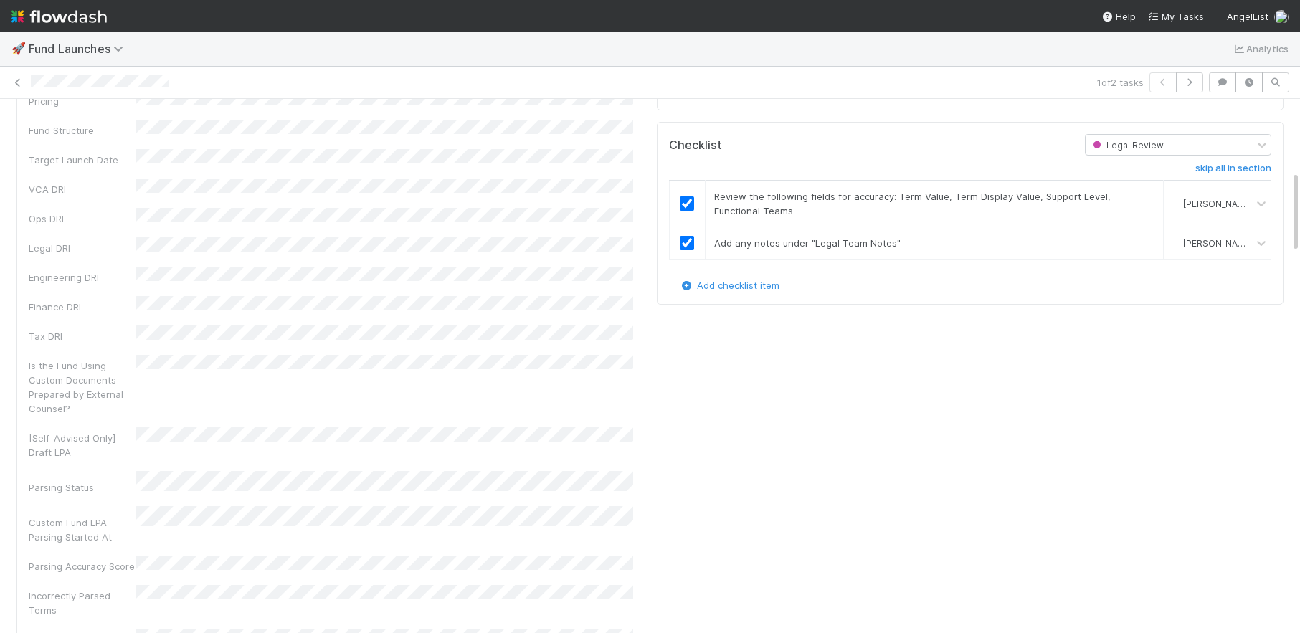
click at [1069, 151] on div "Legal Review" at bounding box center [1170, 145] width 168 height 20
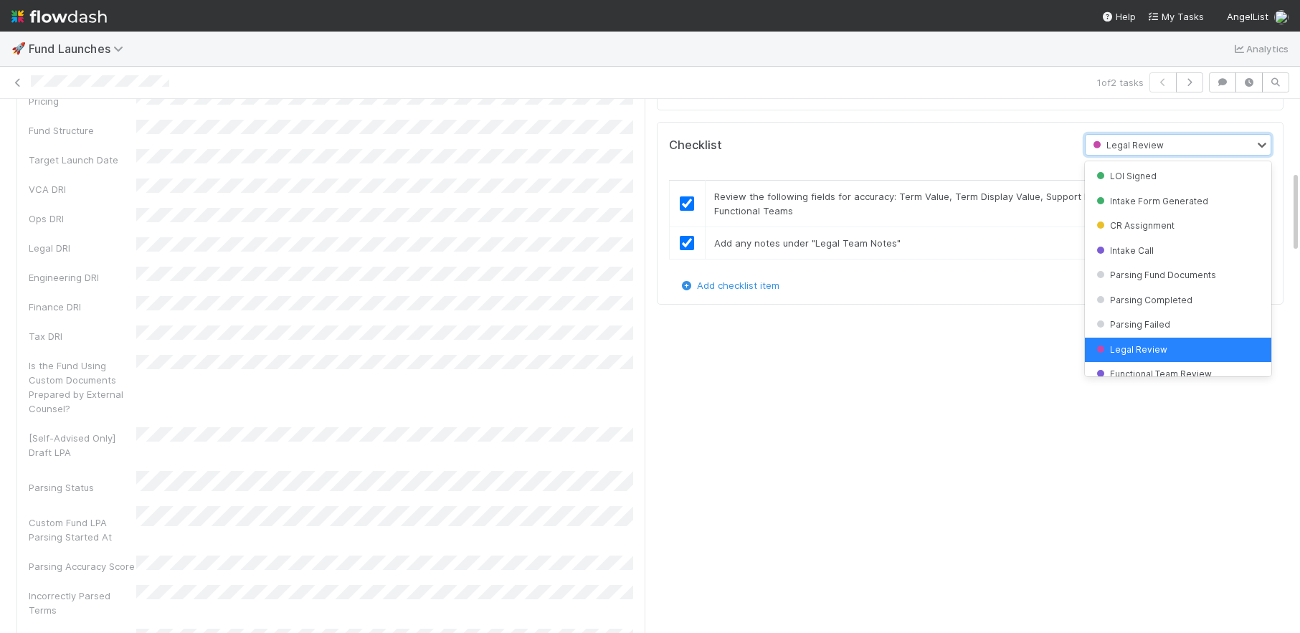
click at [995, 142] on div "Checklist" at bounding box center [866, 145] width 416 height 22
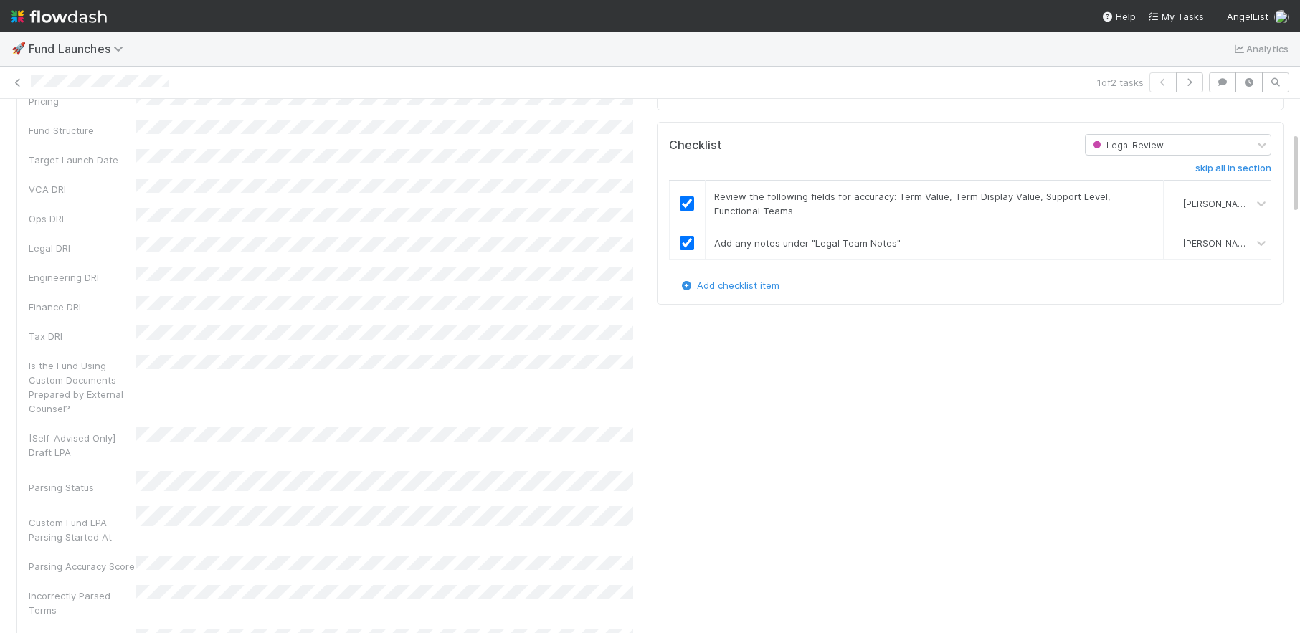
scroll to position [0, 0]
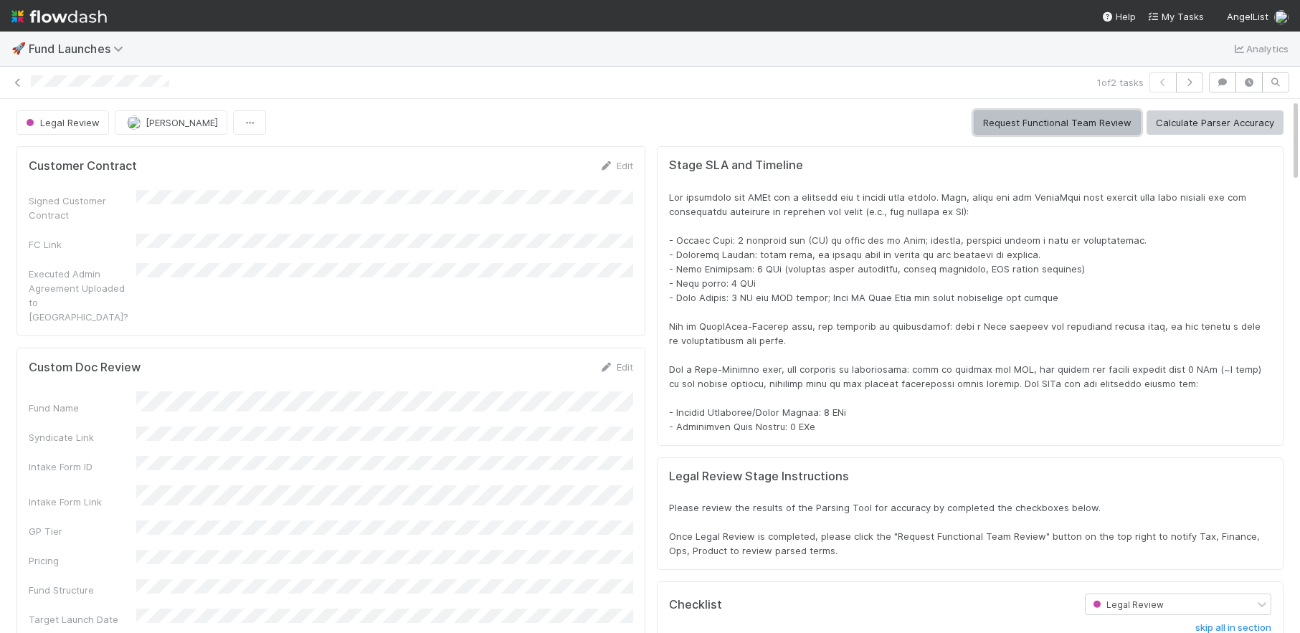
click at [1028, 132] on button "Request Functional Team Review" at bounding box center [1057, 122] width 167 height 24
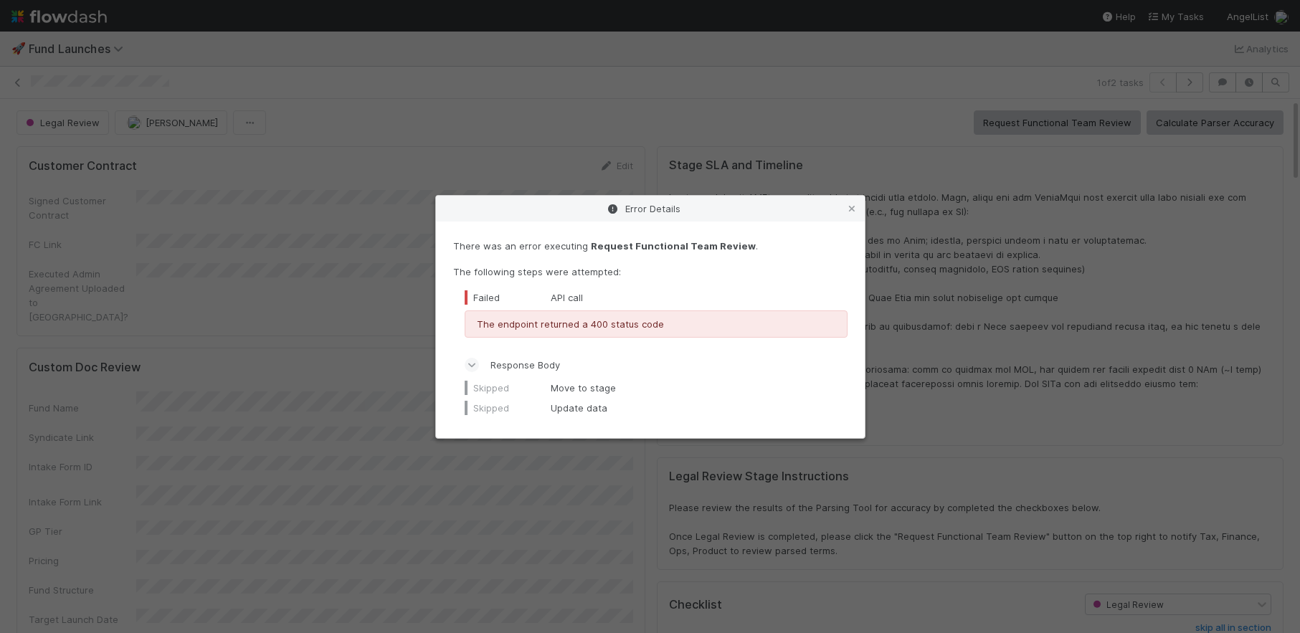
click at [473, 369] on icon at bounding box center [471, 365] width 9 height 14
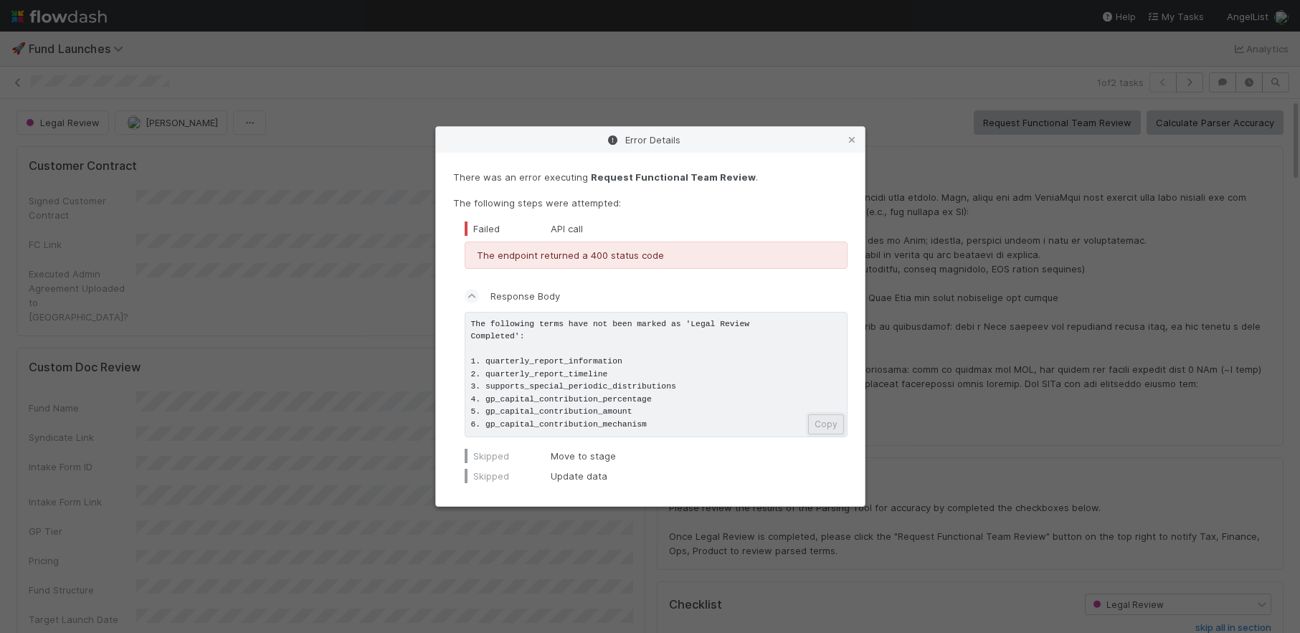
click at [833, 426] on button "Copy" at bounding box center [826, 425] width 36 height 20
click at [856, 136] on icon at bounding box center [852, 140] width 14 height 9
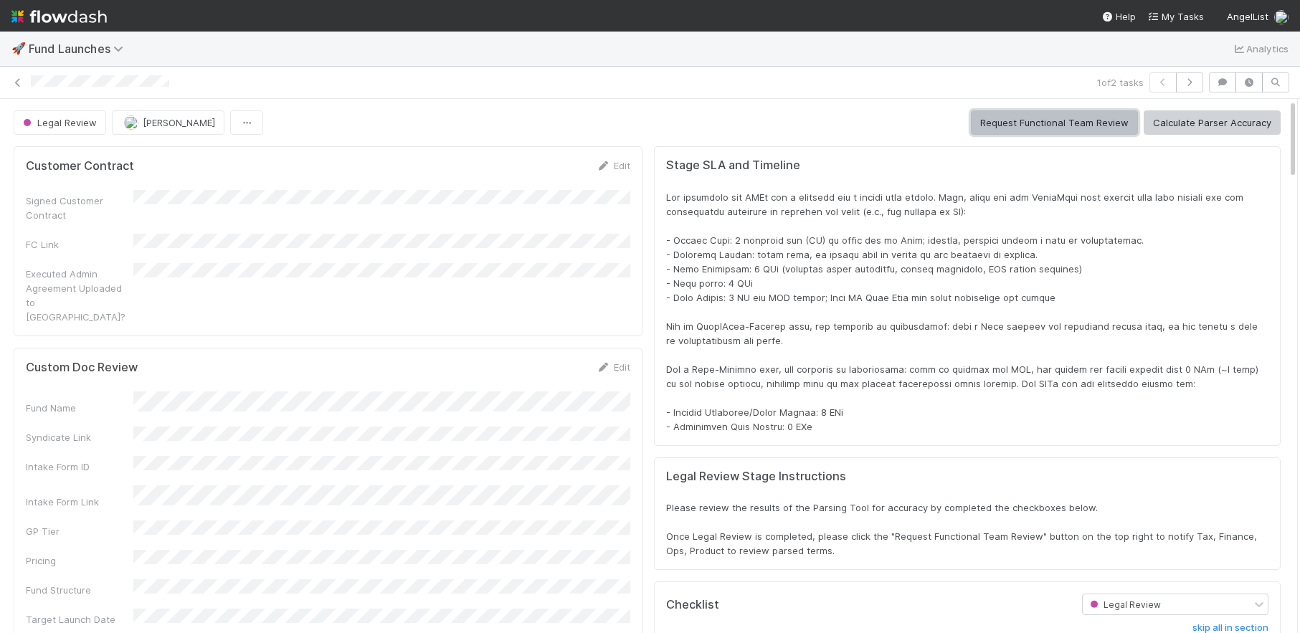
click at [1064, 124] on button "Request Functional Team Review" at bounding box center [1054, 122] width 167 height 24
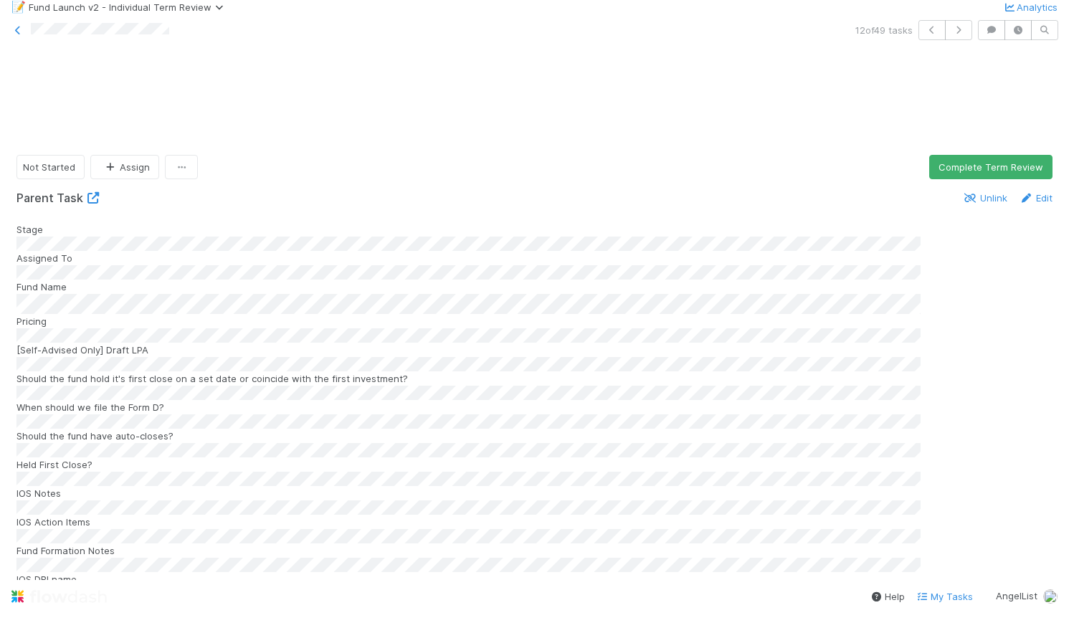
scroll to position [1695, 0]
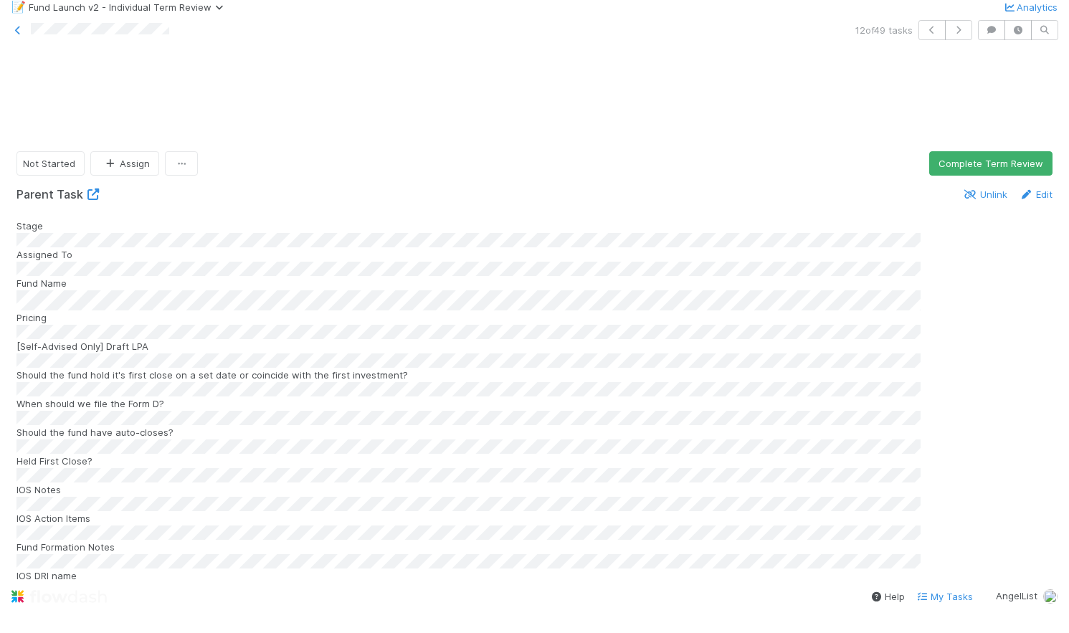
drag, startPoint x: 971, startPoint y: 119, endPoint x: 993, endPoint y: 118, distance: 22.3
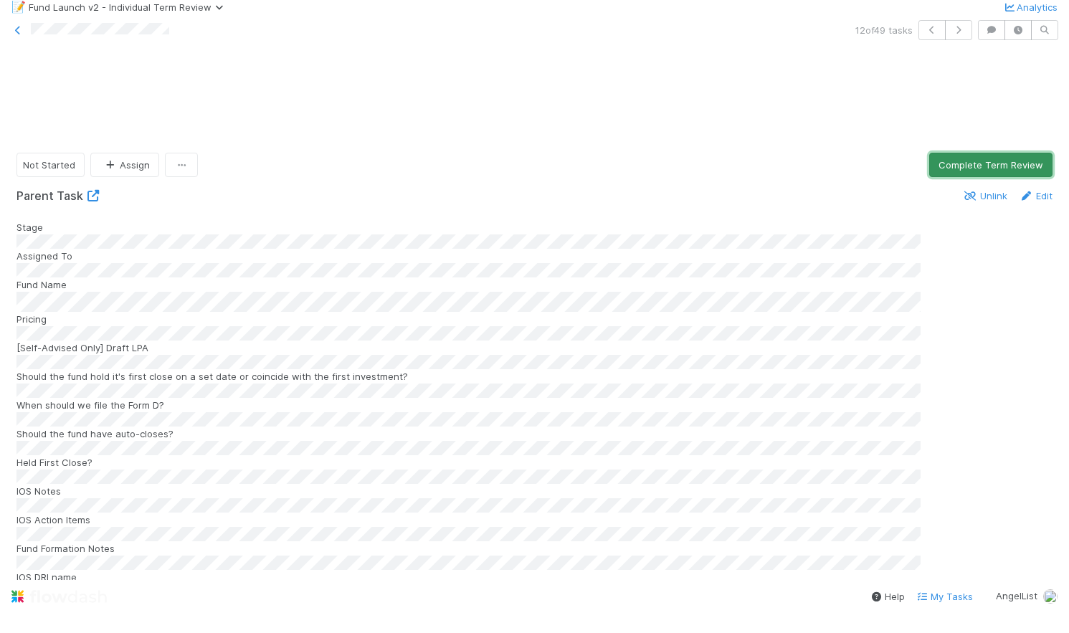
click at [971, 153] on button "Complete Term Review" at bounding box center [990, 165] width 123 height 24
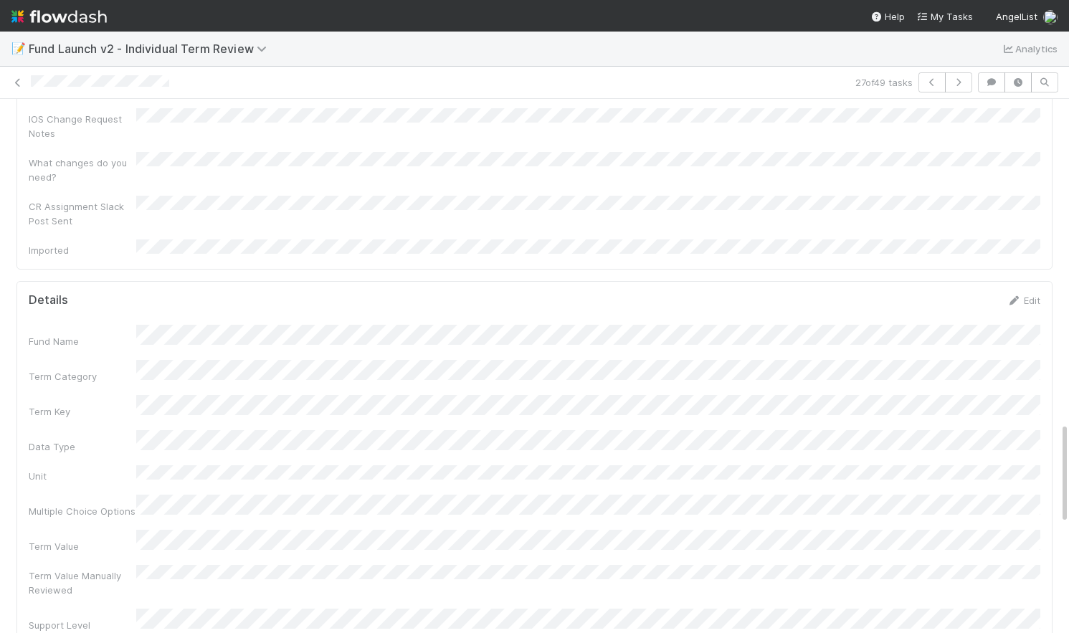
scroll to position [1689, 0]
click at [1026, 301] on link "Edit" at bounding box center [1024, 306] width 34 height 11
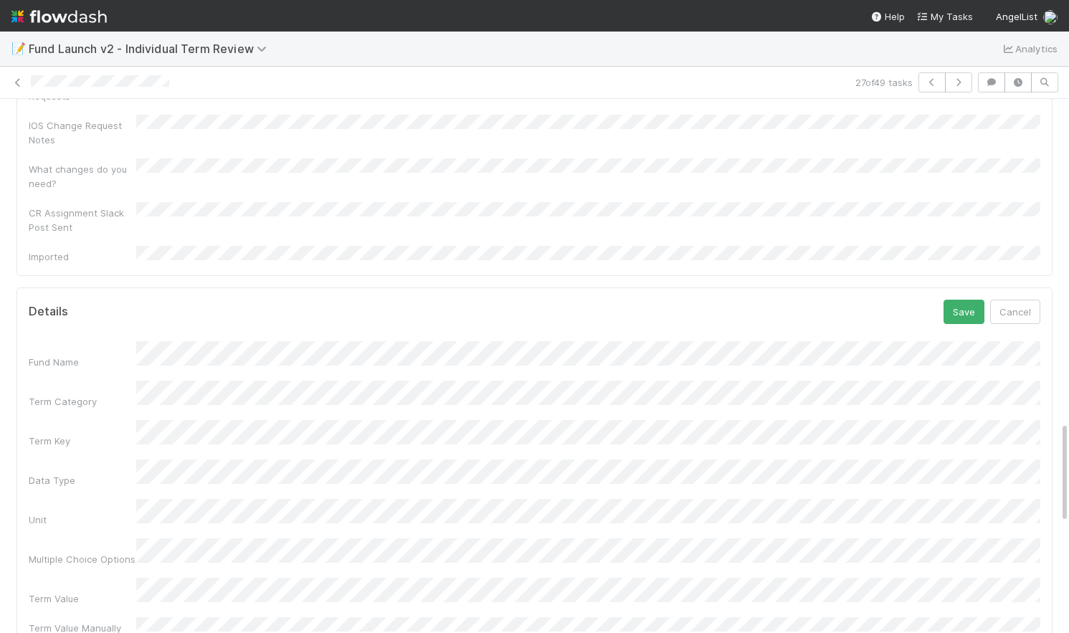
click at [127, 578] on div "Term Value" at bounding box center [535, 592] width 1012 height 28
click at [76, 578] on div "Term Value" at bounding box center [535, 592] width 1012 height 28
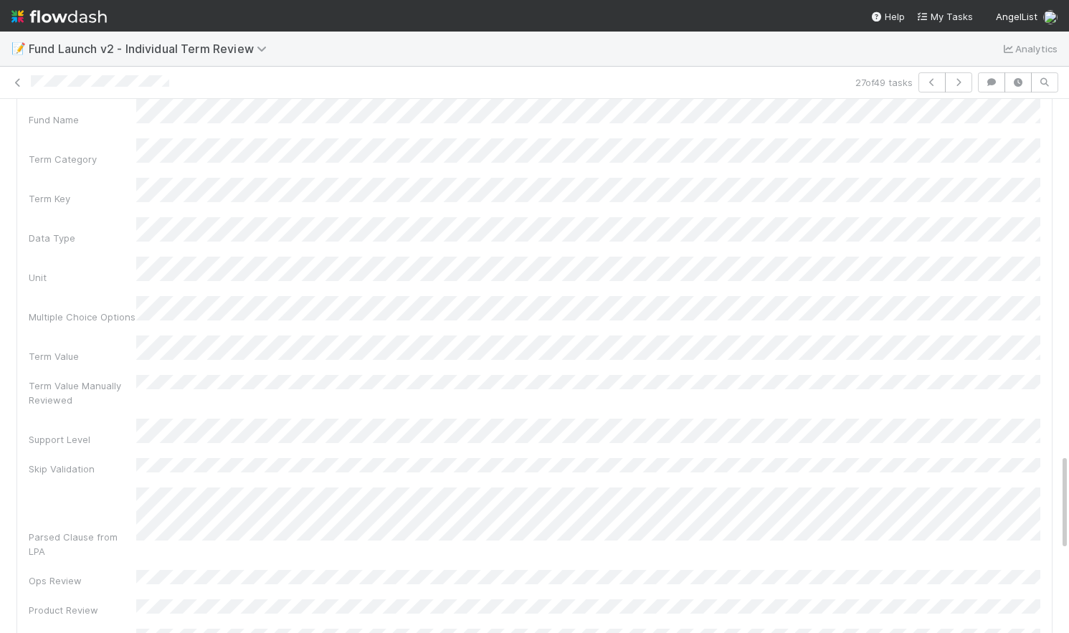
scroll to position [1951, 0]
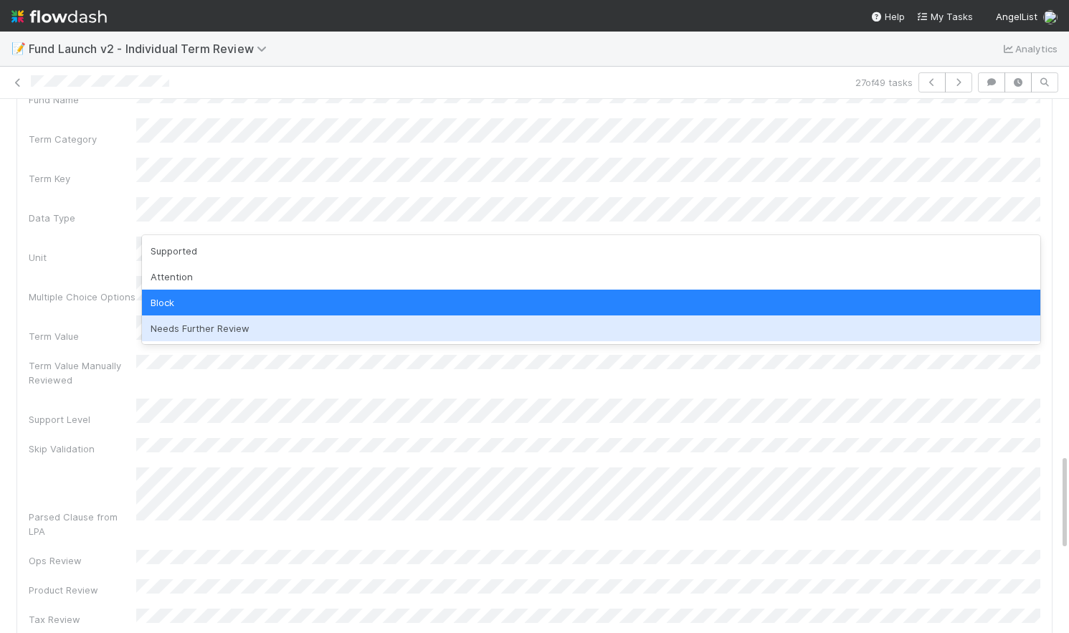
click at [280, 330] on div "Needs Further Review" at bounding box center [591, 329] width 899 height 26
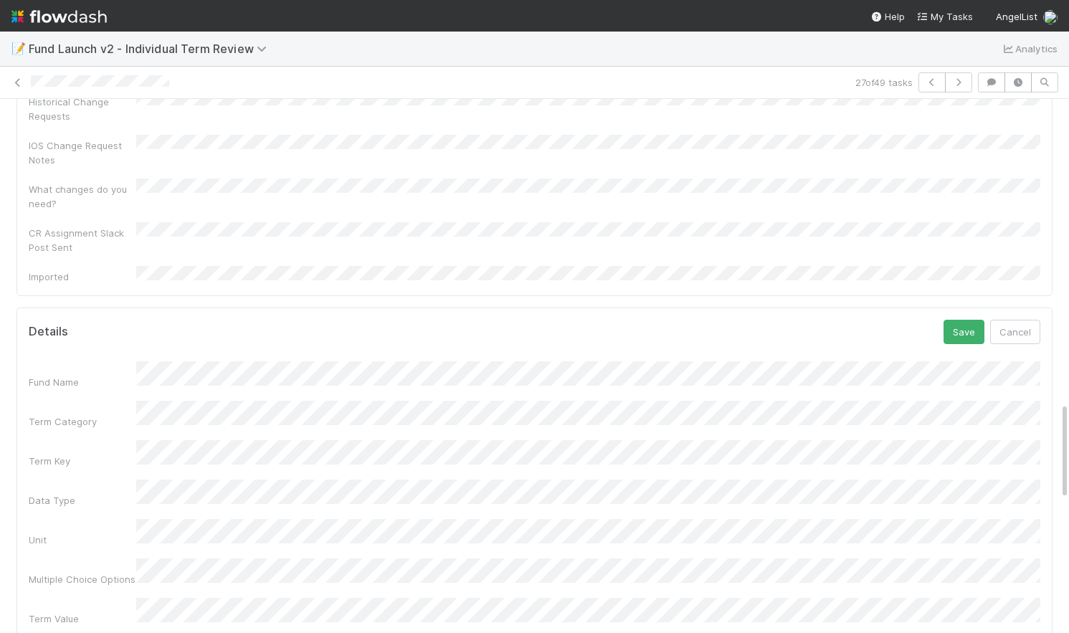
scroll to position [1657, 0]
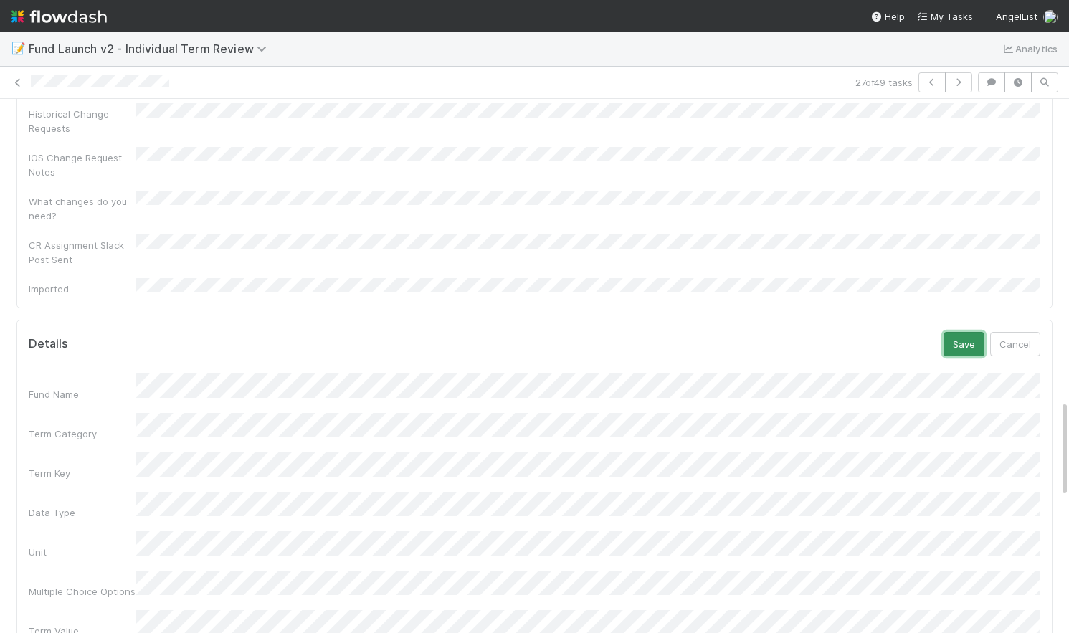
drag, startPoint x: 962, startPoint y: 184, endPoint x: 991, endPoint y: 204, distance: 35.0
click at [962, 332] on button "Save" at bounding box center [964, 344] width 41 height 24
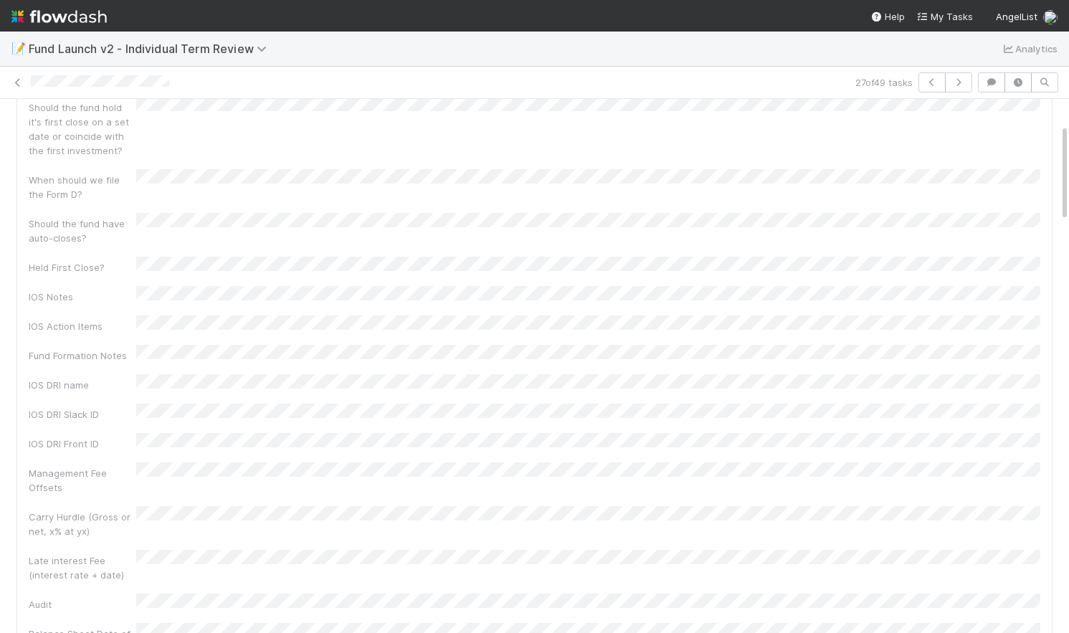
scroll to position [0, 0]
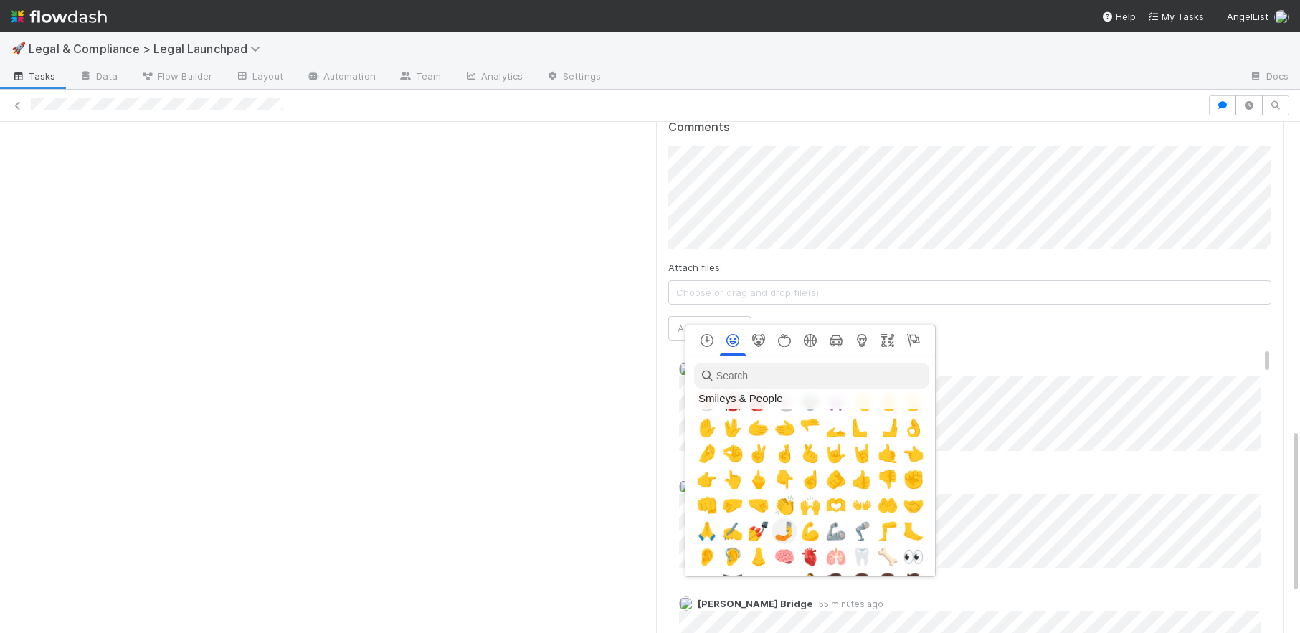
scroll to position [402, 0]
click at [702, 536] on span "🙏" at bounding box center [707, 532] width 22 height 20
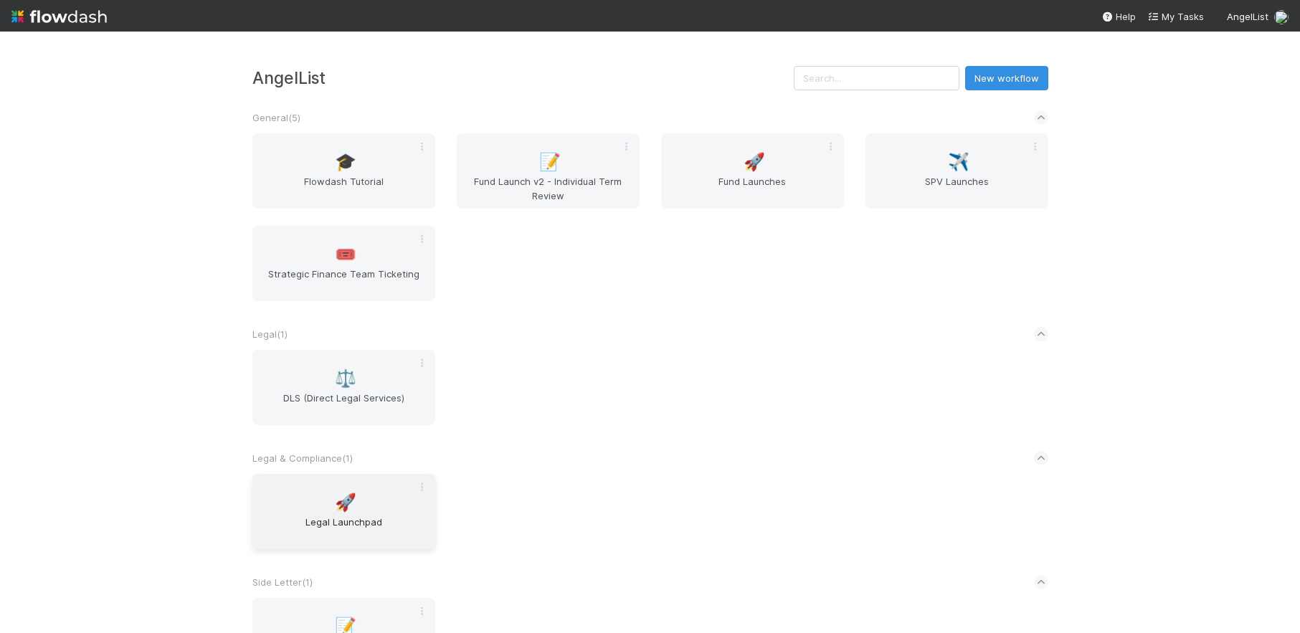
click at [387, 515] on span "Legal Launchpad" at bounding box center [343, 529] width 171 height 29
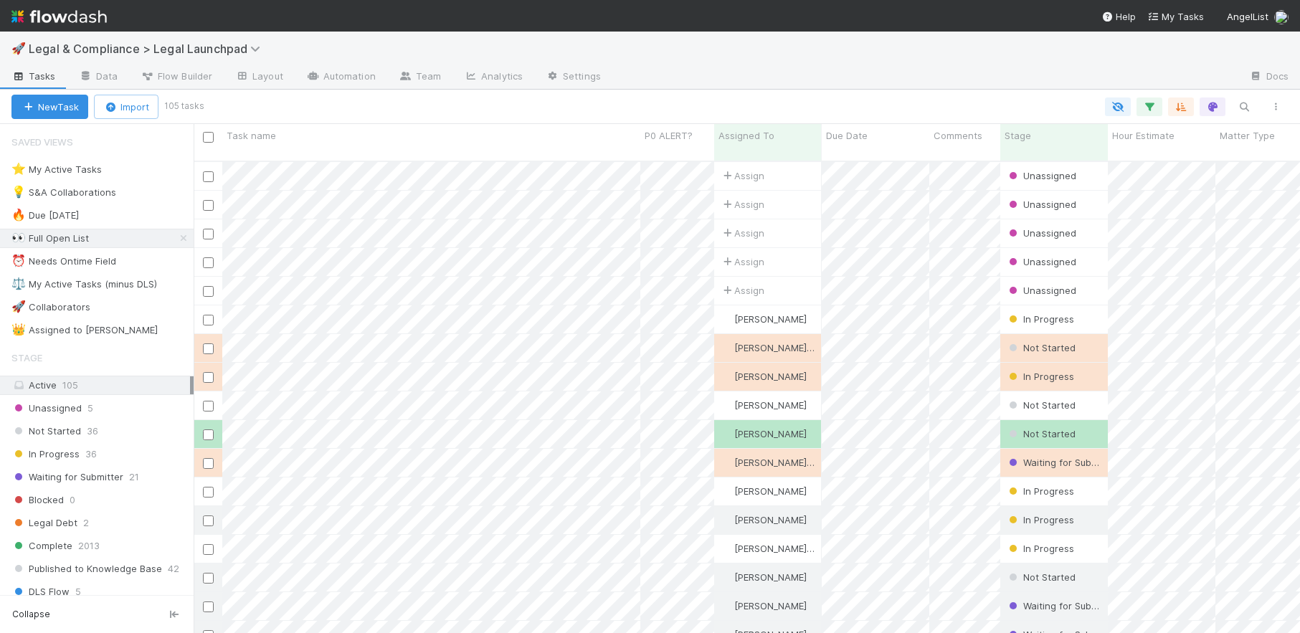
scroll to position [484, 1107]
click at [166, 172] on div "⭐ My Active Tasks 18" at bounding box center [102, 170] width 182 height 18
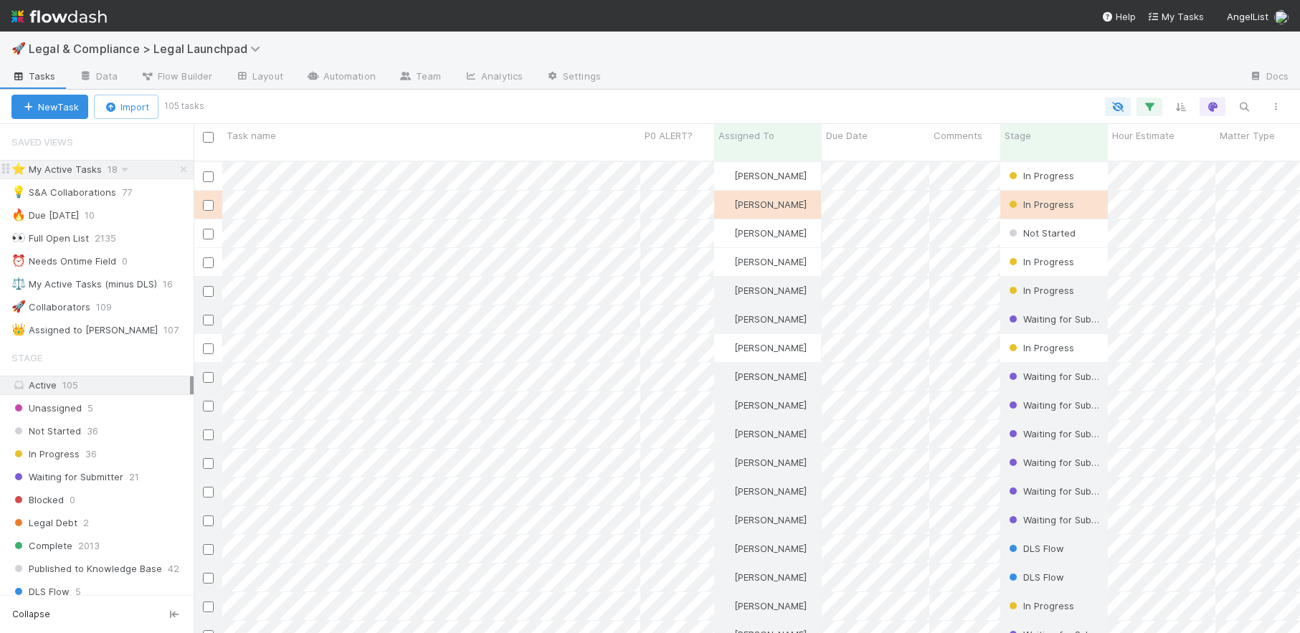
scroll to position [484, 1107]
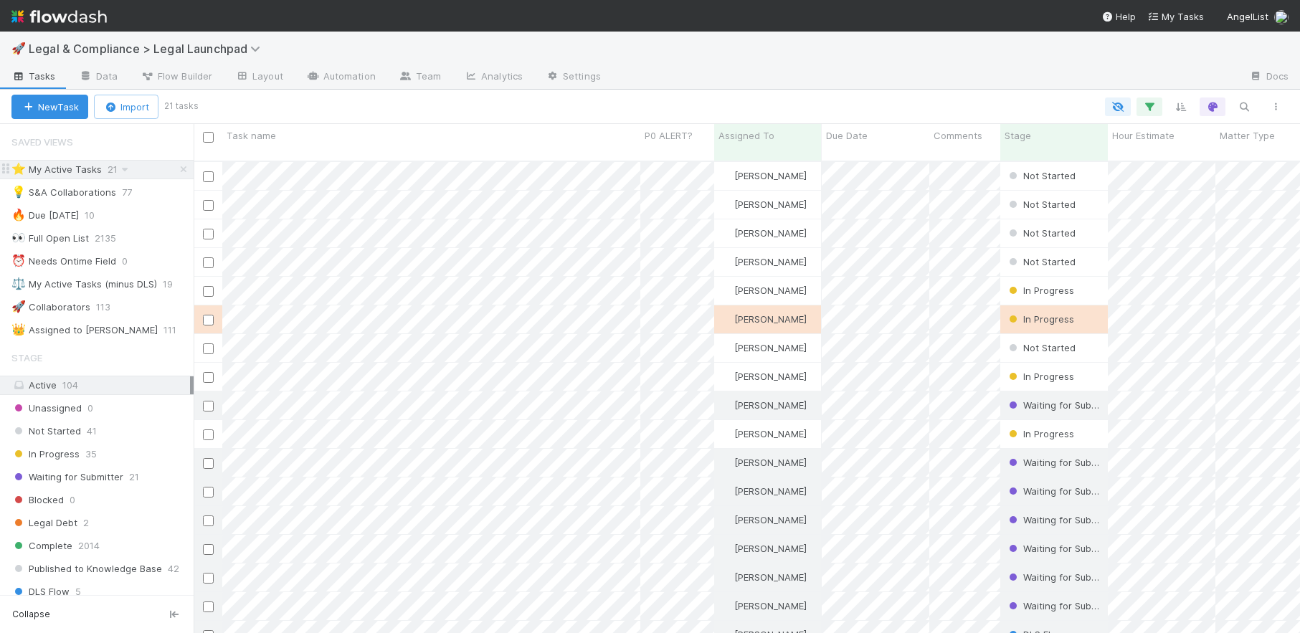
click at [154, 173] on div "⭐ My Active Tasks 21" at bounding box center [102, 170] width 182 height 18
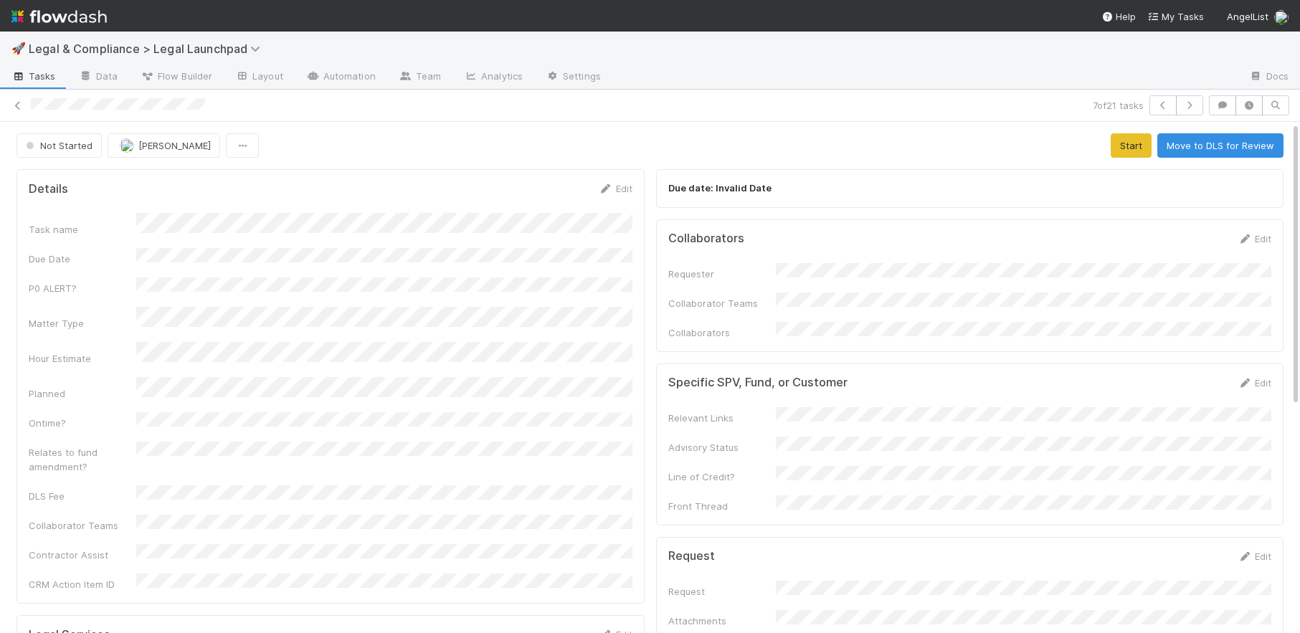
drag, startPoint x: 52, startPoint y: 18, endPoint x: 178, endPoint y: 21, distance: 126.3
click at [52, 18] on img at bounding box center [58, 16] width 95 height 24
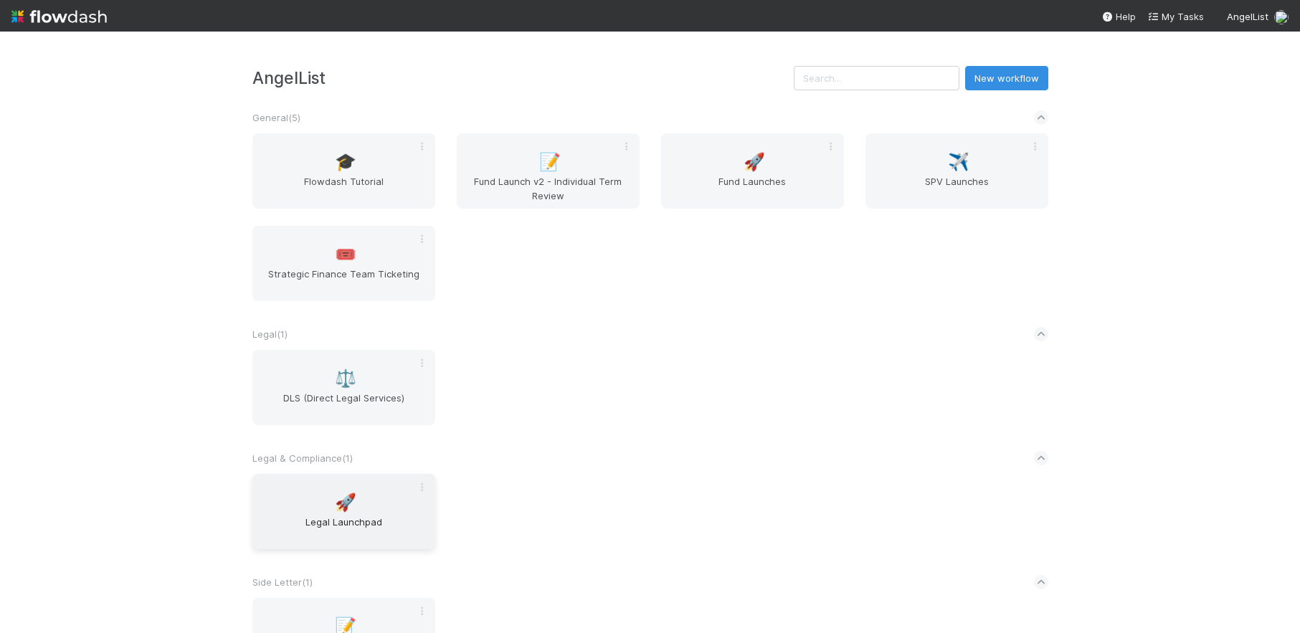
click at [378, 522] on span "Legal Launchpad" at bounding box center [343, 529] width 171 height 29
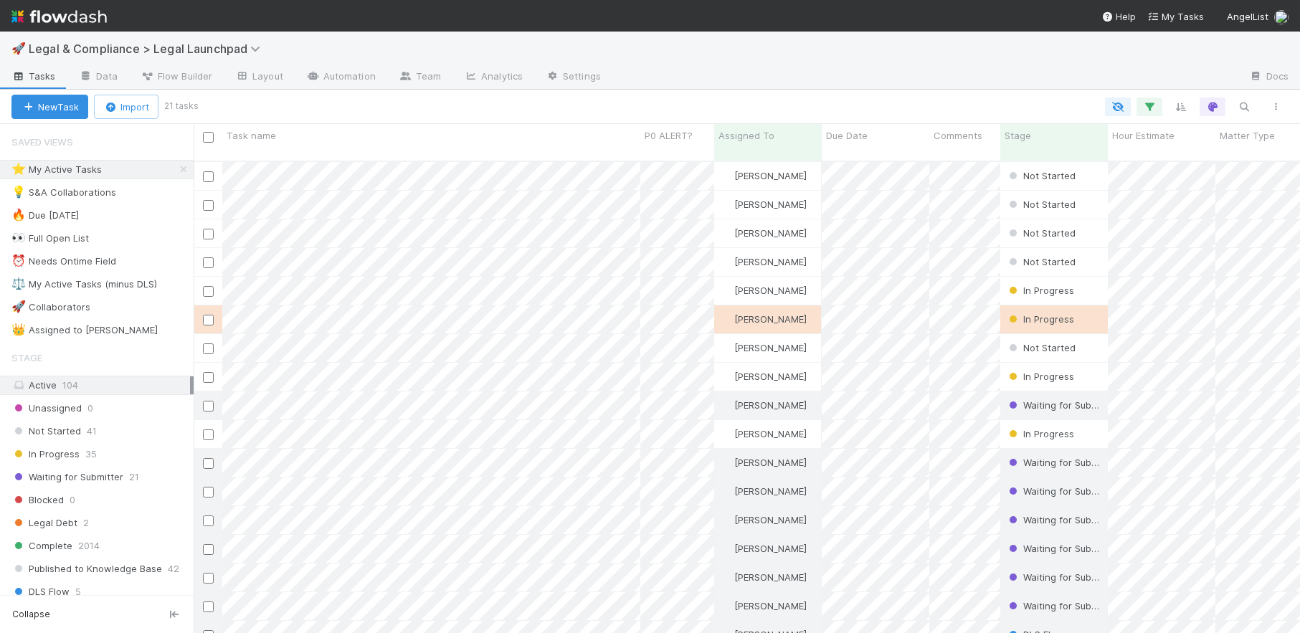
scroll to position [484, 1107]
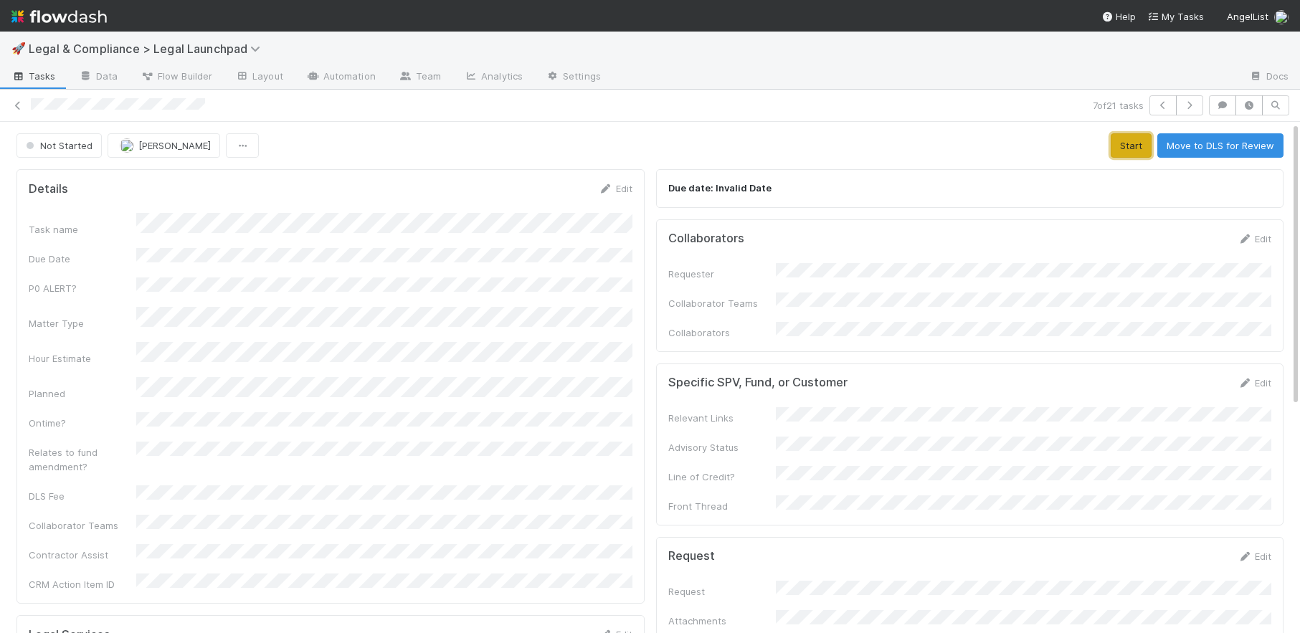
click at [1133, 141] on button "Start" at bounding box center [1131, 145] width 41 height 24
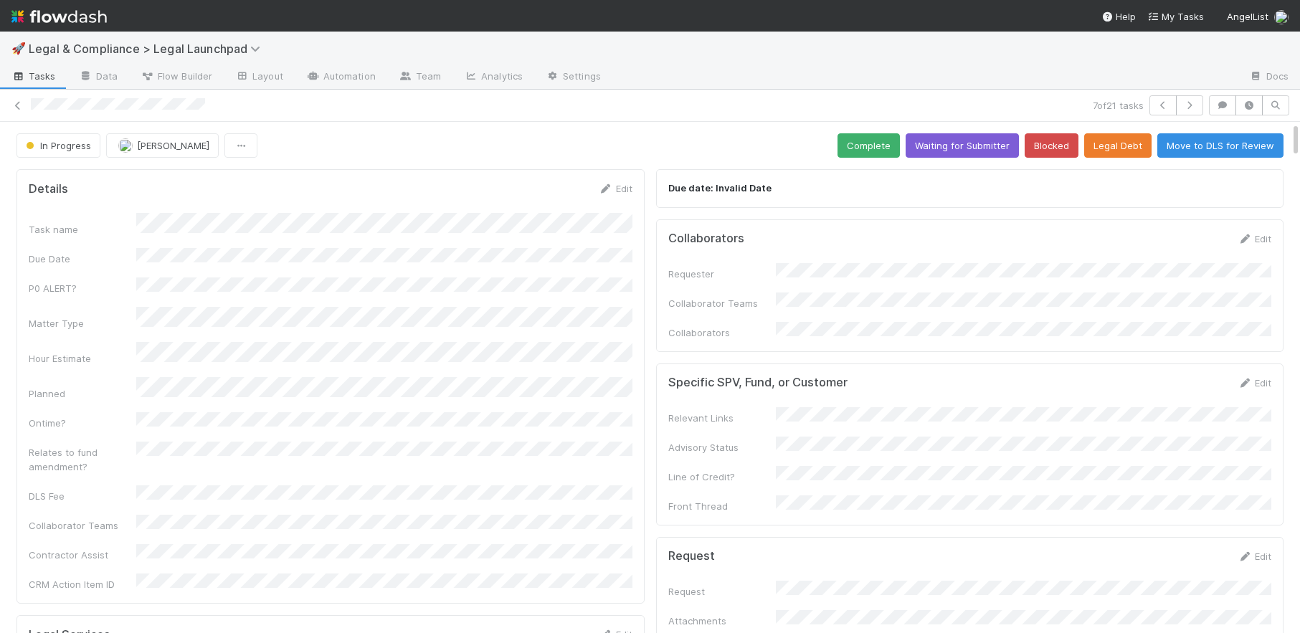
drag, startPoint x: 1269, startPoint y: 244, endPoint x: 1126, endPoint y: 298, distance: 153.2
click at [1269, 244] on link "Edit" at bounding box center [1255, 238] width 34 height 11
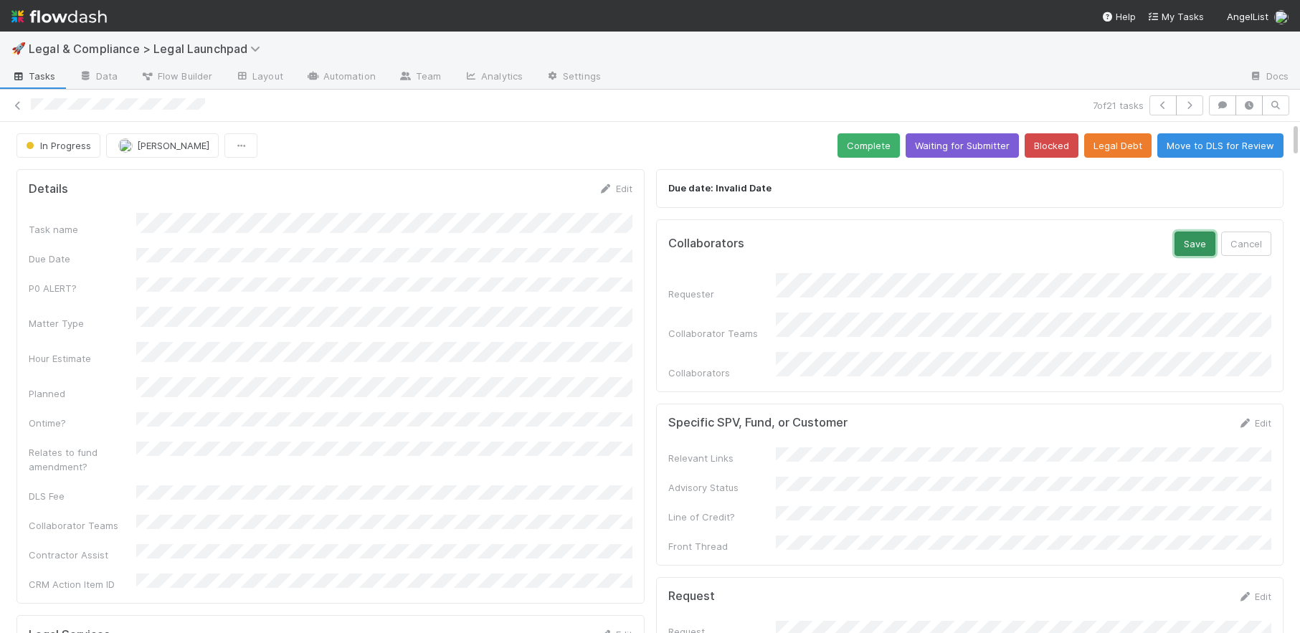
click at [1198, 249] on button "Save" at bounding box center [1195, 244] width 41 height 24
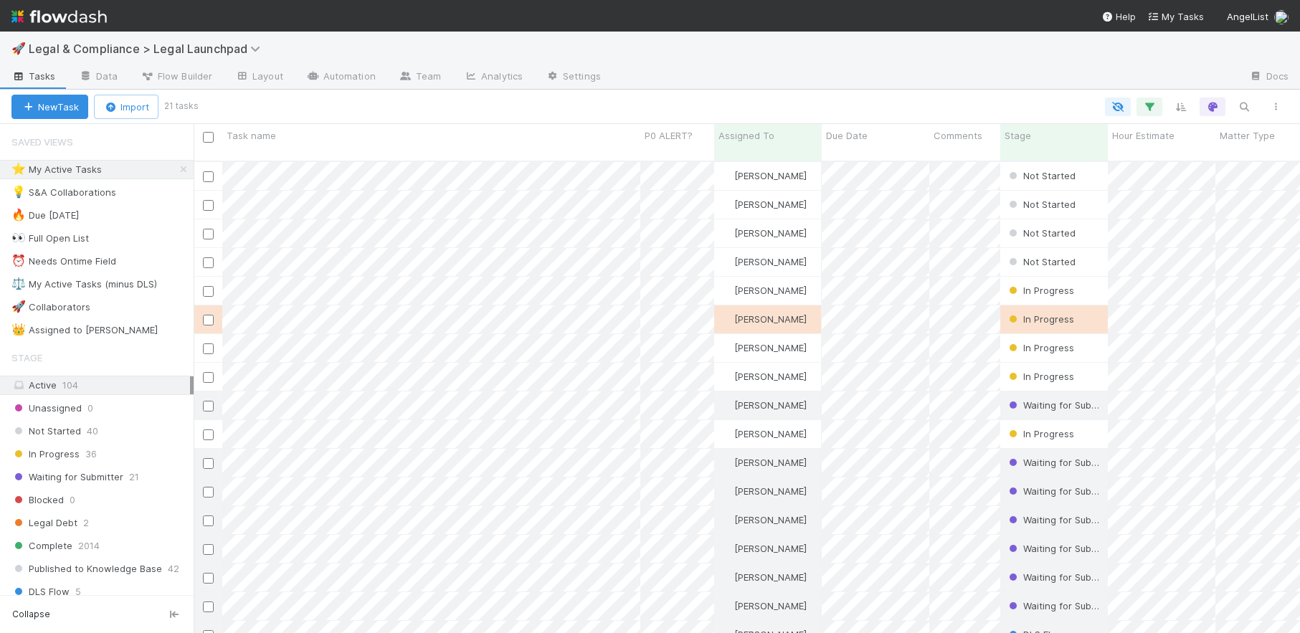
scroll to position [484, 1107]
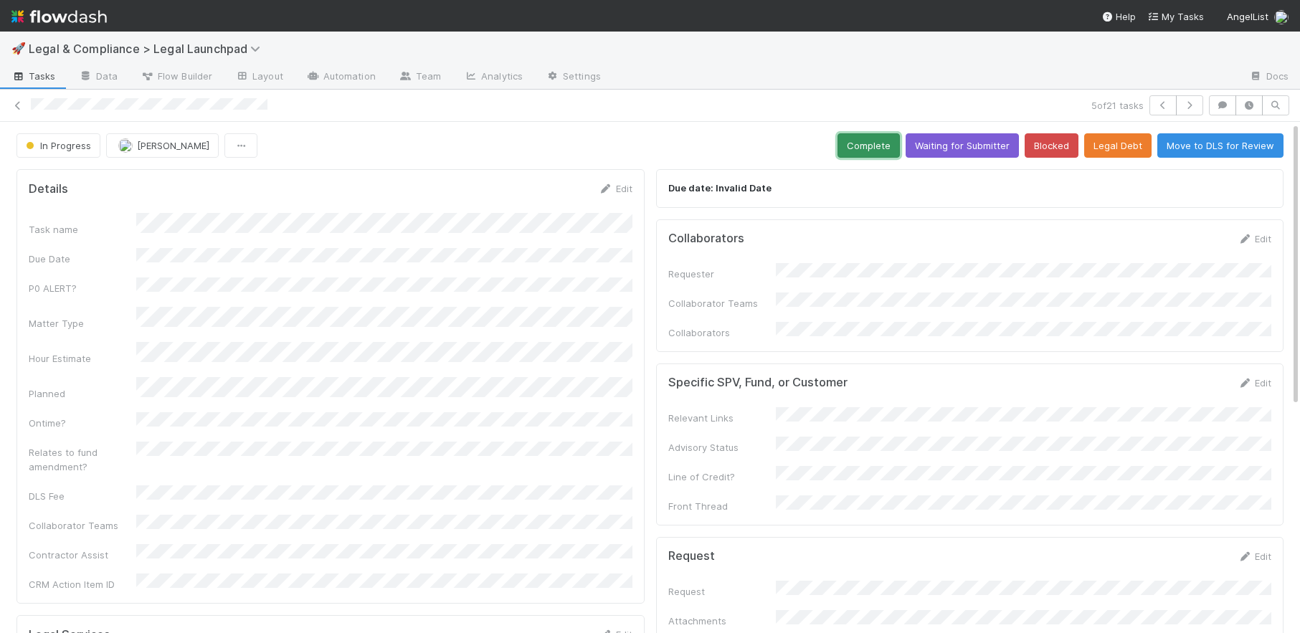
click at [872, 151] on button "Complete" at bounding box center [869, 145] width 62 height 24
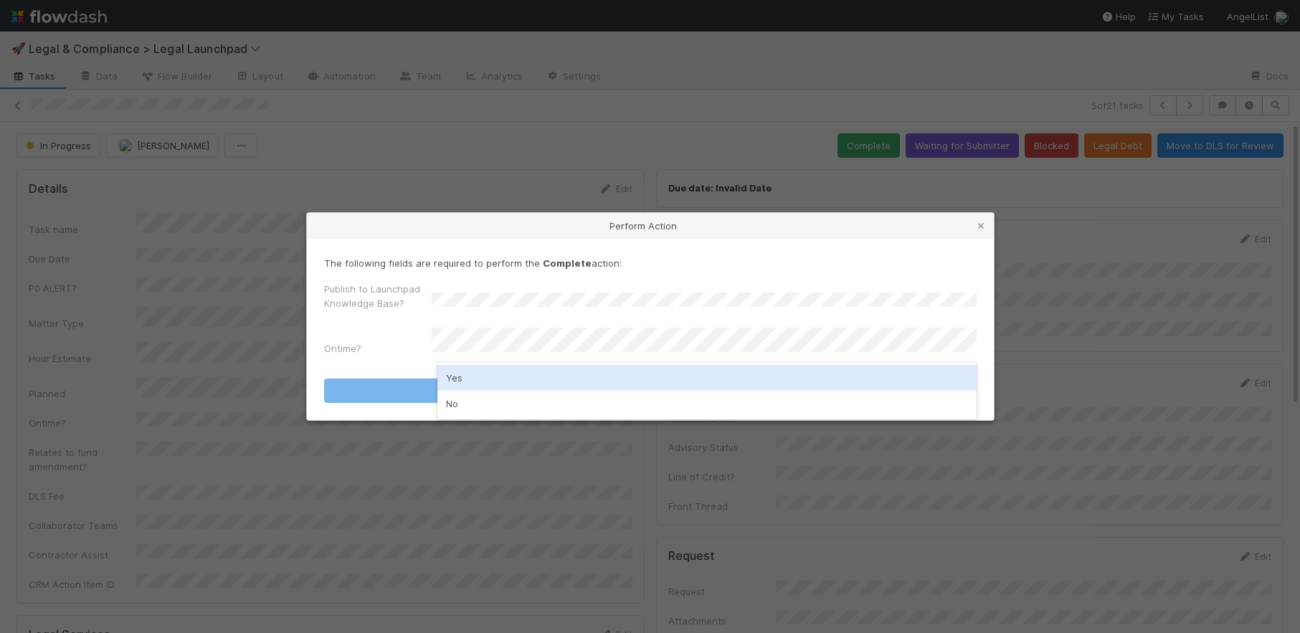
drag, startPoint x: 519, startPoint y: 376, endPoint x: 502, endPoint y: 374, distance: 17.3
click at [519, 376] on div "Yes" at bounding box center [706, 378] width 539 height 26
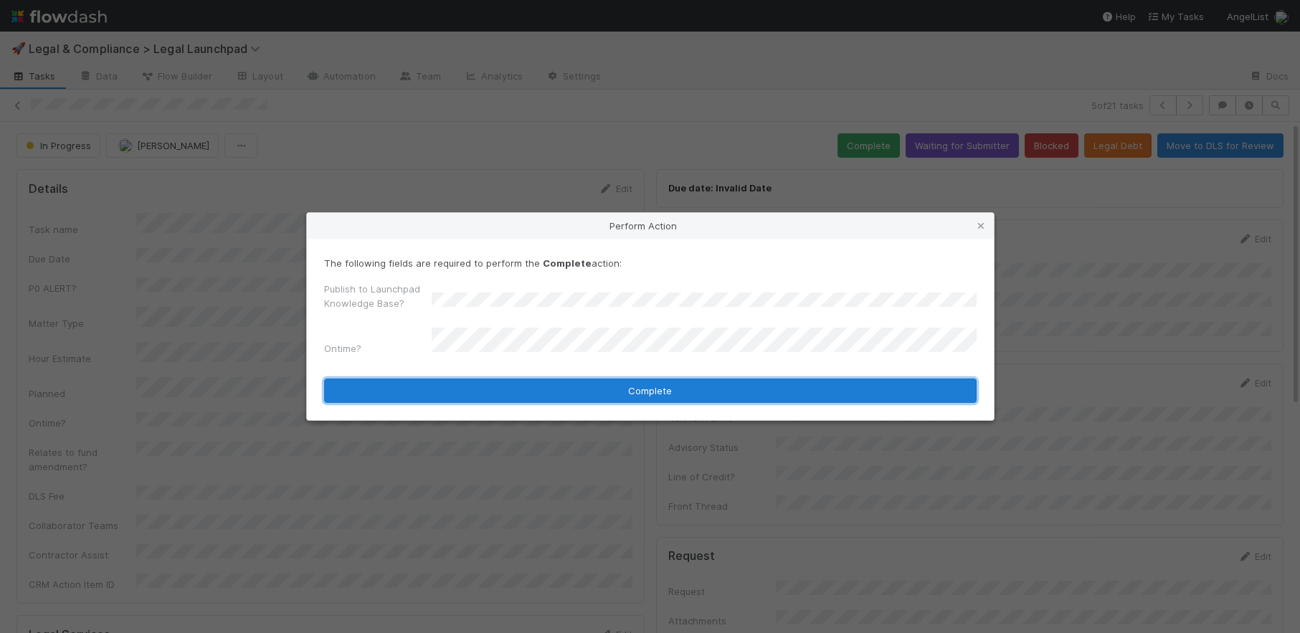
drag, startPoint x: 536, startPoint y: 388, endPoint x: 726, endPoint y: 394, distance: 189.4
click at [536, 387] on button "Complete" at bounding box center [650, 391] width 653 height 24
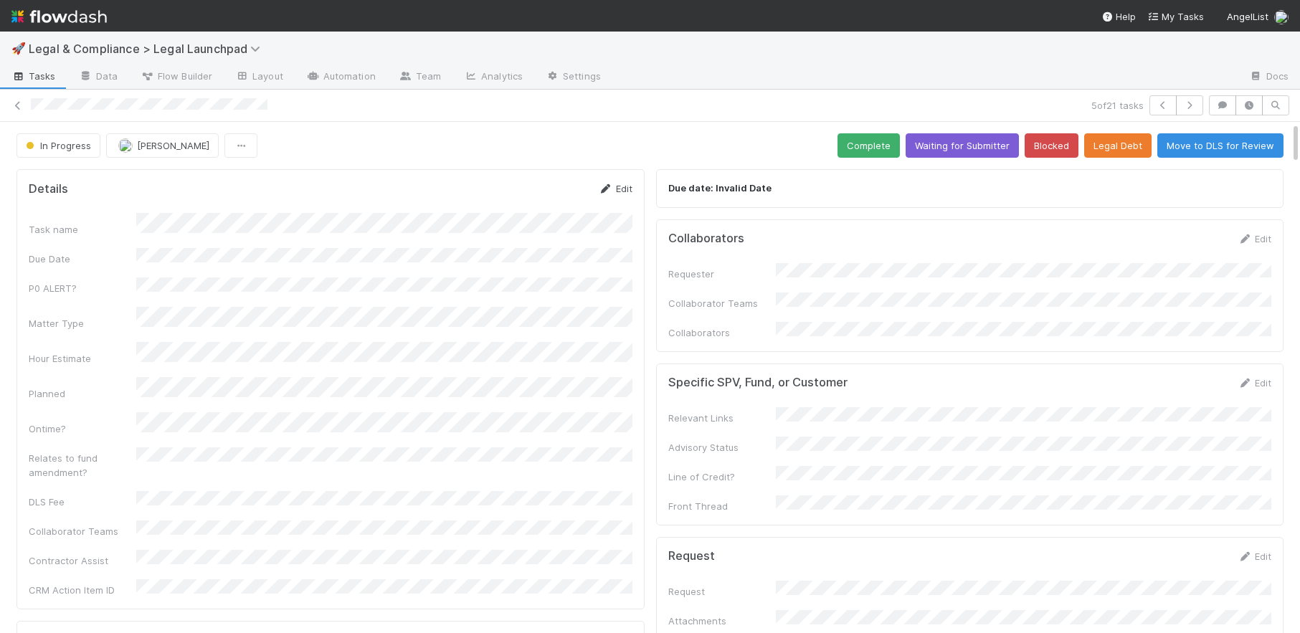
click at [626, 188] on link "Edit" at bounding box center [616, 188] width 34 height 11
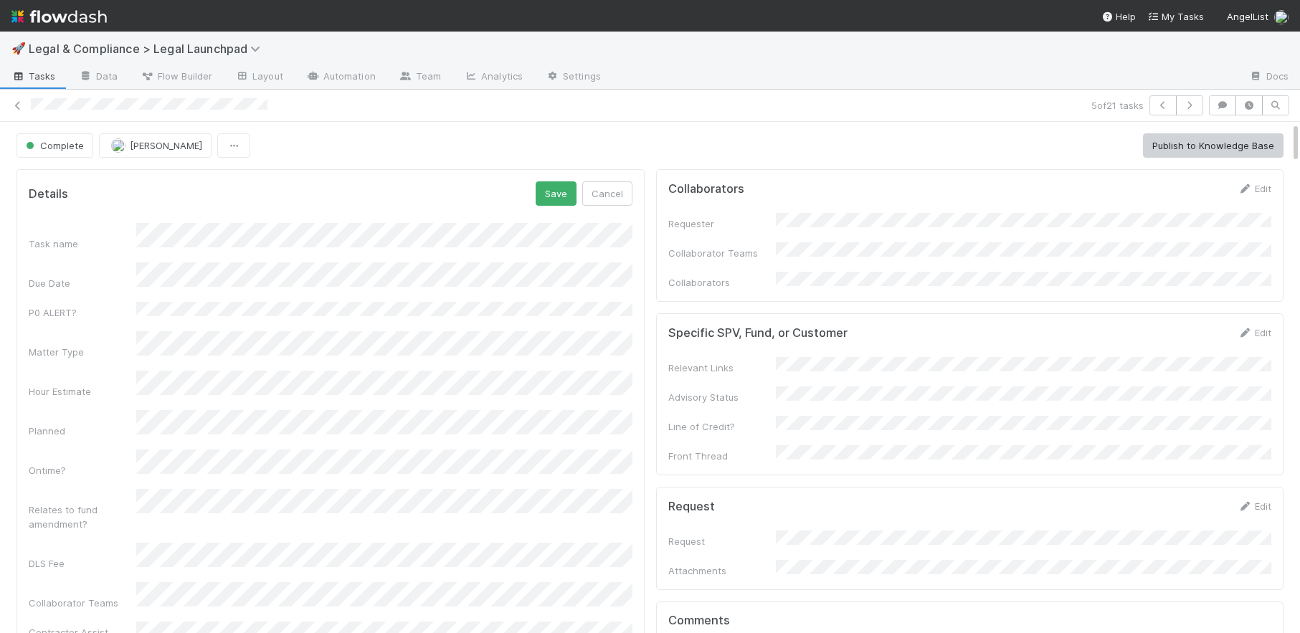
click at [120, 371] on div "Hour Estimate" at bounding box center [331, 385] width 604 height 28
click at [555, 199] on button "Save" at bounding box center [556, 193] width 41 height 24
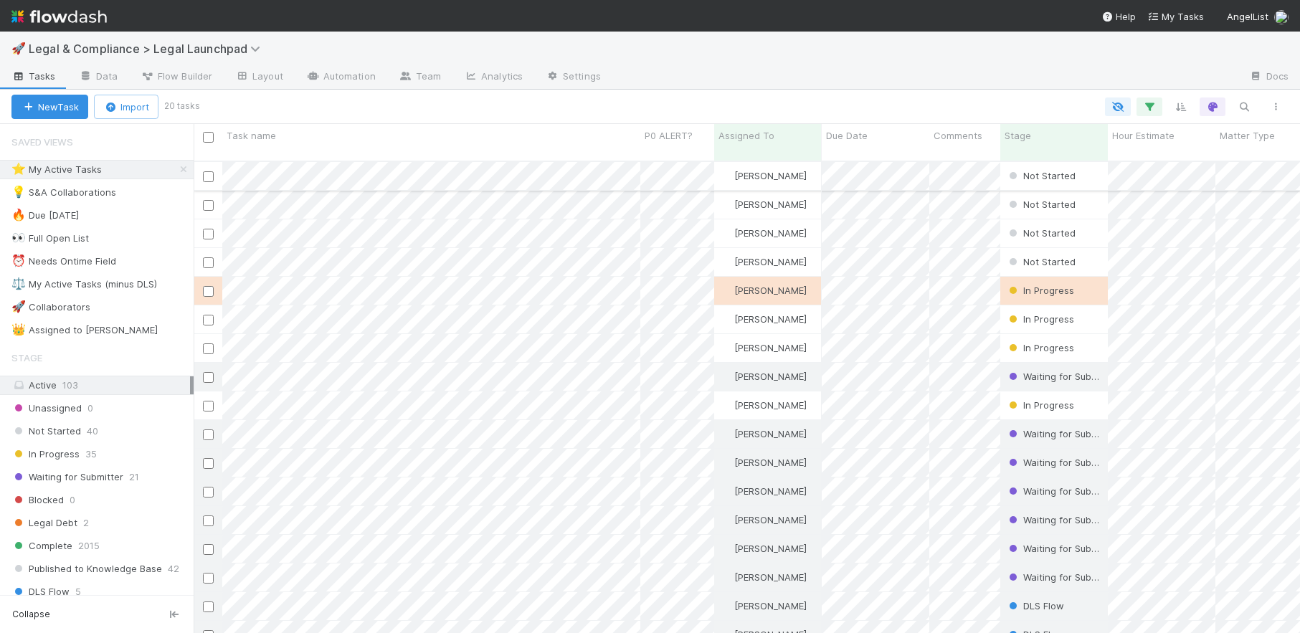
scroll to position [484, 1107]
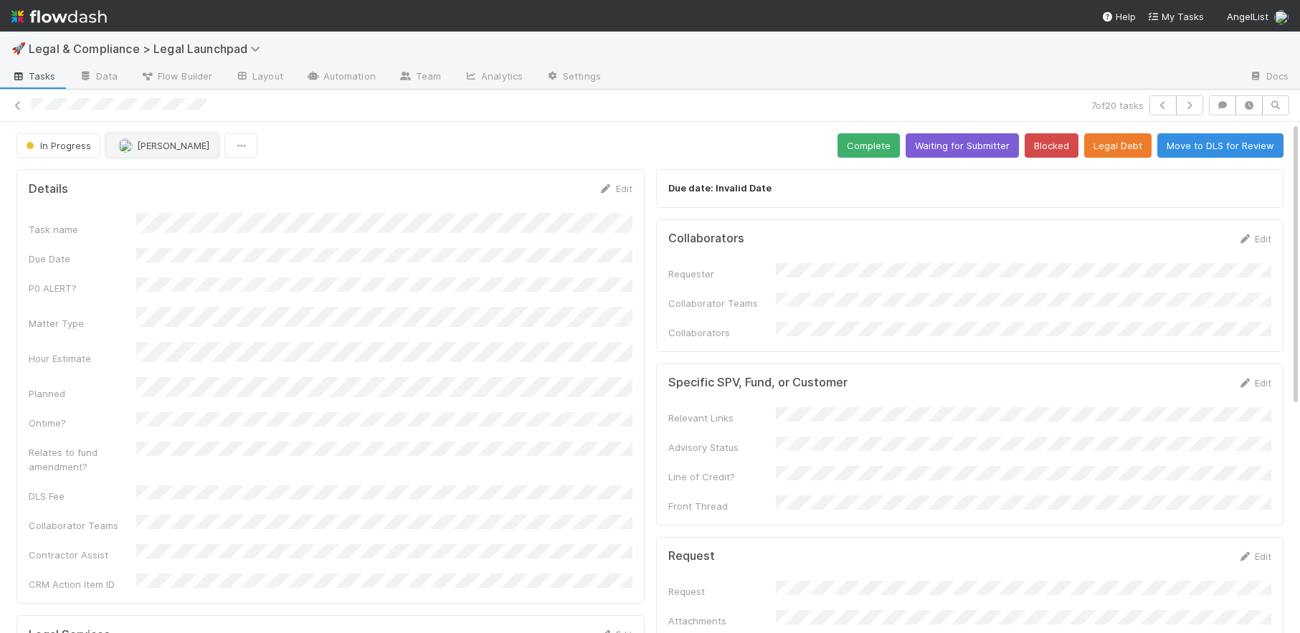
click at [167, 148] on span "[PERSON_NAME]" at bounding box center [173, 145] width 72 height 11
drag, startPoint x: 1279, startPoint y: 226, endPoint x: 1266, endPoint y: 235, distance: 16.5
click at [1279, 226] on div at bounding box center [650, 316] width 1300 height 633
click at [1263, 237] on link "Edit" at bounding box center [1255, 238] width 34 height 11
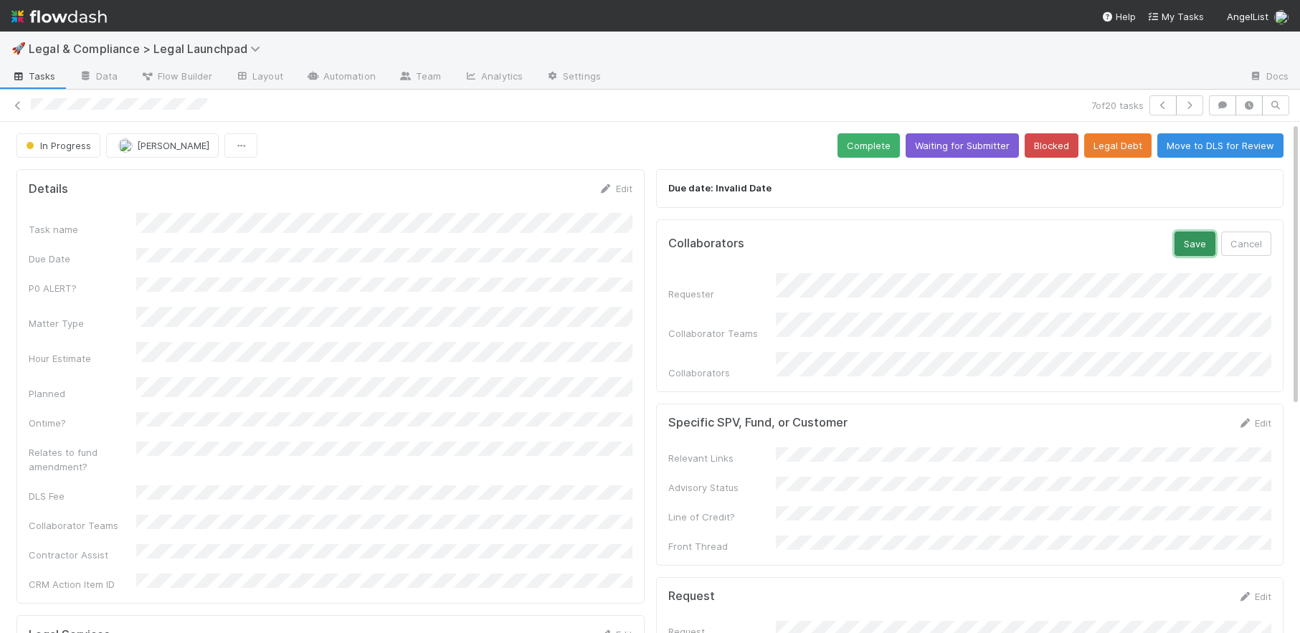
click at [1203, 246] on button "Save" at bounding box center [1195, 244] width 41 height 24
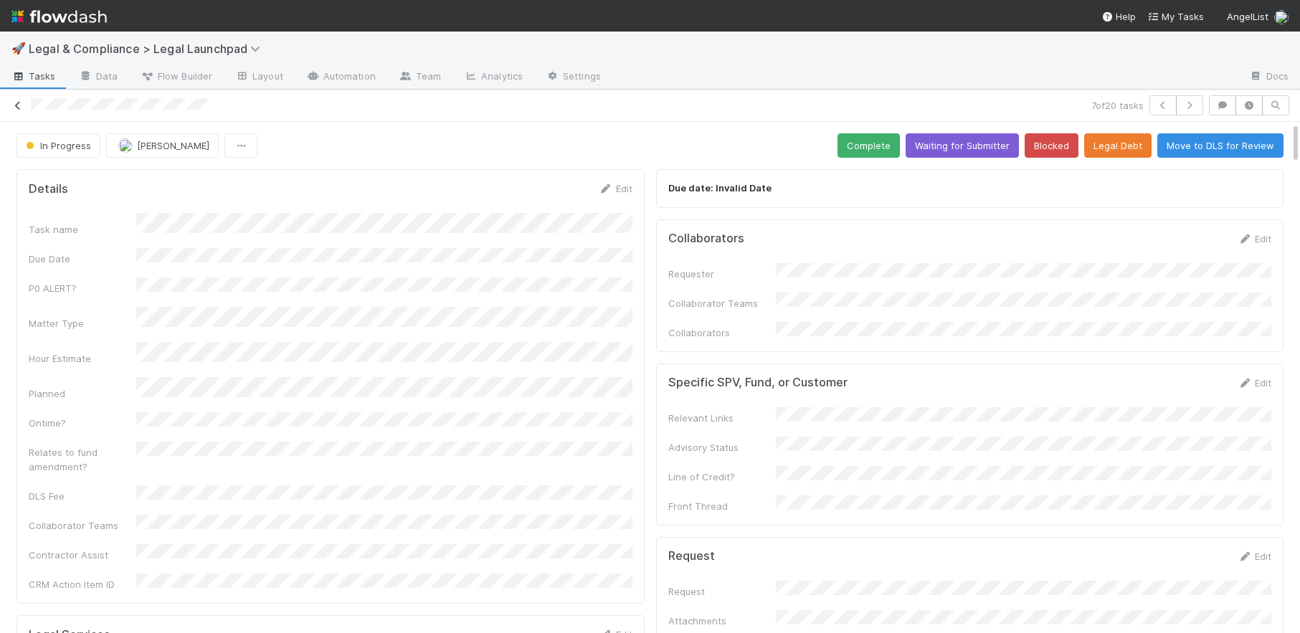
click at [18, 102] on icon at bounding box center [18, 105] width 14 height 9
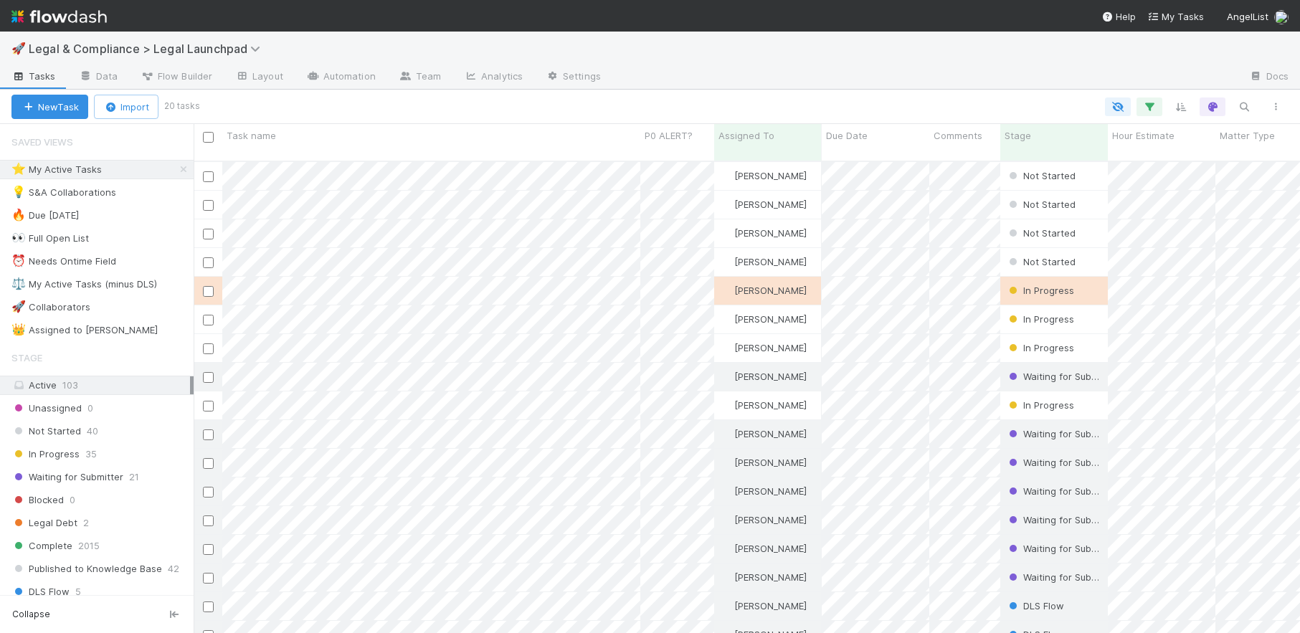
scroll to position [484, 1107]
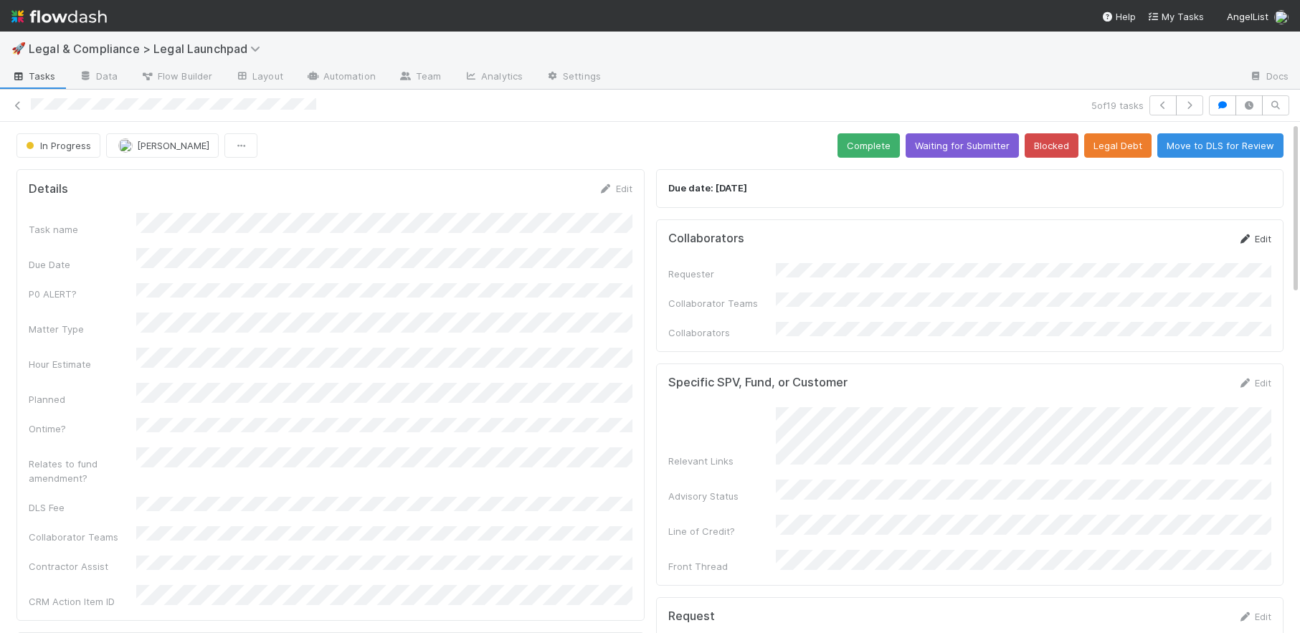
click at [1251, 236] on link "Edit" at bounding box center [1255, 238] width 34 height 11
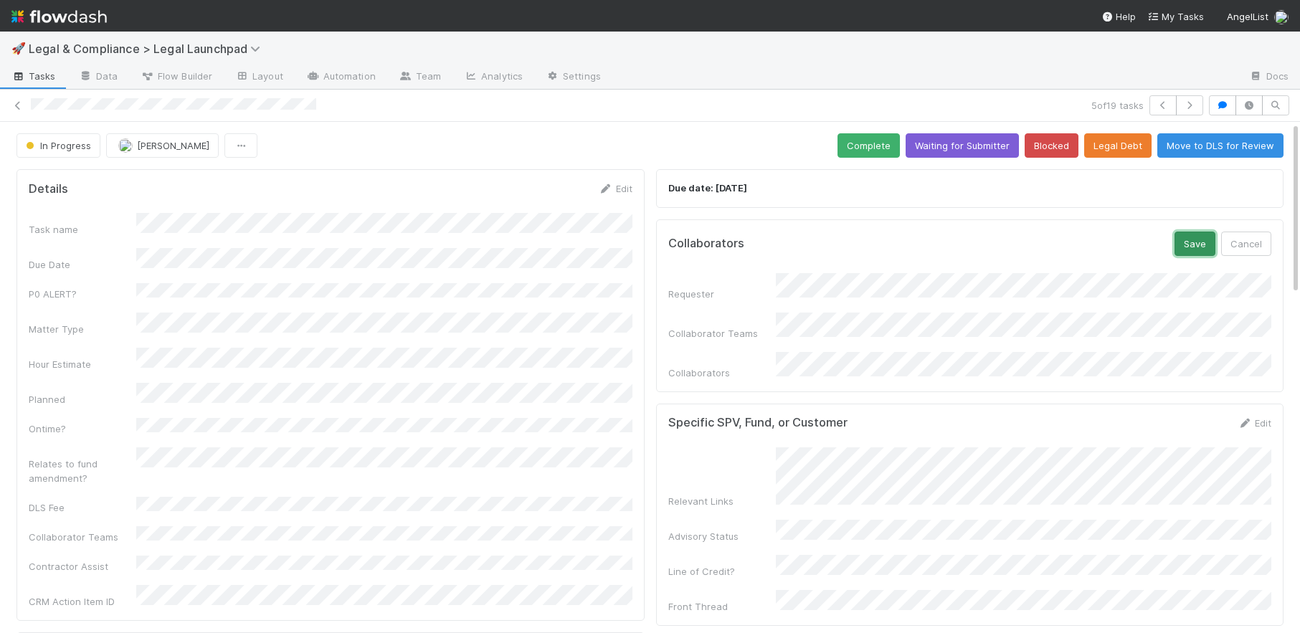
click at [1205, 247] on button "Save" at bounding box center [1195, 244] width 41 height 24
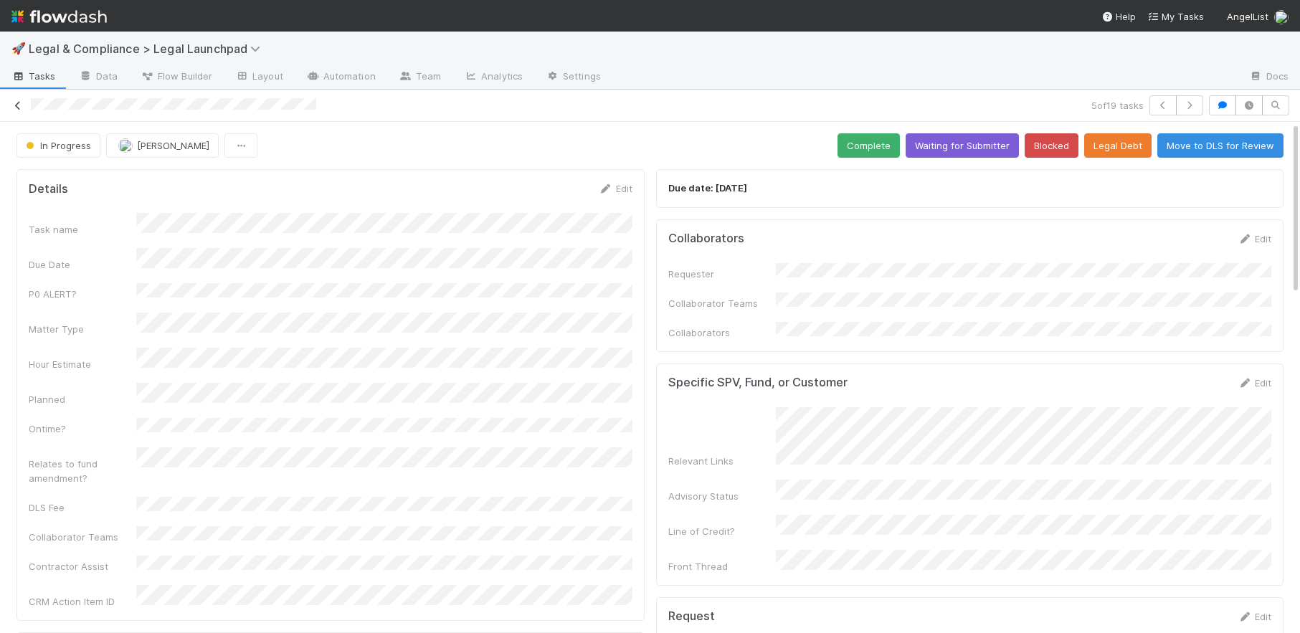
click at [15, 105] on icon at bounding box center [18, 105] width 14 height 9
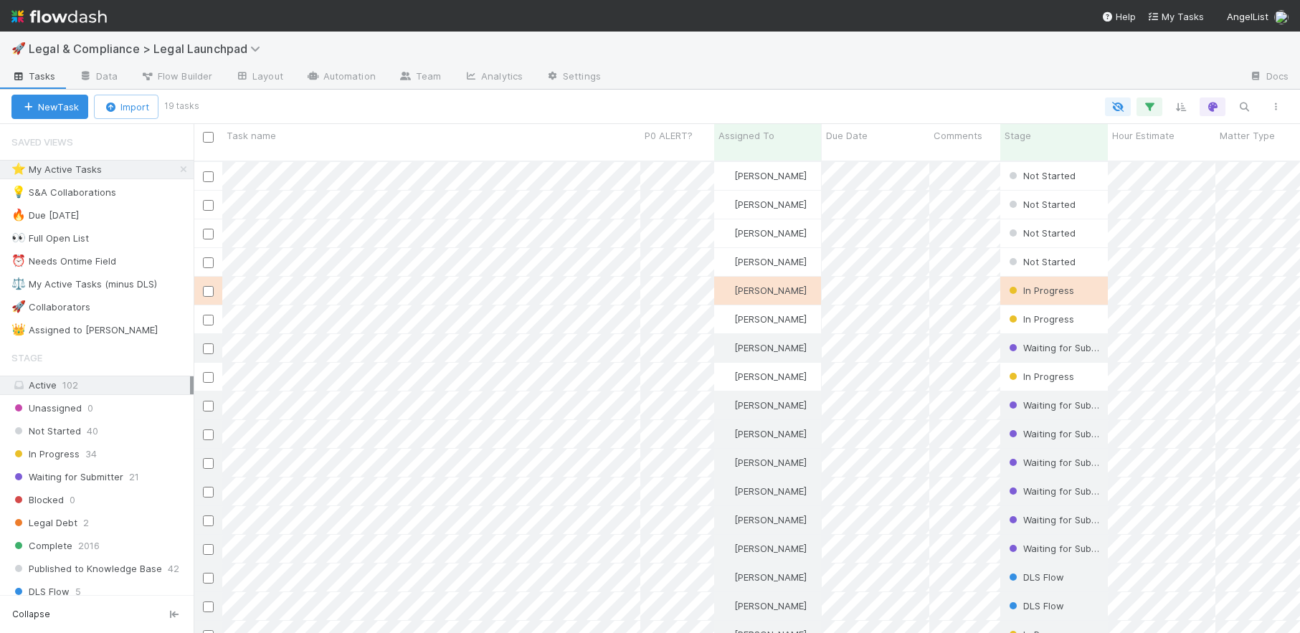
scroll to position [484, 1107]
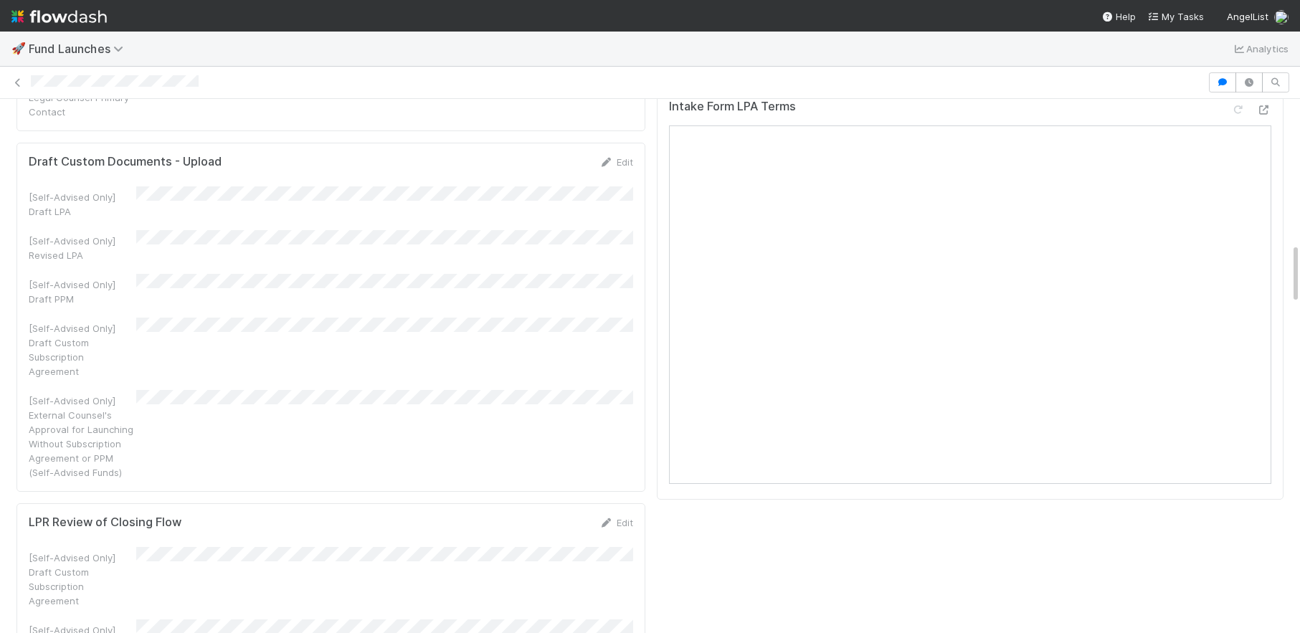
scroll to position [1277, 0]
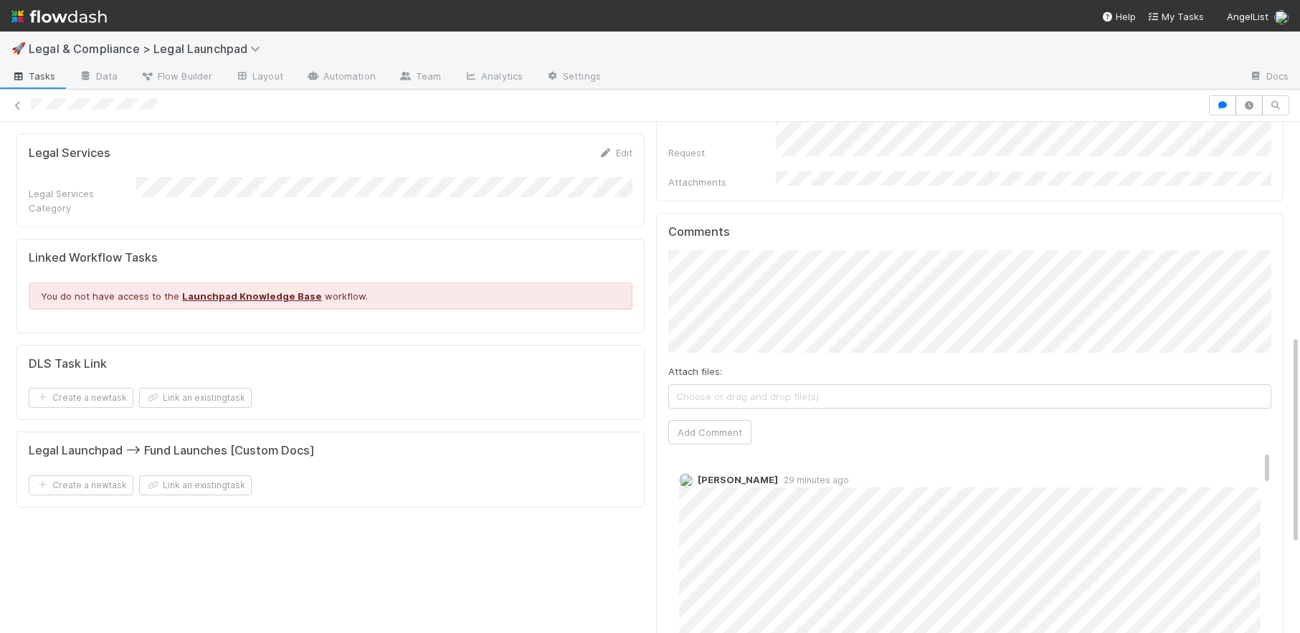
scroll to position [519, 0]
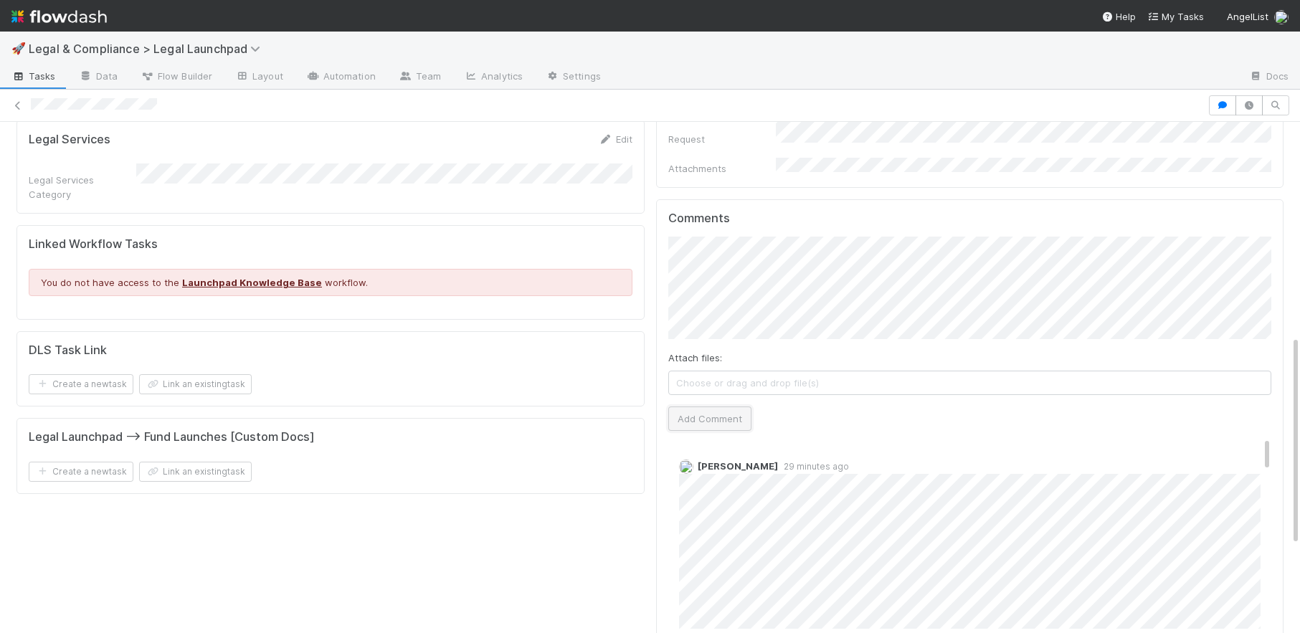
click at [709, 407] on button "Add Comment" at bounding box center [709, 419] width 83 height 24
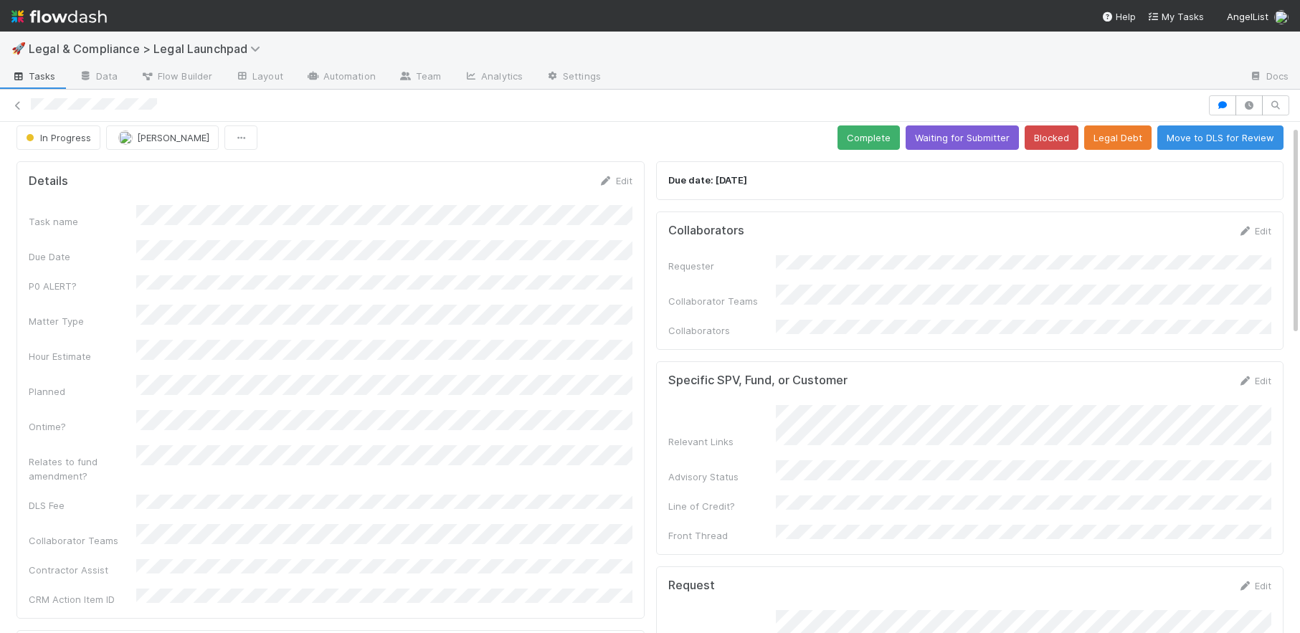
scroll to position [7, 0]
click at [871, 146] on button "Complete" at bounding box center [869, 138] width 62 height 24
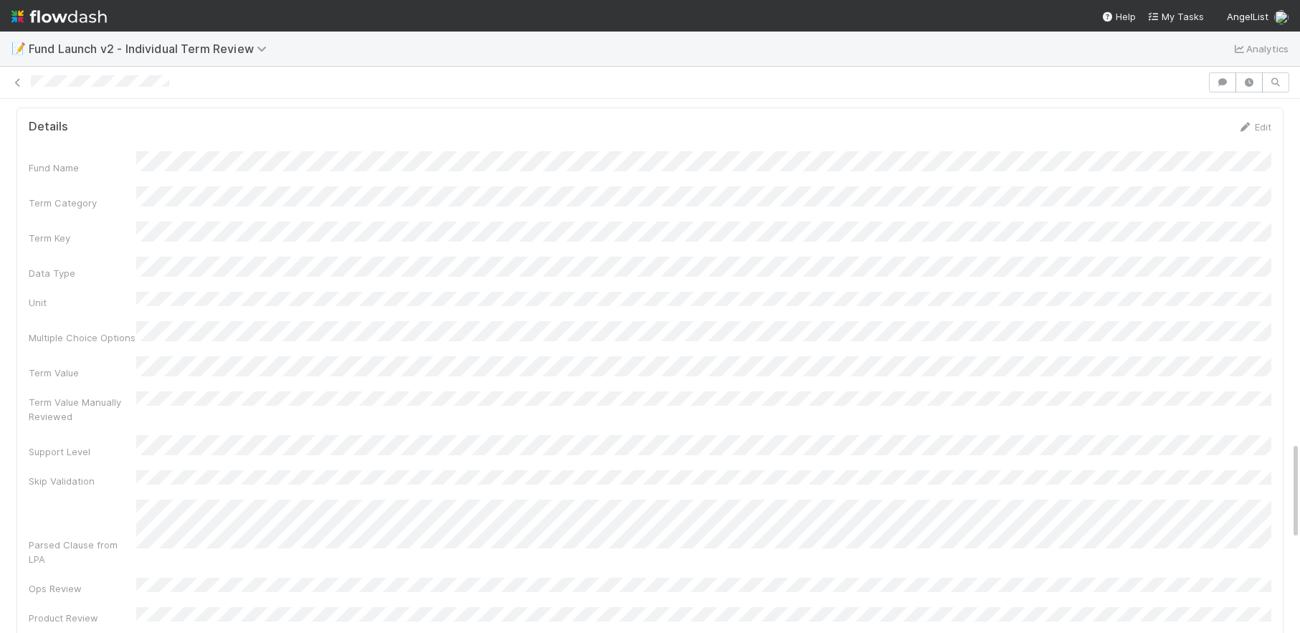
scroll to position [1868, 0]
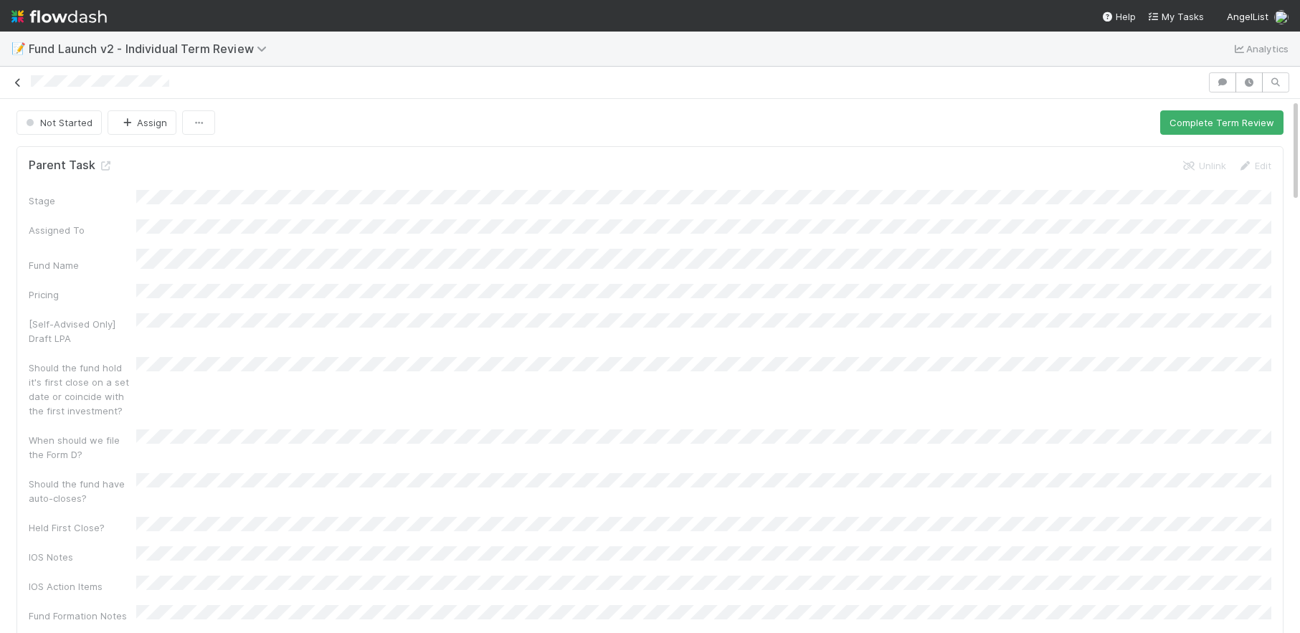
click at [16, 82] on icon at bounding box center [18, 82] width 14 height 9
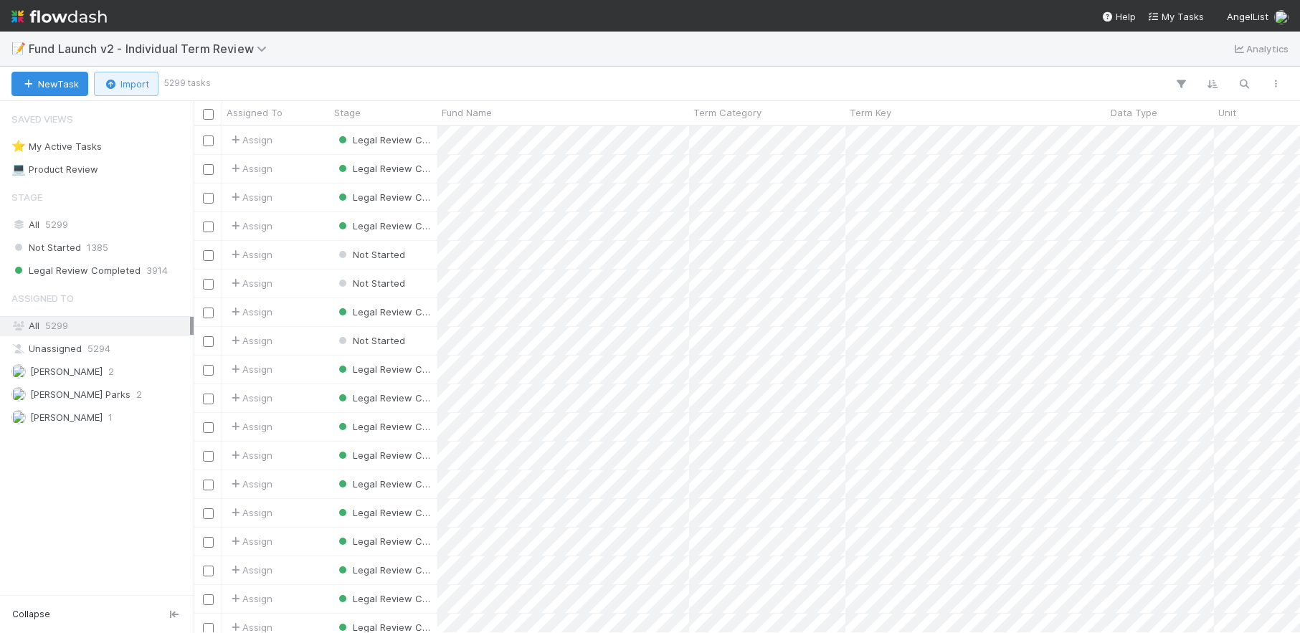
scroll to position [507, 1107]
click at [73, 22] on img at bounding box center [58, 16] width 95 height 24
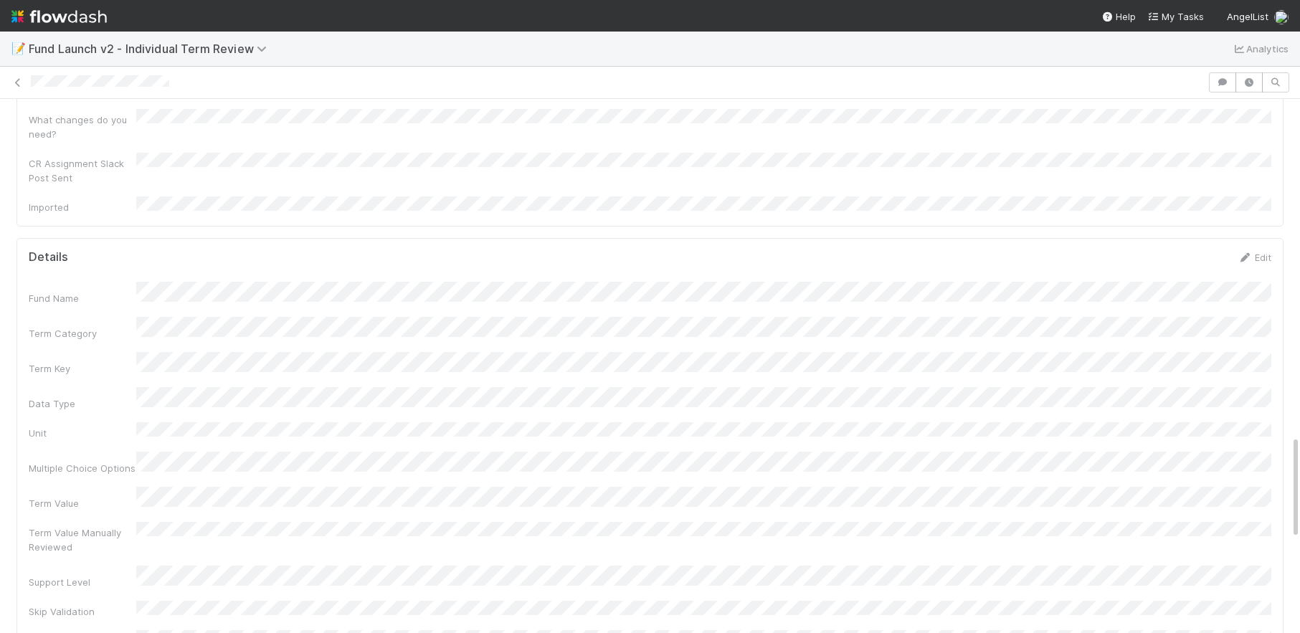
scroll to position [1736, 0]
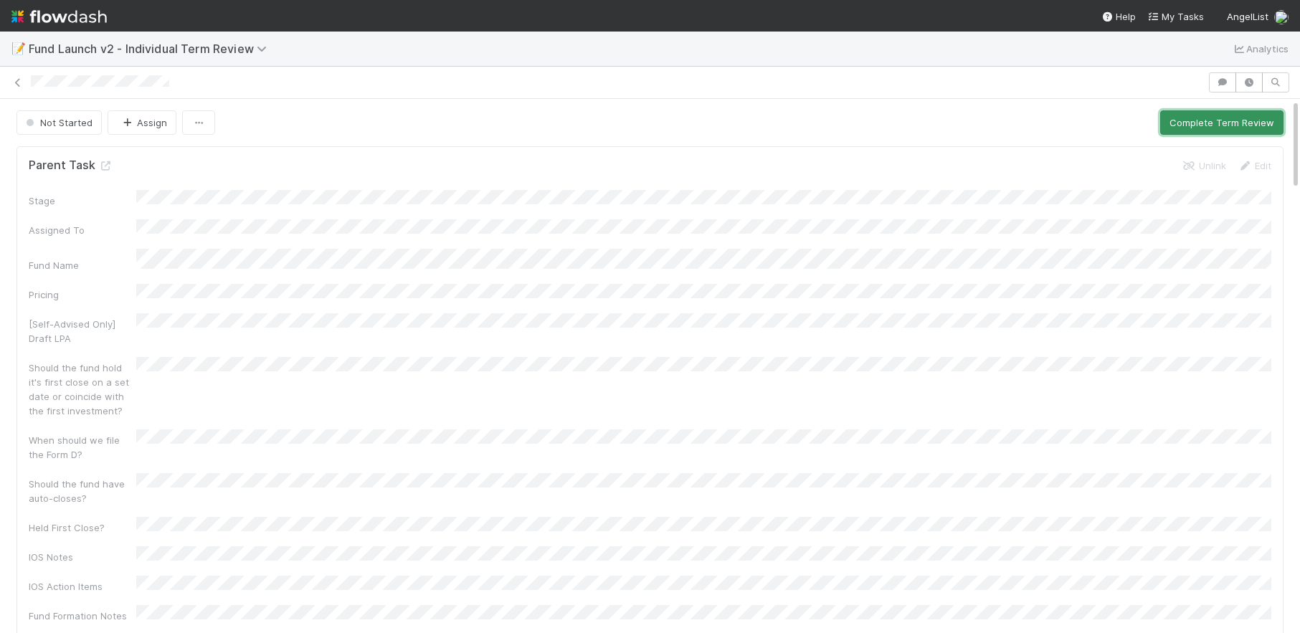
drag, startPoint x: 1200, startPoint y: 121, endPoint x: 1211, endPoint y: 114, distance: 12.9
click at [1201, 120] on button "Complete Term Review" at bounding box center [1221, 122] width 123 height 24
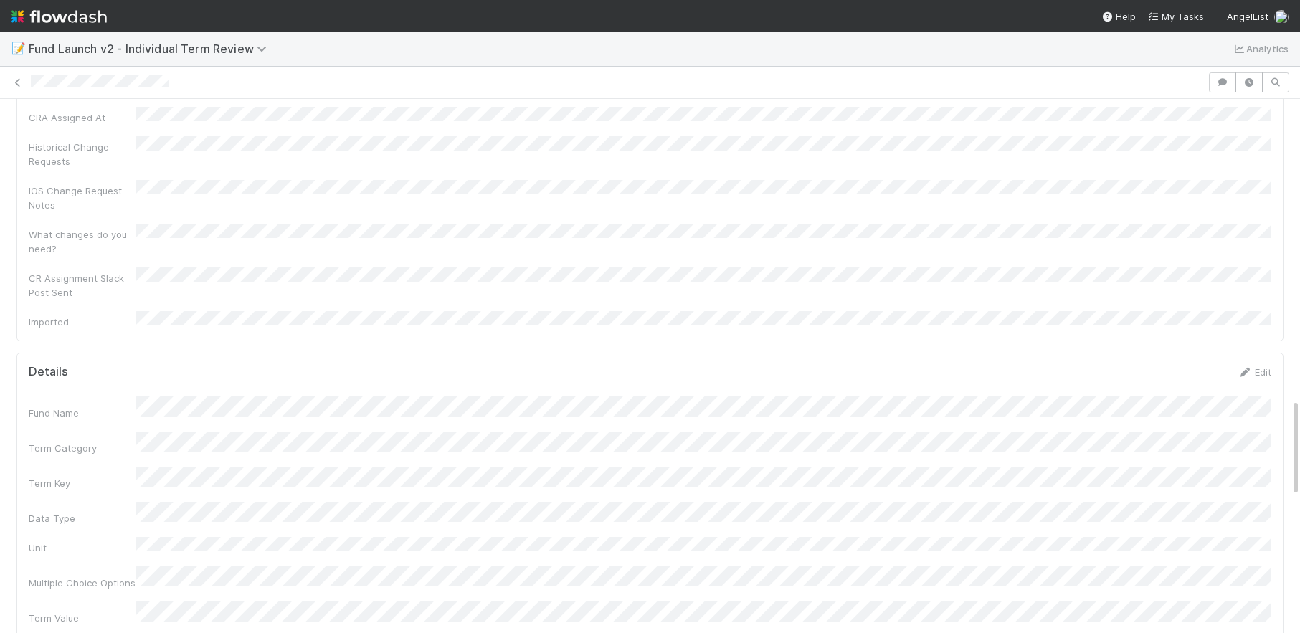
scroll to position [1599, 0]
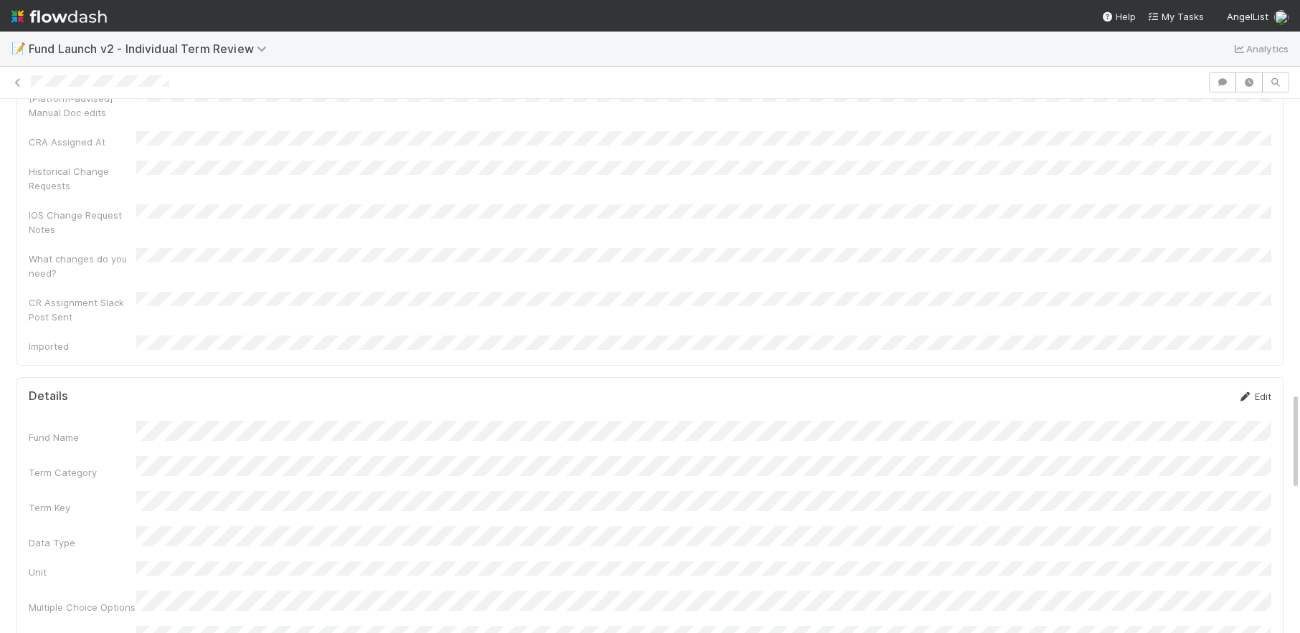
click at [1251, 391] on link "Edit" at bounding box center [1255, 396] width 34 height 11
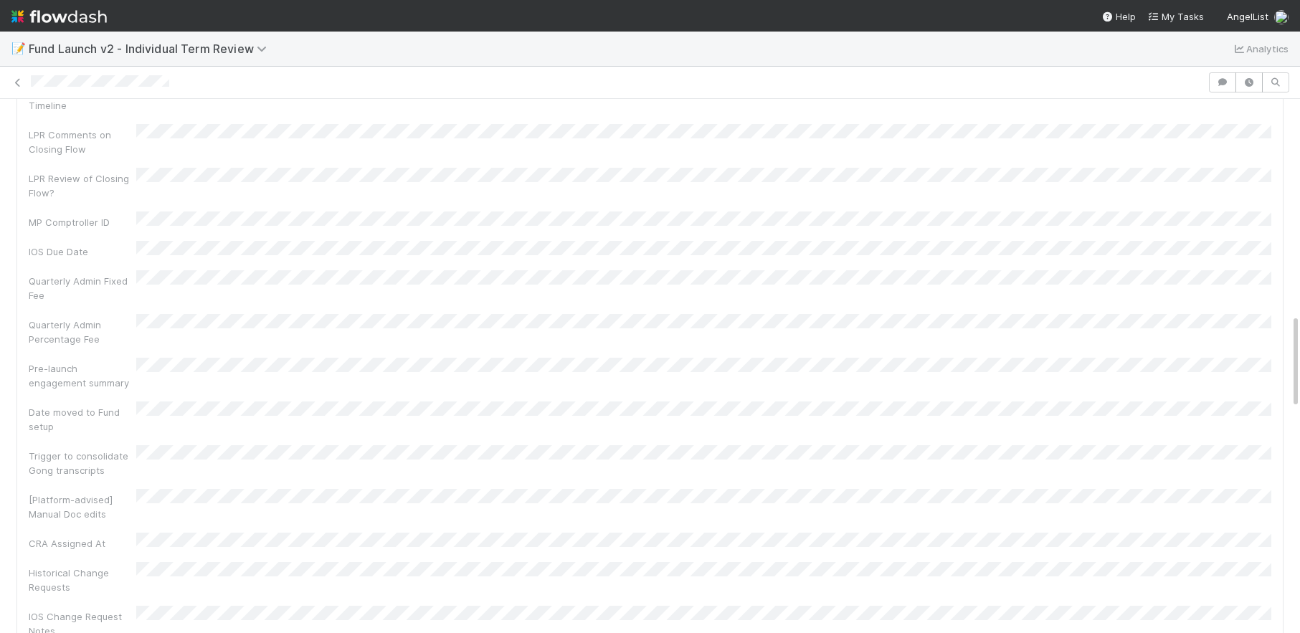
scroll to position [1341, 0]
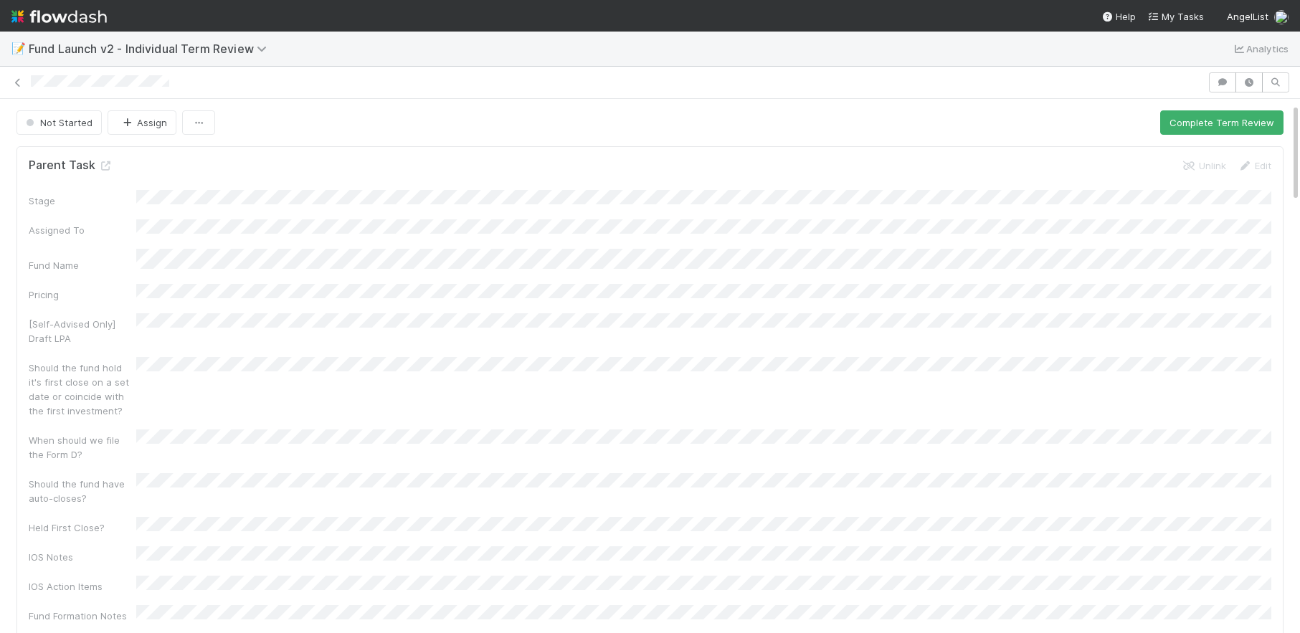
scroll to position [23, 0]
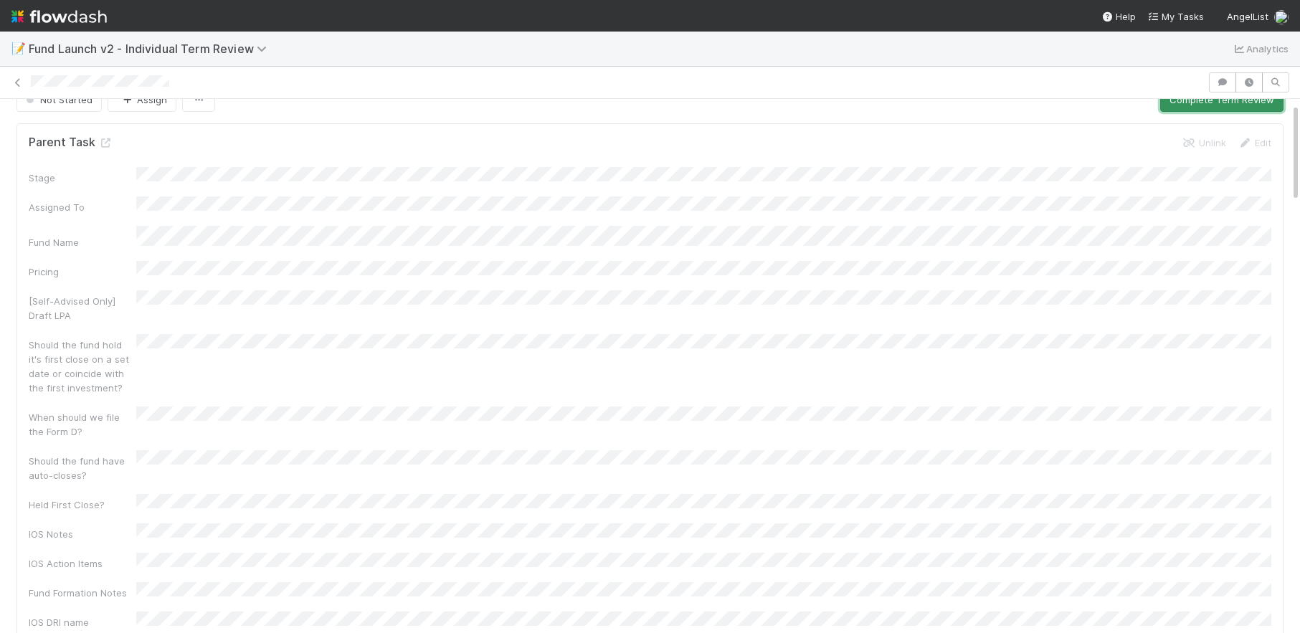
click at [1194, 108] on button "Complete Term Review" at bounding box center [1221, 99] width 123 height 24
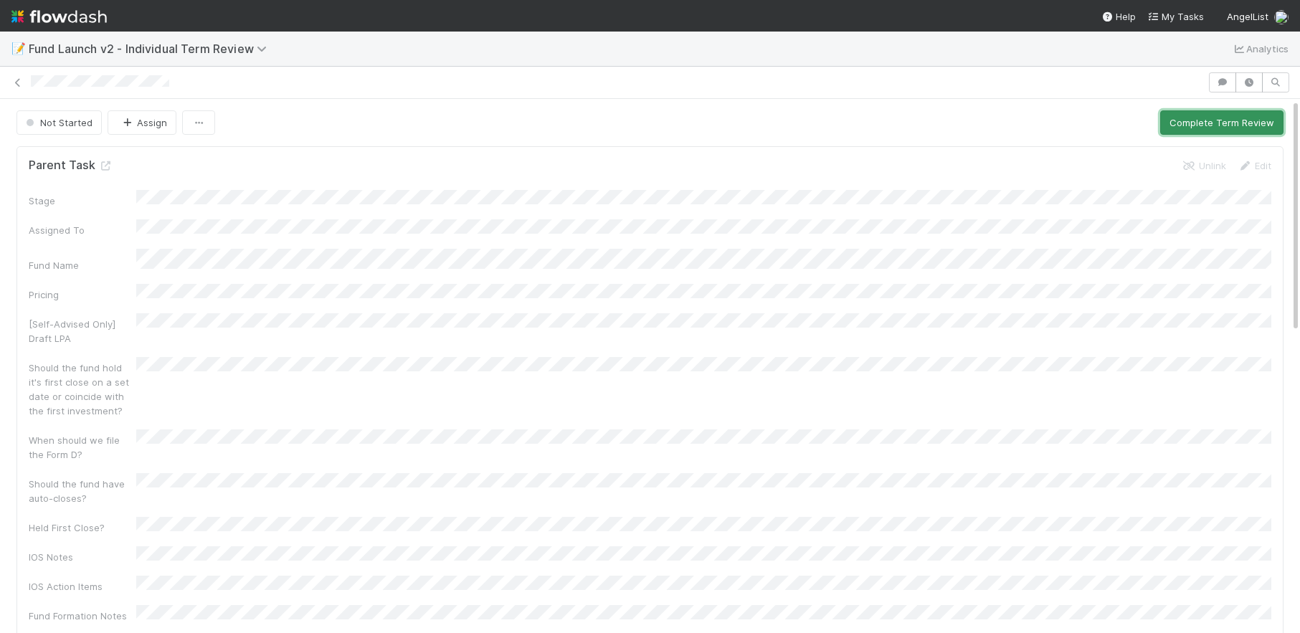
click at [1213, 129] on button "Complete Term Review" at bounding box center [1221, 122] width 123 height 24
drag, startPoint x: 1193, startPoint y: 126, endPoint x: 1192, endPoint y: 118, distance: 7.3
click at [1193, 126] on button "Complete Term Review" at bounding box center [1221, 122] width 123 height 24
drag, startPoint x: 1243, startPoint y: 130, endPoint x: 1110, endPoint y: 77, distance: 142.9
click at [1242, 130] on button "Complete Term Review" at bounding box center [1221, 122] width 123 height 24
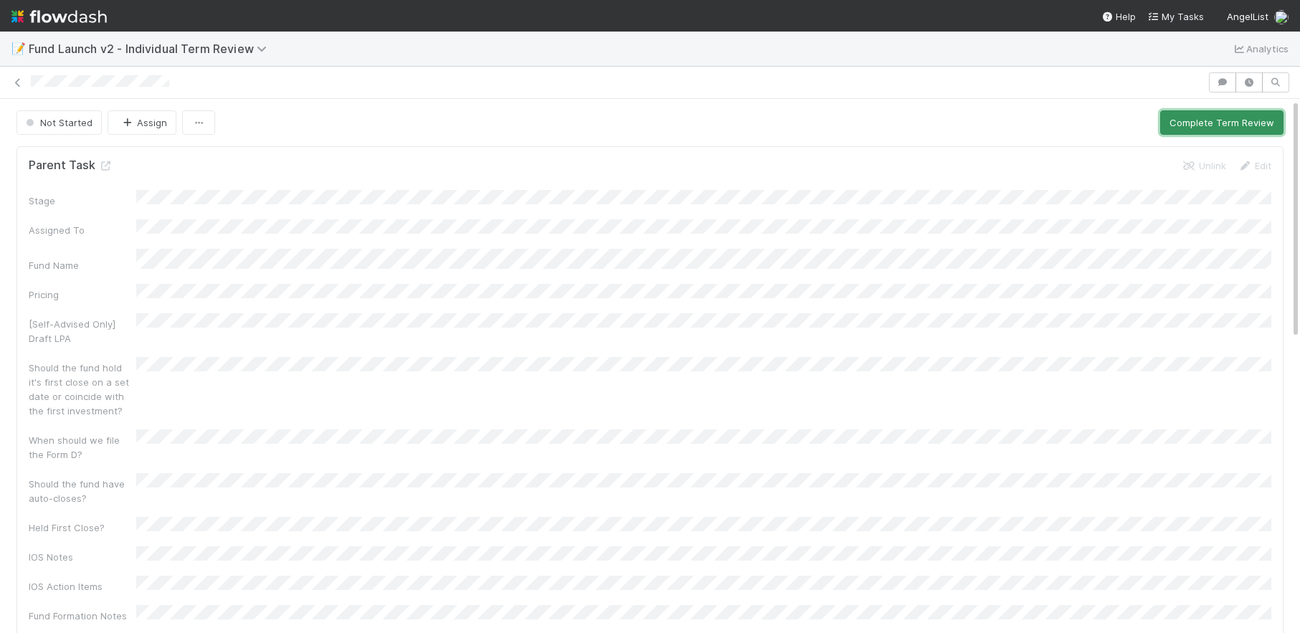
drag, startPoint x: 1252, startPoint y: 122, endPoint x: 1073, endPoint y: 19, distance: 206.6
click at [1252, 120] on button "Complete Term Review" at bounding box center [1221, 122] width 123 height 24
click at [1216, 128] on button "Complete Term Review" at bounding box center [1221, 122] width 123 height 24
drag, startPoint x: 1201, startPoint y: 117, endPoint x: 1178, endPoint y: 113, distance: 22.5
click at [1201, 117] on button "Complete Term Review" at bounding box center [1221, 122] width 123 height 24
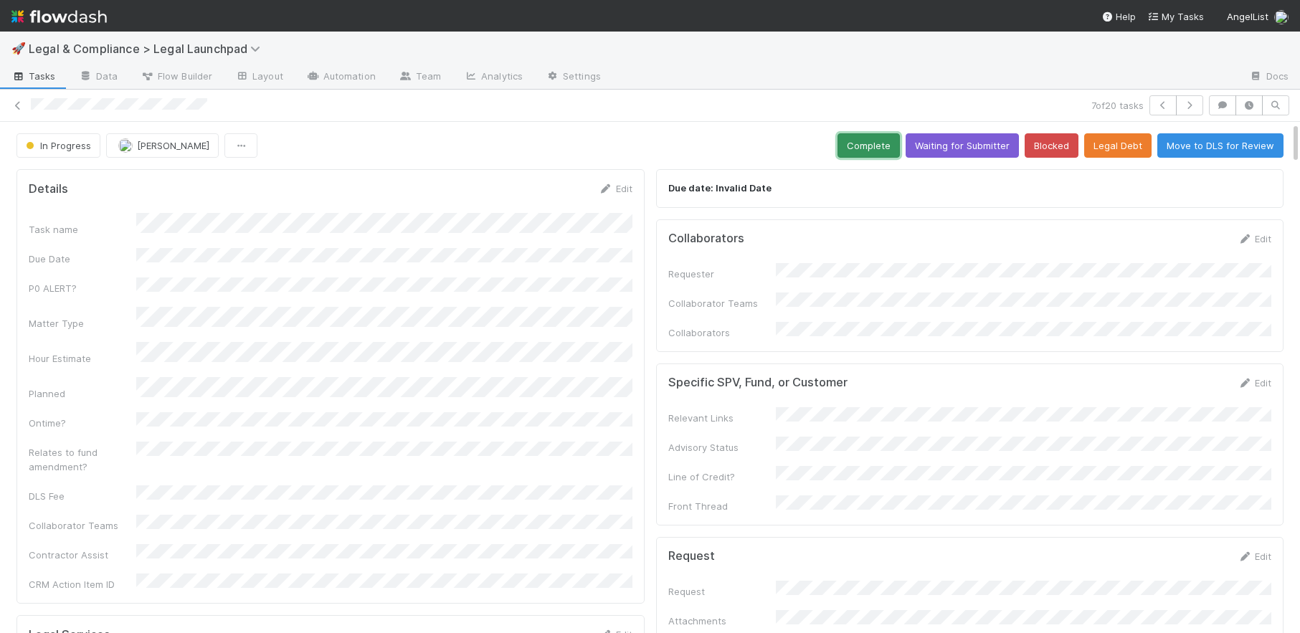
click at [886, 148] on button "Complete" at bounding box center [869, 145] width 62 height 24
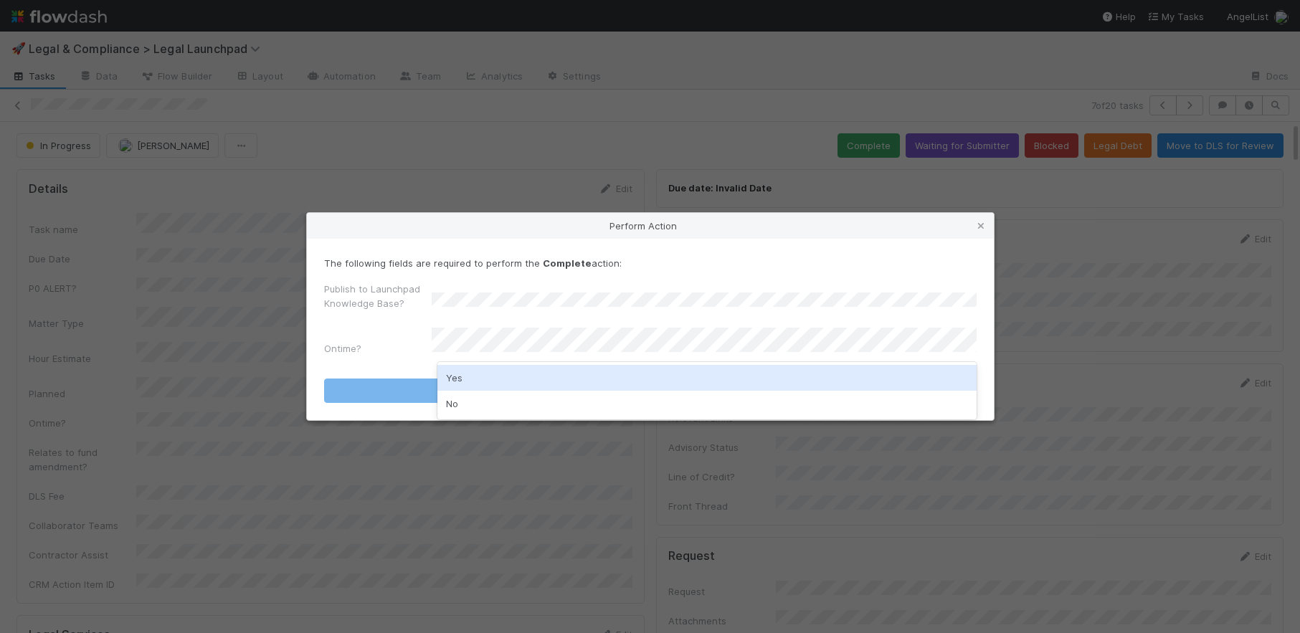
click at [614, 384] on div "Yes" at bounding box center [706, 378] width 539 height 26
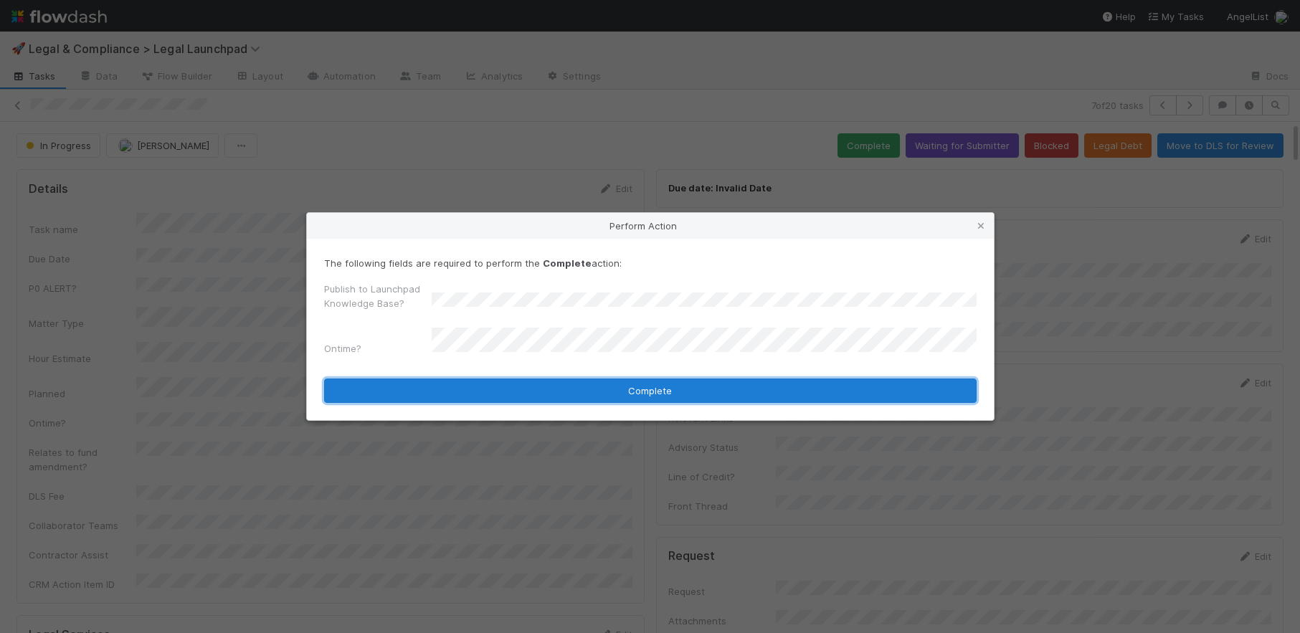
drag, startPoint x: 552, startPoint y: 386, endPoint x: 482, endPoint y: 379, distance: 69.9
click at [551, 386] on button "Complete" at bounding box center [650, 391] width 653 height 24
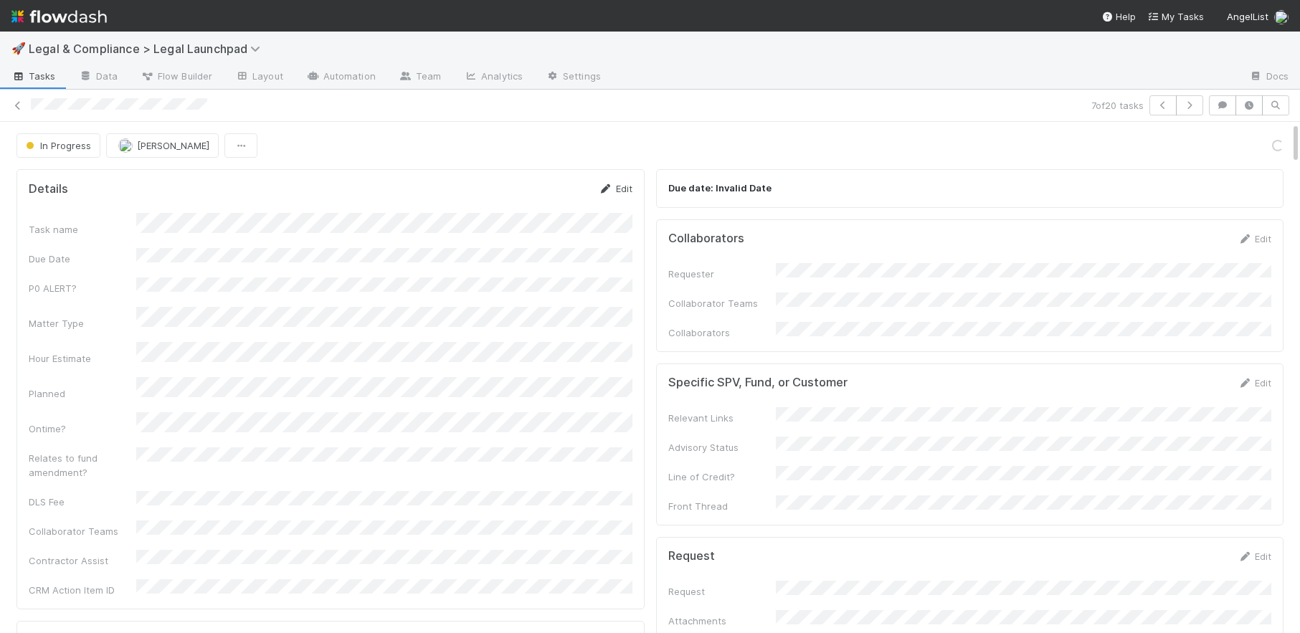
click at [620, 189] on link "Edit" at bounding box center [616, 188] width 34 height 11
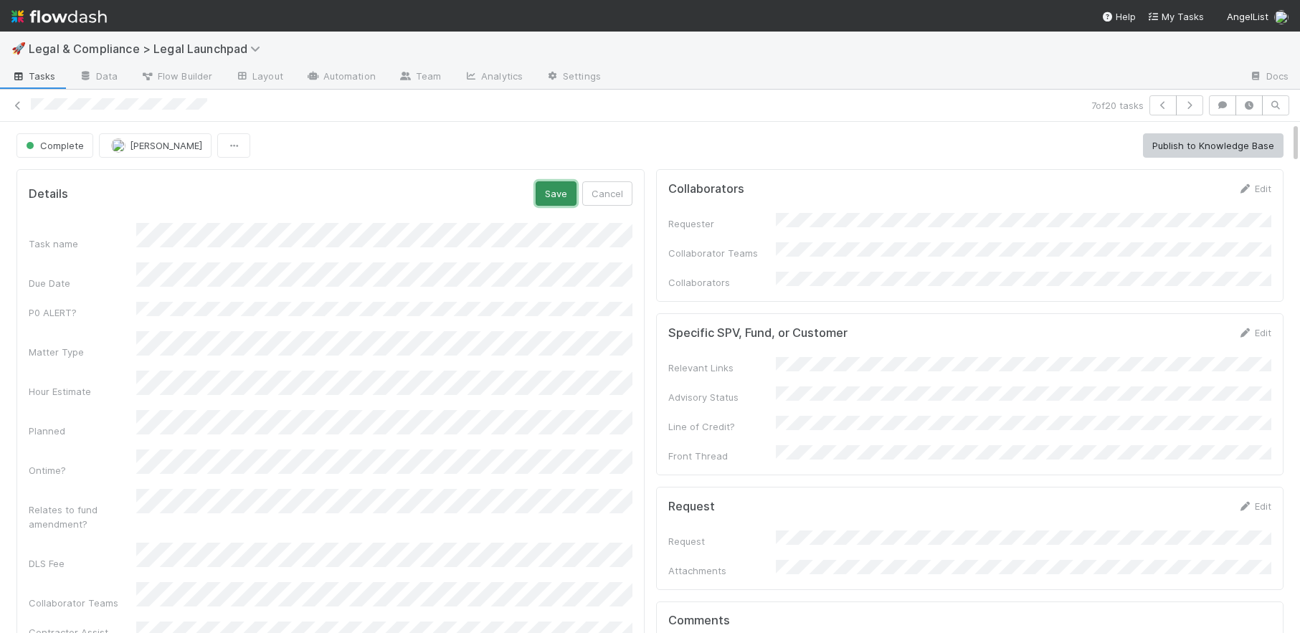
drag, startPoint x: 561, startPoint y: 202, endPoint x: 580, endPoint y: 200, distance: 19.4
click at [561, 202] on button "Save" at bounding box center [556, 193] width 41 height 24
